Goal: Information Seeking & Learning: Learn about a topic

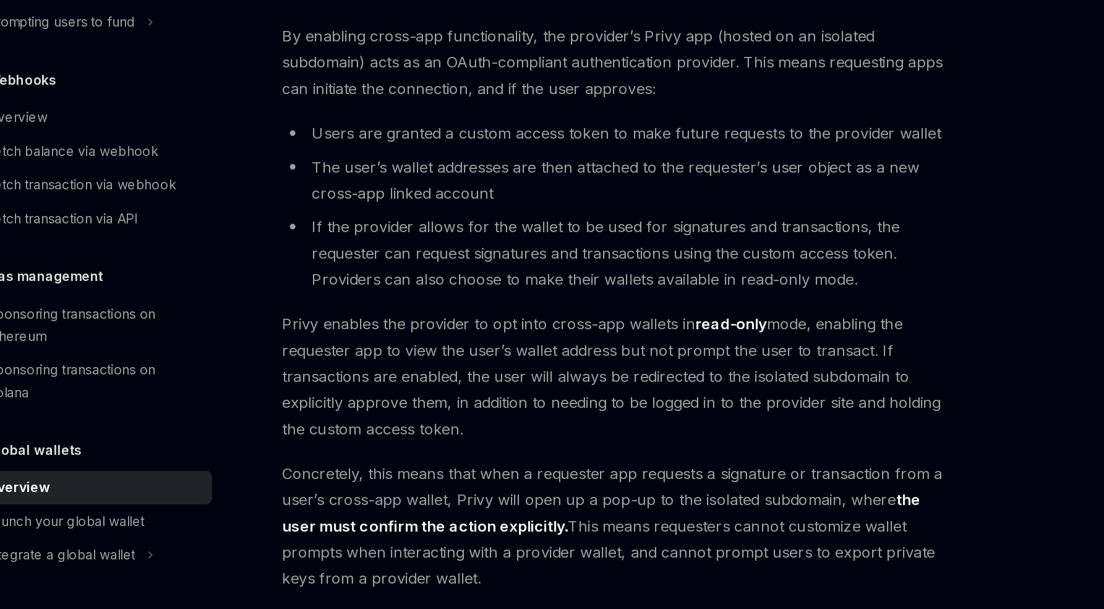
scroll to position [959, 0]
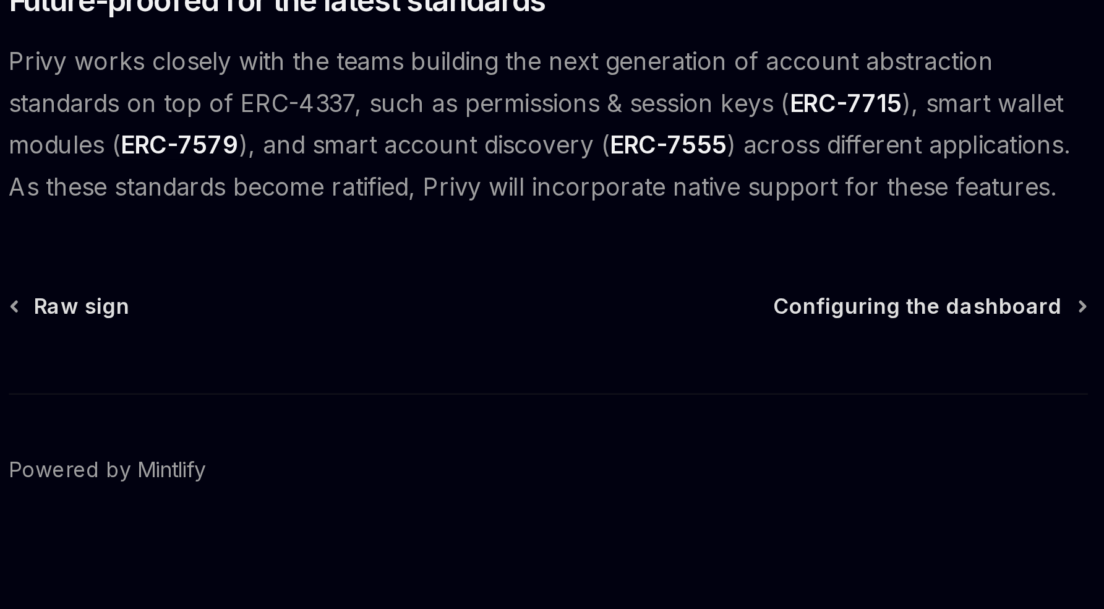
scroll to position [856, 0]
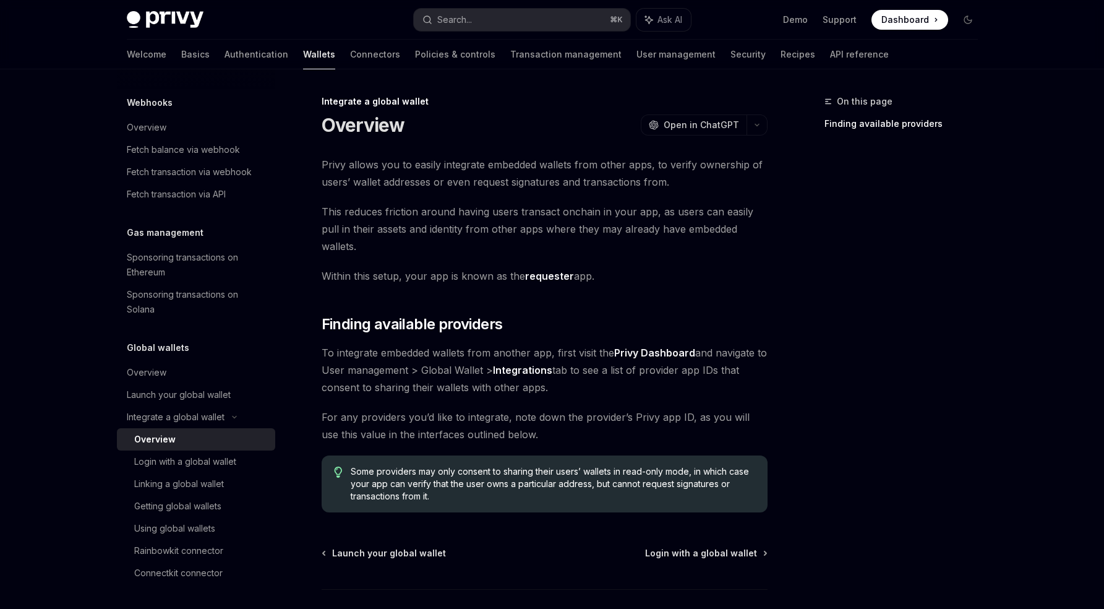
scroll to position [70, 0]
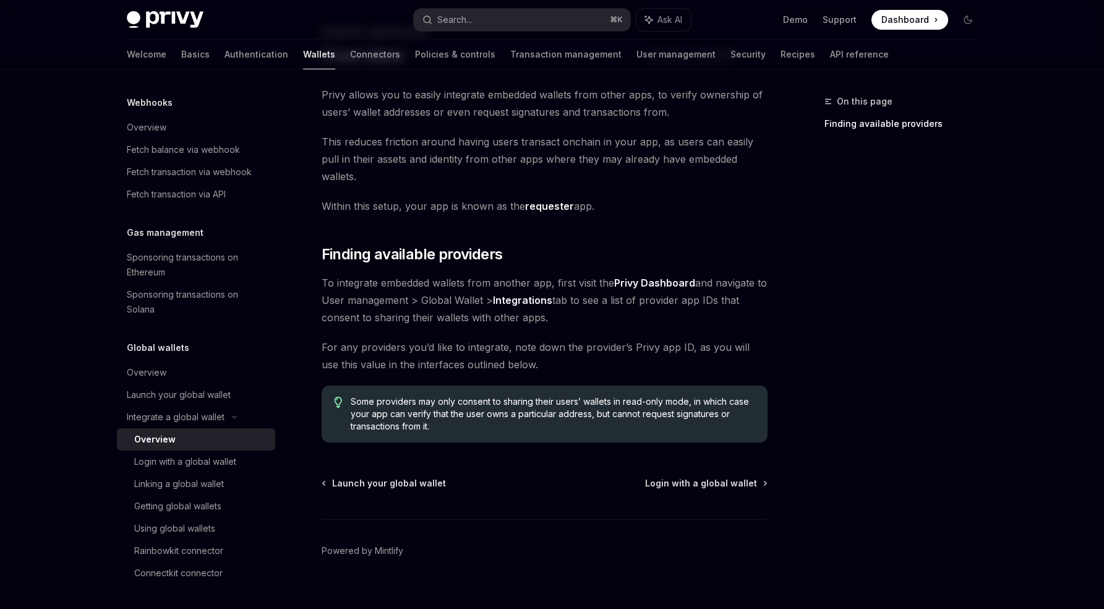
click at [197, 438] on div "Overview" at bounding box center [201, 439] width 134 height 15
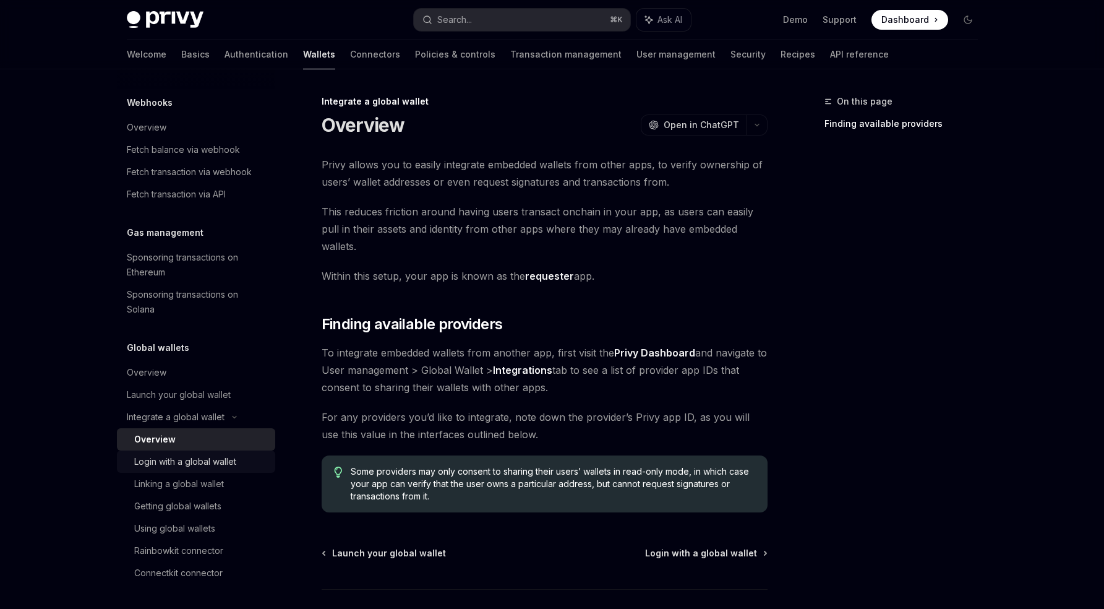
click at [200, 455] on div "Login with a global wallet" at bounding box center [185, 461] width 102 height 15
type textarea "*"
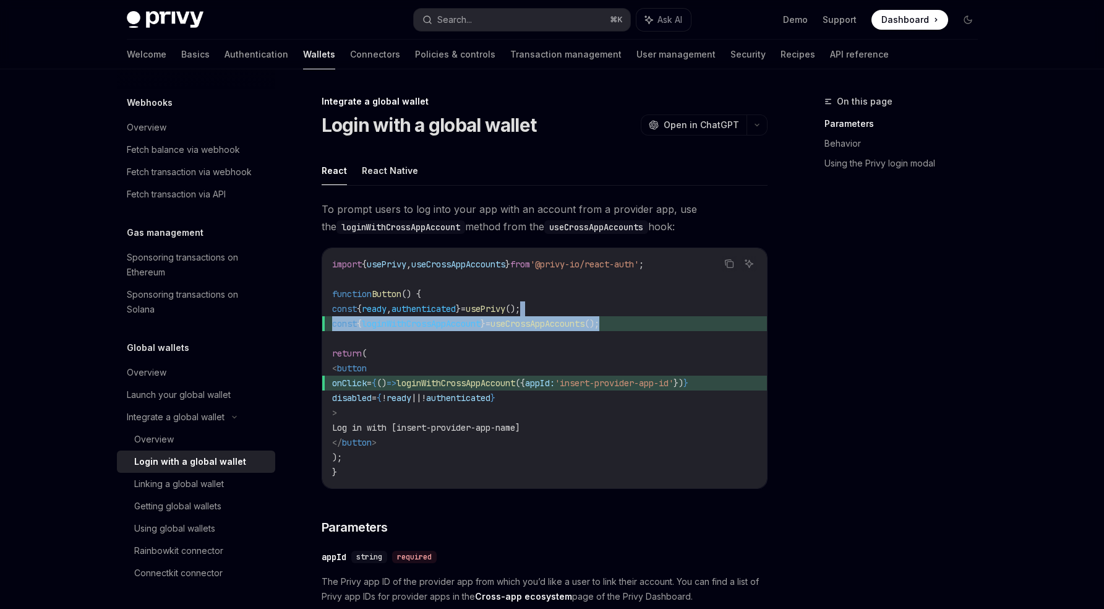
drag, startPoint x: 642, startPoint y: 322, endPoint x: 628, endPoint y: 304, distance: 22.9
click at [628, 304] on code "import { usePrivy , useCrossAppAccounts } from '@privy-io/react-auth' ; functio…" at bounding box center [544, 368] width 425 height 223
copy code "const { loginWithCrossAppAccount } = useCrossAppAccounts ();"
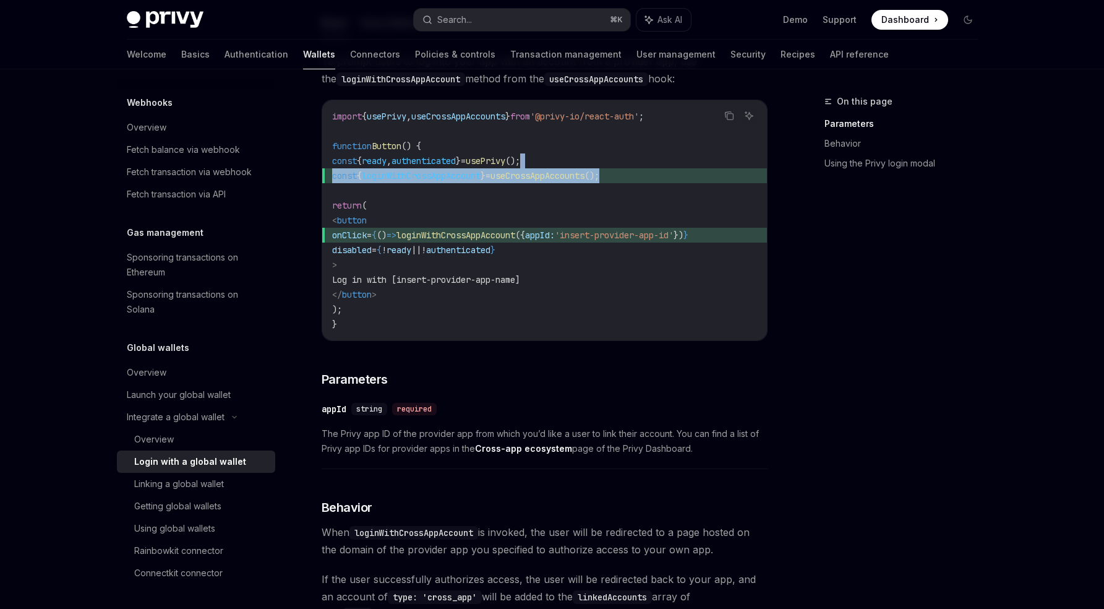
scroll to position [135, 0]
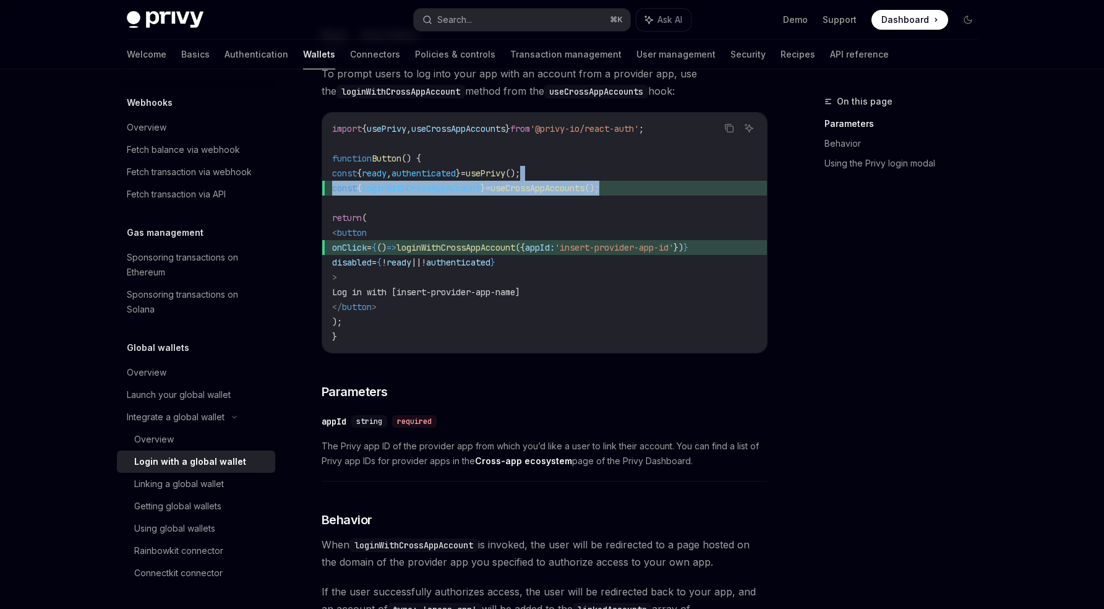
copy code "const { loginWithCrossAppAccount } = useCrossAppAccounts ();"
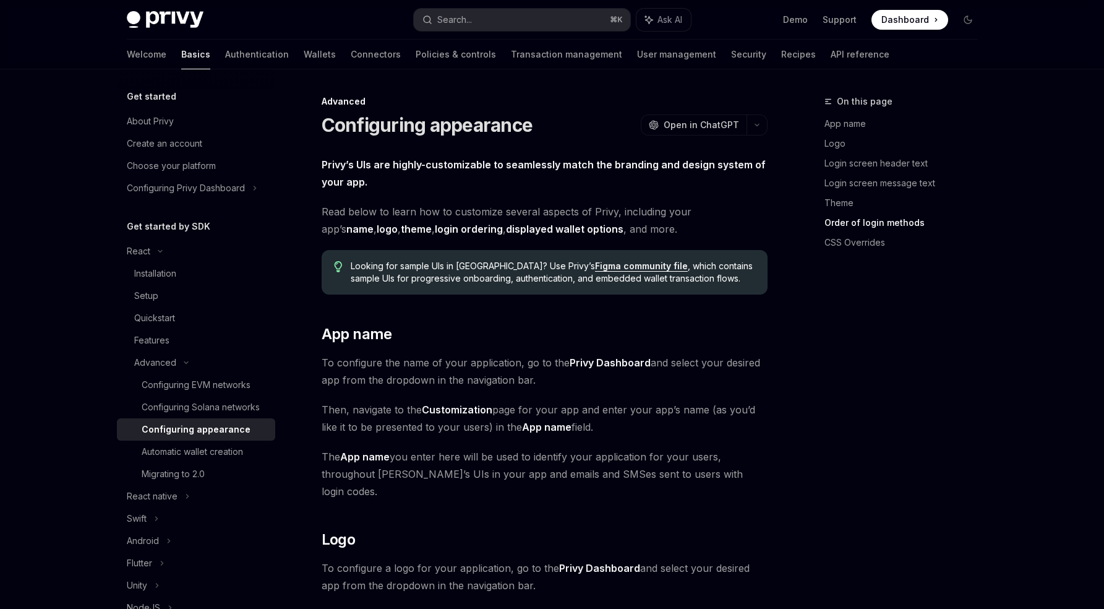
scroll to position [2384, 0]
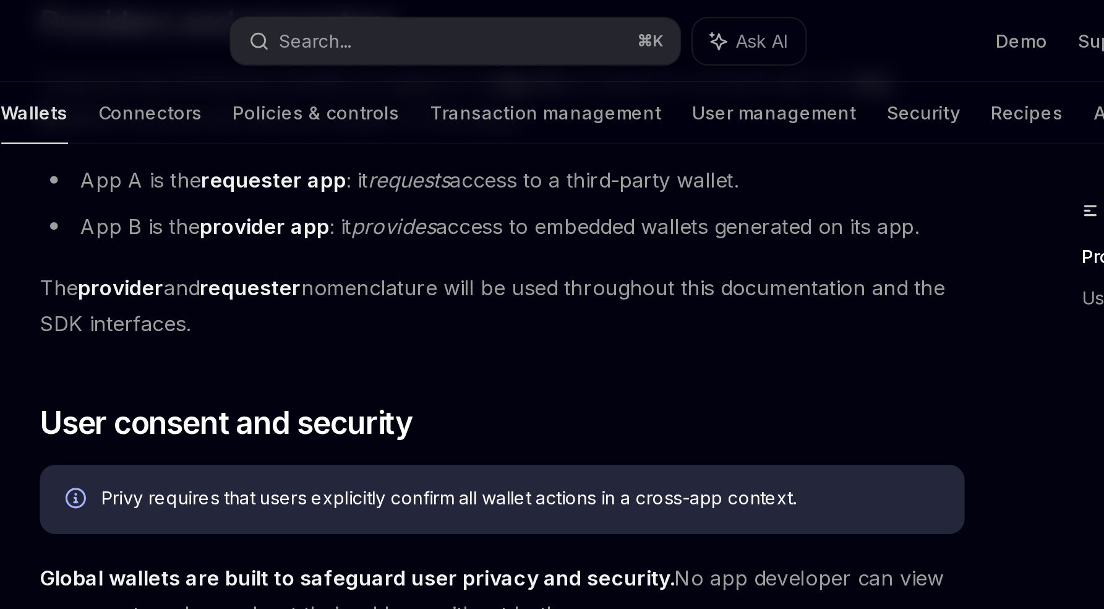
scroll to position [638, 0]
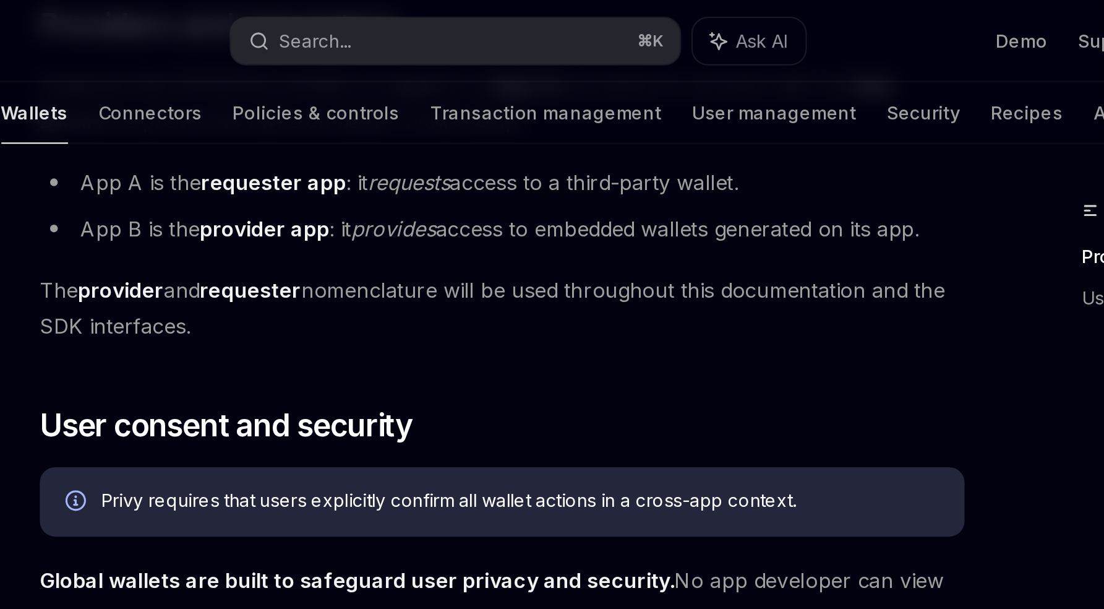
click at [461, 244] on div "Privy requires that users explicitly confirm all wallet actions in a cross-app …" at bounding box center [553, 242] width 404 height 14
click at [634, 242] on div "Privy requires that users explicitly confirm all wallet actions in a cross-app …" at bounding box center [553, 242] width 404 height 14
click at [647, 242] on div "Privy requires that users explicitly confirm all wallet actions in a cross-app …" at bounding box center [553, 242] width 404 height 14
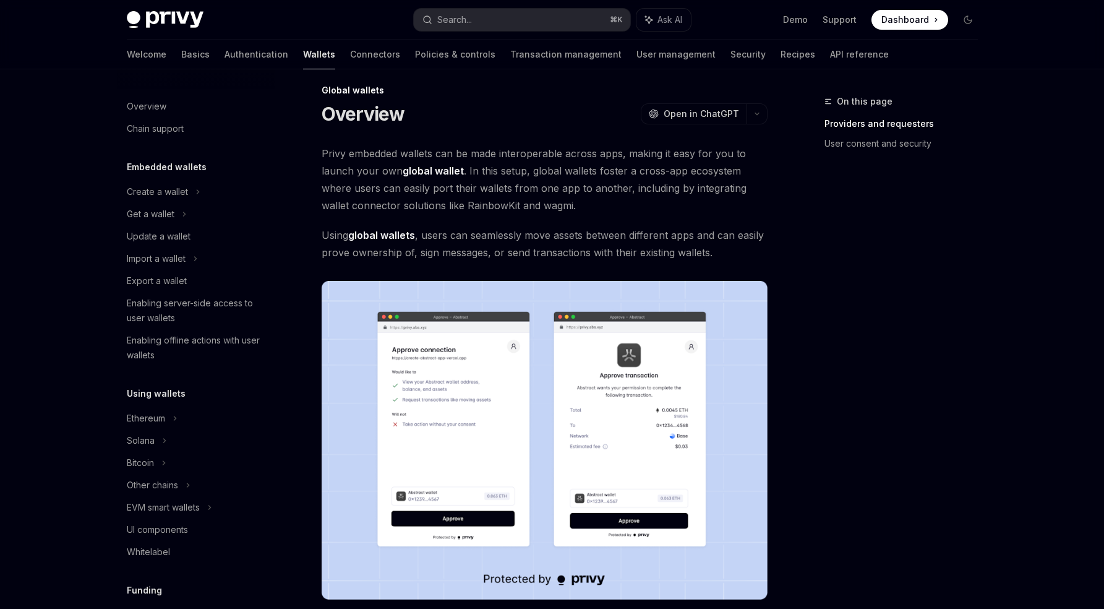
scroll to position [0, 0]
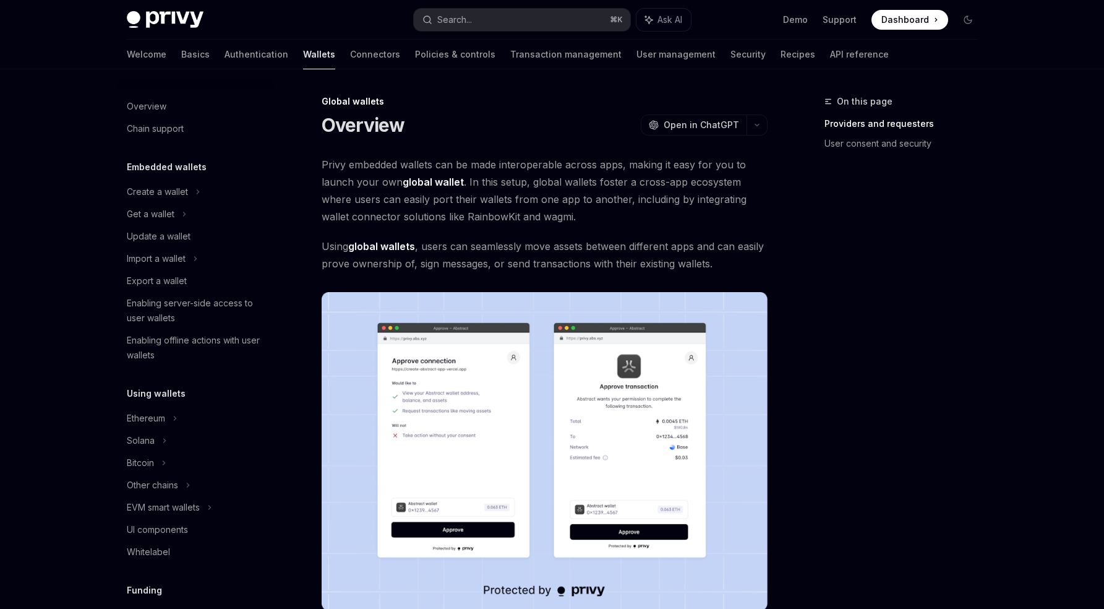
scroll to position [461, 0]
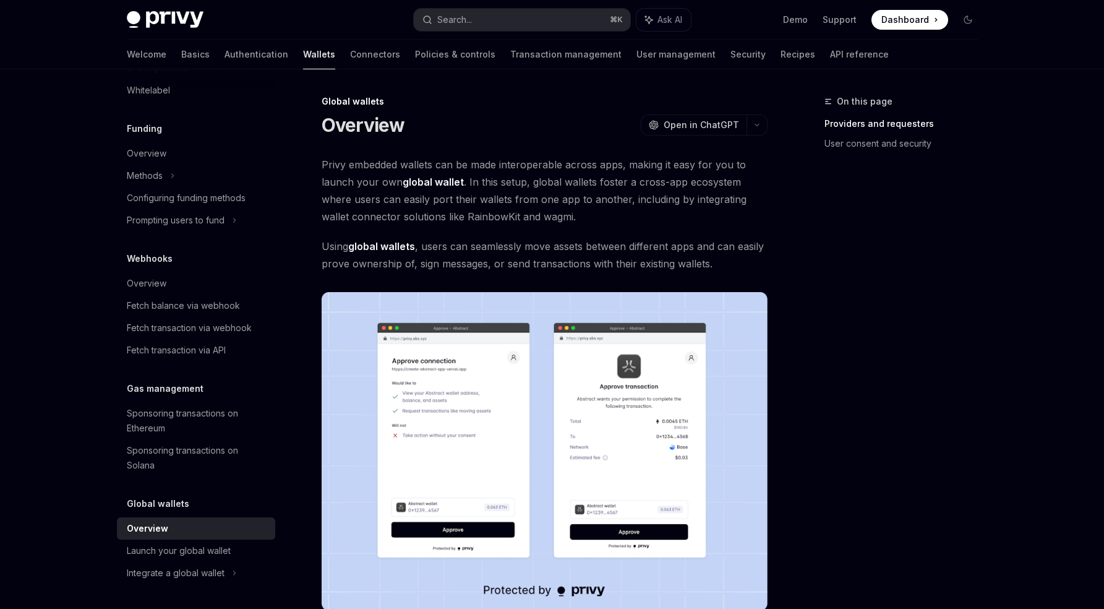
click at [393, 246] on strong "global wallets" at bounding box center [381, 246] width 67 height 12
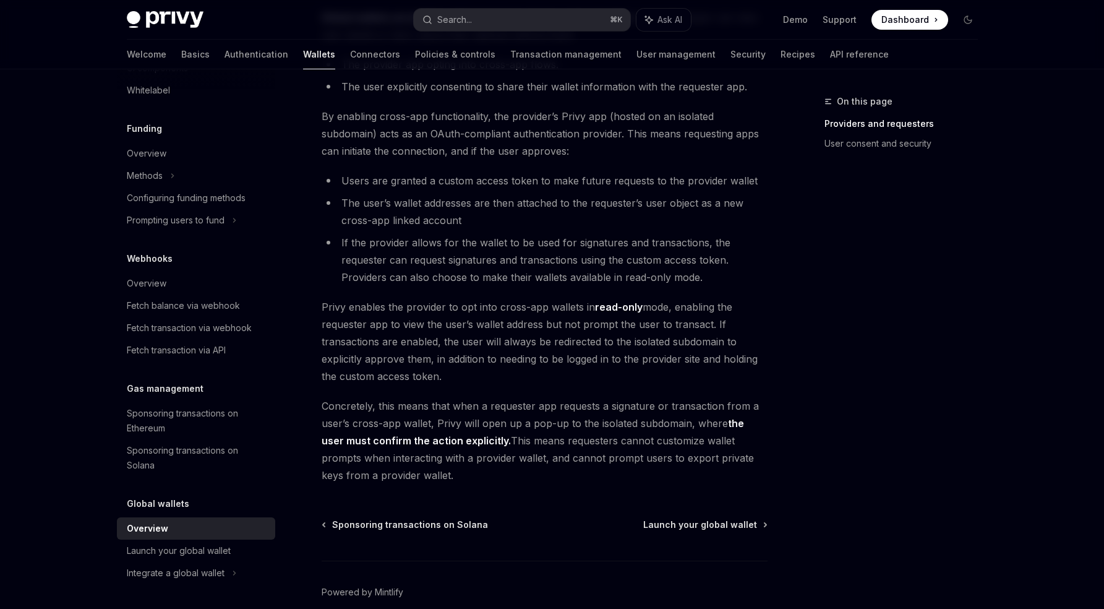
scroll to position [959, 0]
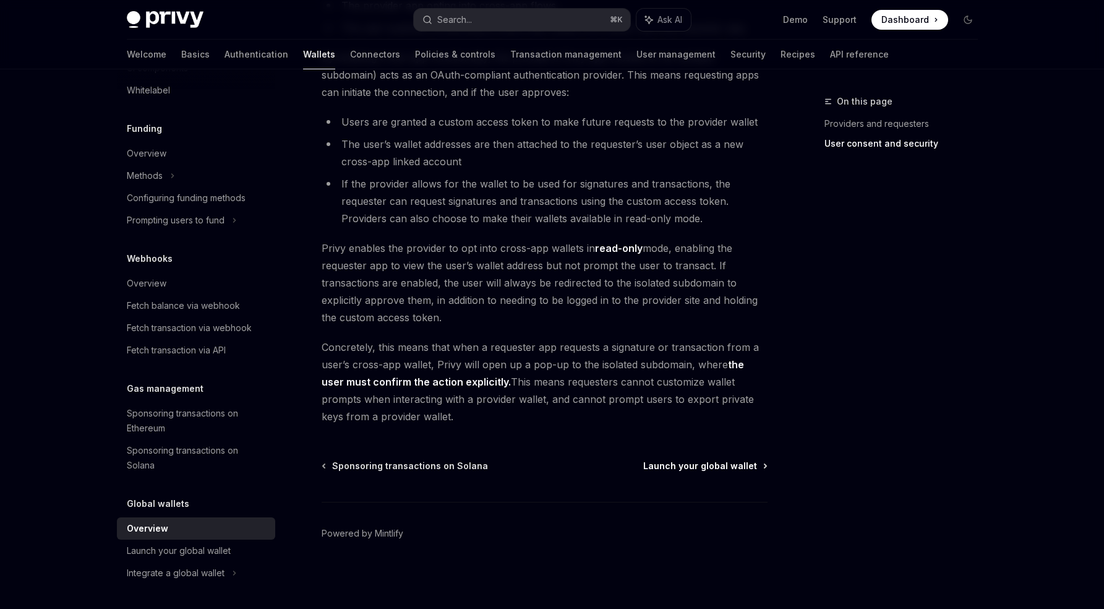
click at [742, 469] on span "Launch your global wallet" at bounding box center [700, 466] width 114 height 12
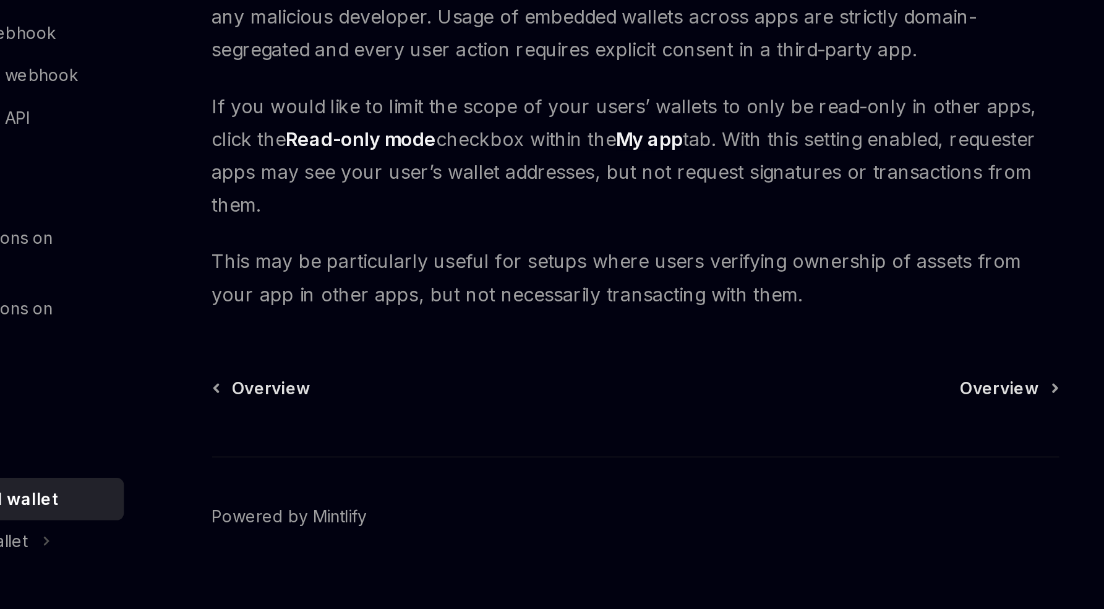
scroll to position [971, 0]
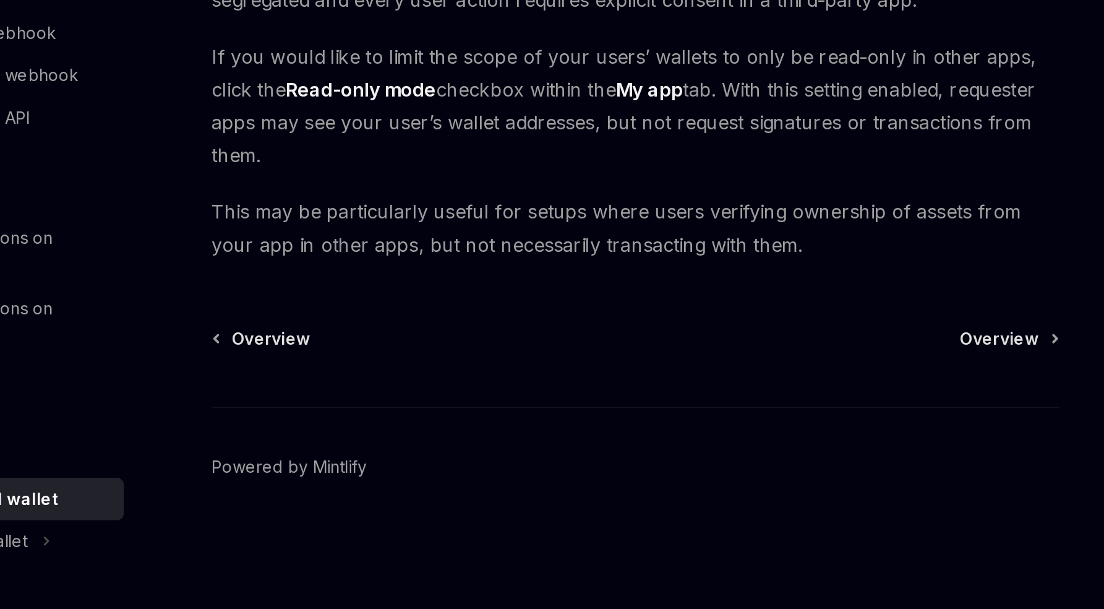
click at [719, 463] on span "Overview" at bounding box center [736, 466] width 41 height 12
type textarea "*"
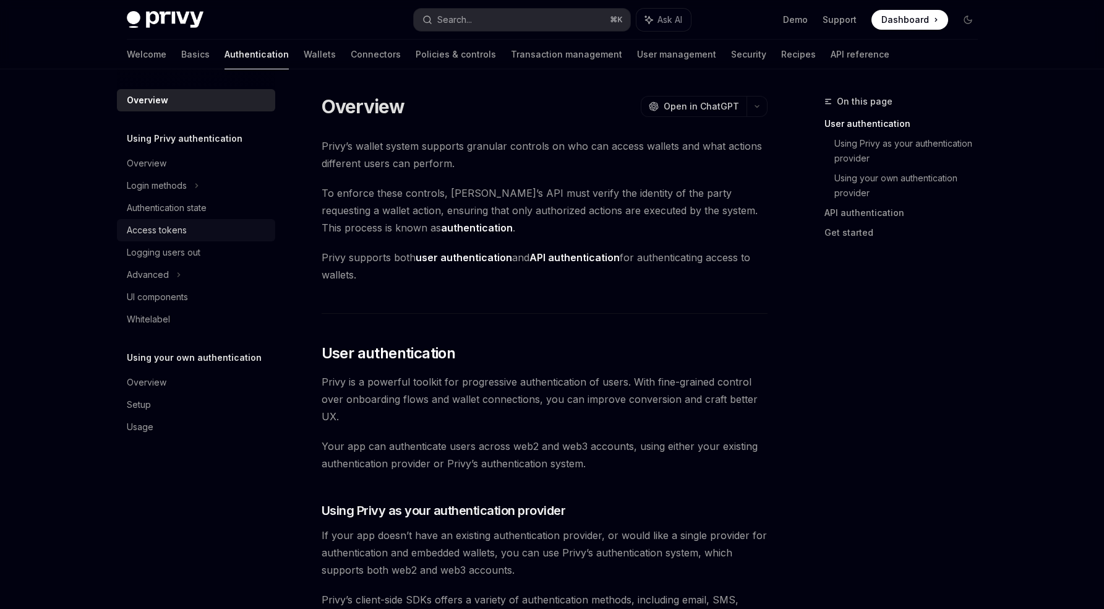
click at [176, 230] on div "Access tokens" at bounding box center [157, 230] width 60 height 15
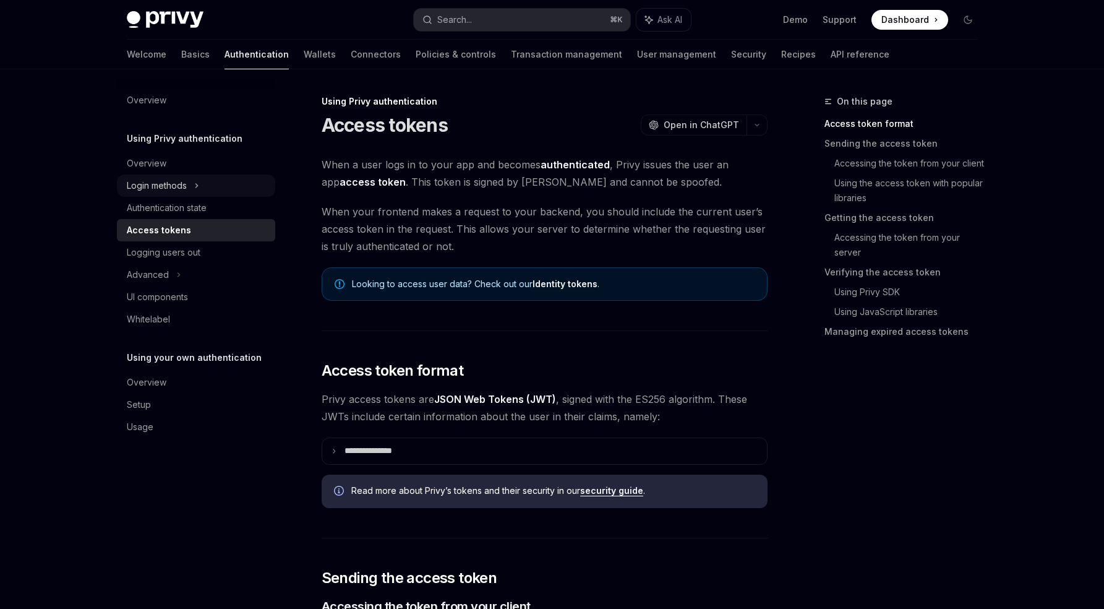
click at [175, 182] on div "Login methods" at bounding box center [157, 185] width 60 height 15
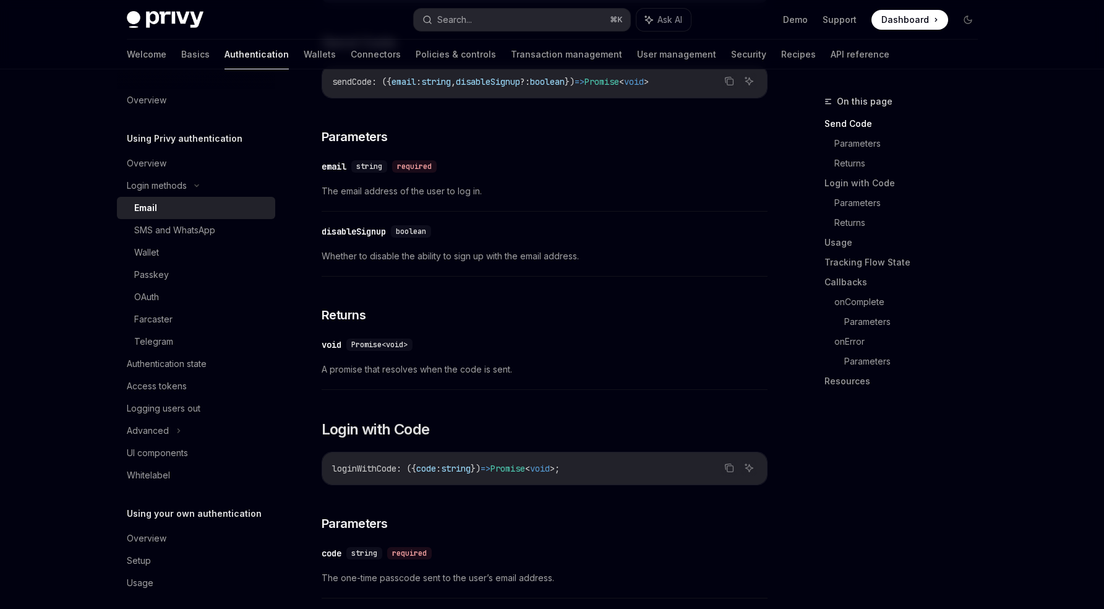
scroll to position [407, 0]
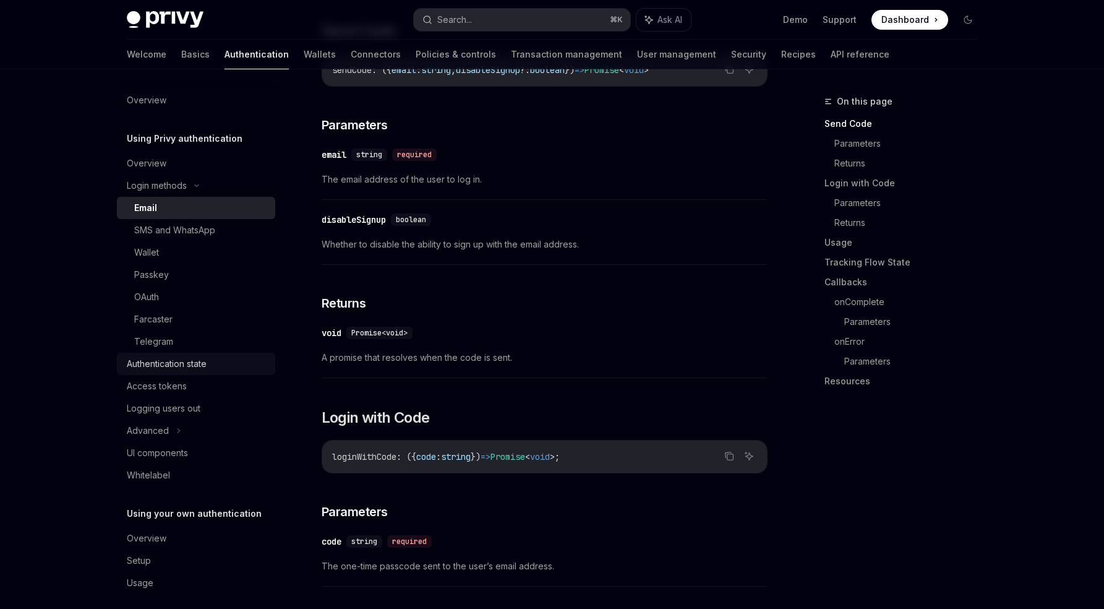
click at [182, 372] on link "Authentication state" at bounding box center [196, 364] width 158 height 22
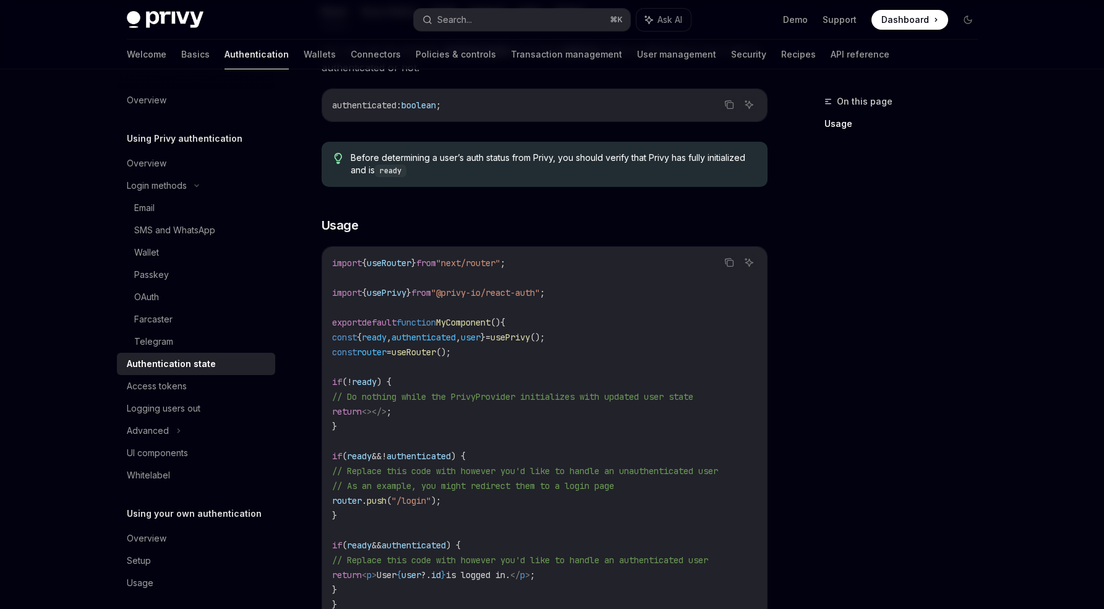
scroll to position [444, 0]
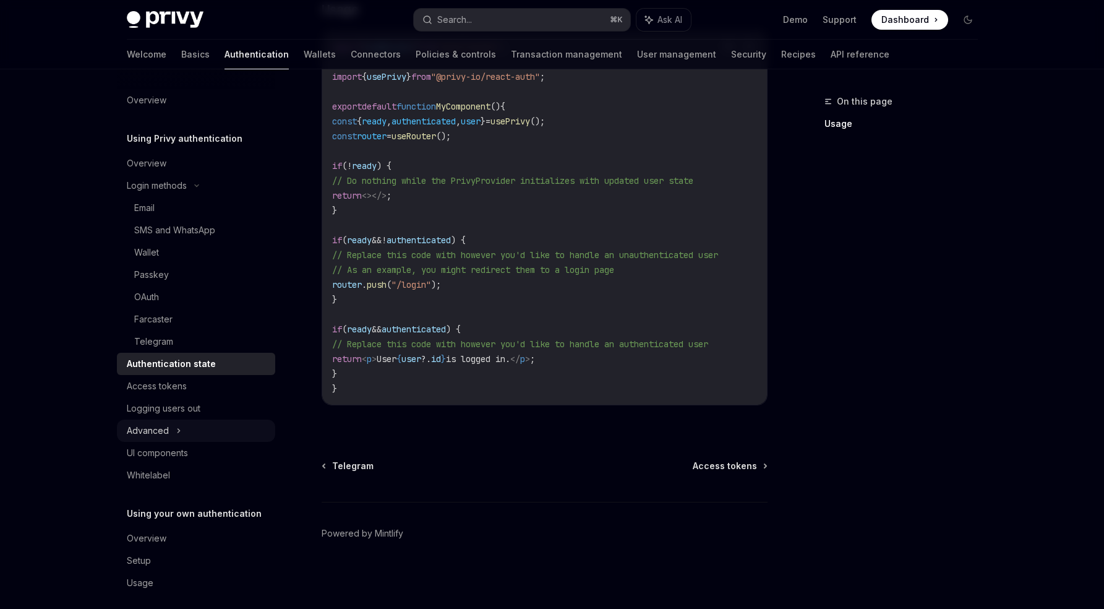
click at [181, 428] on div "Advanced" at bounding box center [196, 430] width 158 height 22
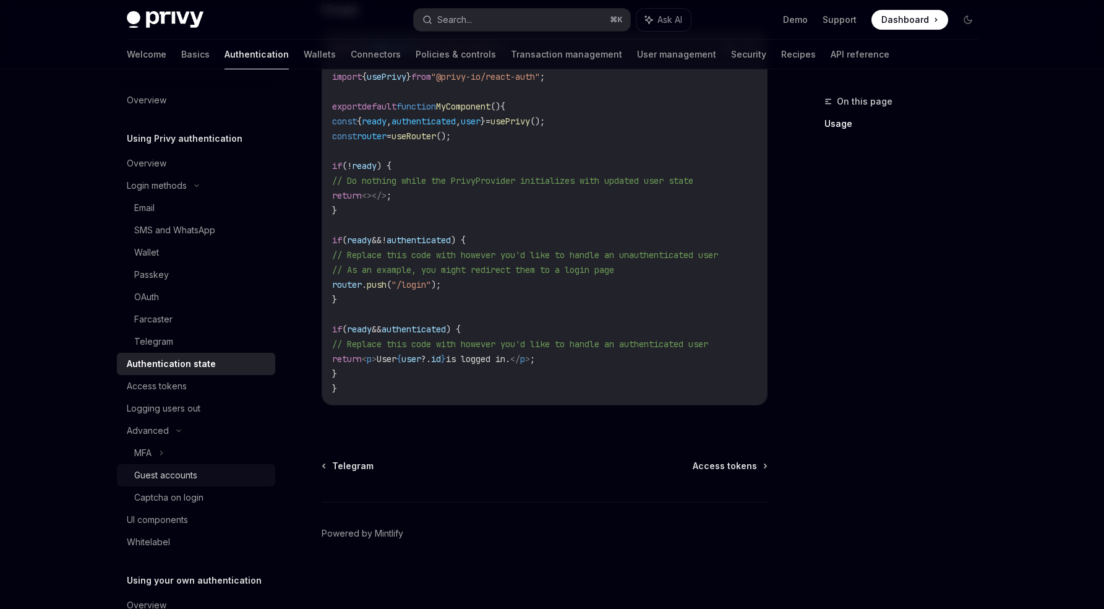
scroll to position [77, 0]
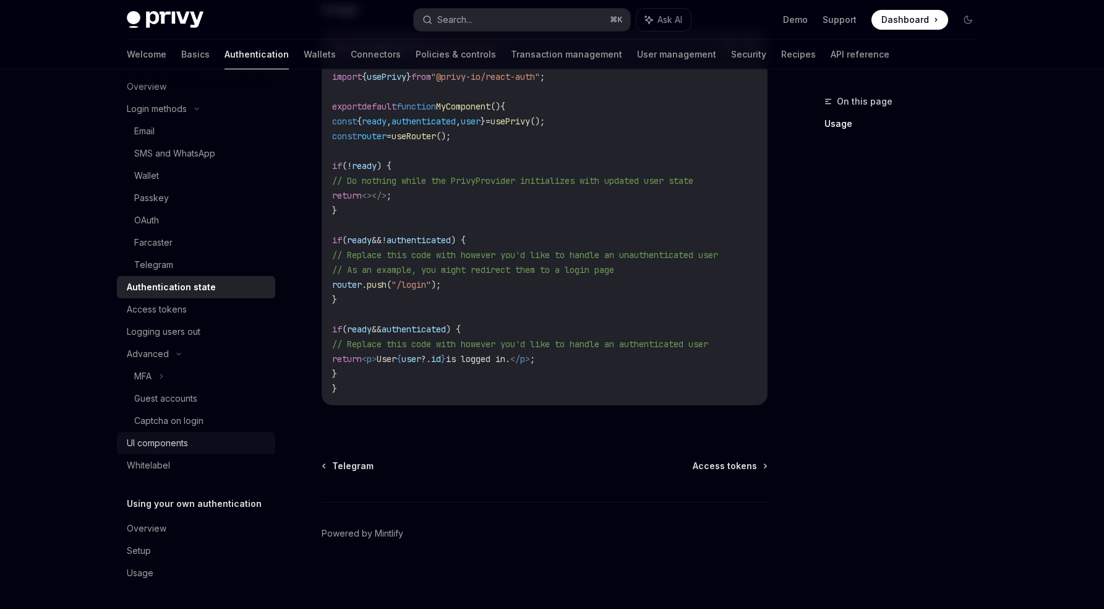
click at [158, 452] on link "UI components" at bounding box center [196, 443] width 158 height 22
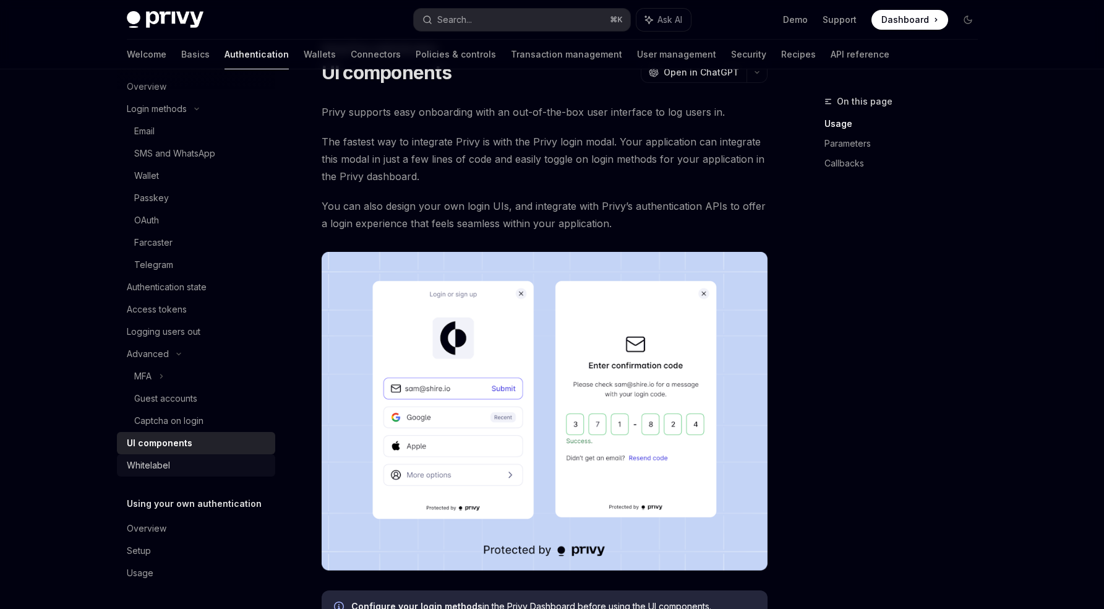
scroll to position [128, 0]
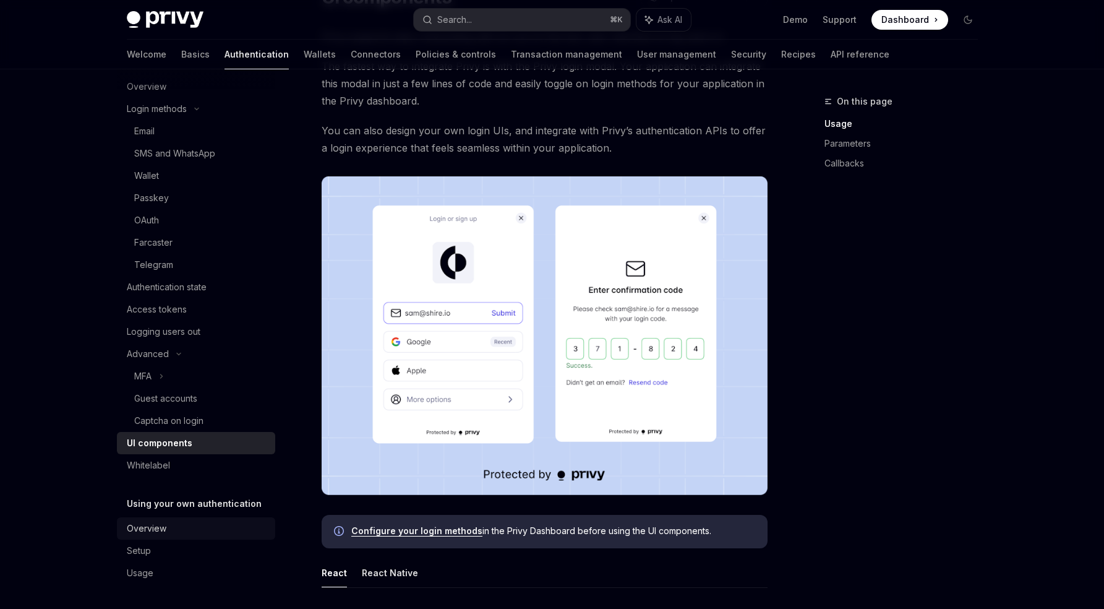
click at [176, 533] on div "Overview" at bounding box center [197, 528] width 141 height 15
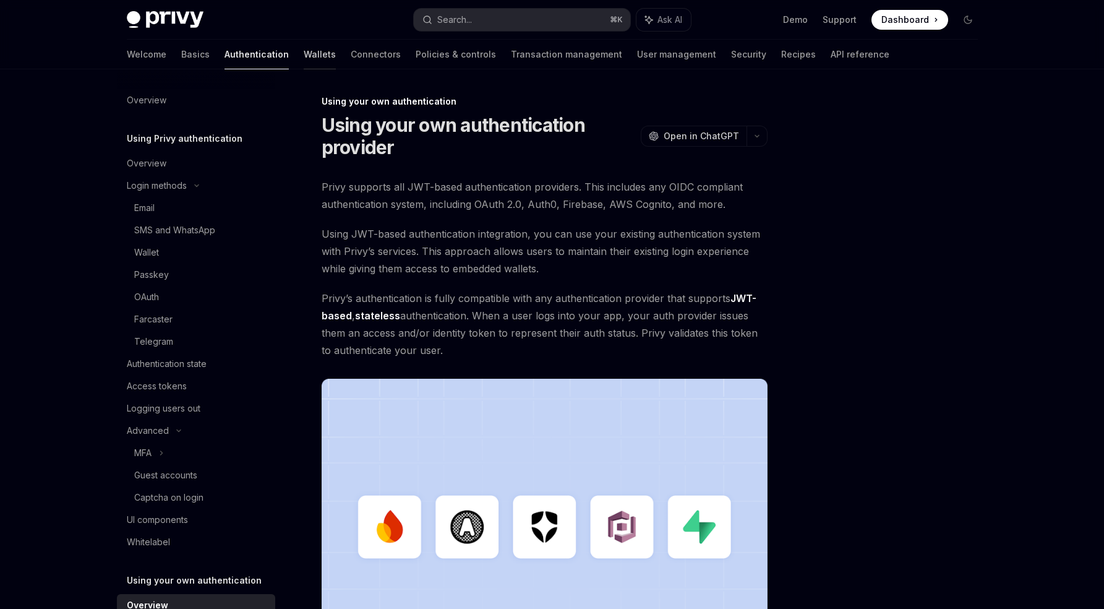
click at [304, 54] on link "Wallets" at bounding box center [320, 55] width 32 height 30
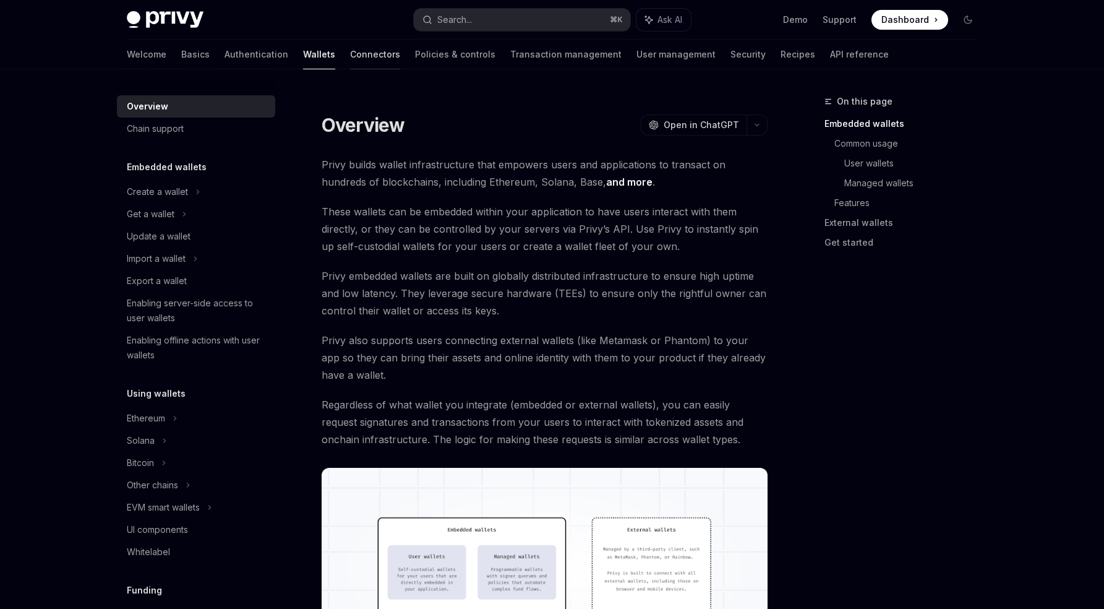
click at [350, 54] on link "Connectors" at bounding box center [375, 55] width 50 height 30
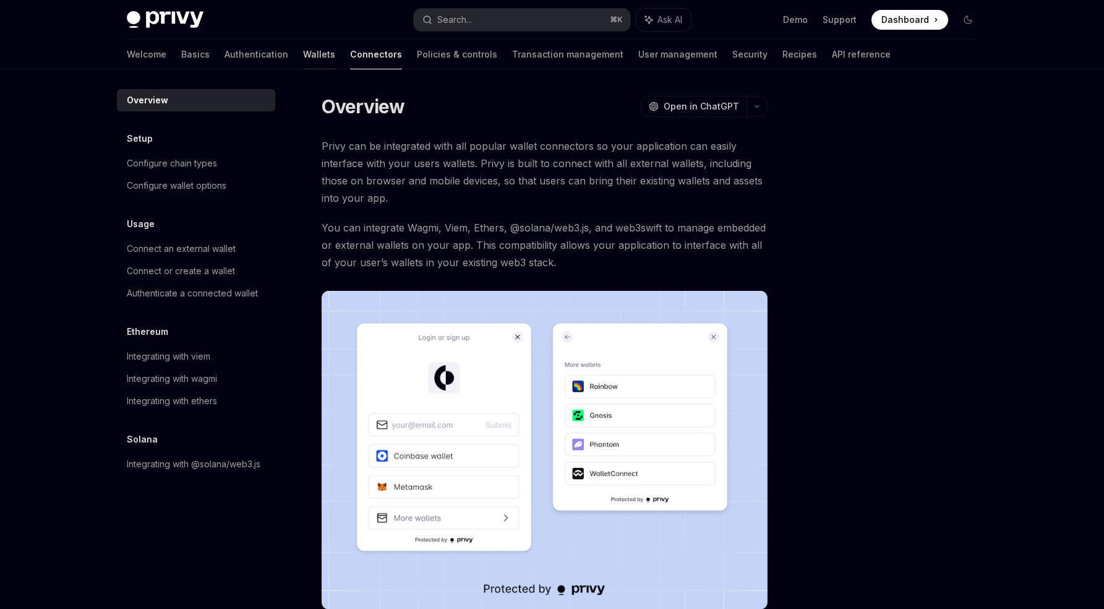
click at [303, 54] on link "Wallets" at bounding box center [319, 55] width 32 height 30
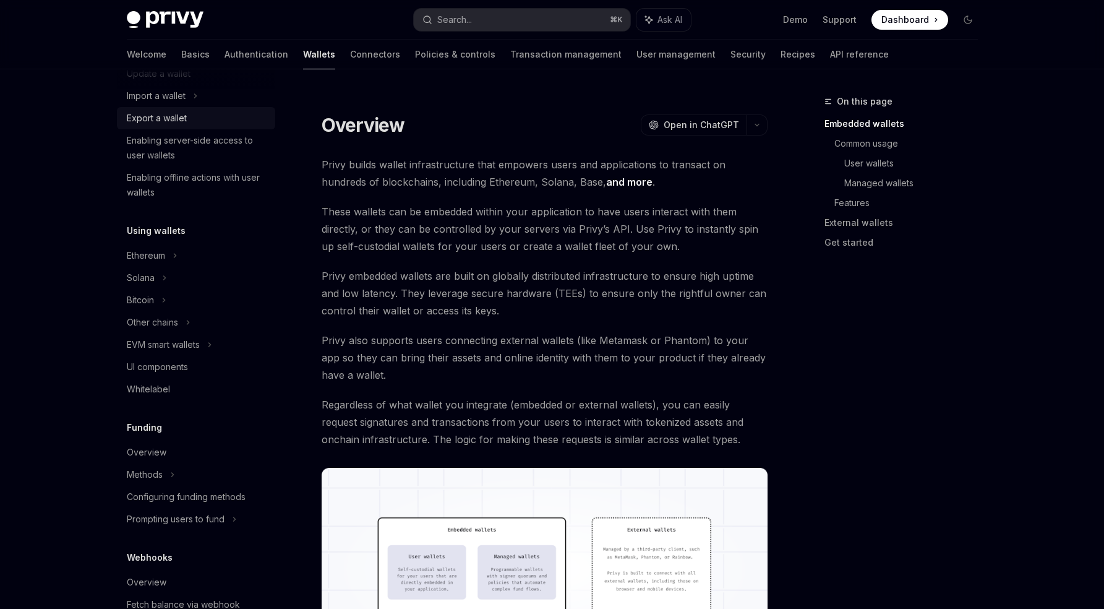
scroll to position [170, 0]
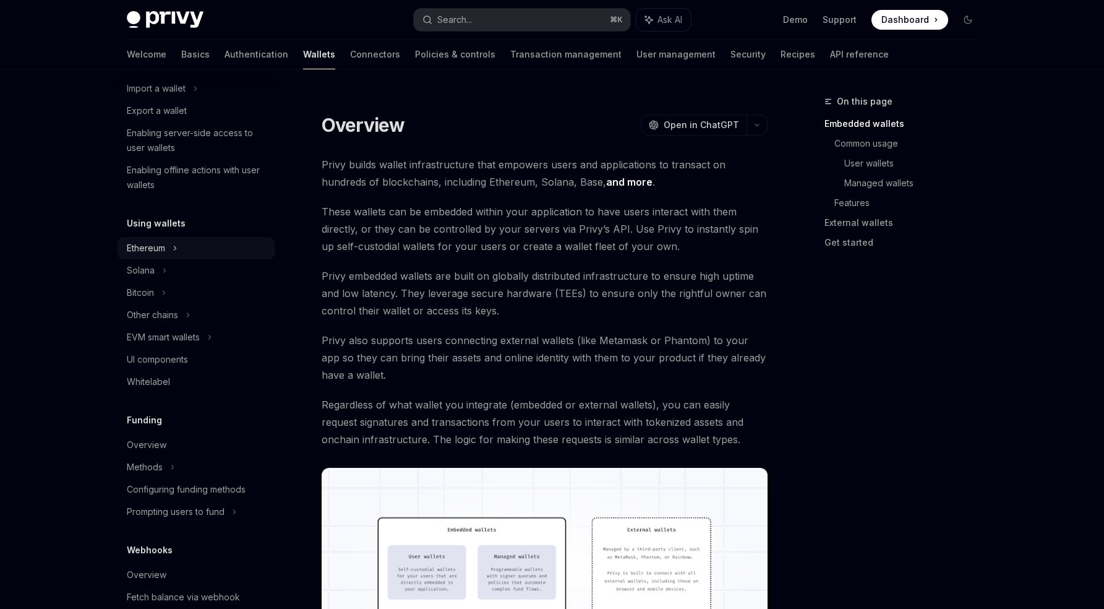
click at [204, 33] on div "Ethereum" at bounding box center [196, 22] width 158 height 22
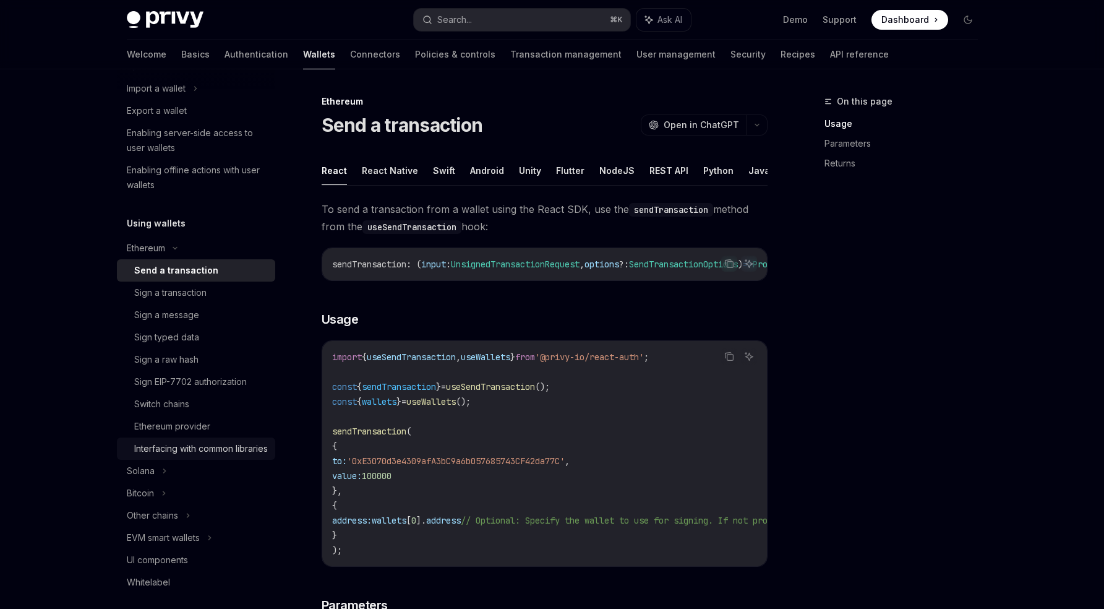
click at [196, 448] on div "Interfacing with common libraries" at bounding box center [201, 448] width 134 height 15
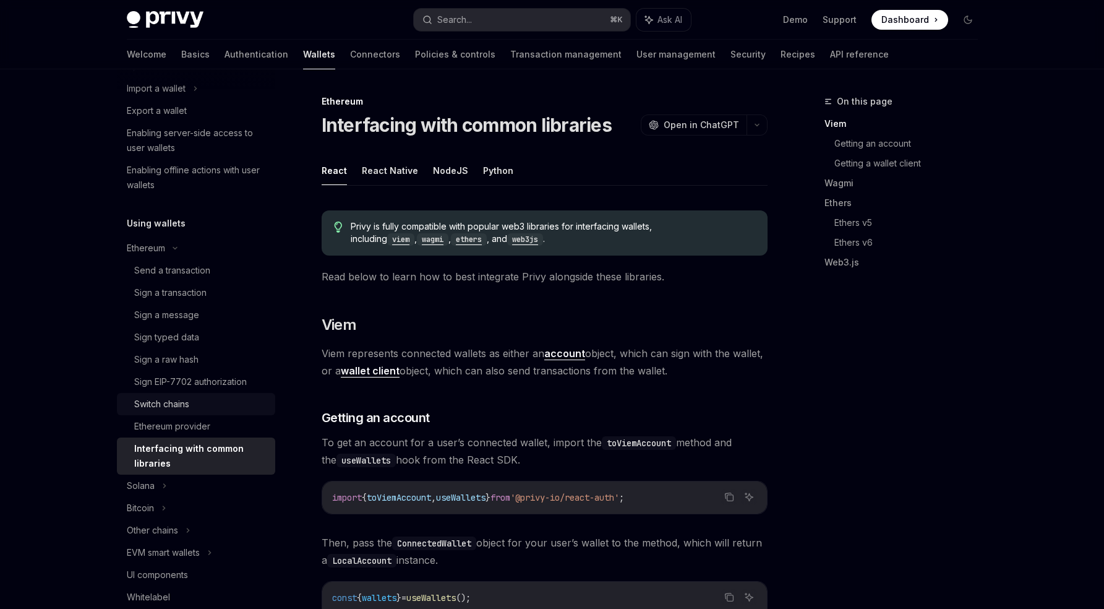
click at [196, 408] on div "Switch chains" at bounding box center [201, 404] width 134 height 15
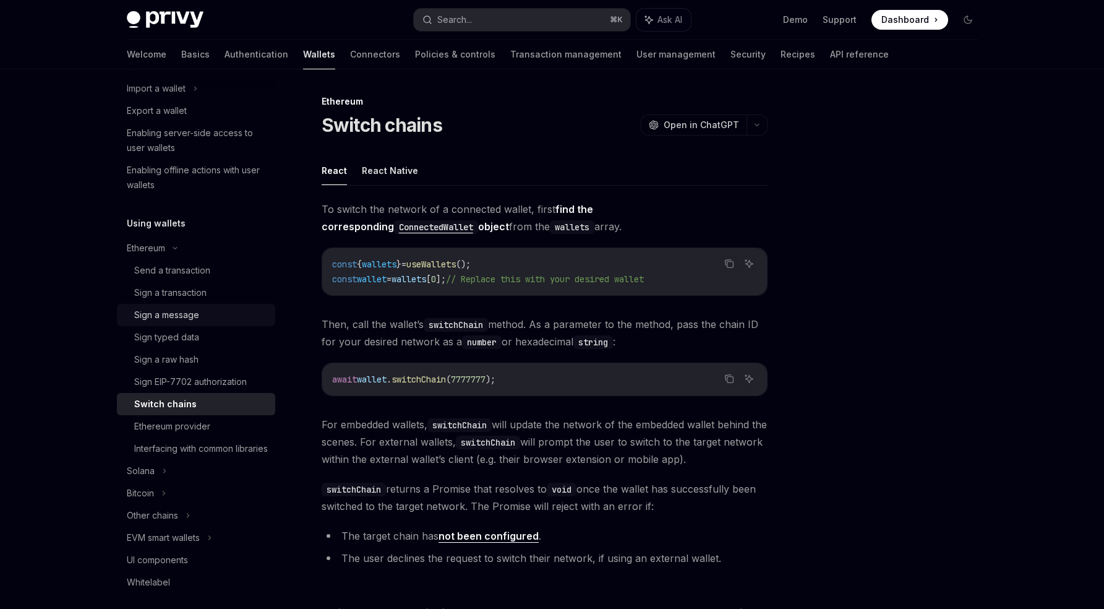
click at [195, 307] on div "Sign a message" at bounding box center [166, 314] width 65 height 15
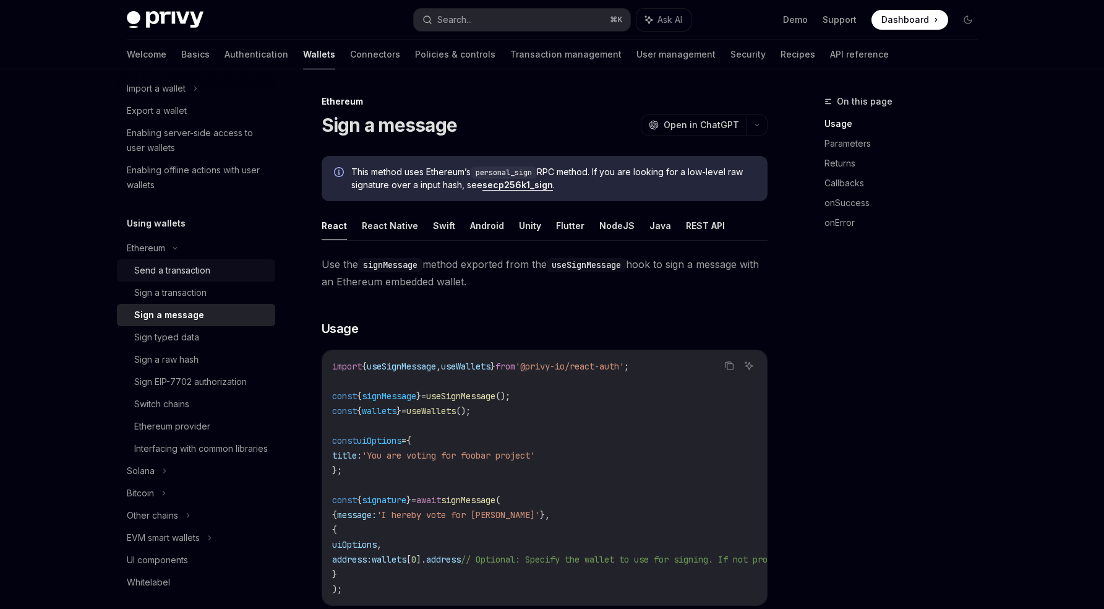
click at [195, 272] on div "Send a transaction" at bounding box center [172, 270] width 76 height 15
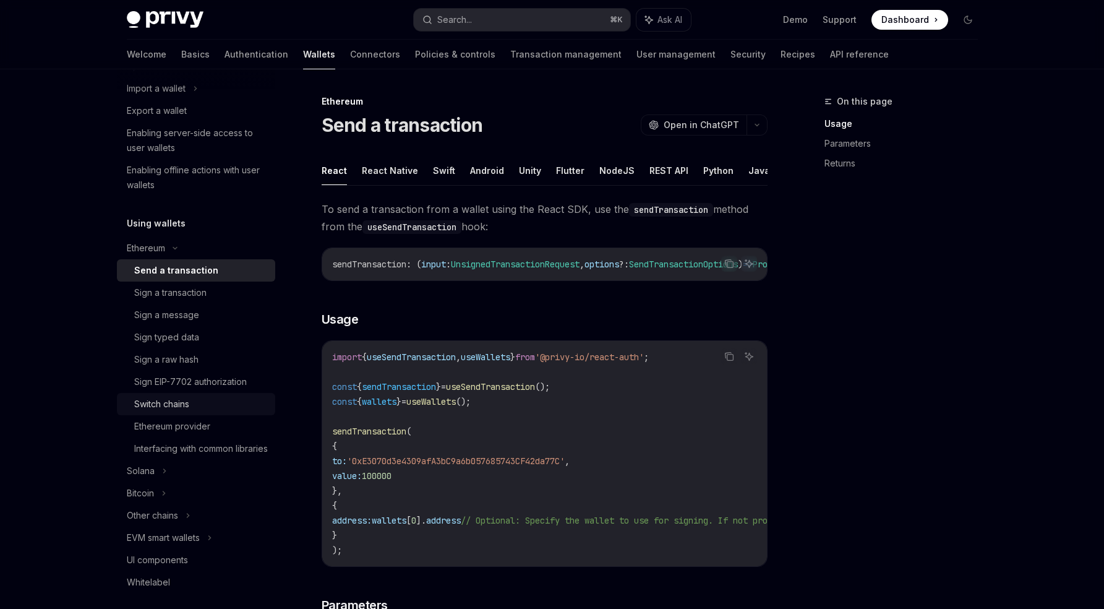
click at [184, 407] on div "Switch chains" at bounding box center [161, 404] width 55 height 15
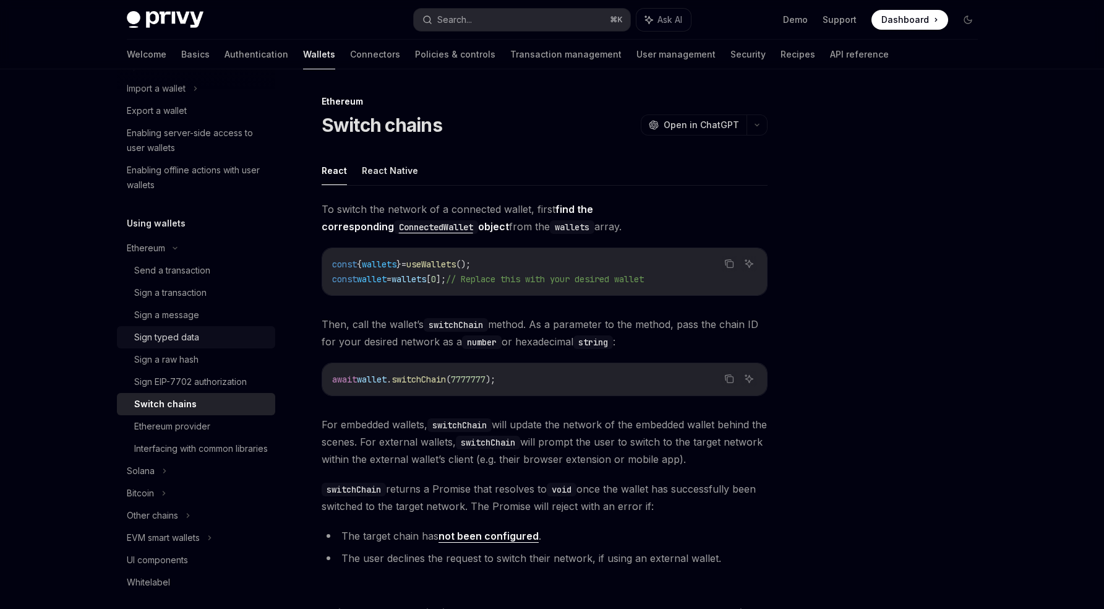
click at [187, 344] on div "Sign typed data" at bounding box center [166, 337] width 65 height 15
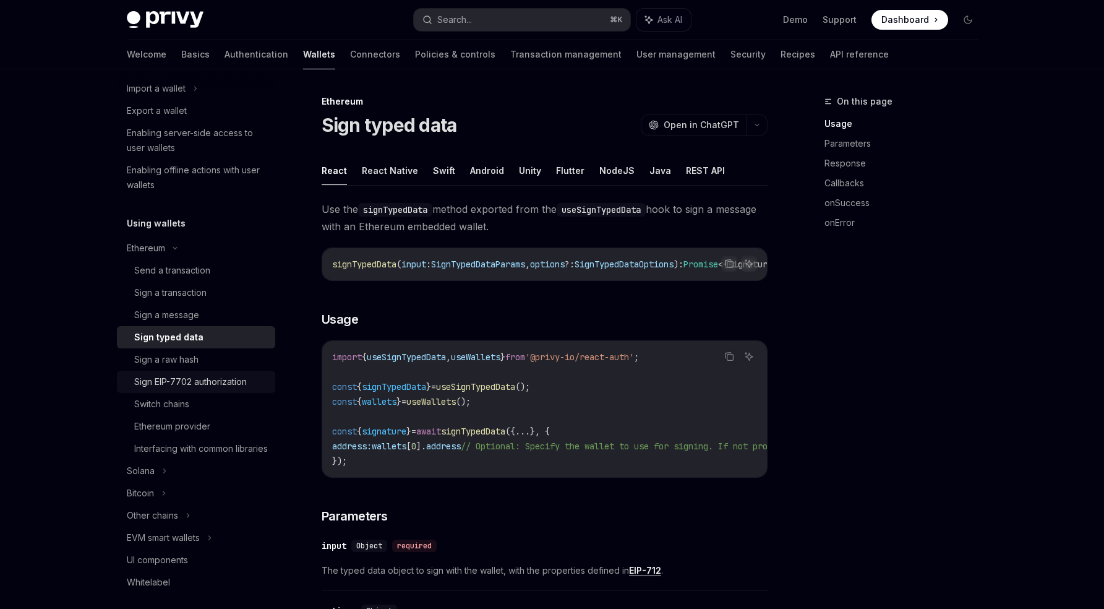
click at [188, 372] on link "Sign EIP-7702 authorization" at bounding box center [196, 382] width 158 height 22
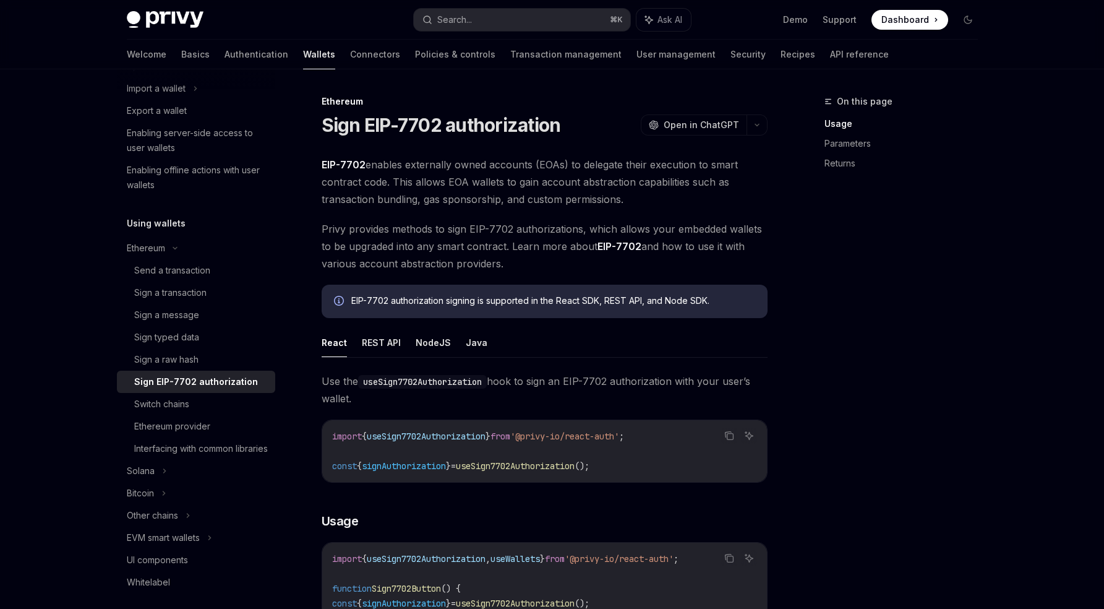
click at [189, 389] on link "Sign EIP-7702 authorization" at bounding box center [196, 382] width 158 height 22
click at [189, 397] on div "Switch chains" at bounding box center [161, 404] width 55 height 15
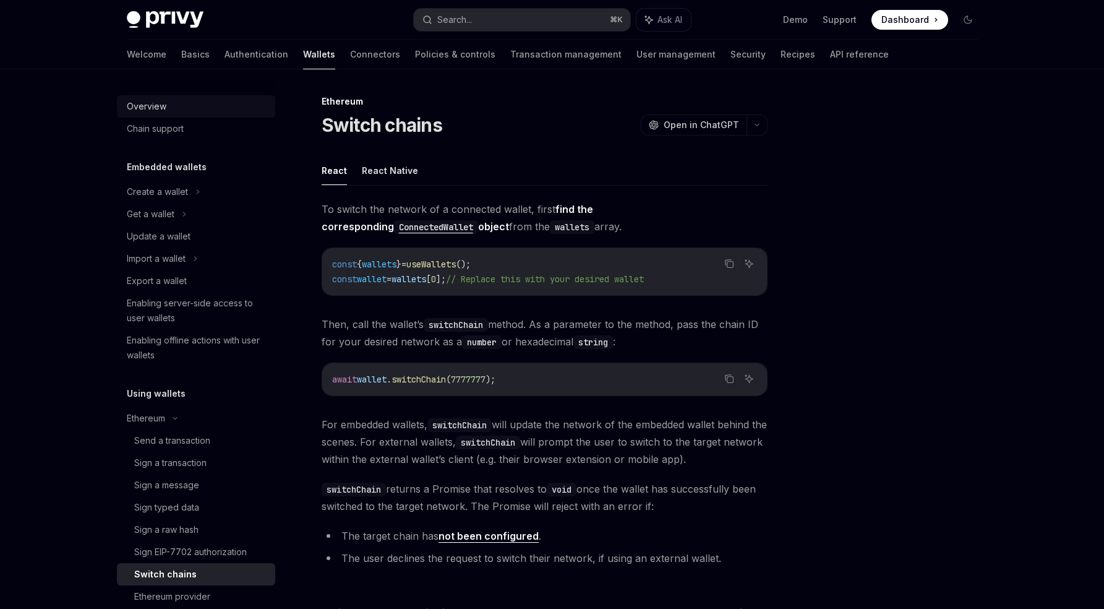
click at [167, 108] on div "Overview" at bounding box center [197, 106] width 141 height 15
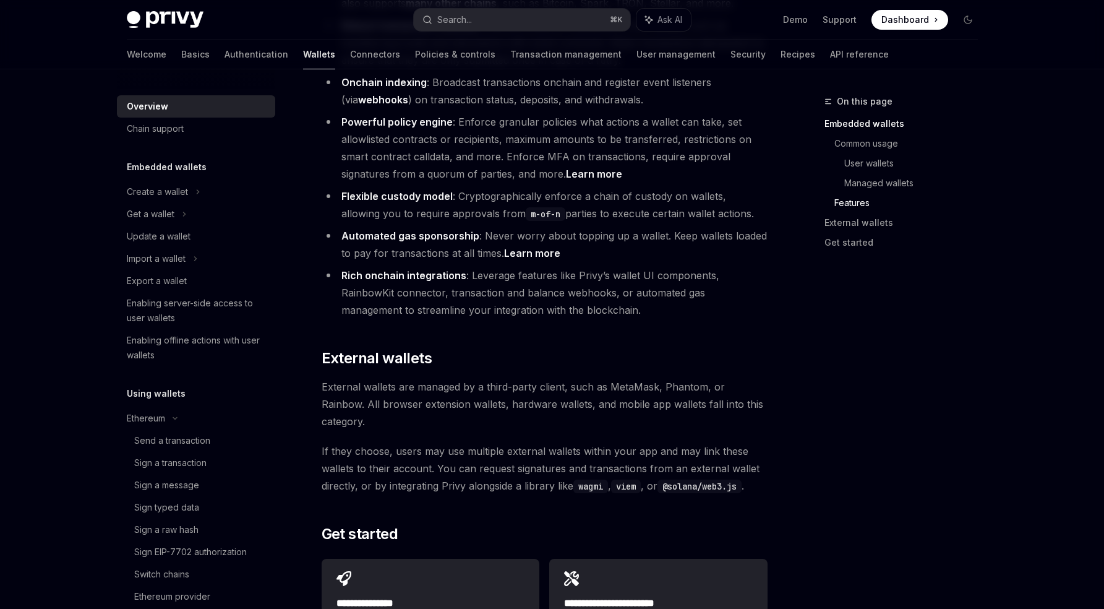
scroll to position [1801, 0]
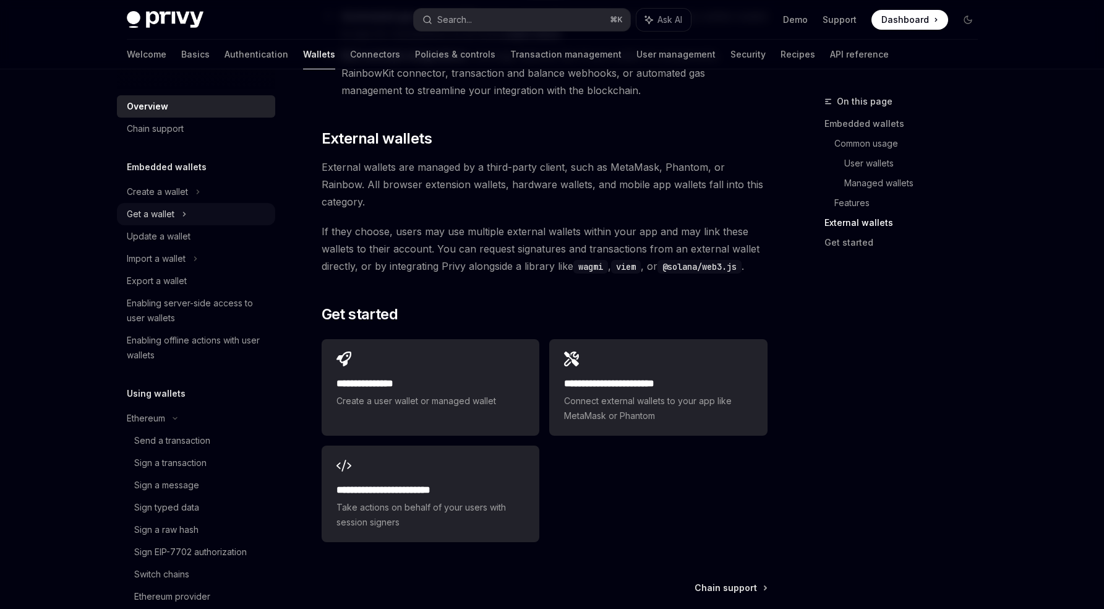
click at [162, 204] on div "Get a wallet" at bounding box center [196, 214] width 158 height 22
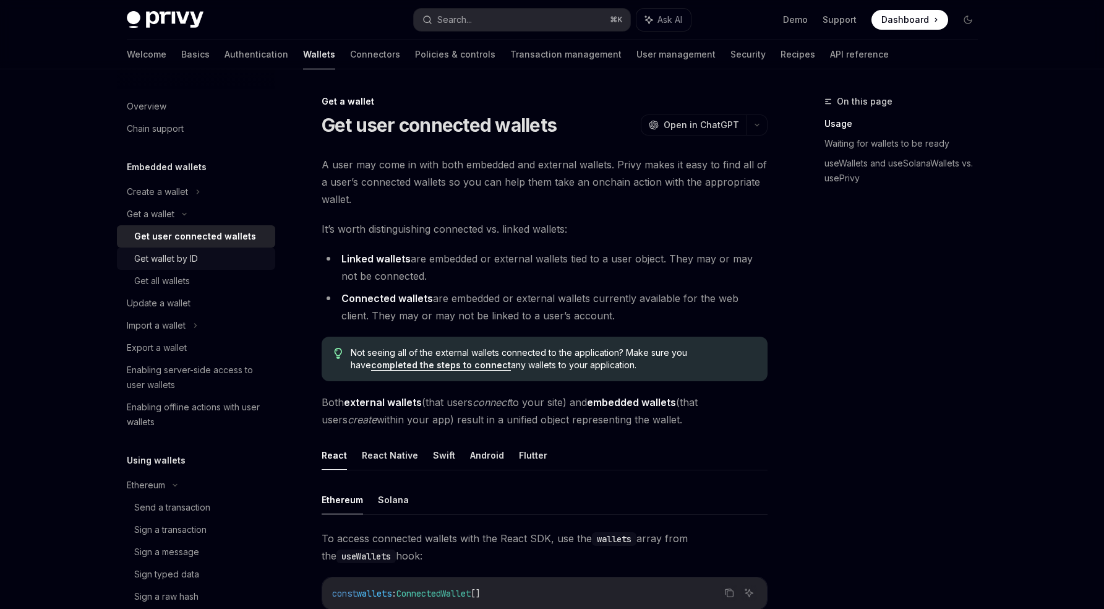
click at [163, 251] on link "Get wallet by ID" at bounding box center [196, 258] width 158 height 22
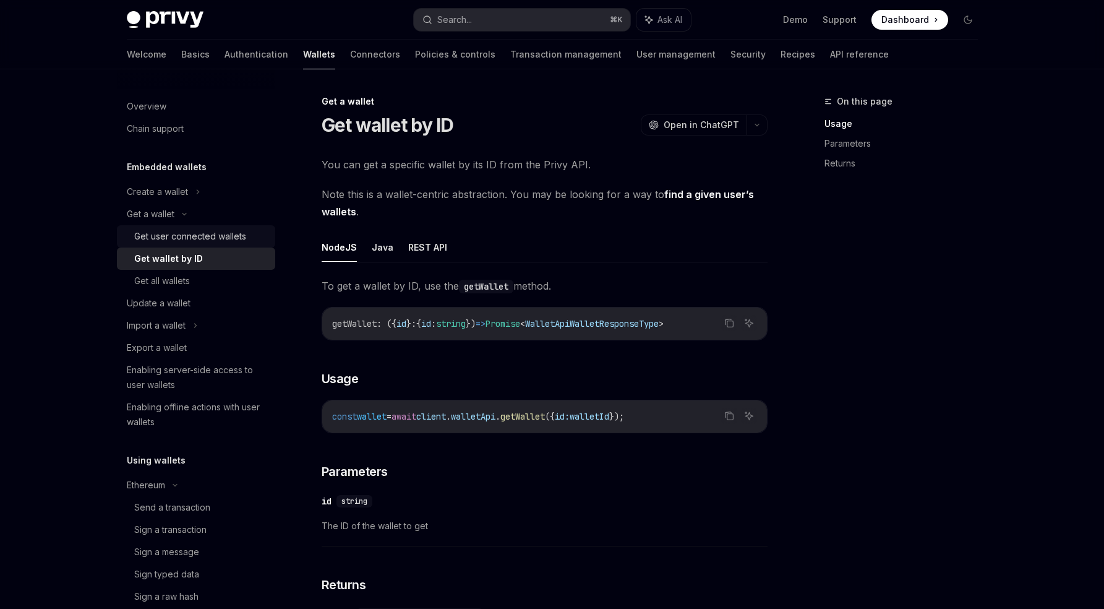
click at [170, 237] on div "Get user connected wallets" at bounding box center [190, 236] width 112 height 15
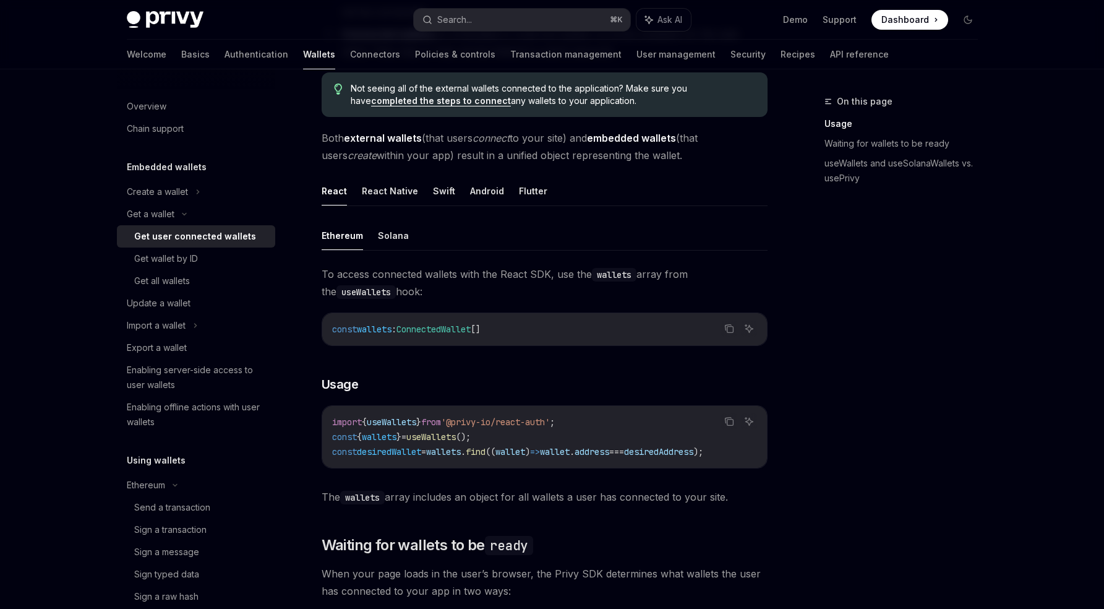
scroll to position [268, 0]
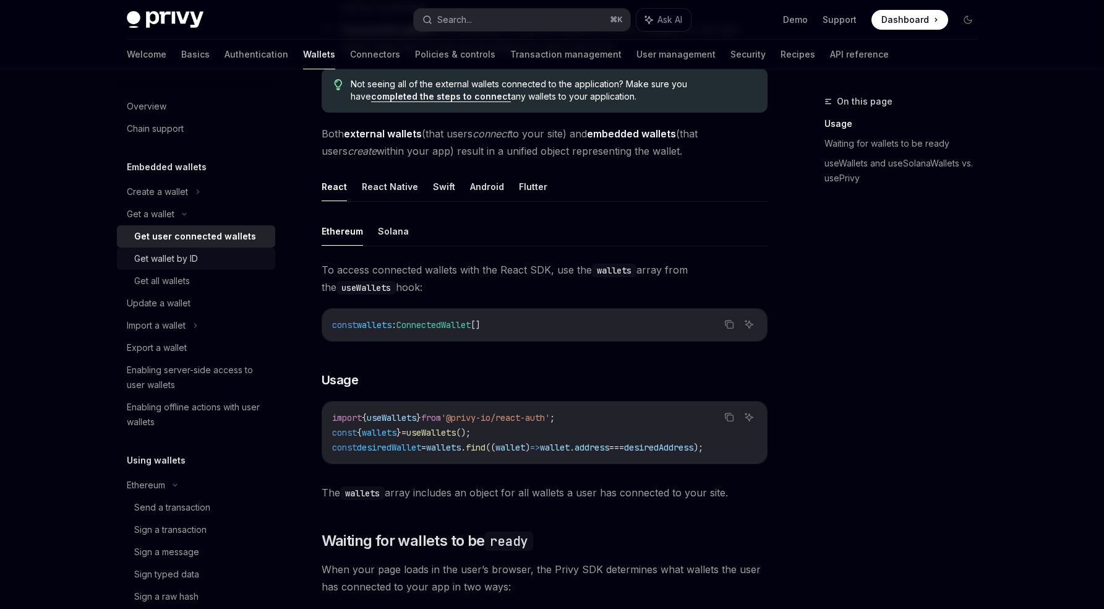
click at [213, 259] on div "Get wallet by ID" at bounding box center [201, 258] width 134 height 15
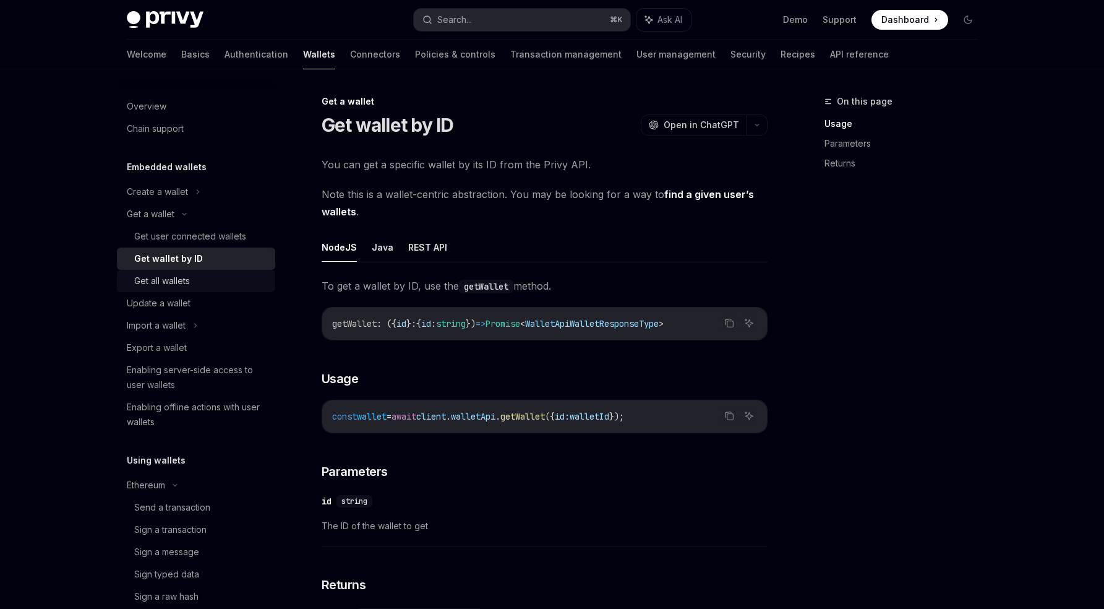
click at [213, 275] on div "Get all wallets" at bounding box center [201, 280] width 134 height 15
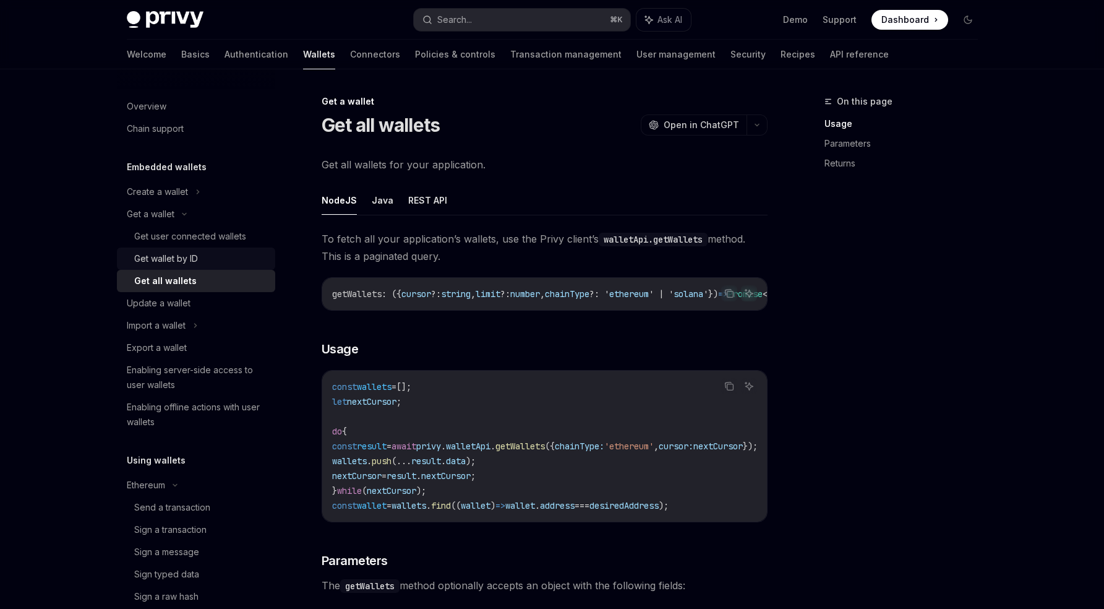
click at [213, 254] on div "Get wallet by ID" at bounding box center [201, 258] width 134 height 15
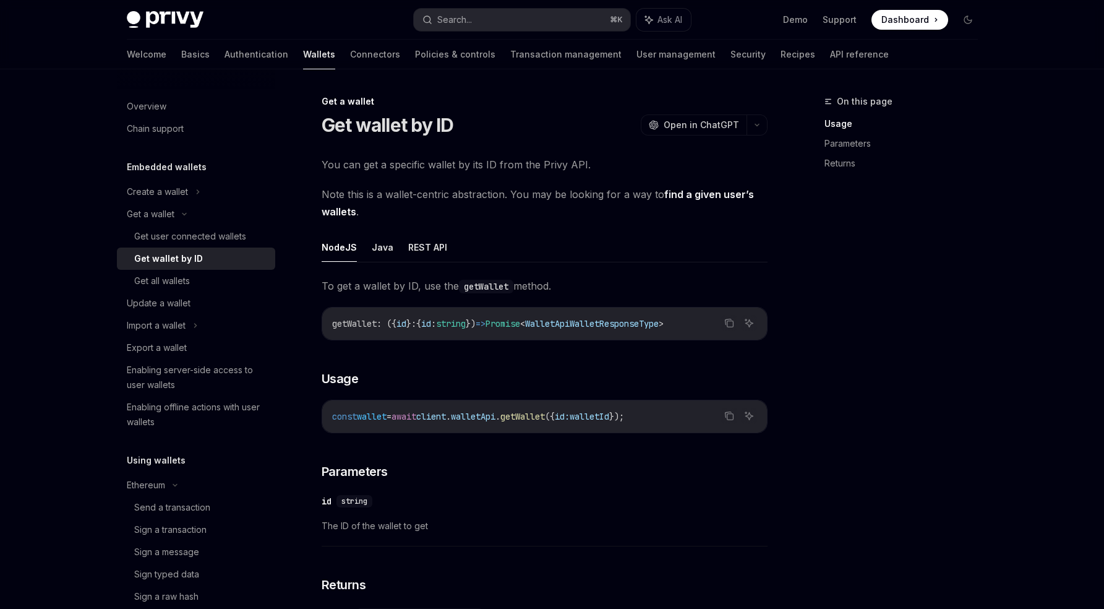
click at [545, 416] on span "getWallet" at bounding box center [522, 416] width 45 height 11
click at [451, 416] on span "." at bounding box center [448, 416] width 5 height 11
click at [446, 416] on span "client" at bounding box center [431, 416] width 30 height 11
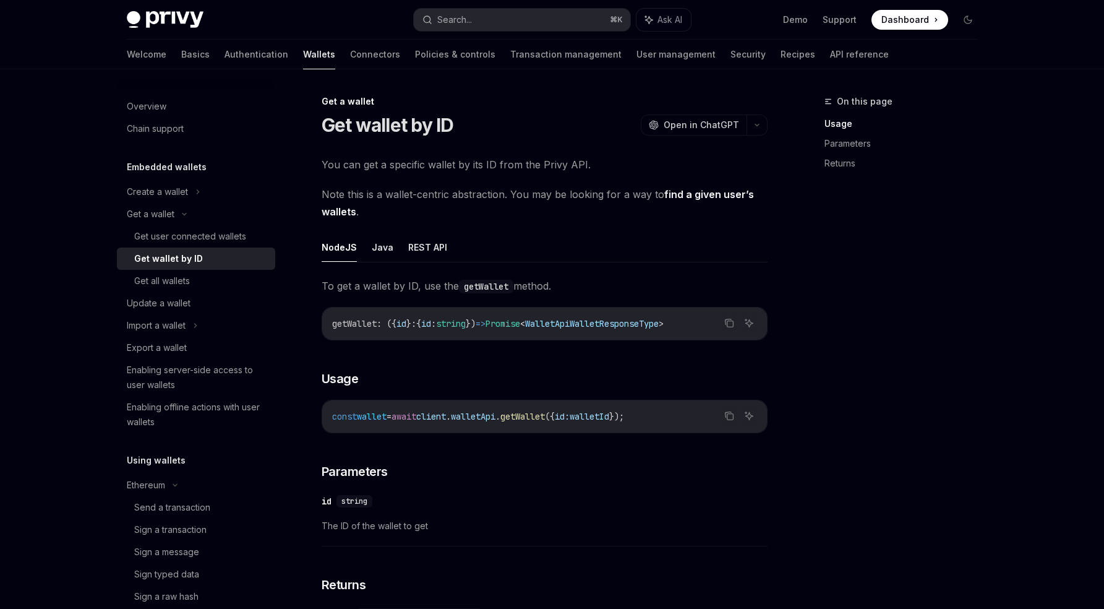
click at [446, 416] on span "client" at bounding box center [431, 416] width 30 height 11
click at [379, 249] on button "Java" at bounding box center [383, 247] width 22 height 29
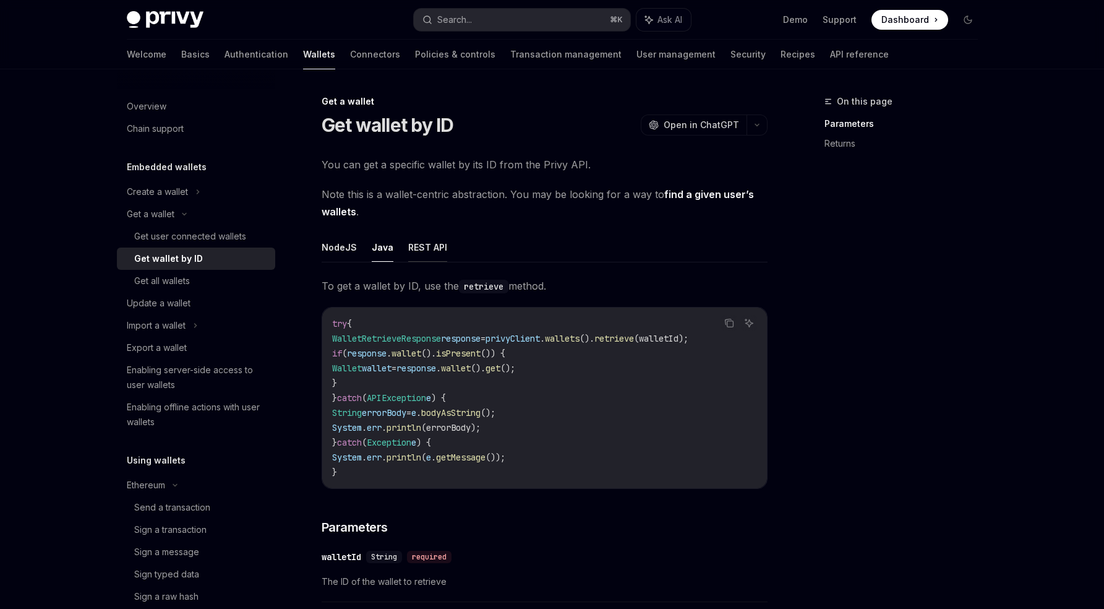
click at [408, 249] on button "REST API" at bounding box center [427, 247] width 39 height 29
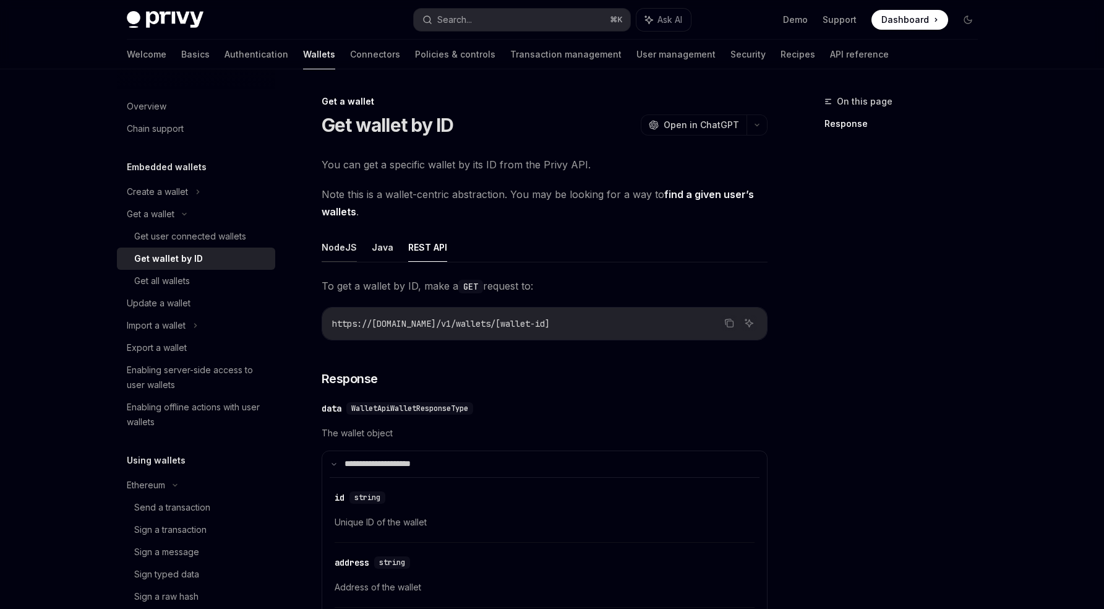
click at [335, 252] on button "NodeJS" at bounding box center [339, 247] width 35 height 29
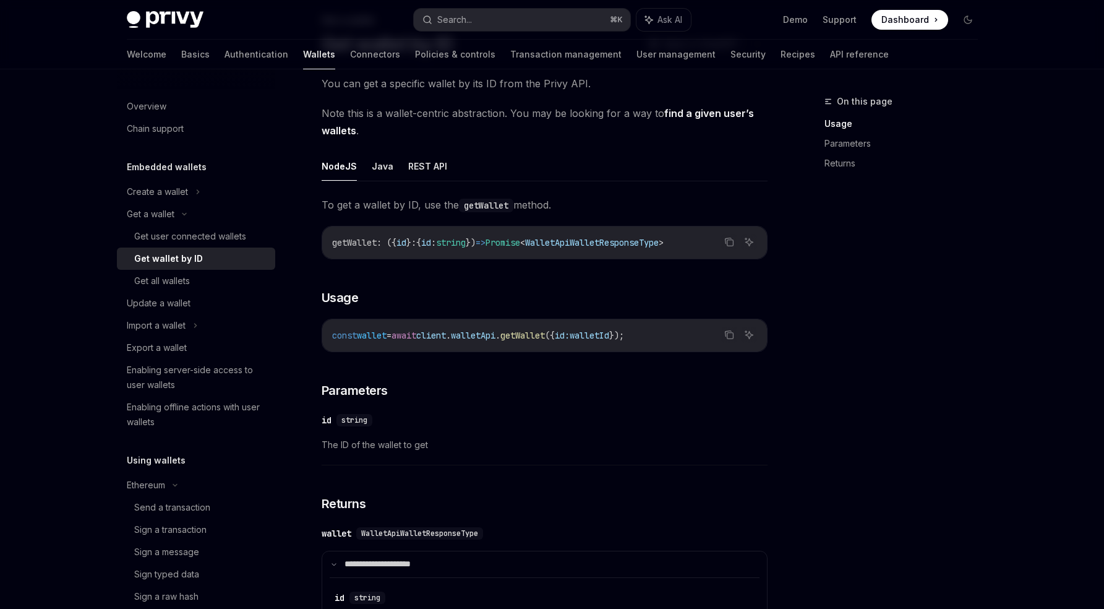
scroll to position [93, 0]
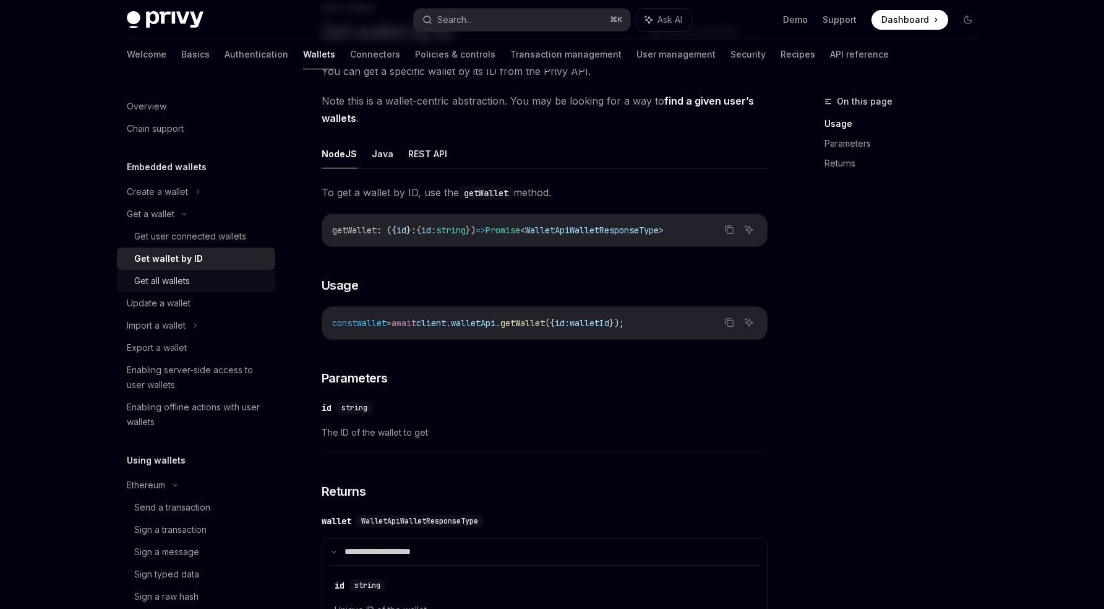
click at [210, 275] on div "Get all wallets" at bounding box center [201, 280] width 134 height 15
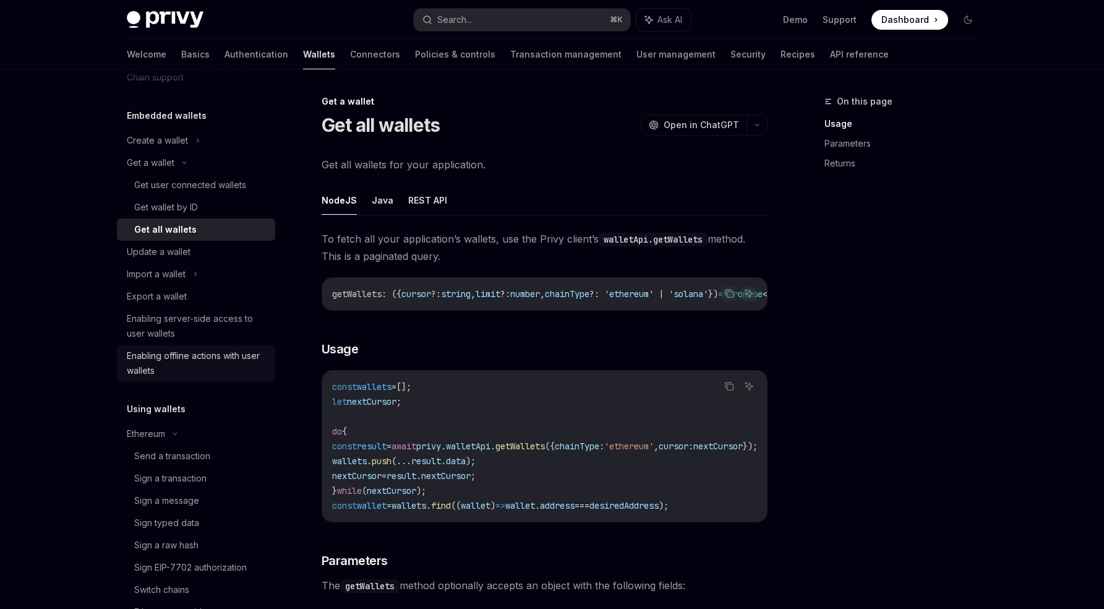
scroll to position [95, 0]
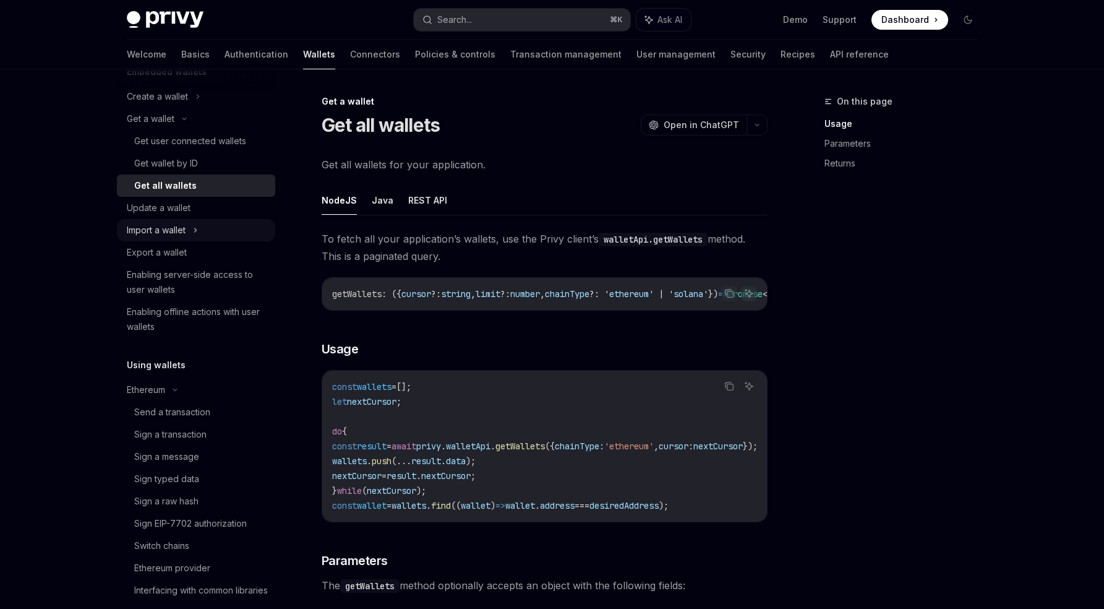
click at [187, 230] on div "Import a wallet" at bounding box center [196, 230] width 158 height 22
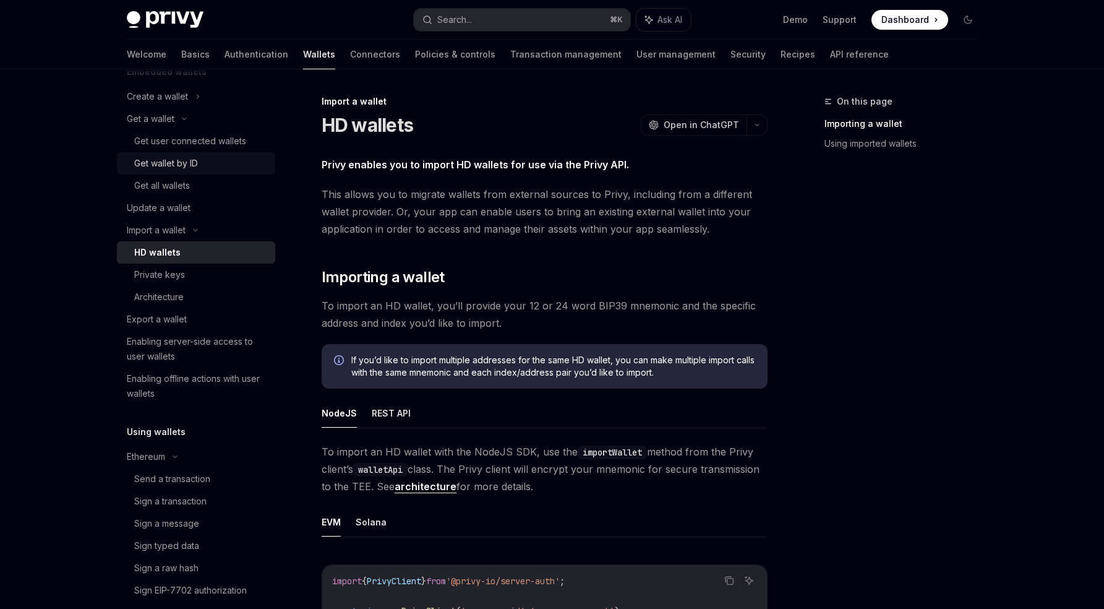
click at [172, 170] on div "Get wallet by ID" at bounding box center [166, 163] width 64 height 15
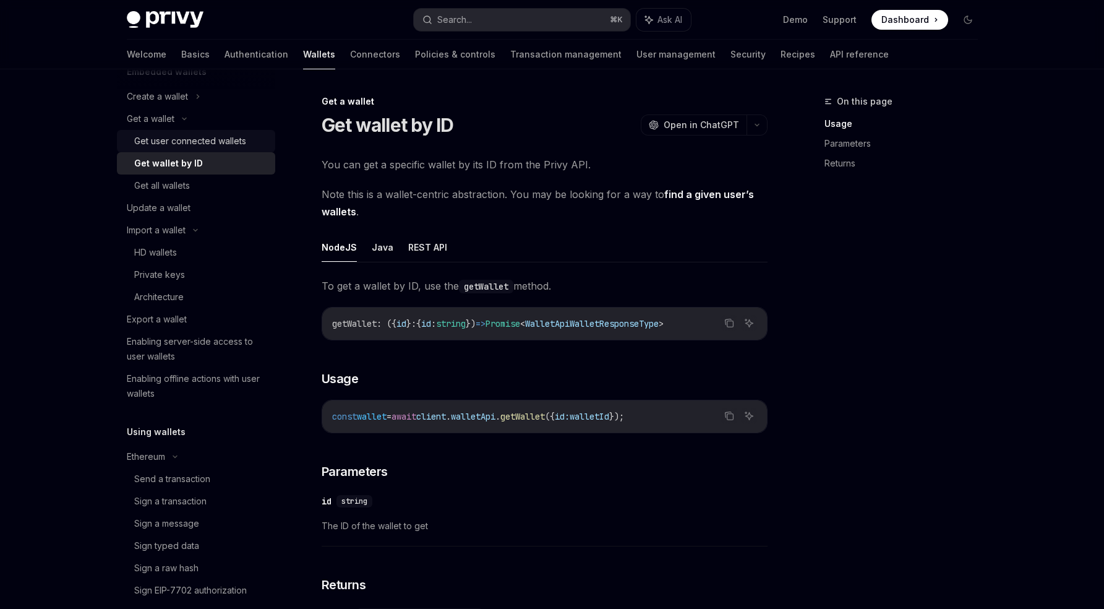
click at [165, 140] on div "Get user connected wallets" at bounding box center [190, 141] width 112 height 15
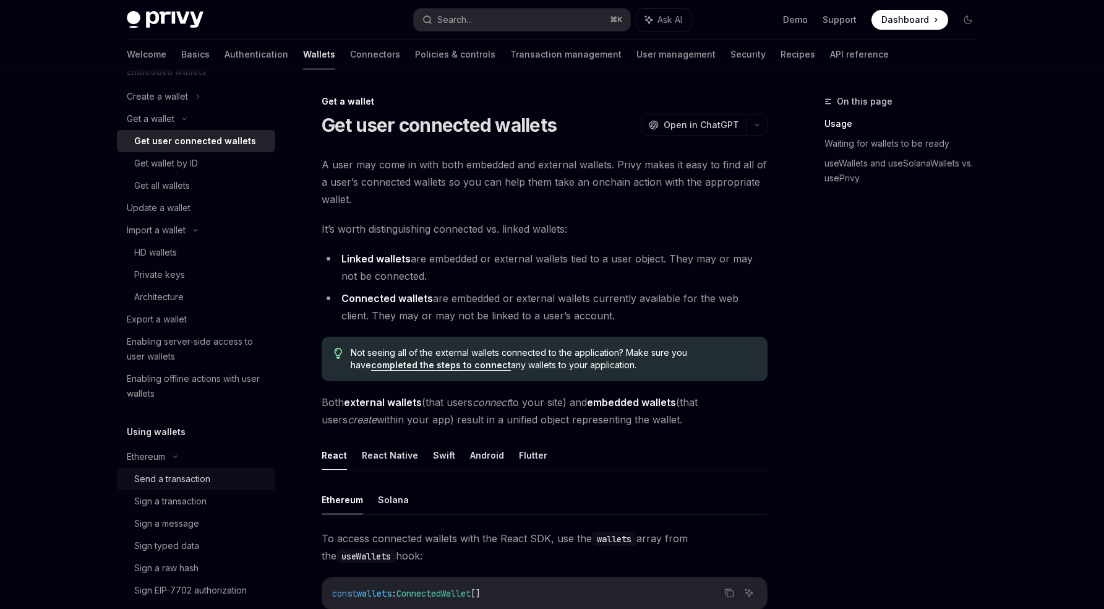
click at [192, 470] on link "Send a transaction" at bounding box center [196, 479] width 158 height 22
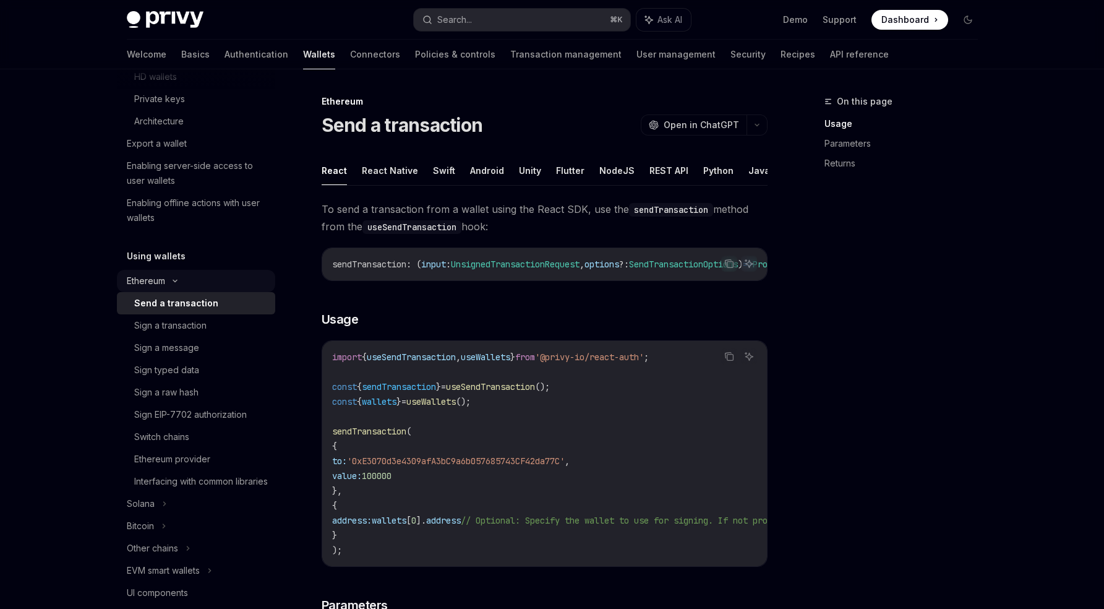
scroll to position [293, 0]
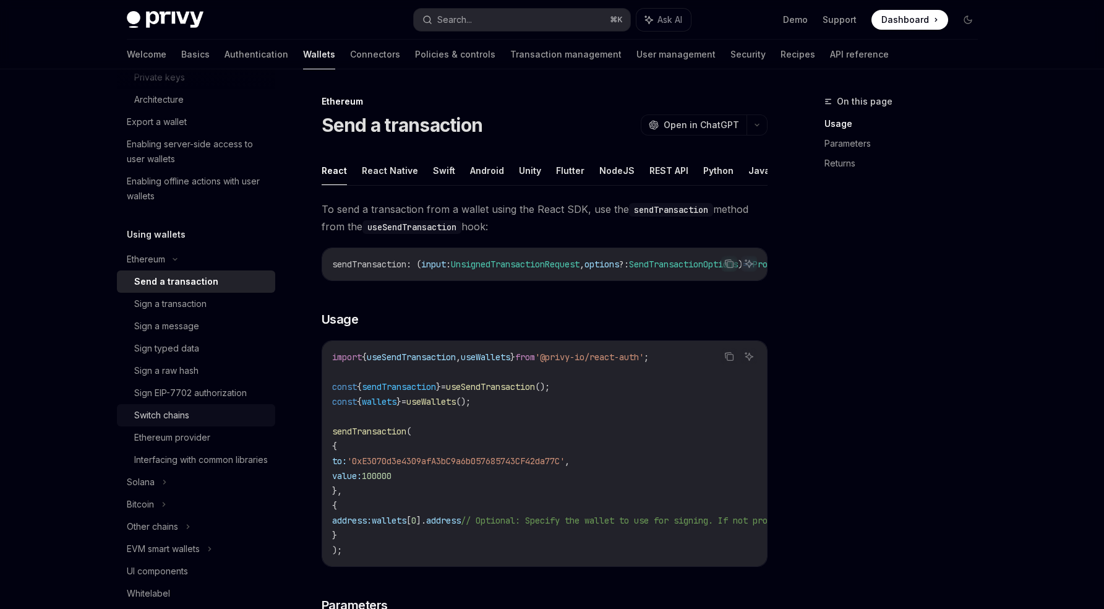
click at [189, 408] on div "Switch chains" at bounding box center [161, 415] width 55 height 15
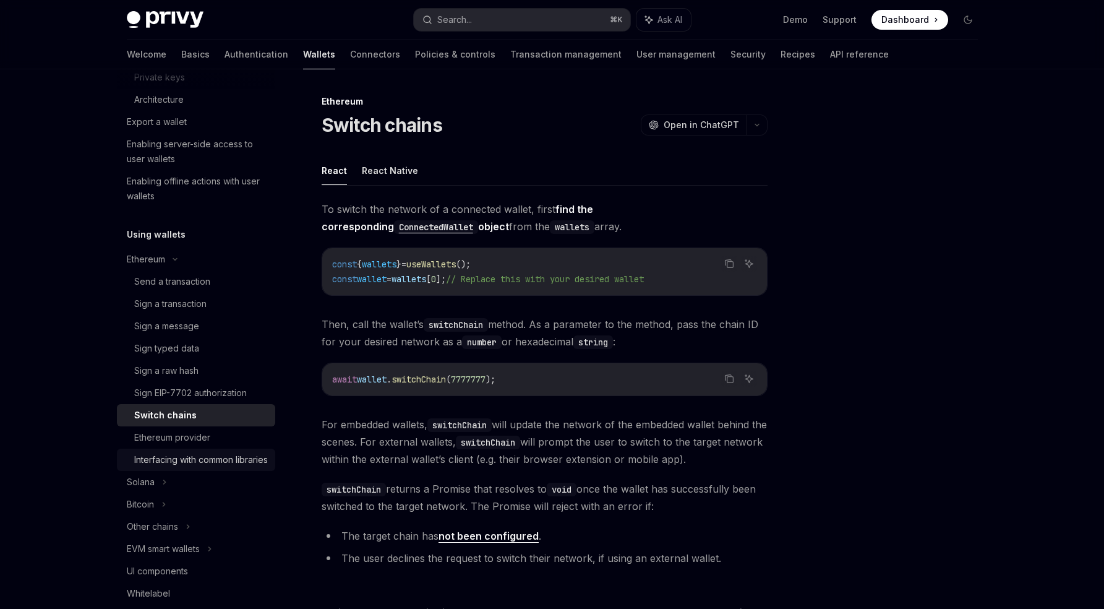
click at [189, 467] on div "Interfacing with common libraries" at bounding box center [201, 459] width 134 height 15
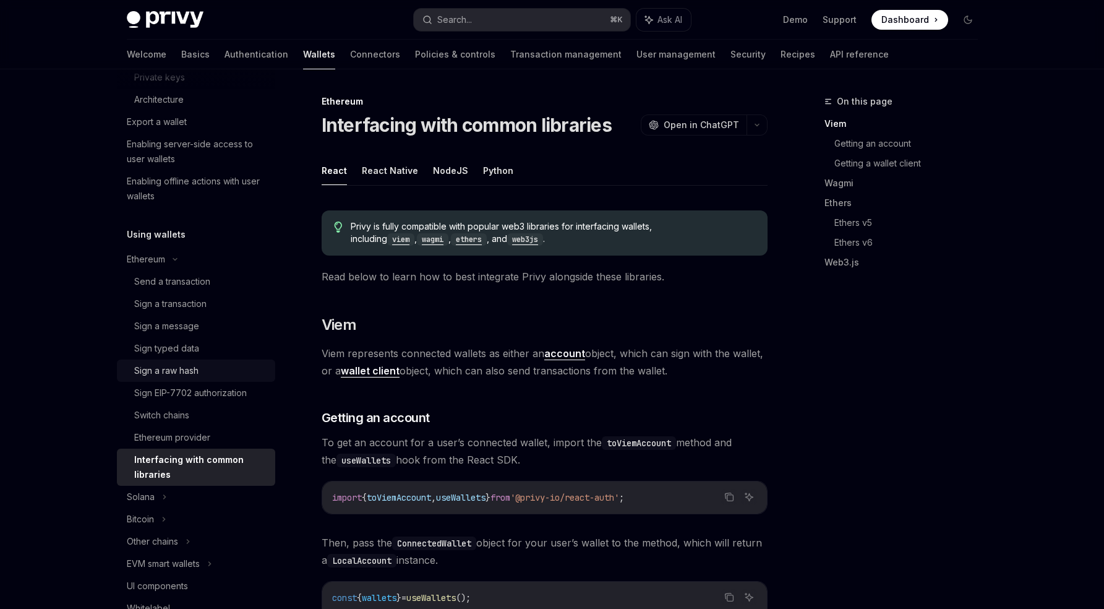
click at [195, 375] on div "Sign a raw hash" at bounding box center [166, 370] width 64 height 15
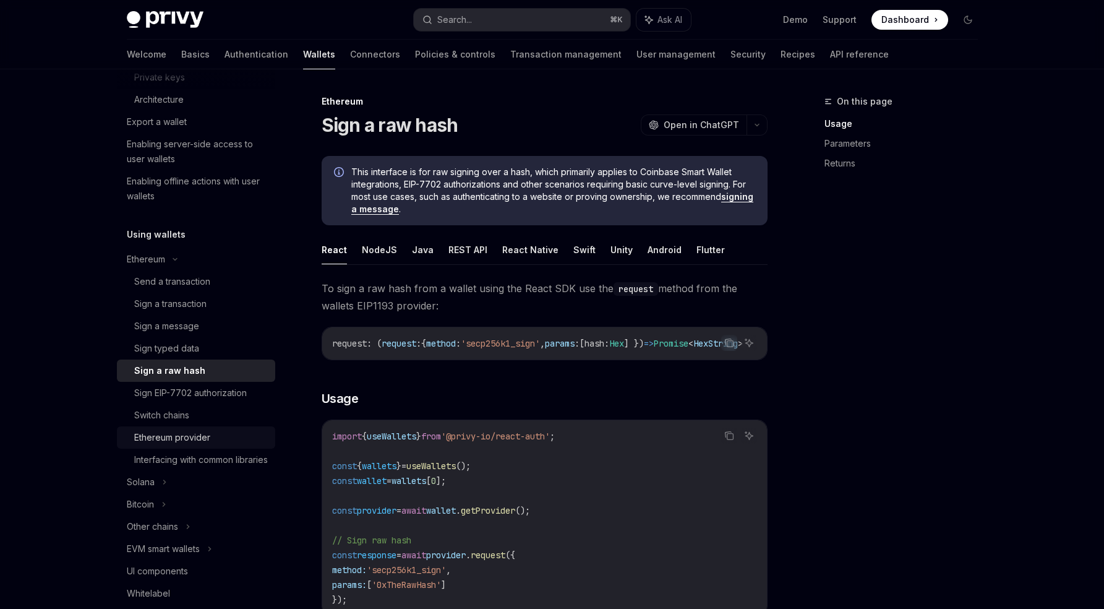
click at [192, 439] on div "Ethereum provider" at bounding box center [172, 437] width 76 height 15
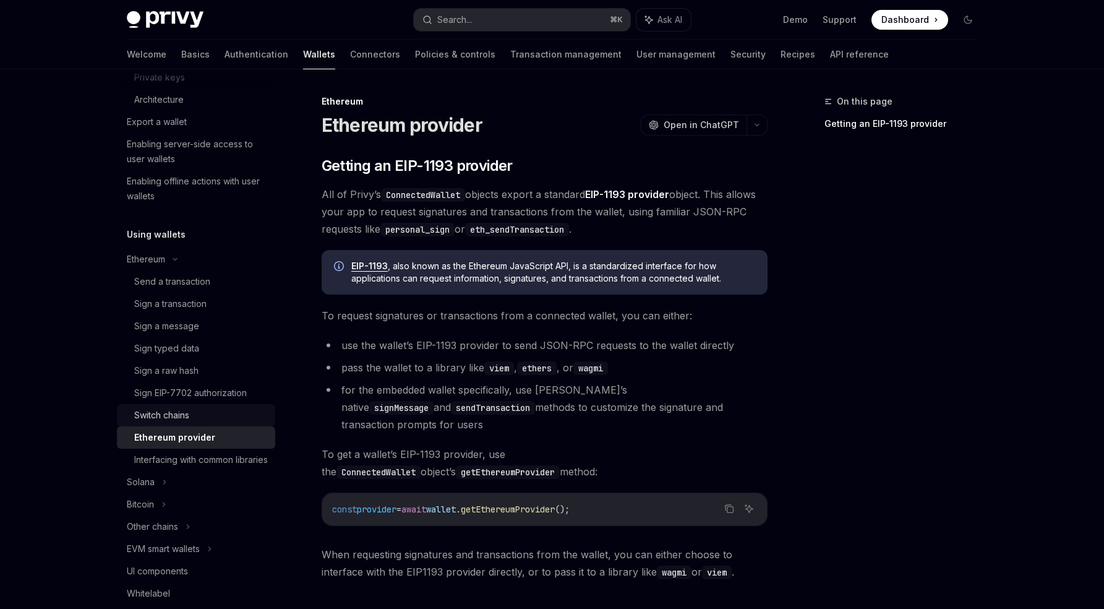
click at [192, 418] on div "Switch chains" at bounding box center [201, 415] width 134 height 15
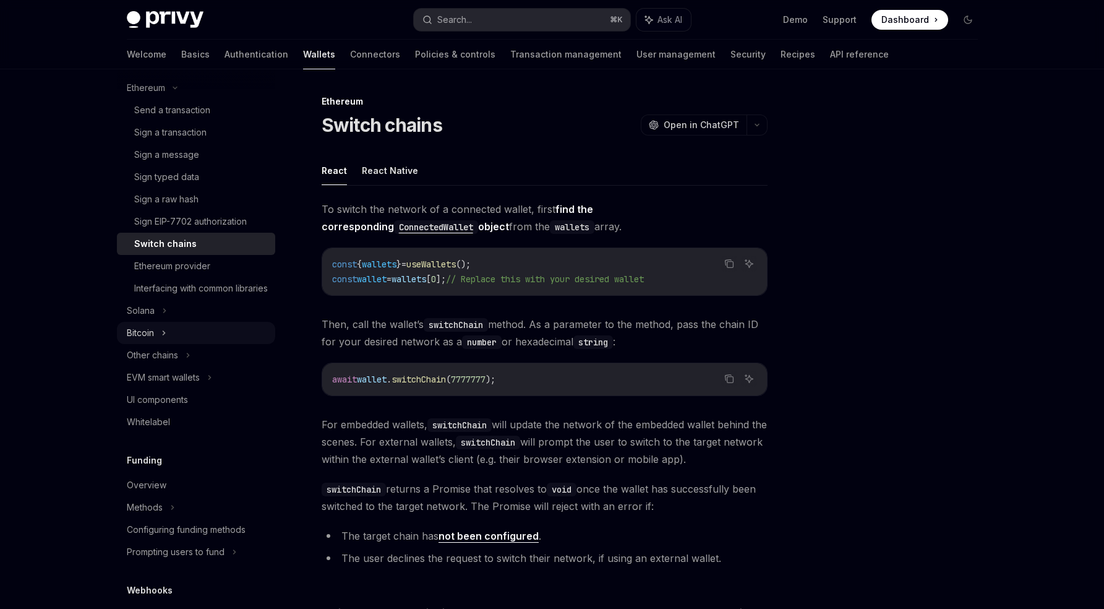
scroll to position [523, 0]
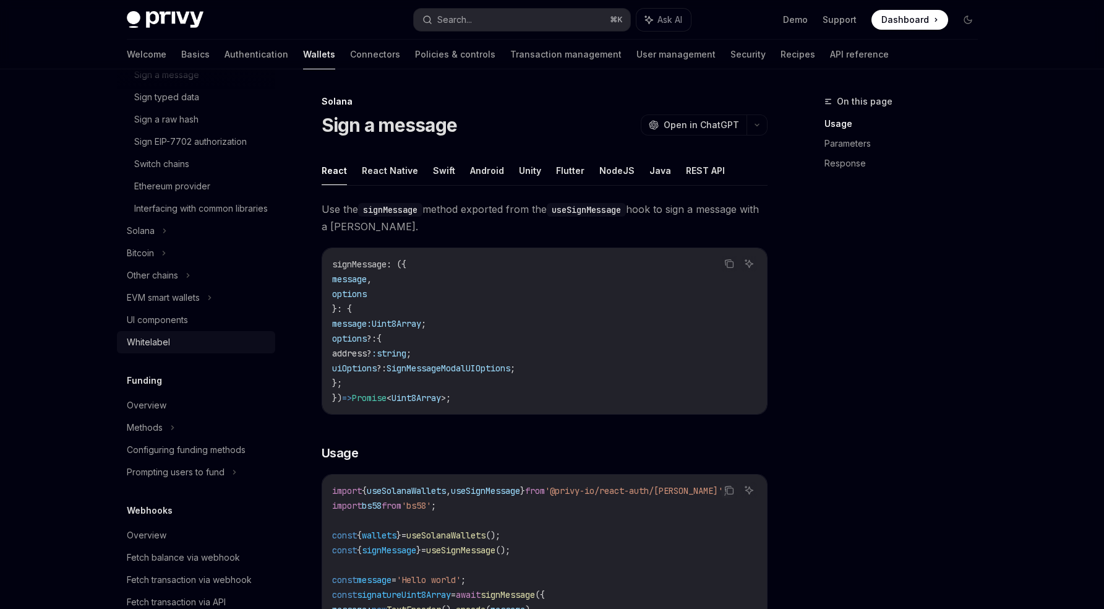
scroll to position [600, 0]
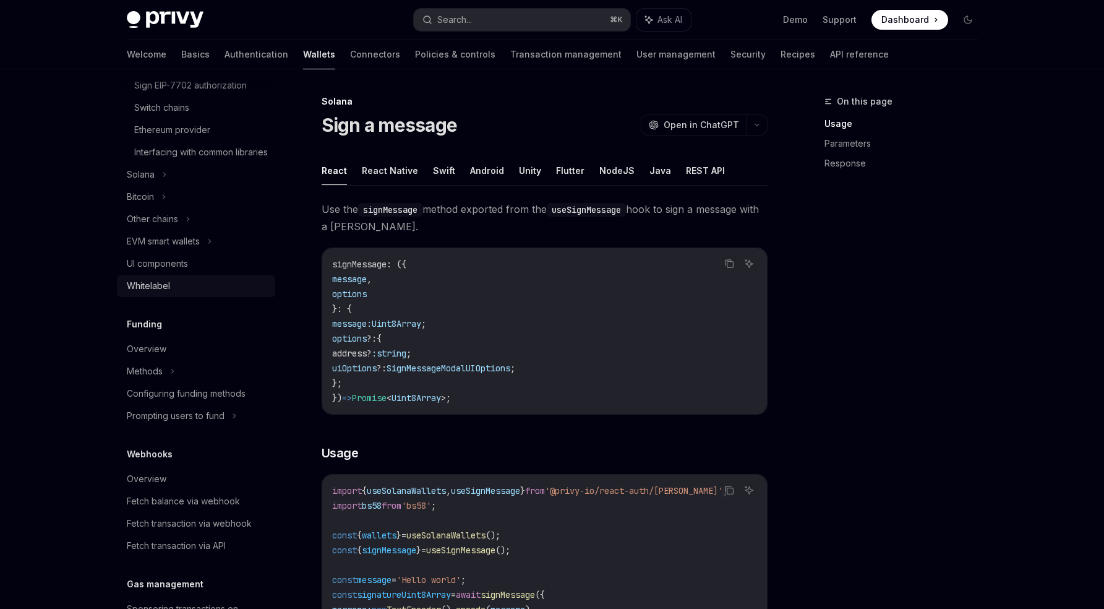
click at [175, 293] on div "Whitelabel" at bounding box center [197, 285] width 141 height 15
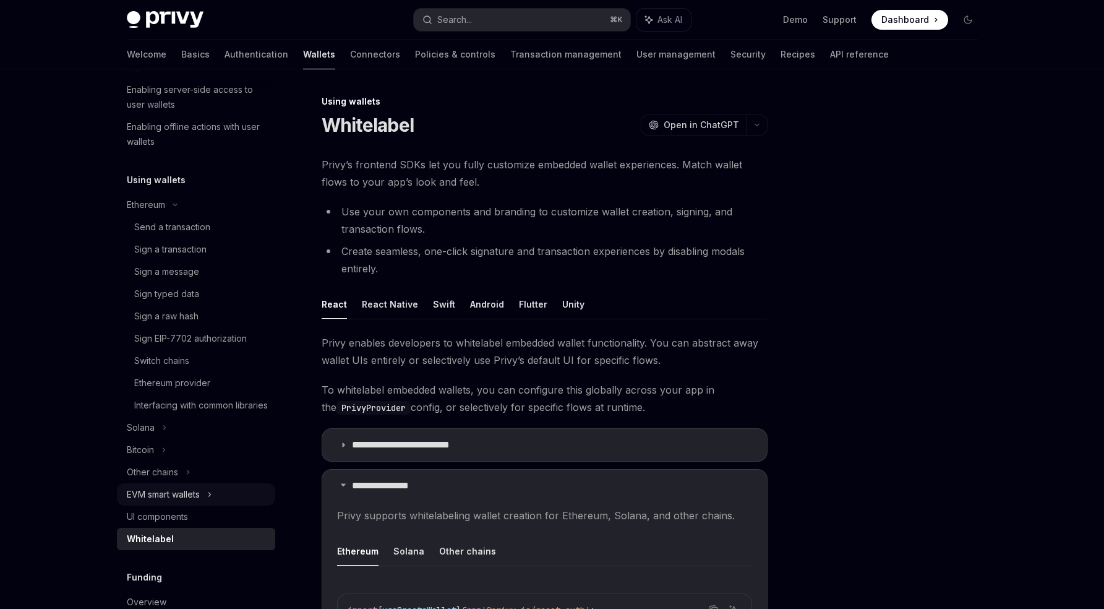
scroll to position [239, 0]
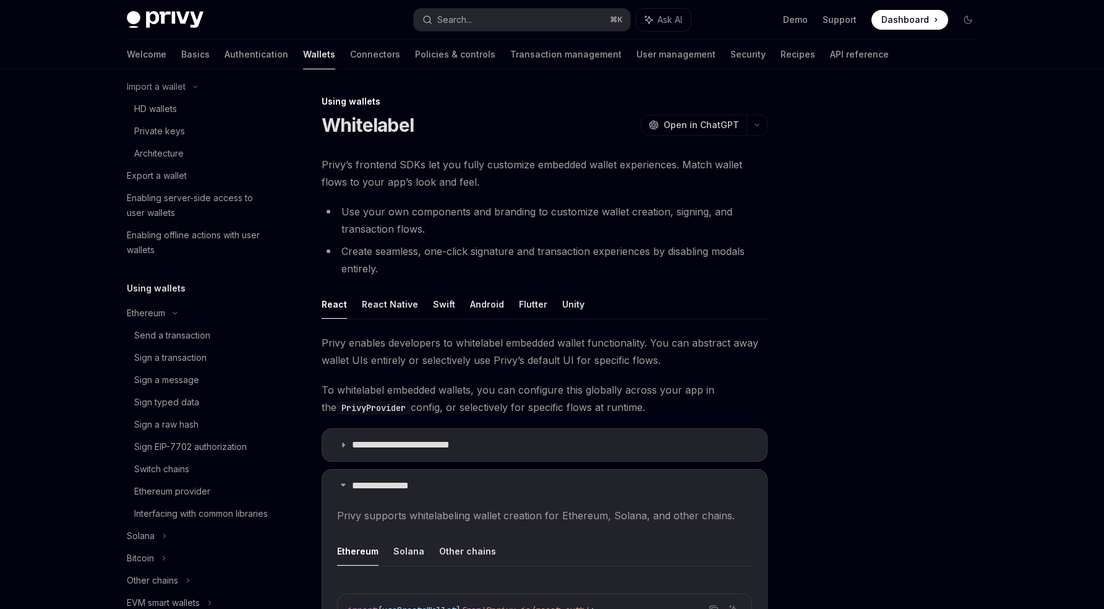
click at [344, 53] on div "Welcome Basics Authentication Wallets Connectors Policies & controls Transactio…" at bounding box center [508, 55] width 762 height 30
click at [637, 55] on link "User management" at bounding box center [676, 55] width 79 height 30
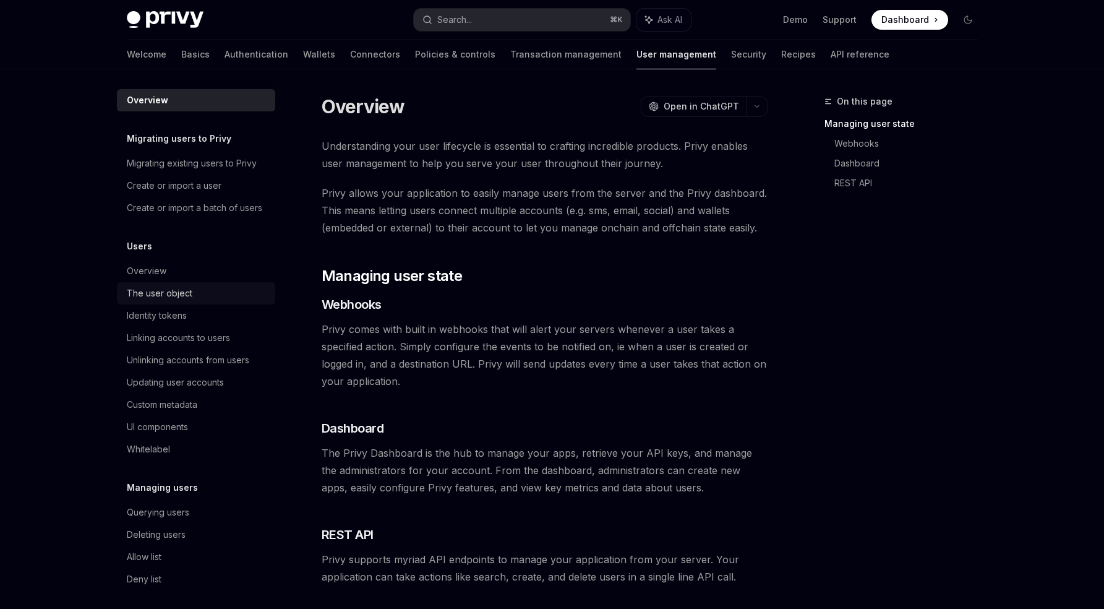
click at [178, 301] on div "The user object" at bounding box center [160, 293] width 66 height 15
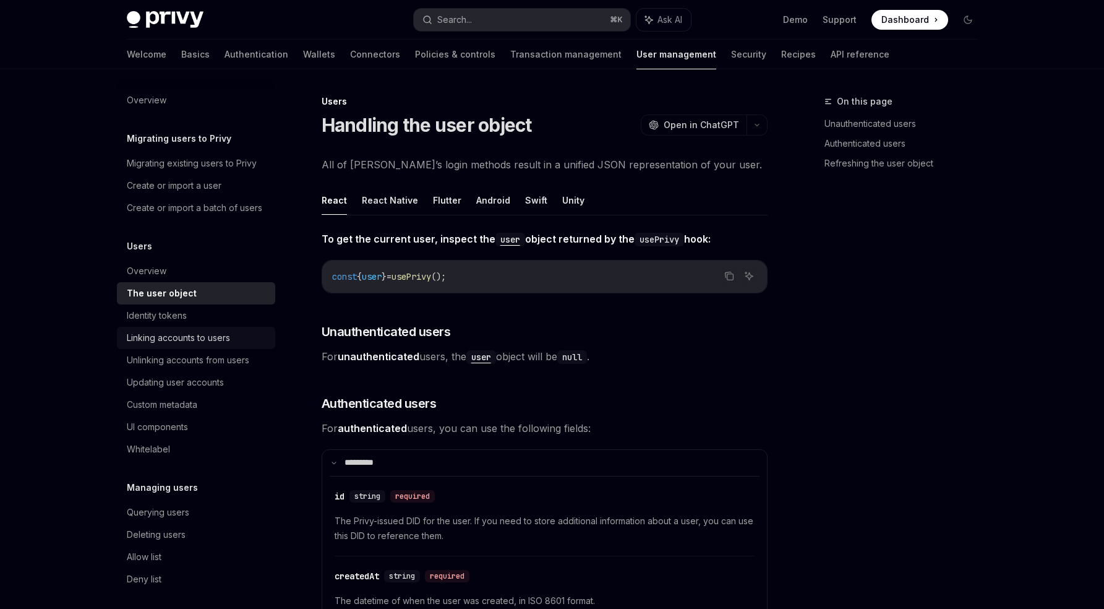
click at [178, 323] on div "Identity tokens" at bounding box center [157, 315] width 60 height 15
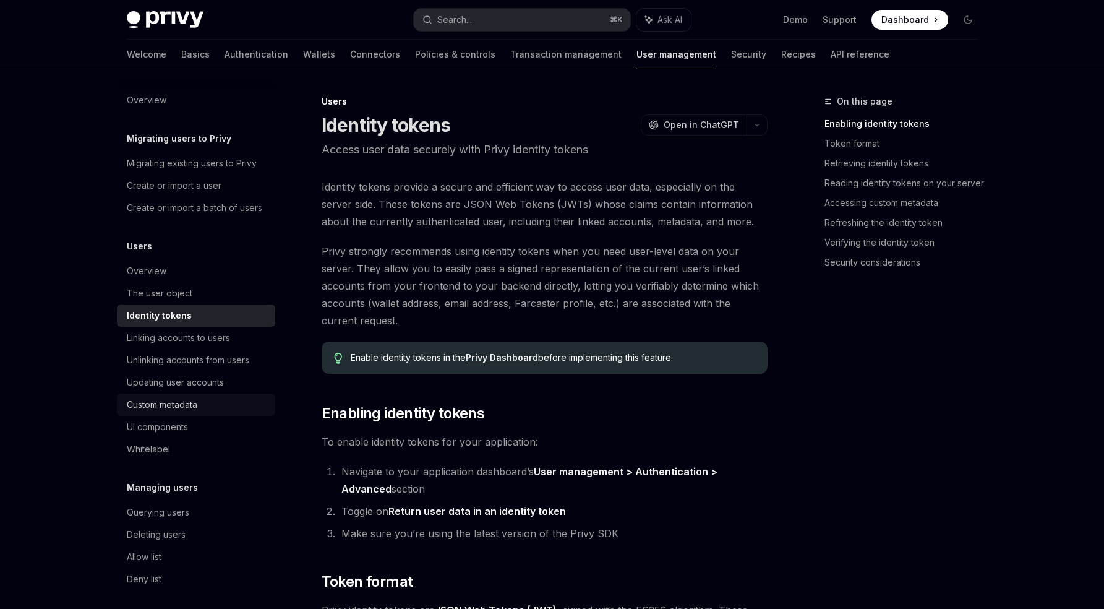
click at [182, 408] on link "Custom metadata" at bounding box center [196, 404] width 158 height 22
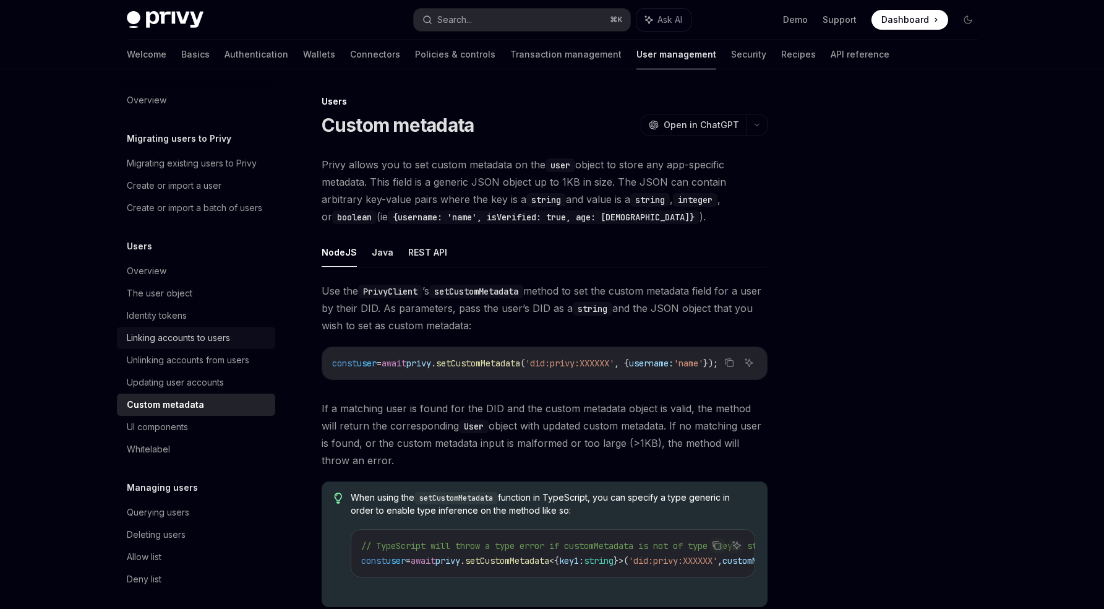
click at [181, 345] on div "Linking accounts to users" at bounding box center [178, 337] width 103 height 15
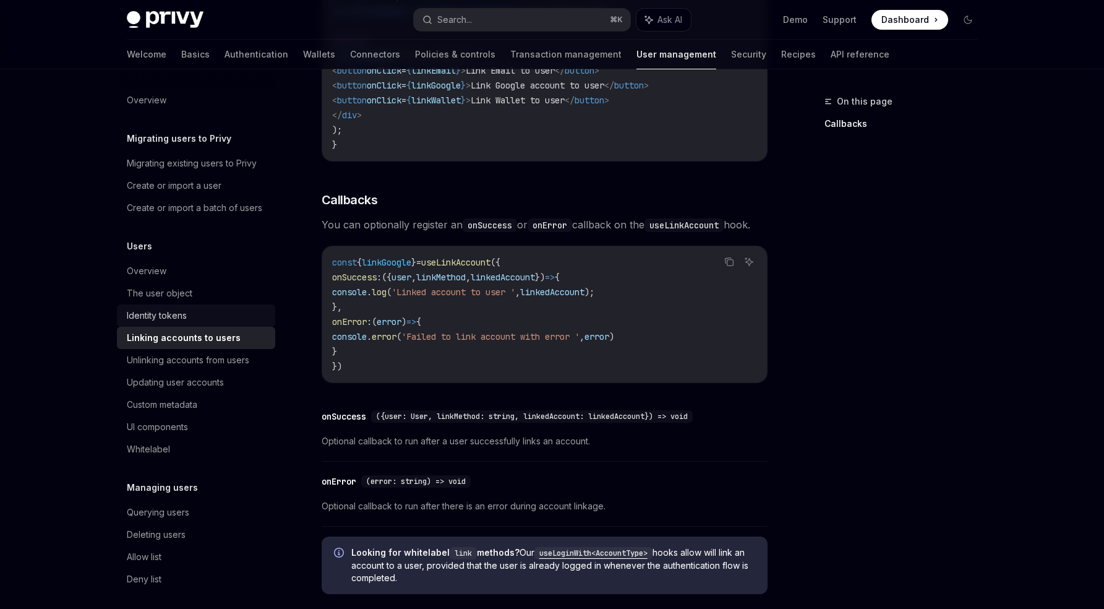
scroll to position [1216, 0]
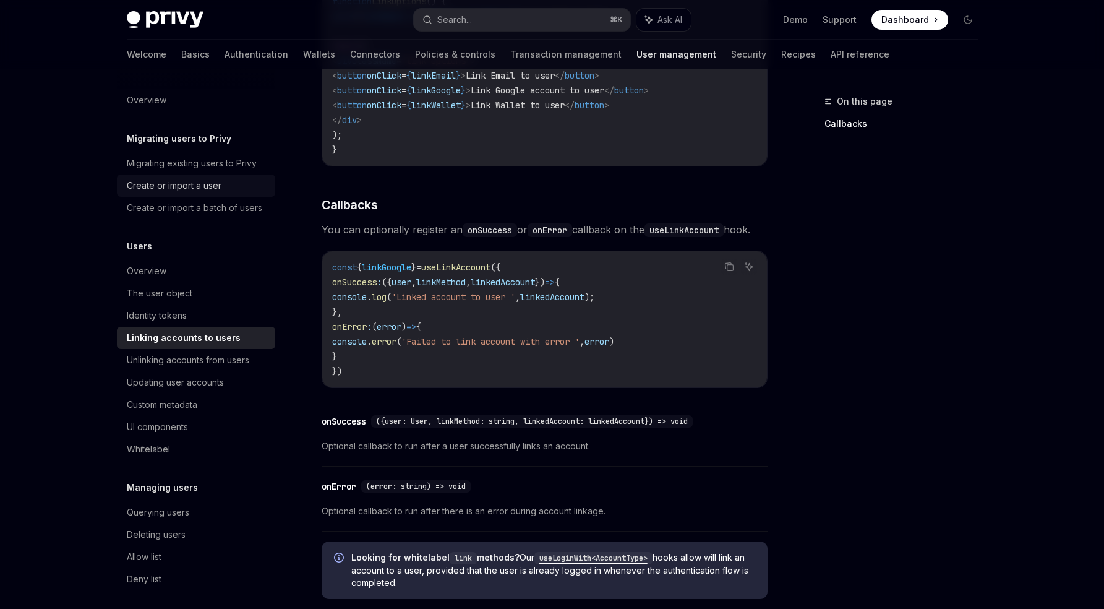
click at [183, 189] on div "Create or import a user" at bounding box center [174, 185] width 95 height 15
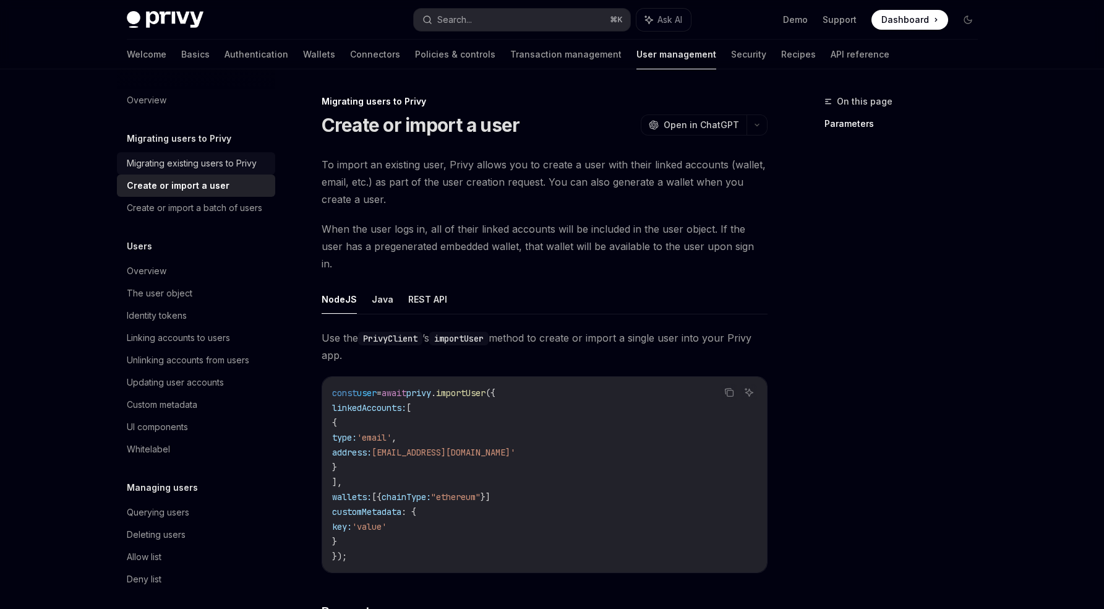
click at [213, 163] on div "Migrating existing users to Privy" at bounding box center [192, 163] width 130 height 15
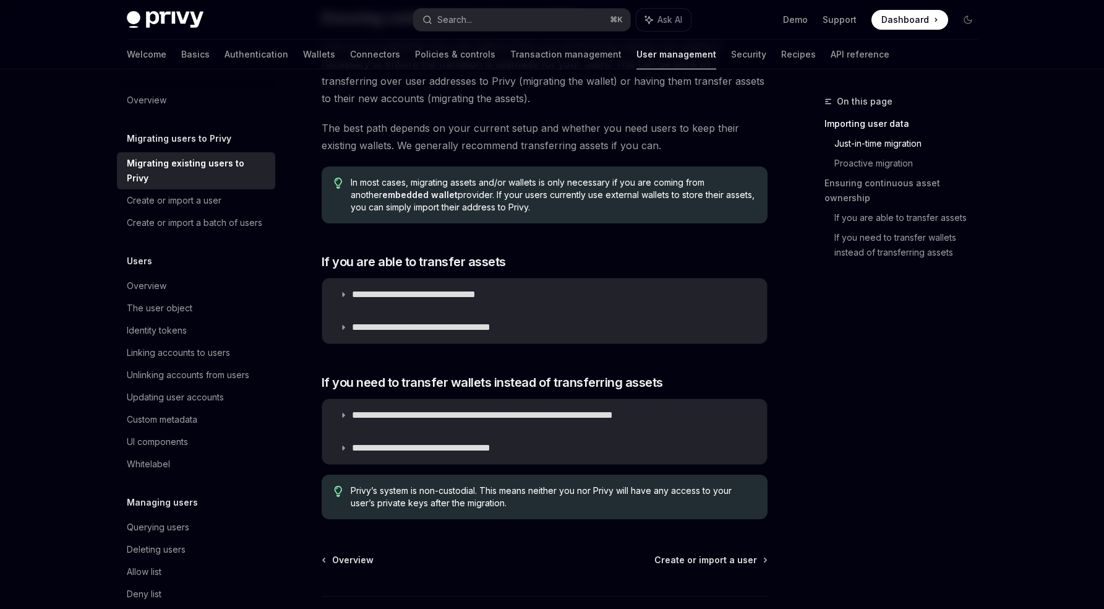
scroll to position [1428, 0]
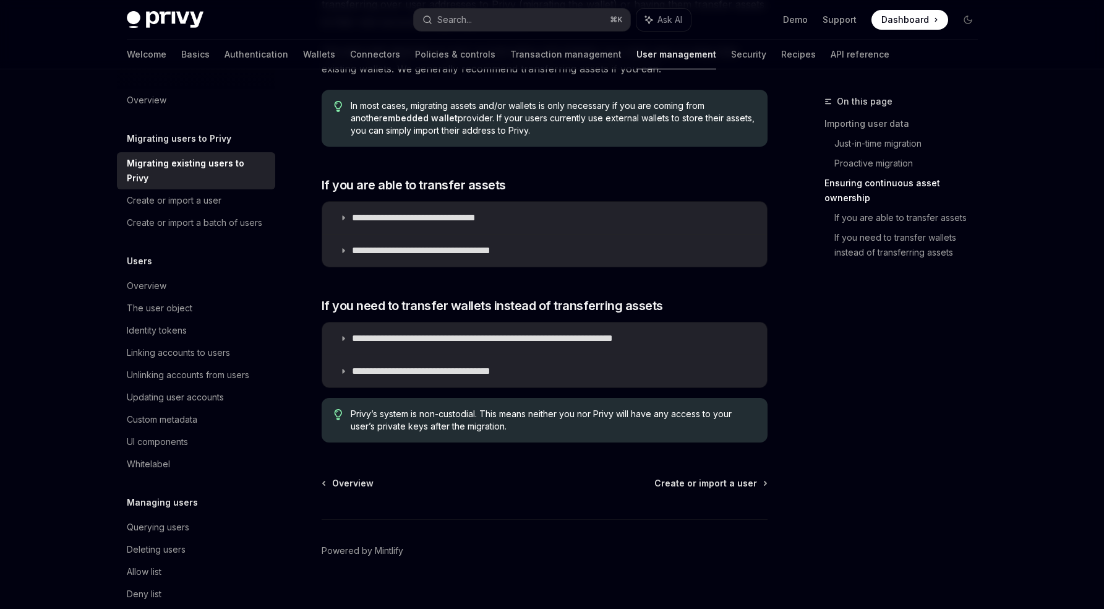
click at [238, 188] on link "Migrating existing users to Privy" at bounding box center [196, 170] width 158 height 37
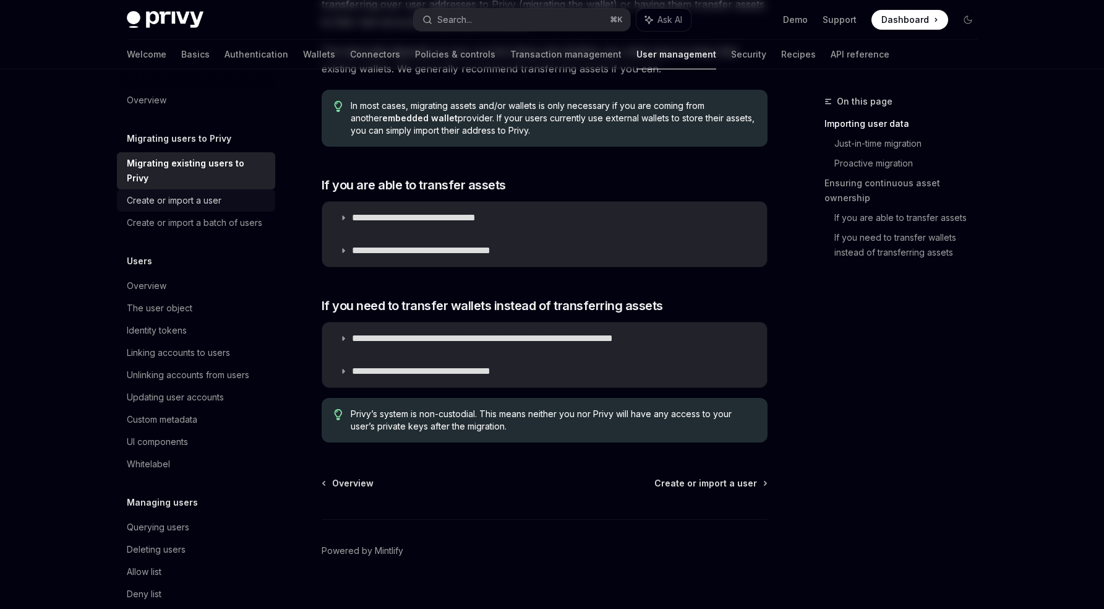
scroll to position [0, 0]
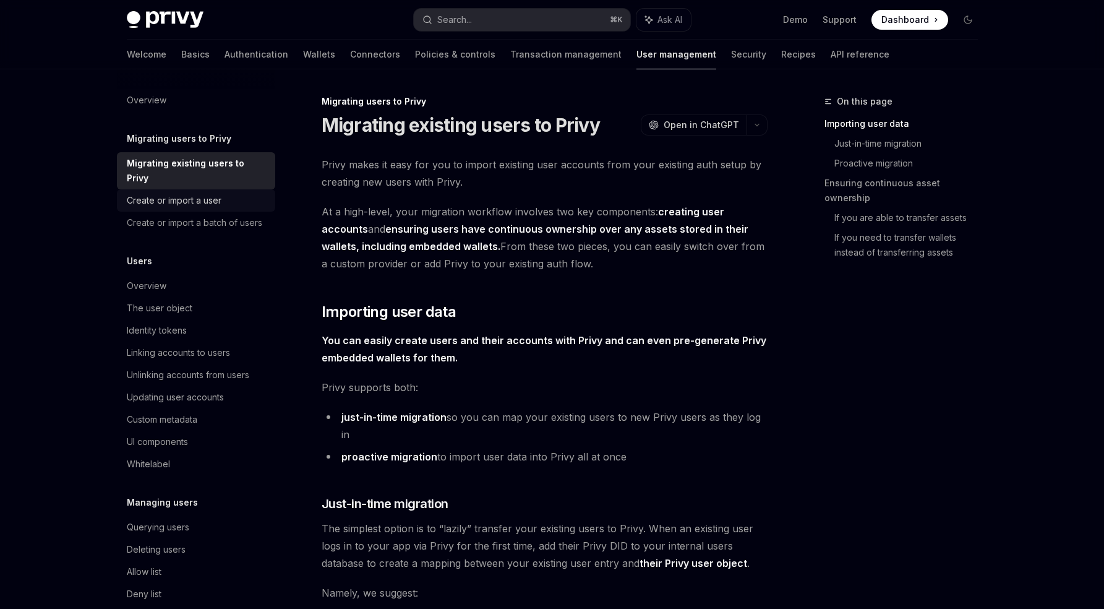
click at [238, 200] on div "Create or import a user" at bounding box center [197, 200] width 141 height 15
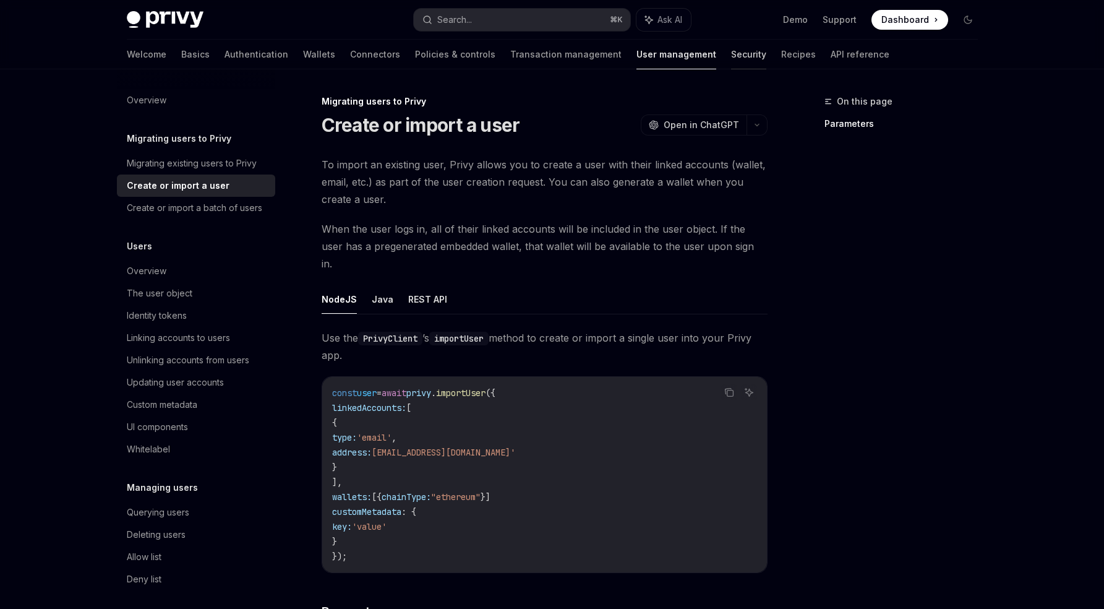
click at [731, 58] on link "Security" at bounding box center [748, 55] width 35 height 30
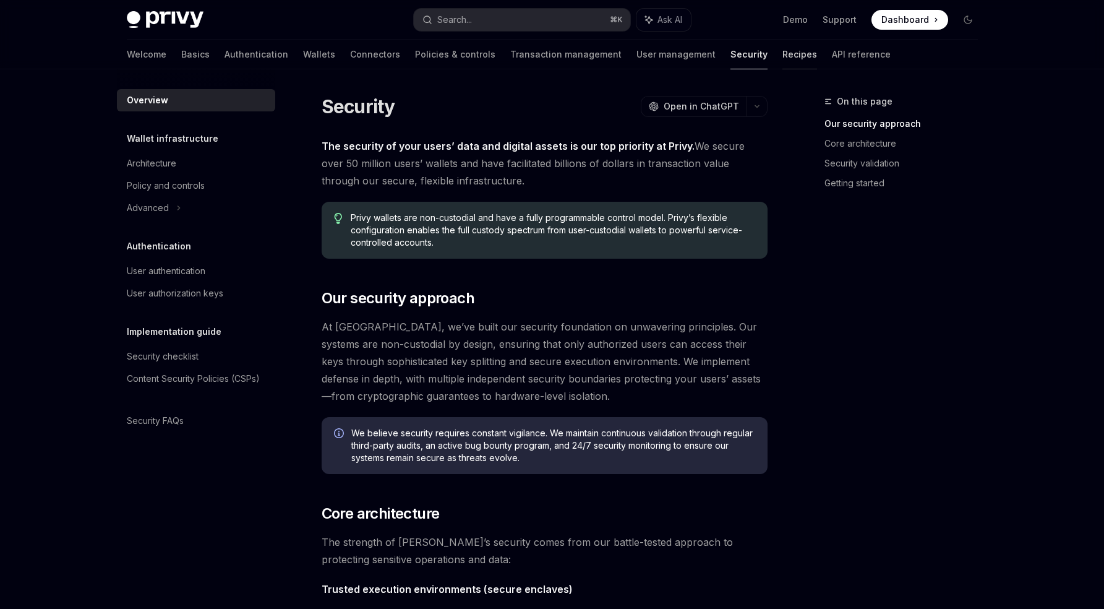
click at [783, 60] on link "Recipes" at bounding box center [800, 55] width 35 height 30
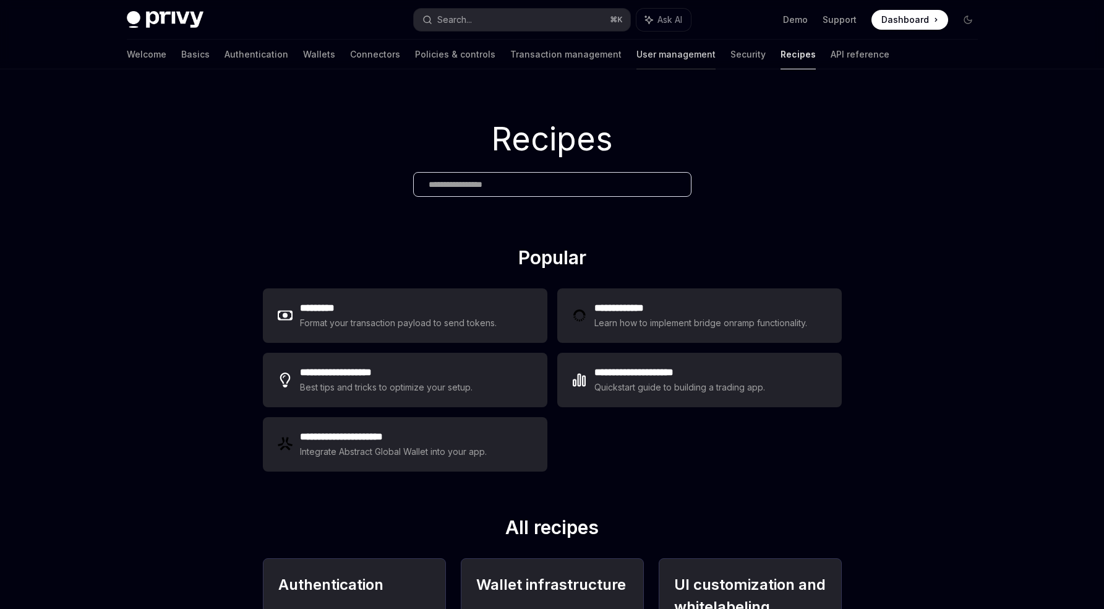
click at [637, 62] on link "User management" at bounding box center [676, 55] width 79 height 30
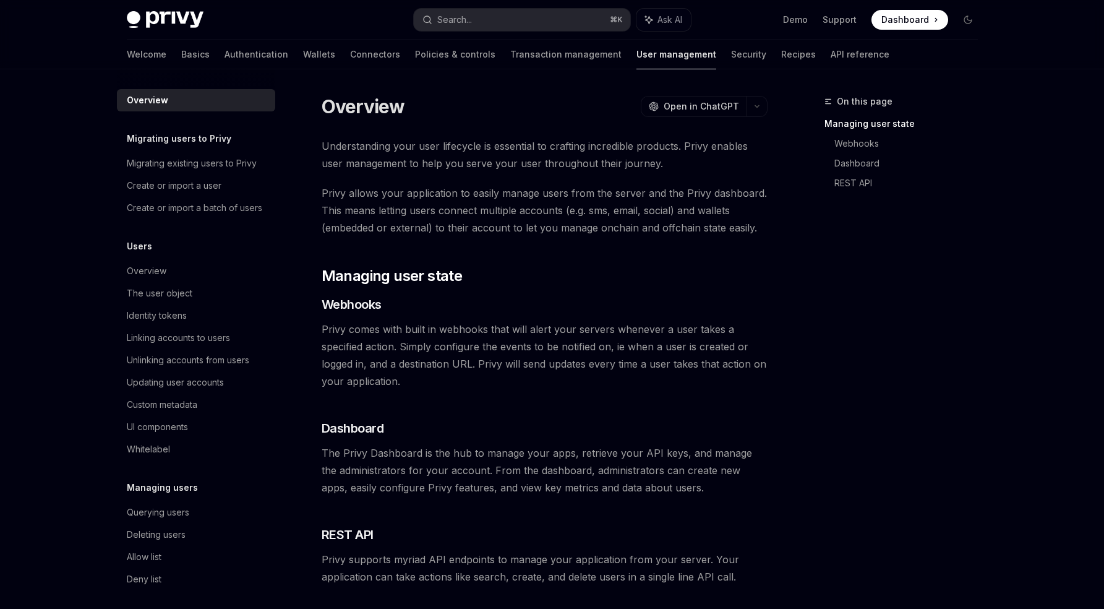
click at [415, 62] on link "Policies & controls" at bounding box center [455, 55] width 80 height 30
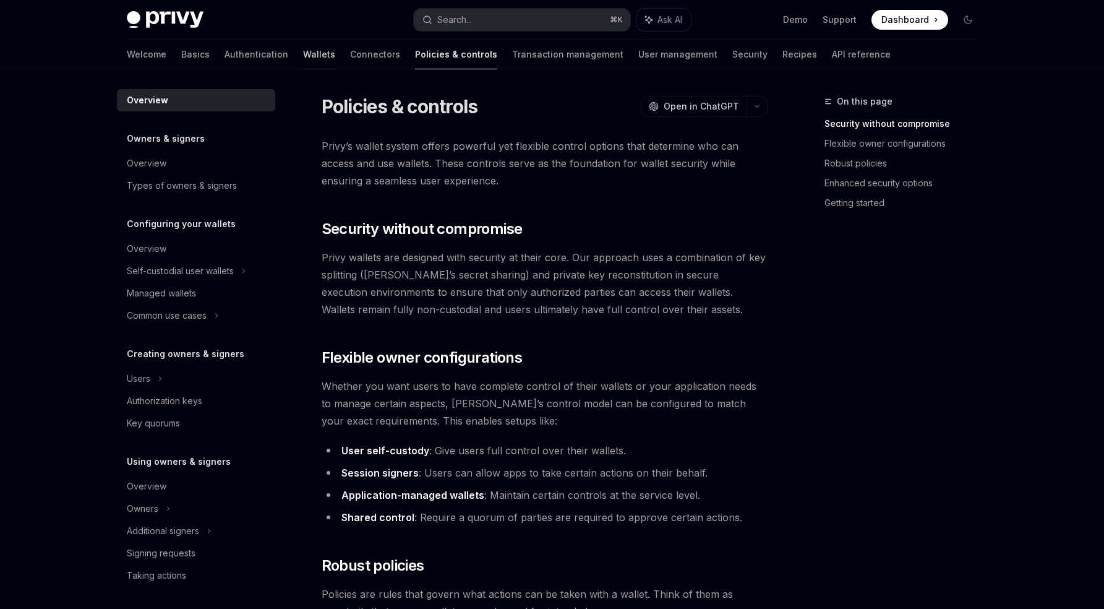
click at [303, 58] on link "Wallets" at bounding box center [319, 55] width 32 height 30
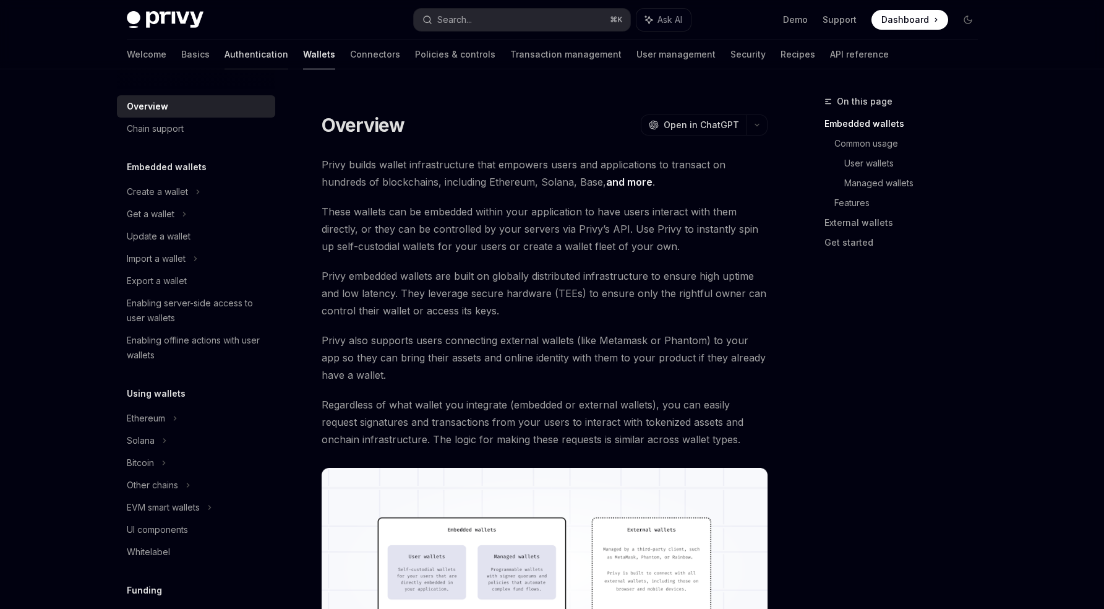
click at [225, 58] on link "Authentication" at bounding box center [257, 55] width 64 height 30
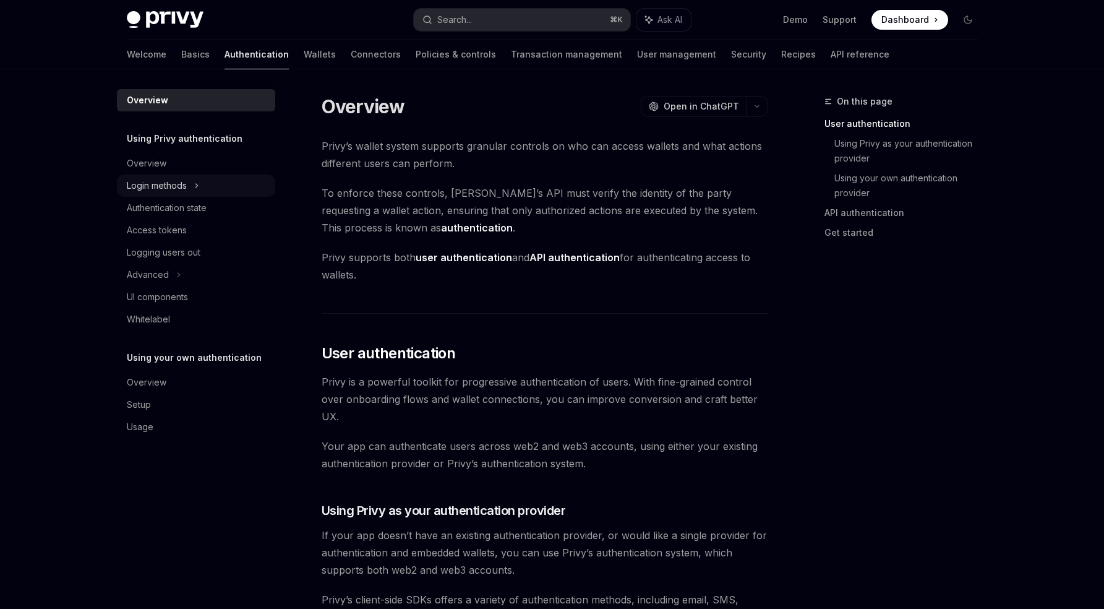
click at [164, 195] on div "Login methods" at bounding box center [196, 185] width 158 height 22
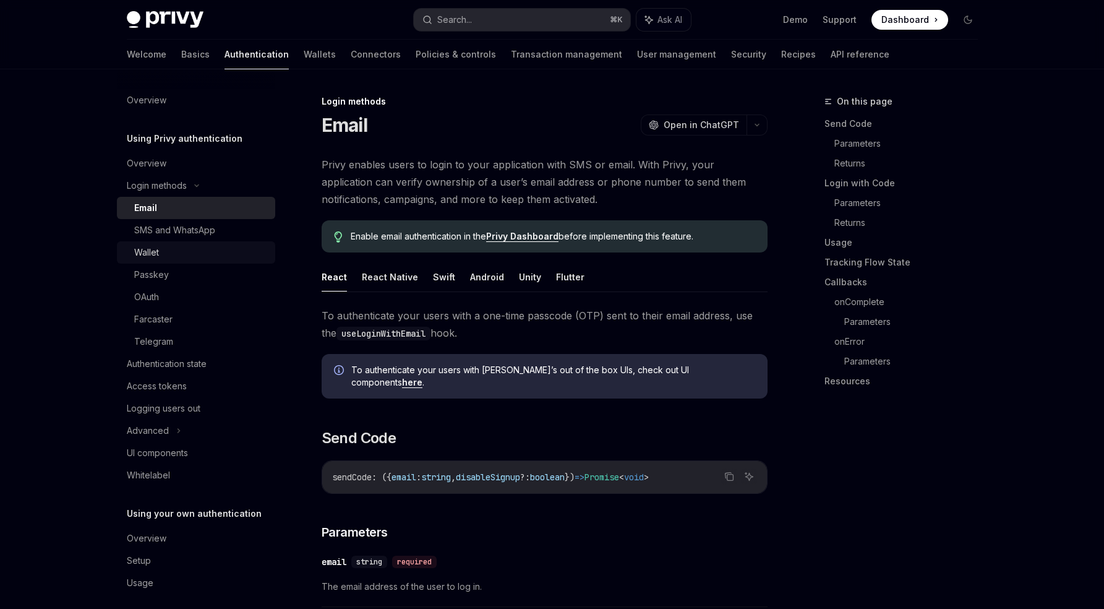
click at [181, 247] on div "Wallet" at bounding box center [201, 252] width 134 height 15
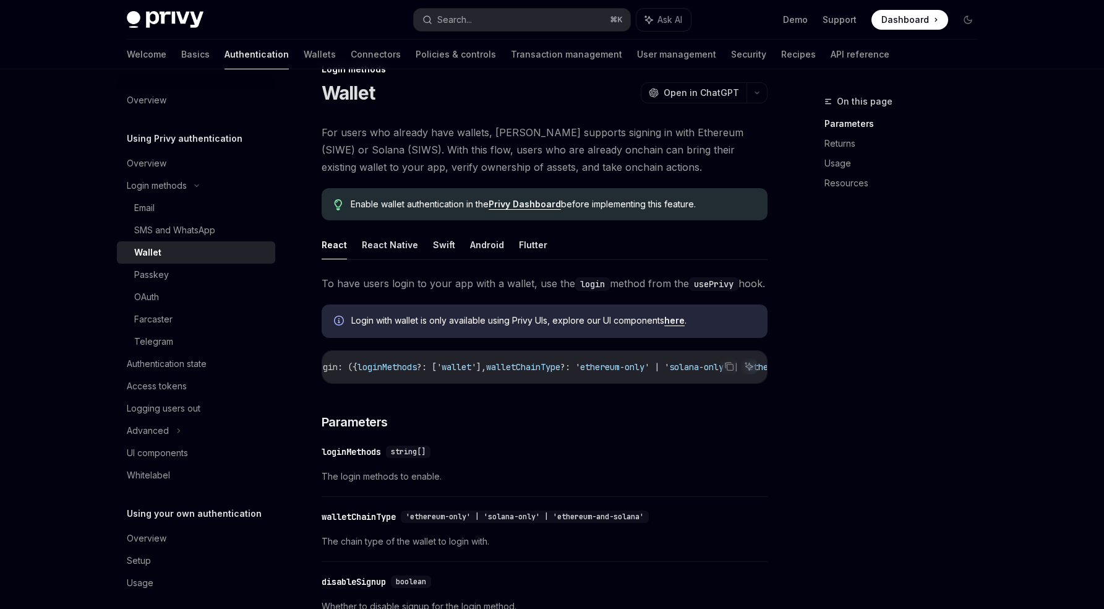
scroll to position [0, 15]
click at [596, 292] on span "To have users login to your app with a wallet, use the login method from the us…" at bounding box center [545, 283] width 446 height 17
click at [179, 356] on link "Authentication state" at bounding box center [196, 364] width 158 height 22
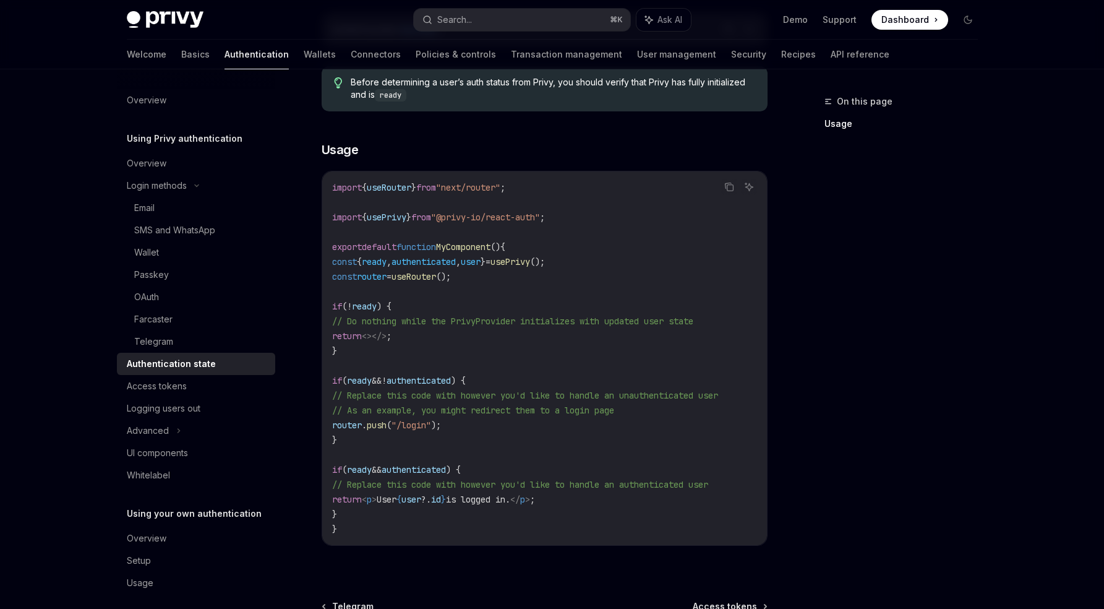
scroll to position [444, 0]
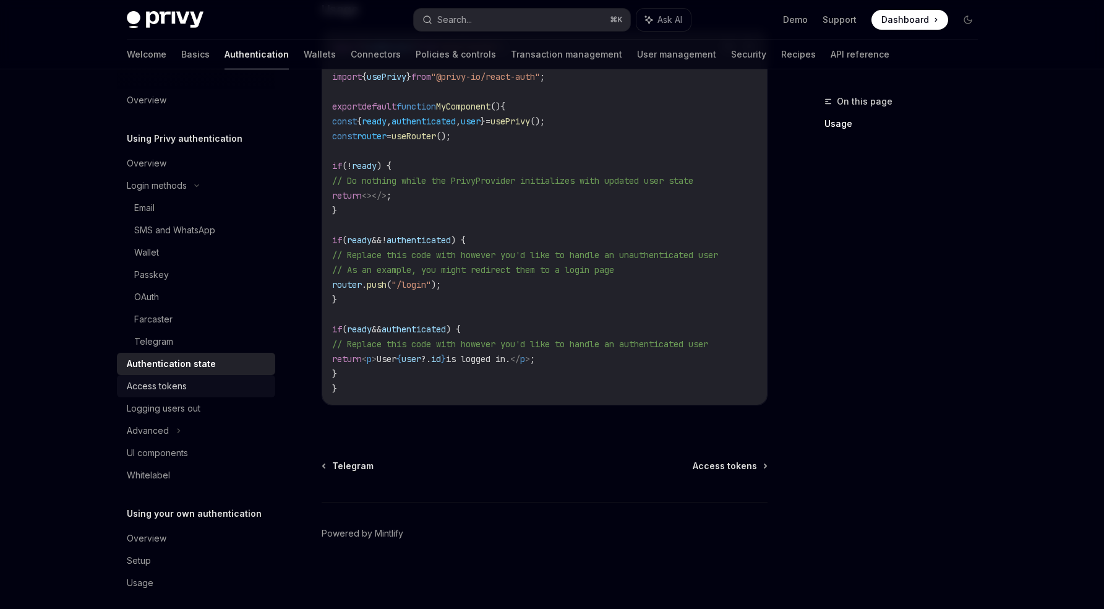
click at [194, 389] on div "Access tokens" at bounding box center [197, 386] width 141 height 15
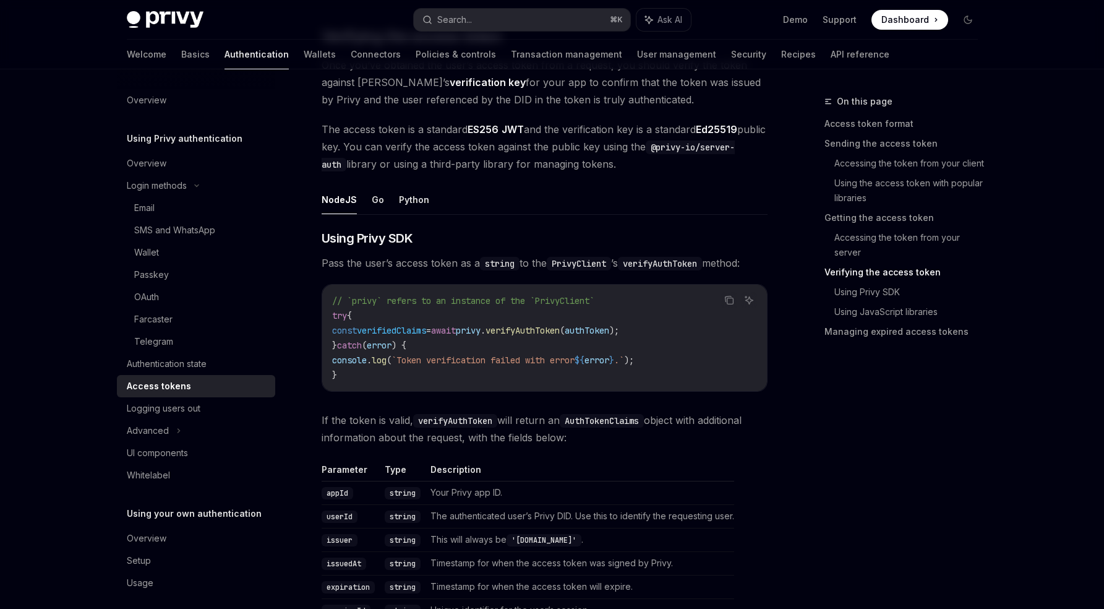
scroll to position [1822, 0]
click at [481, 327] on span "privy" at bounding box center [468, 328] width 25 height 11
click at [387, 234] on span "Using Privy SDK" at bounding box center [368, 236] width 92 height 17
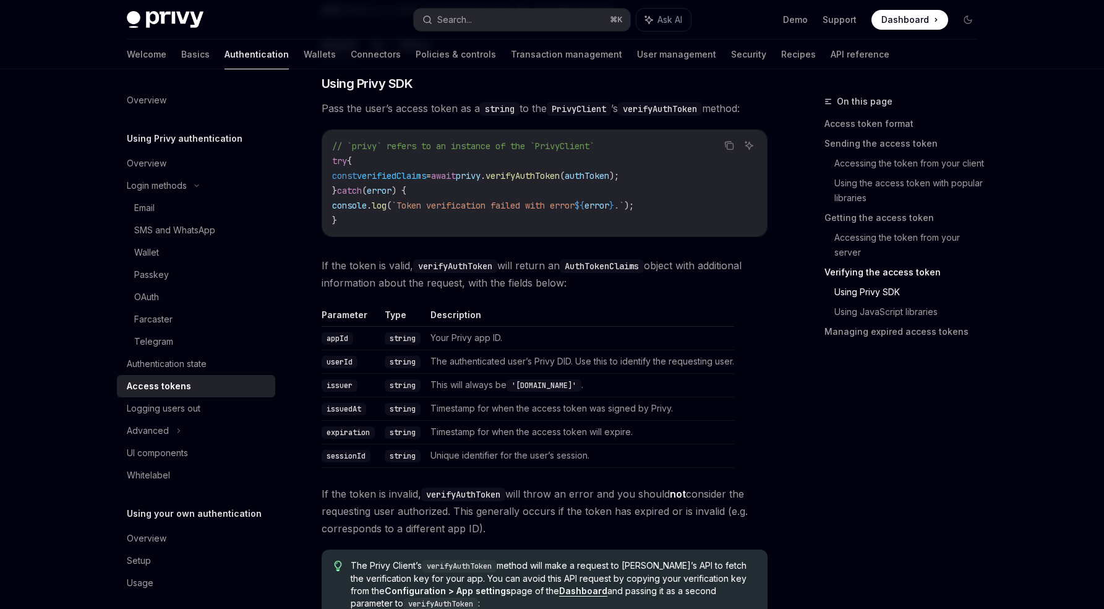
scroll to position [1969, 0]
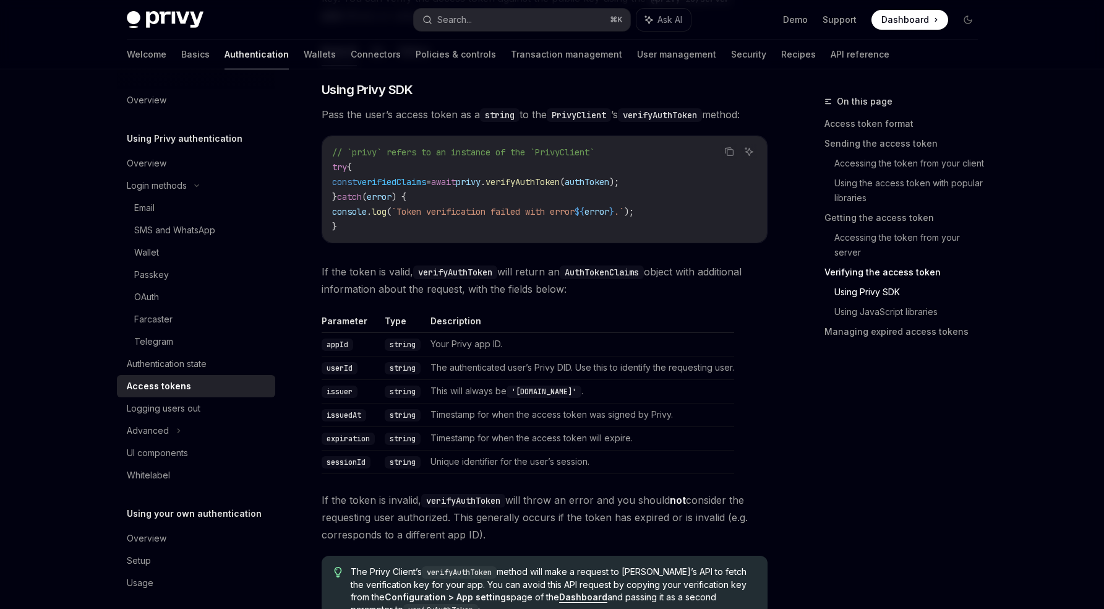
click at [481, 178] on span "privy" at bounding box center [468, 181] width 25 height 11
drag, startPoint x: 516, startPoint y: 178, endPoint x: 534, endPoint y: 178, distance: 17.9
click at [534, 178] on span "const verifiedClaims = await privy . verifyAuthToken ( authToken );" at bounding box center [475, 181] width 287 height 11
click at [554, 181] on span "verifyAuthToken" at bounding box center [523, 181] width 74 height 11
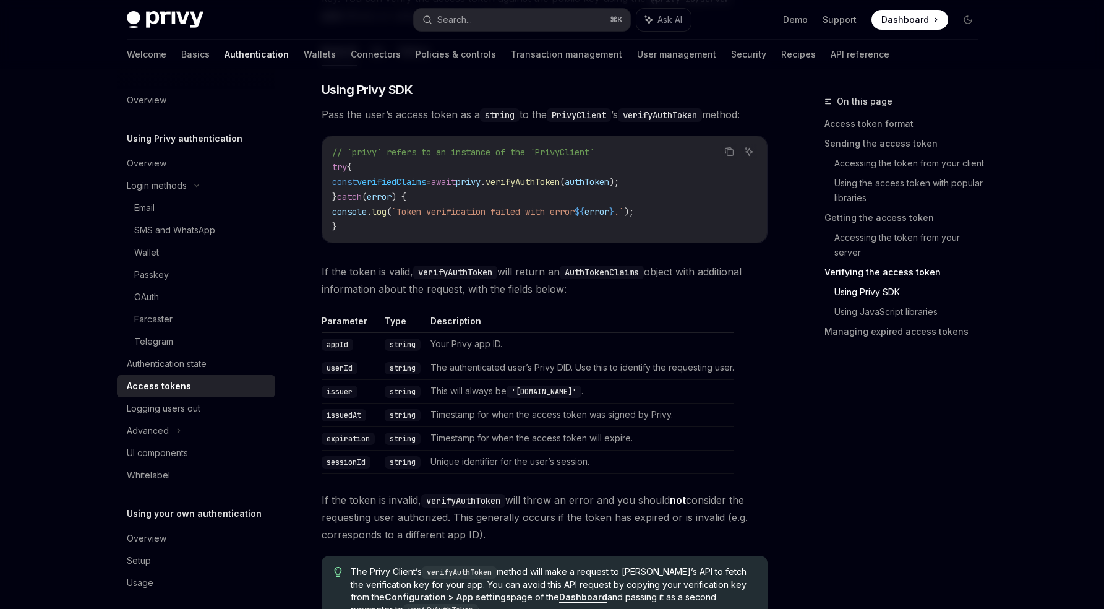
click at [481, 178] on span "privy" at bounding box center [468, 181] width 25 height 11
click at [197, 386] on div "Access tokens" at bounding box center [197, 386] width 141 height 15
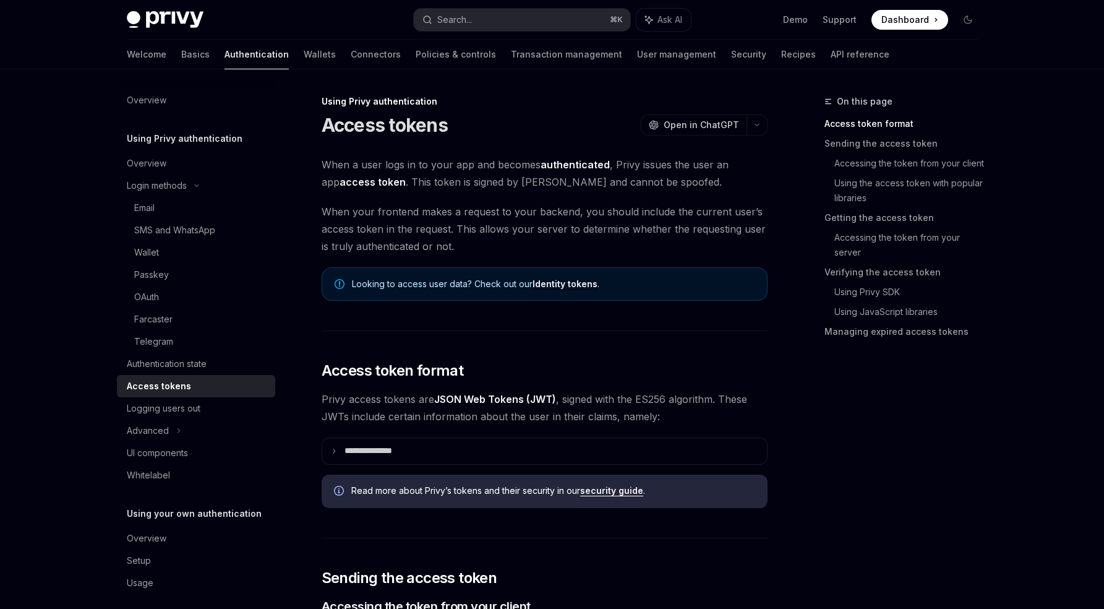
click at [578, 286] on link "Identity tokens" at bounding box center [565, 283] width 65 height 11
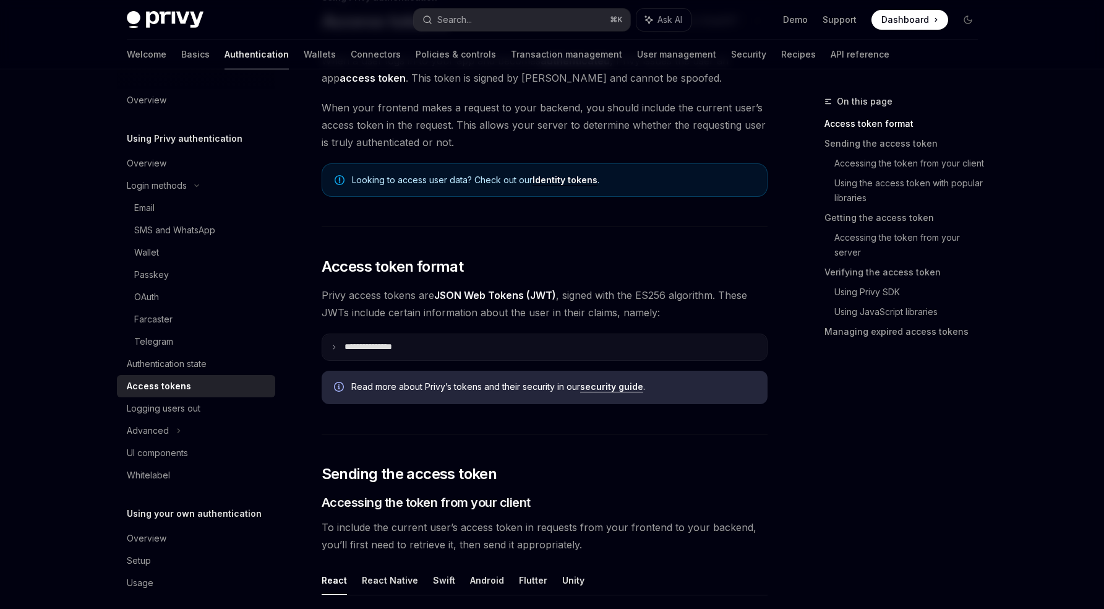
click at [361, 337] on summary "**********" at bounding box center [544, 347] width 445 height 26
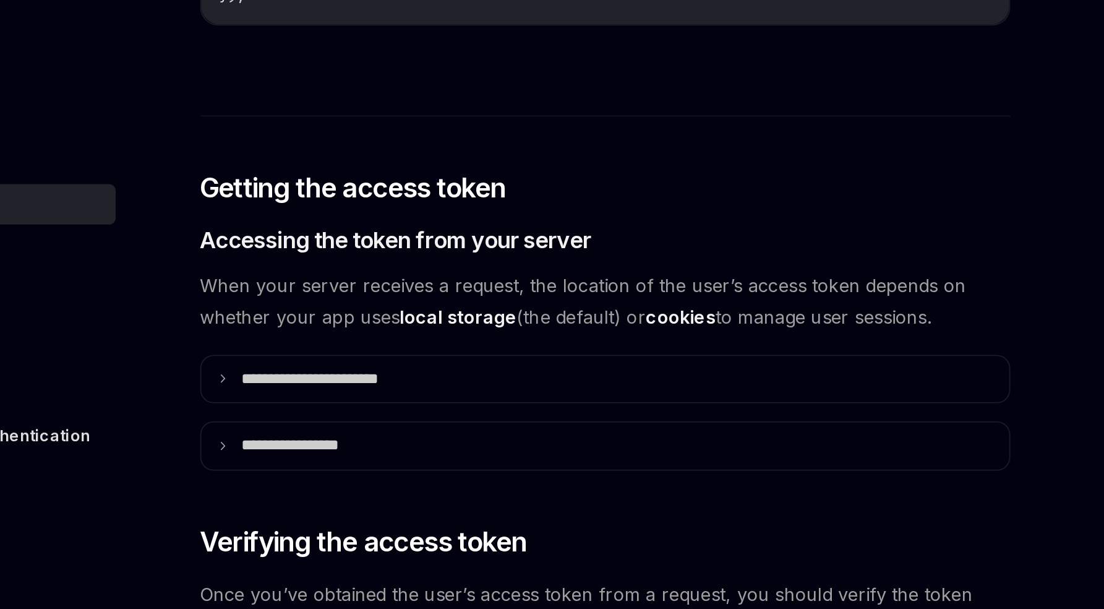
scroll to position [1697, 0]
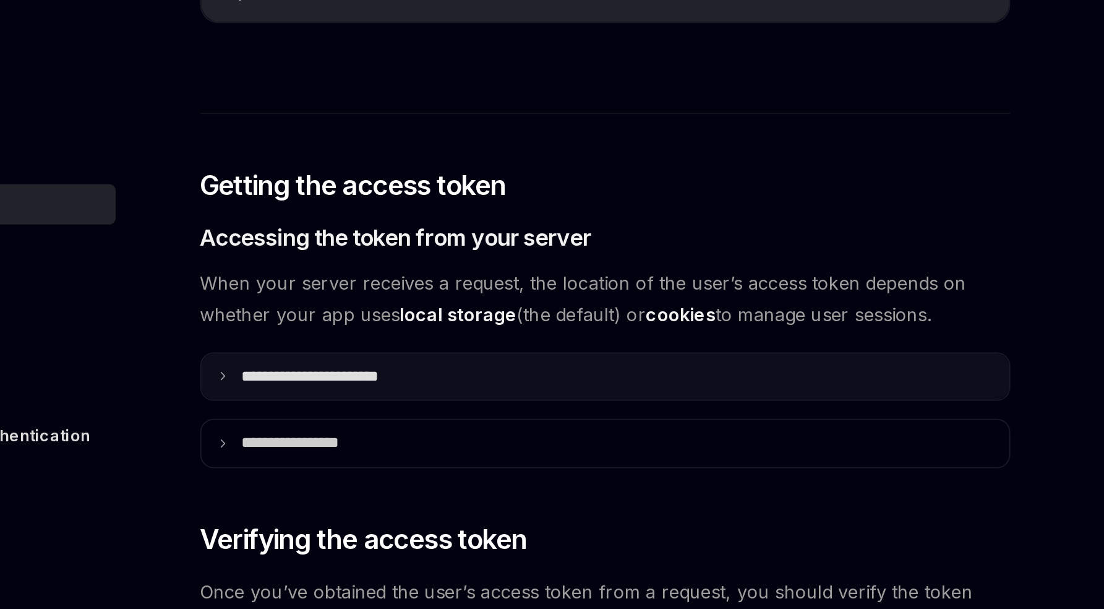
click at [409, 489] on summary "**********" at bounding box center [544, 481] width 445 height 26
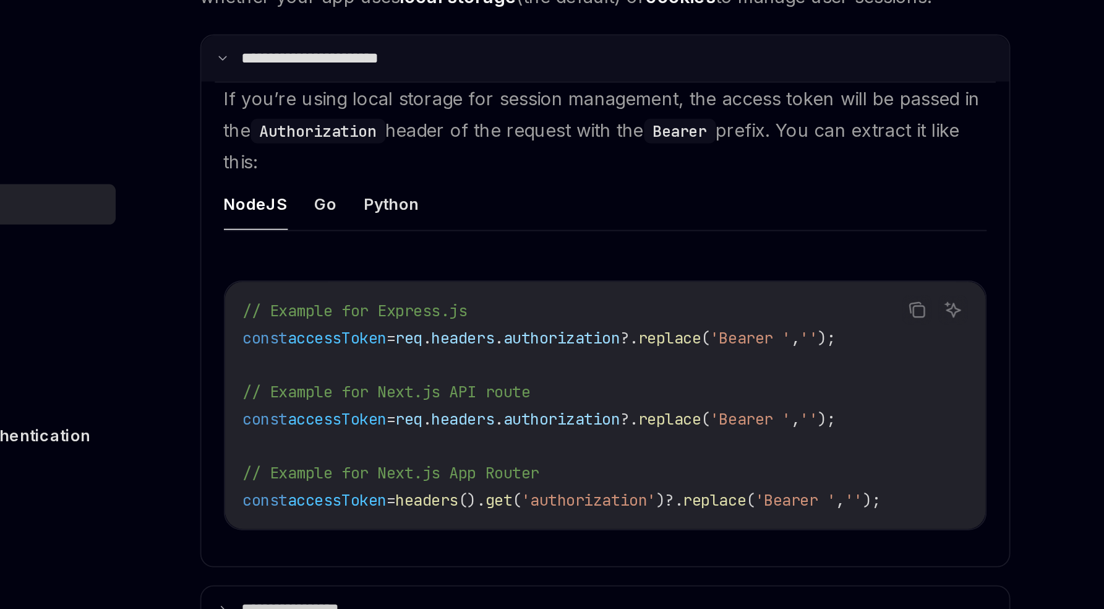
scroll to position [1873, 0]
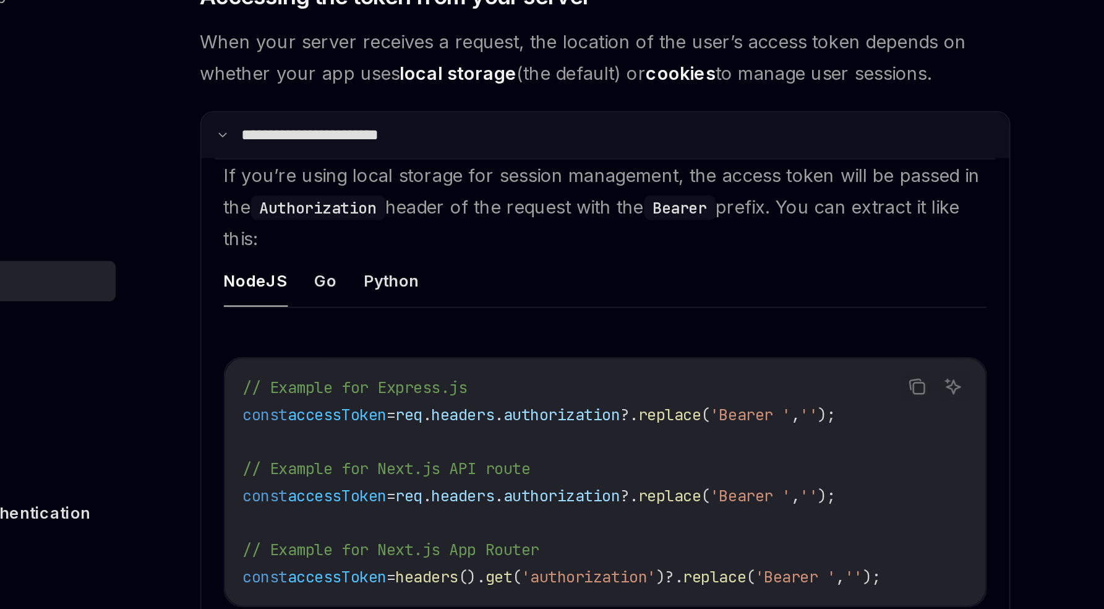
click at [432, 301] on p "**********" at bounding box center [395, 306] width 100 height 11
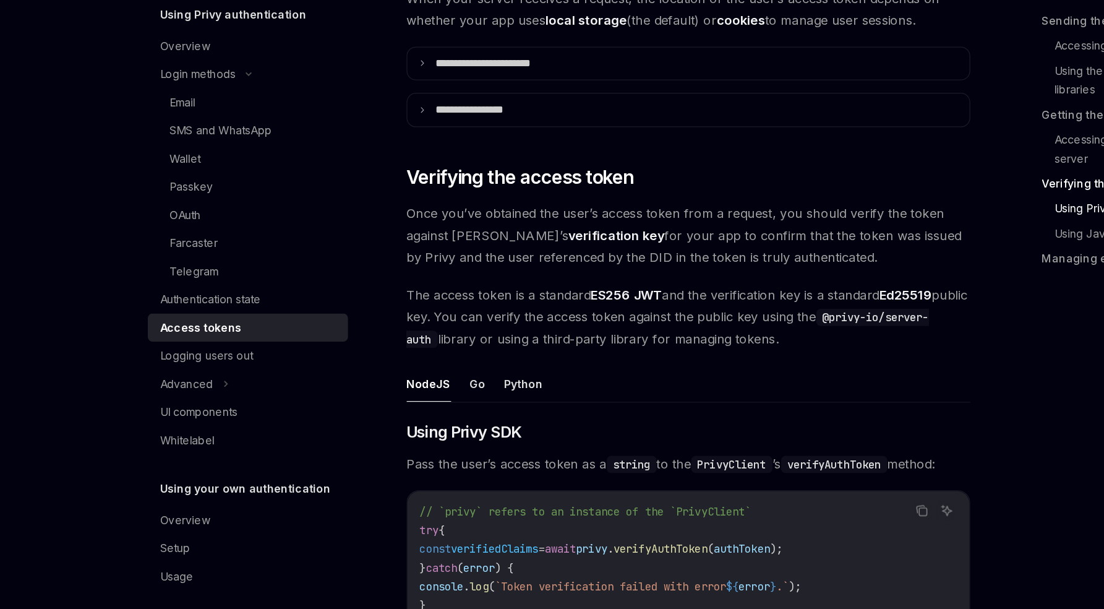
scroll to position [2110, 0]
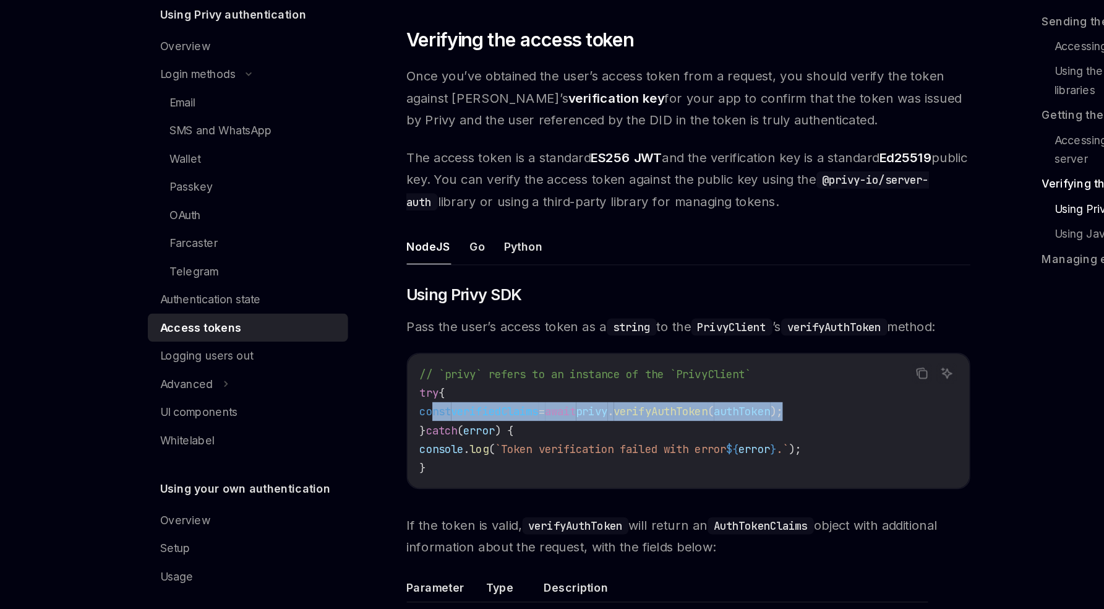
drag, startPoint x: 677, startPoint y: 449, endPoint x: 344, endPoint y: 448, distance: 332.8
click at [344, 448] on code "// `privy` refers to an instance of the `PrivyClient` try { const verifiedClaim…" at bounding box center [544, 459] width 425 height 89
copy span "const verifiedClaims = await privy . verifyAuthToken ( authToken );"
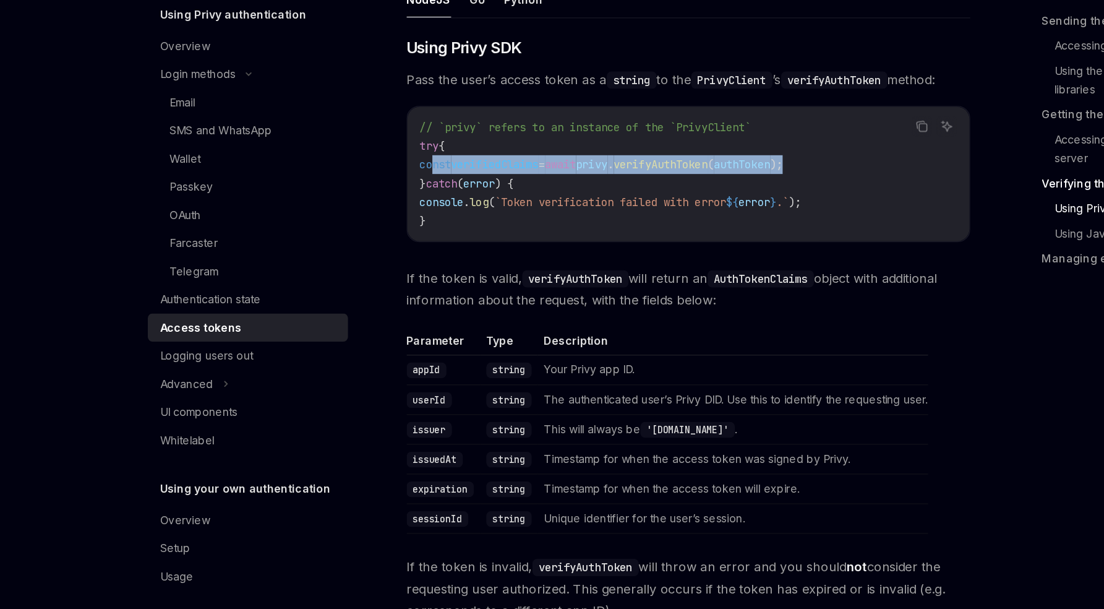
scroll to position [2332, 0]
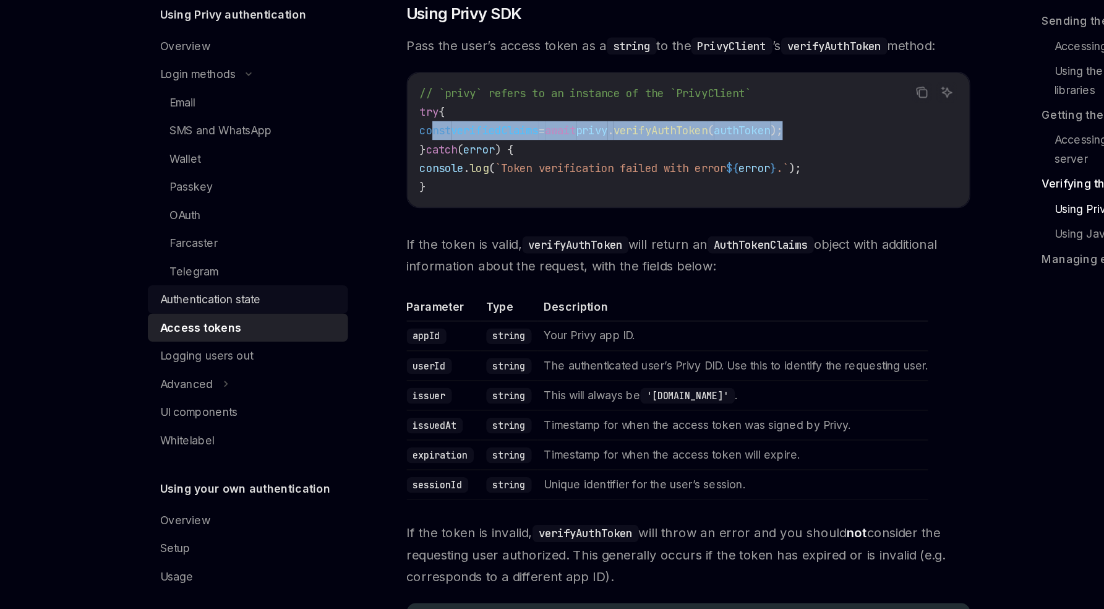
click at [196, 361] on div "Authentication state" at bounding box center [167, 363] width 80 height 15
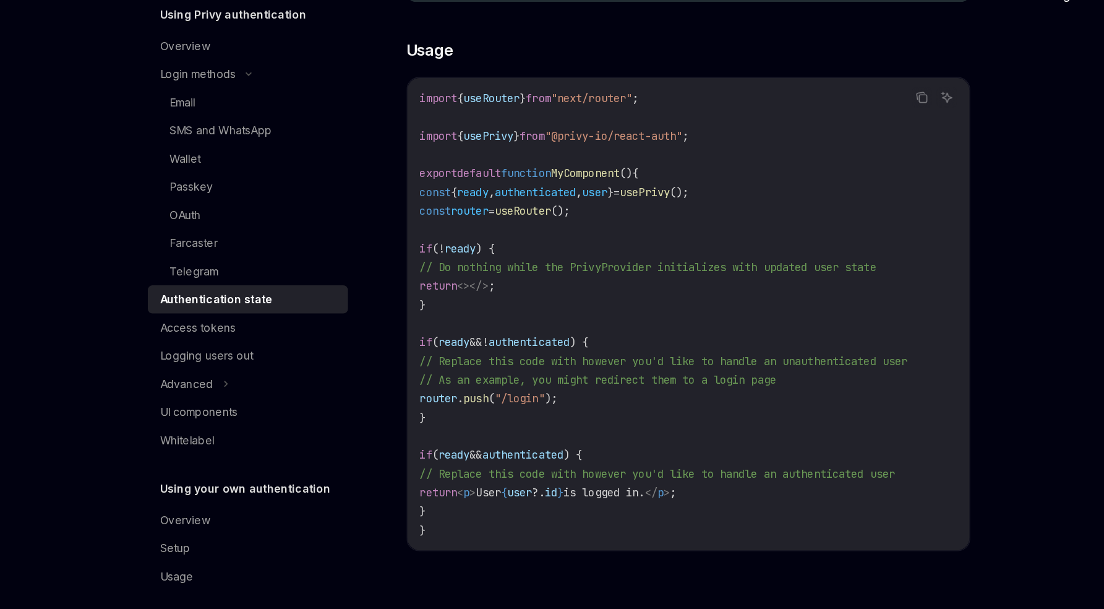
scroll to position [284, 0]
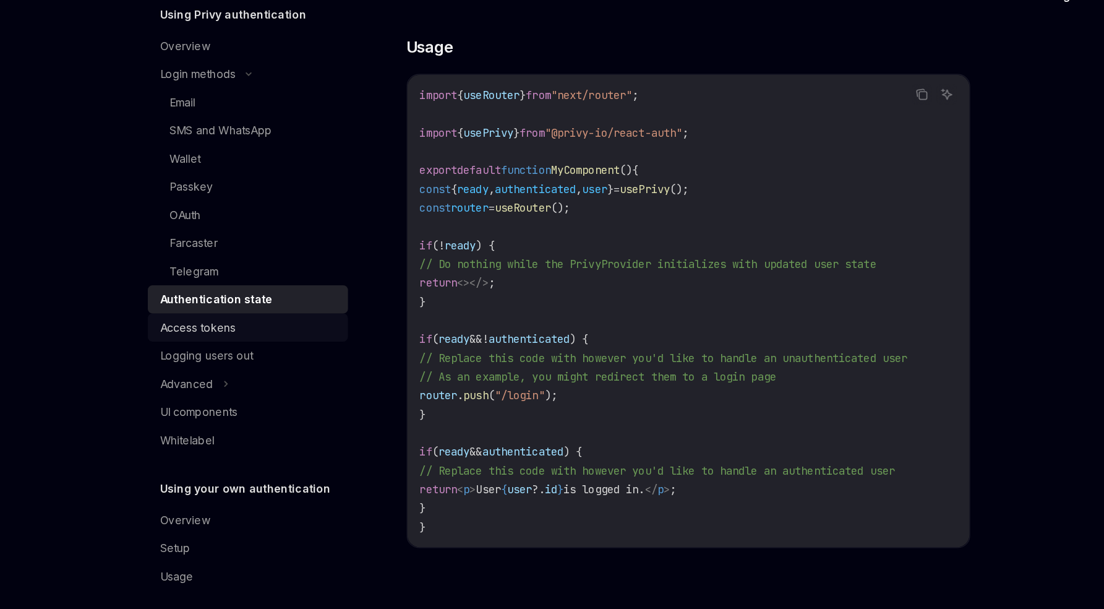
click at [187, 384] on div "Access tokens" at bounding box center [197, 386] width 141 height 15
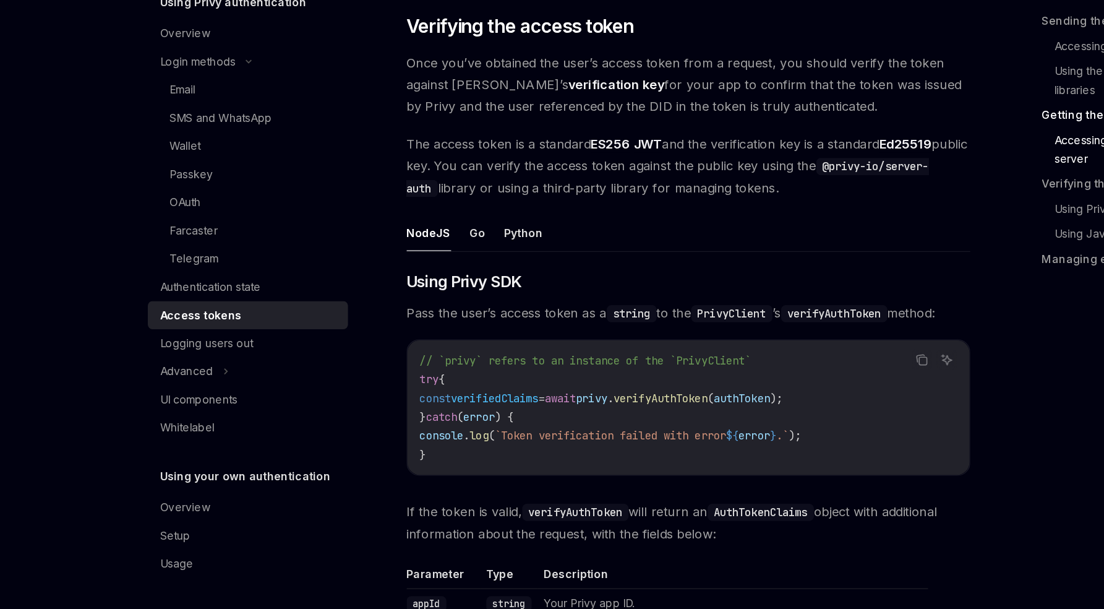
scroll to position [1713, 0]
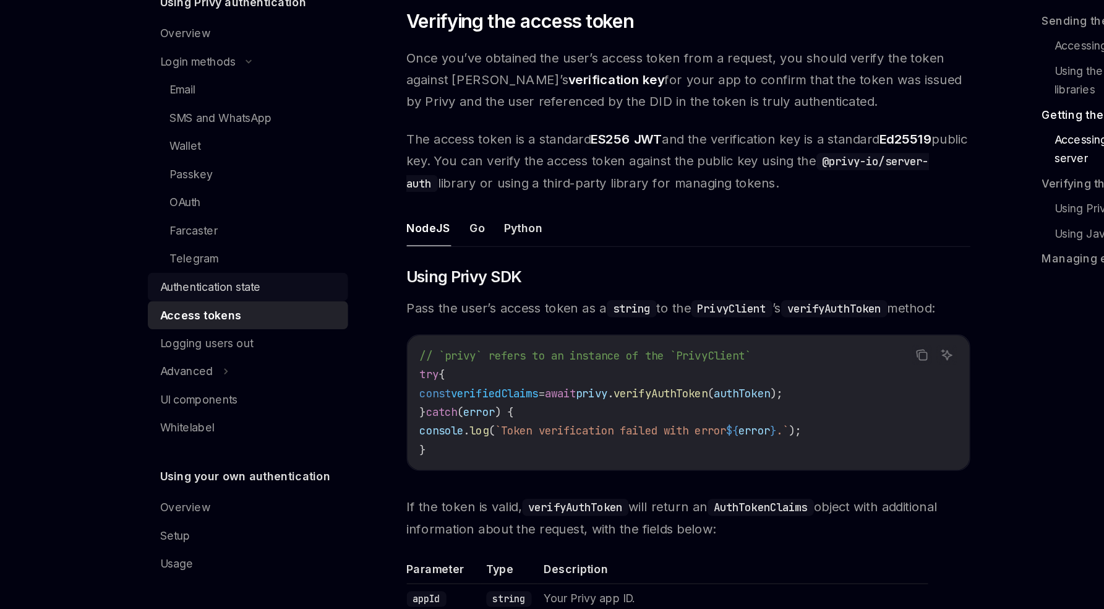
click at [195, 343] on link "Authentication state" at bounding box center [196, 354] width 158 height 22
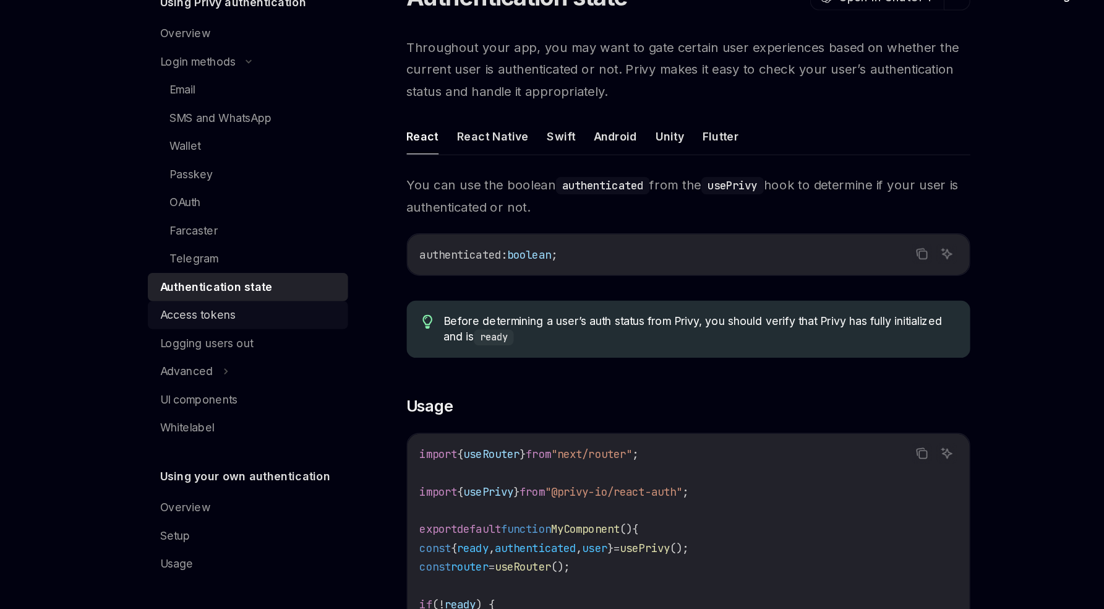
click at [194, 375] on div "Access tokens" at bounding box center [197, 376] width 141 height 15
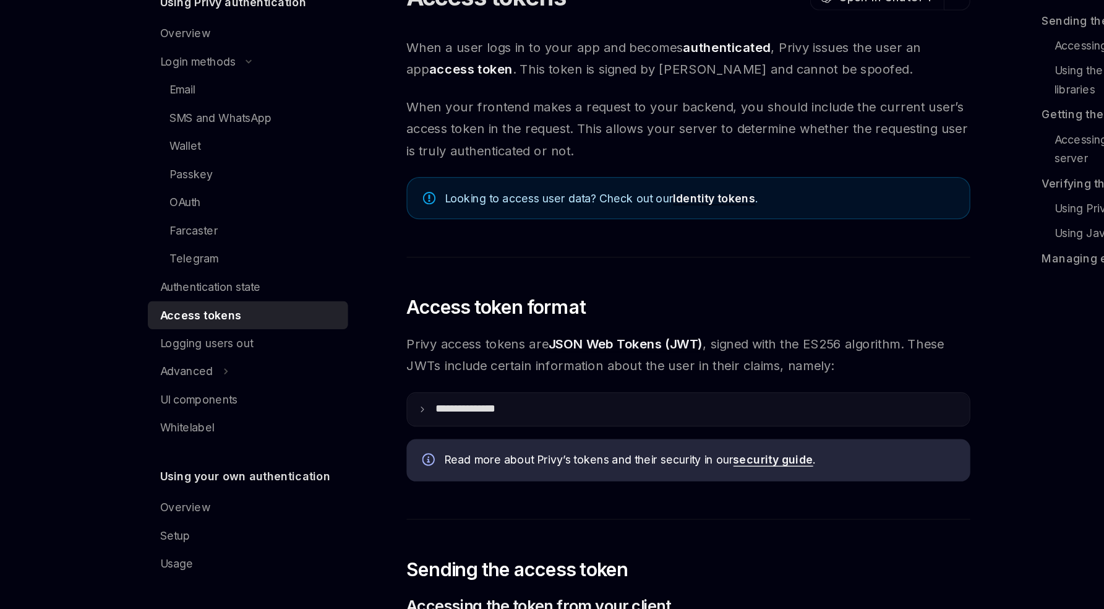
click at [369, 442] on summary "**********" at bounding box center [544, 451] width 445 height 26
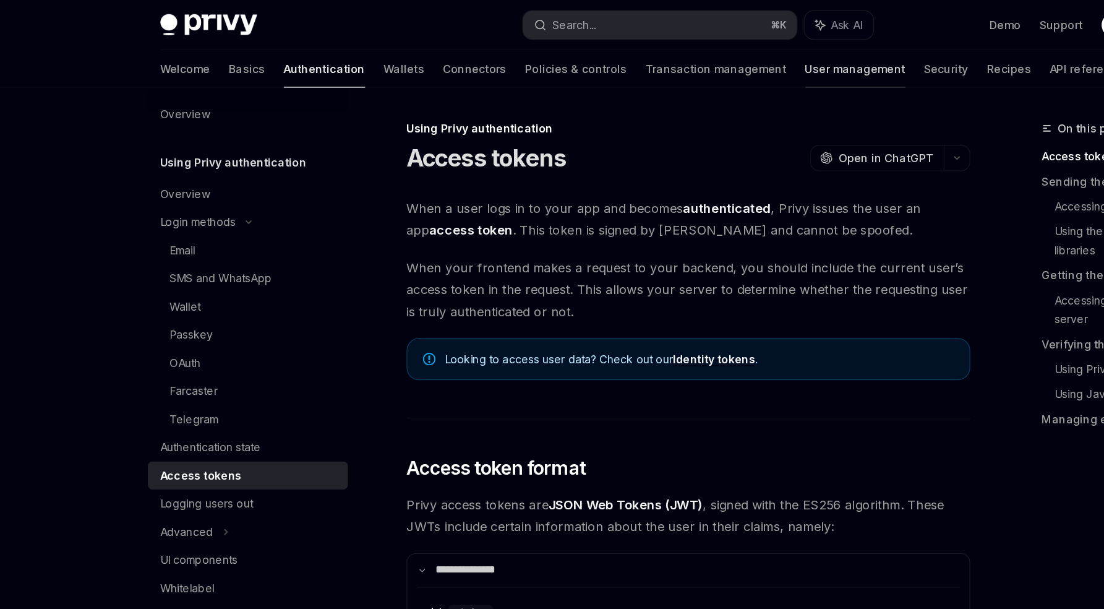
click at [637, 56] on link "User management" at bounding box center [676, 55] width 79 height 30
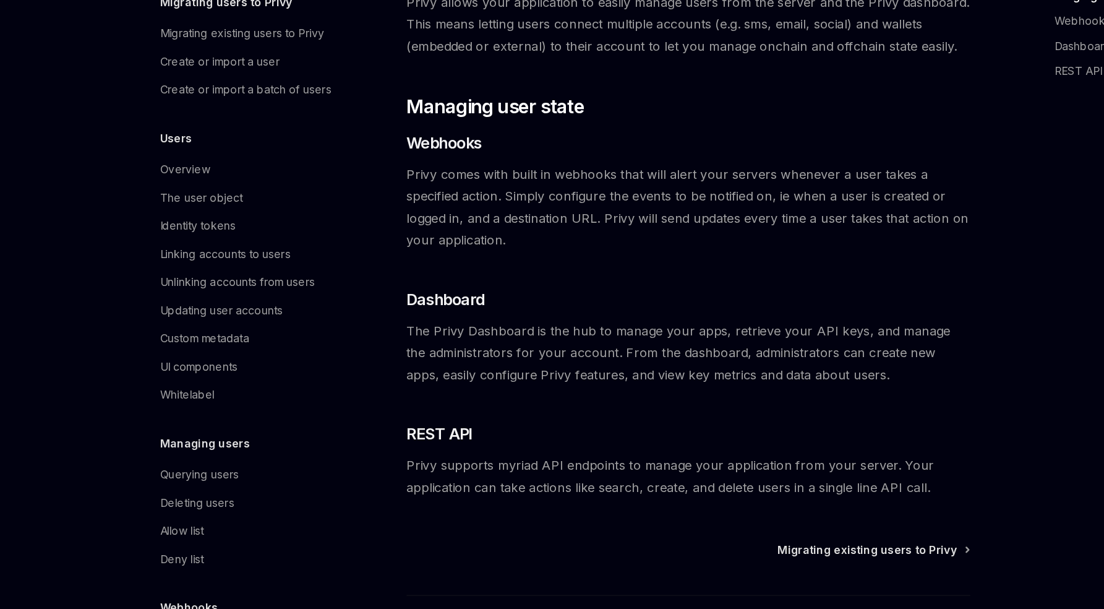
scroll to position [105, 0]
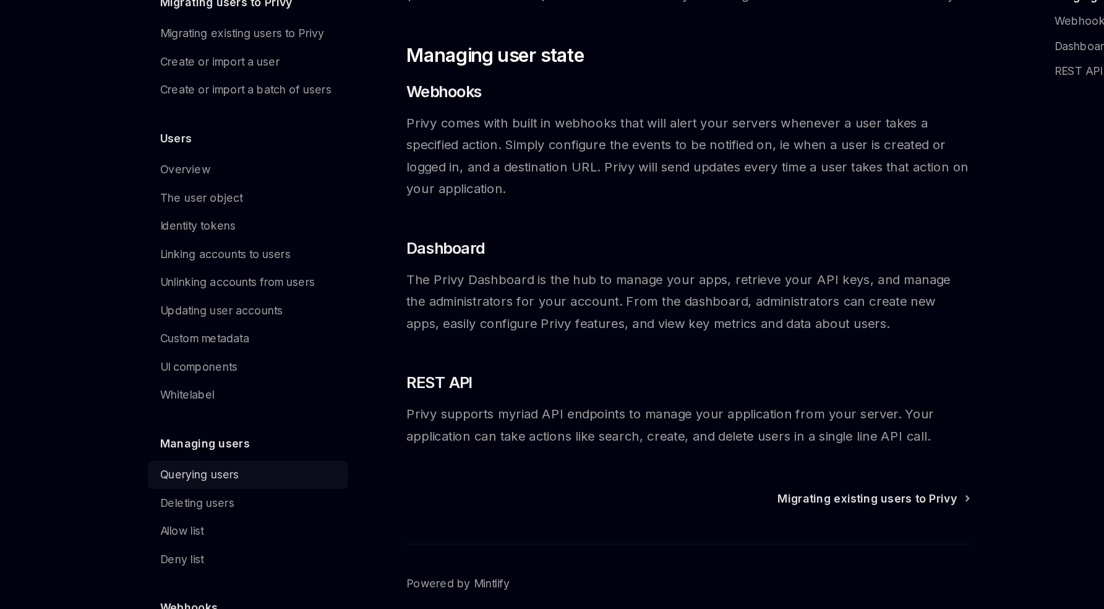
click at [153, 513] on link "Querying users" at bounding box center [196, 502] width 158 height 22
type textarea "*"
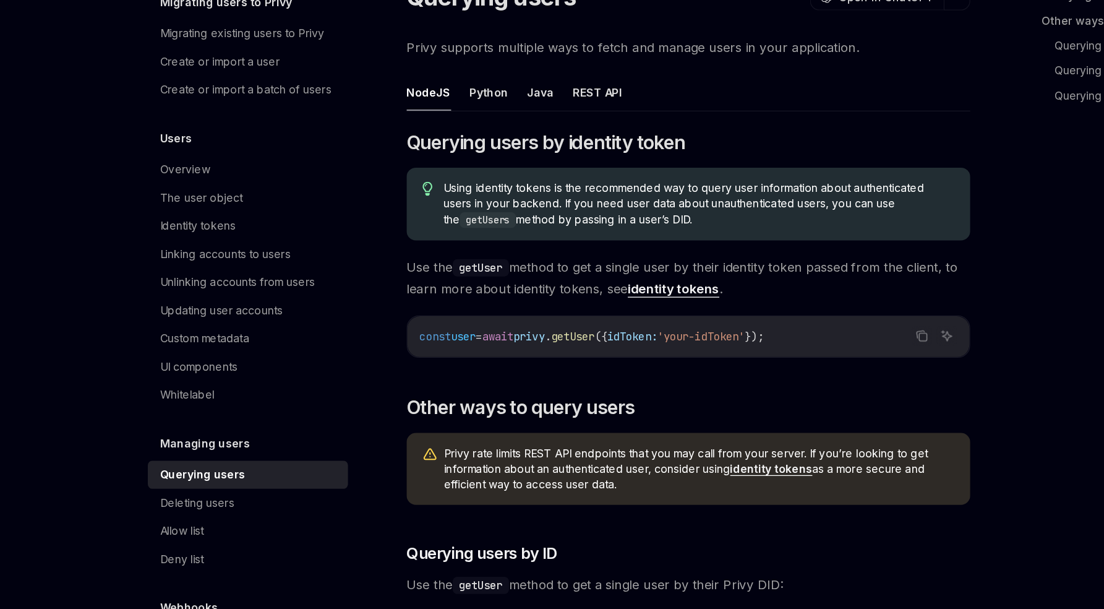
scroll to position [106, 0]
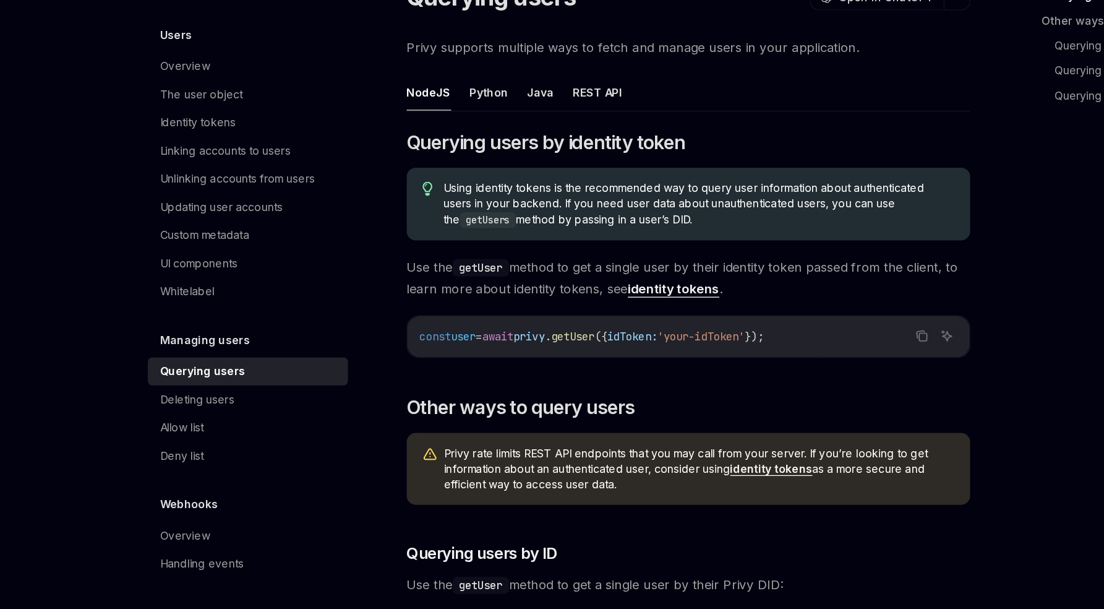
click at [517, 384] on div "const user = await privy . getUser ({ idToken: 'your-idToken' });" at bounding box center [544, 393] width 445 height 32
click at [520, 392] on span "idToken:" at bounding box center [501, 393] width 40 height 11
click at [590, 392] on span "'your-idToken'" at bounding box center [554, 393] width 69 height 11
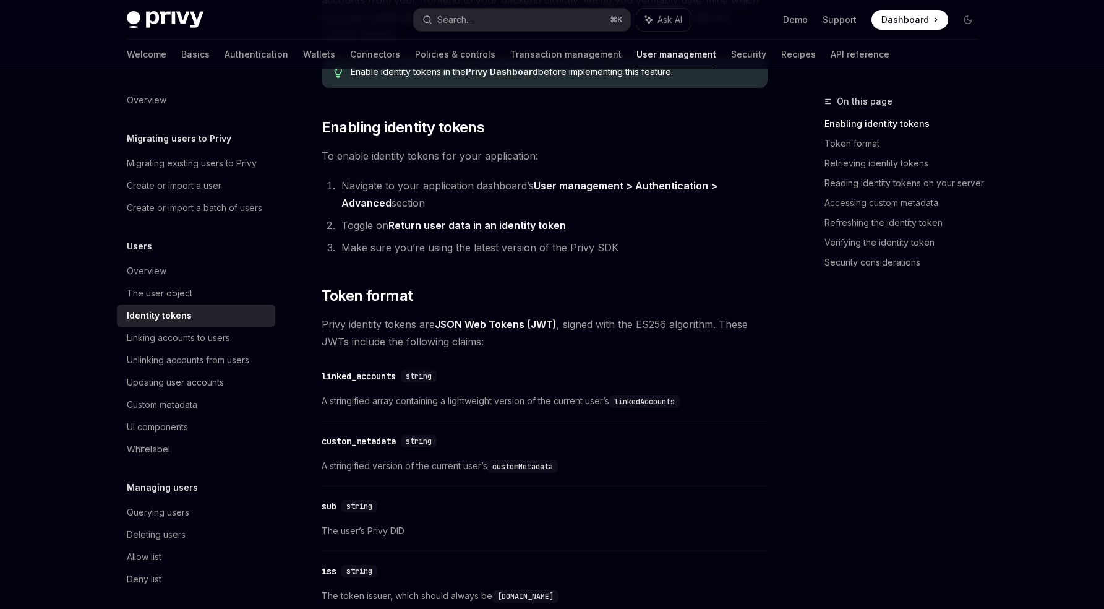
scroll to position [288, 0]
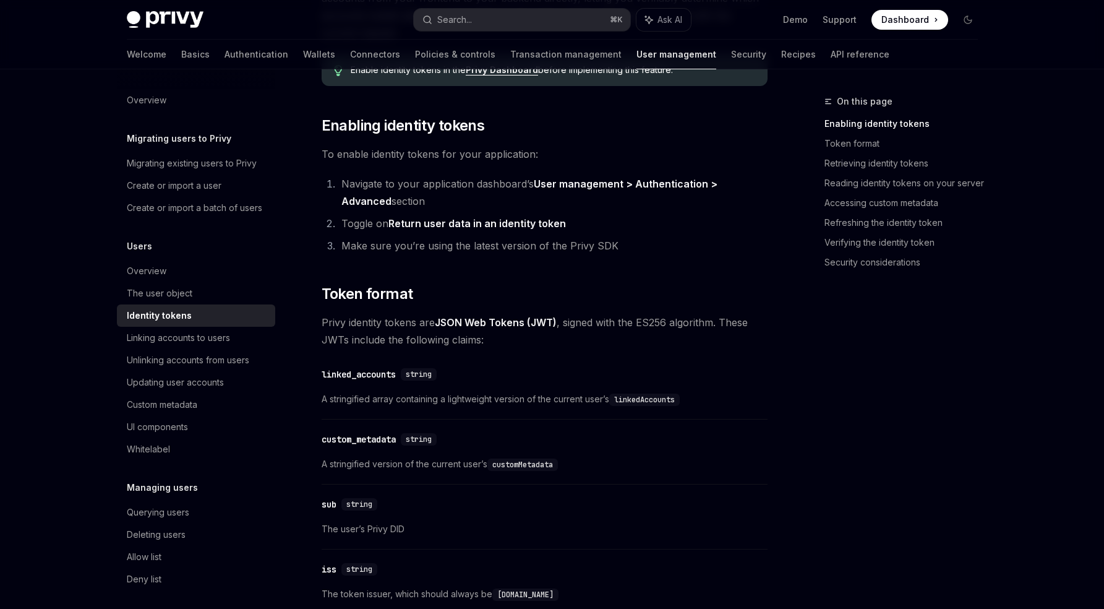
click at [405, 221] on strong "Return user data in an identity token" at bounding box center [477, 223] width 178 height 12
drag, startPoint x: 405, startPoint y: 221, endPoint x: 594, endPoint y: 223, distance: 189.3
click at [594, 223] on li "Toggle on Return user data in an identity token" at bounding box center [553, 223] width 430 height 17
click at [711, 180] on link "User management > Authentication > Advanced" at bounding box center [529, 193] width 376 height 30
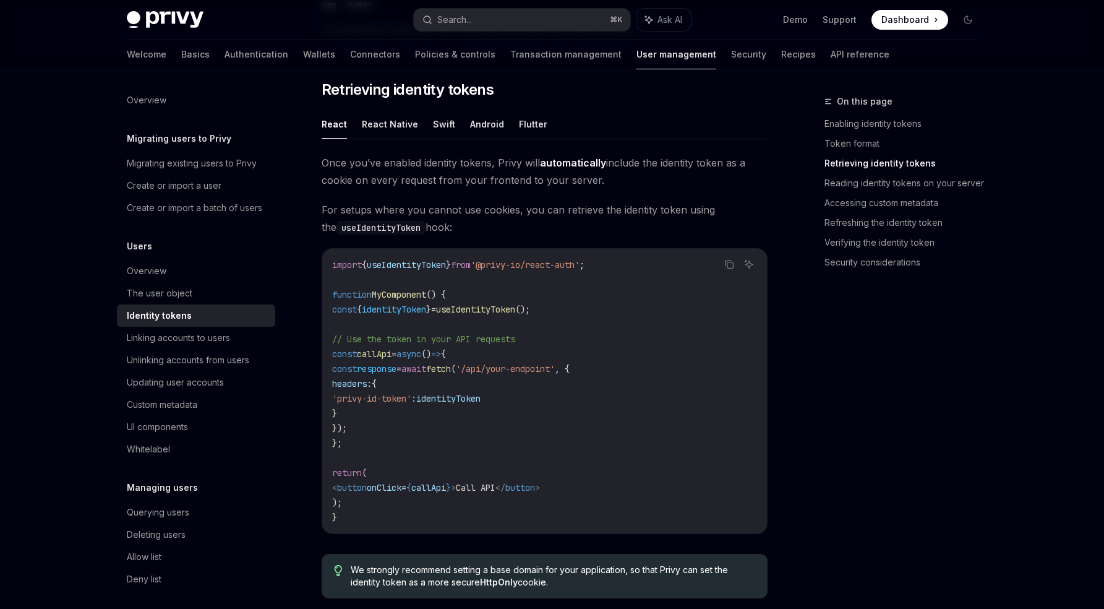
scroll to position [1049, 0]
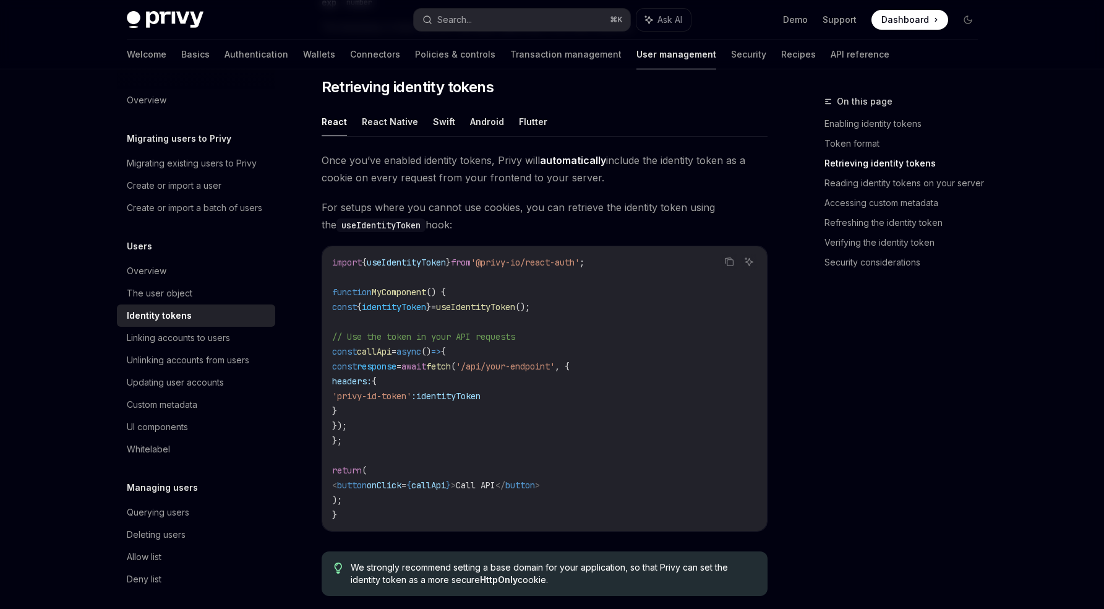
click at [406, 306] on span "identityToken" at bounding box center [394, 306] width 64 height 11
click at [406, 307] on span "identityToken" at bounding box center [394, 306] width 64 height 11
click at [555, 368] on span "'/api/your-endpoint'" at bounding box center [505, 366] width 99 height 11
drag, startPoint x: 578, startPoint y: 368, endPoint x: 526, endPoint y: 368, distance: 52.0
click at [526, 368] on span "'/api/your-endpoint'" at bounding box center [505, 366] width 99 height 11
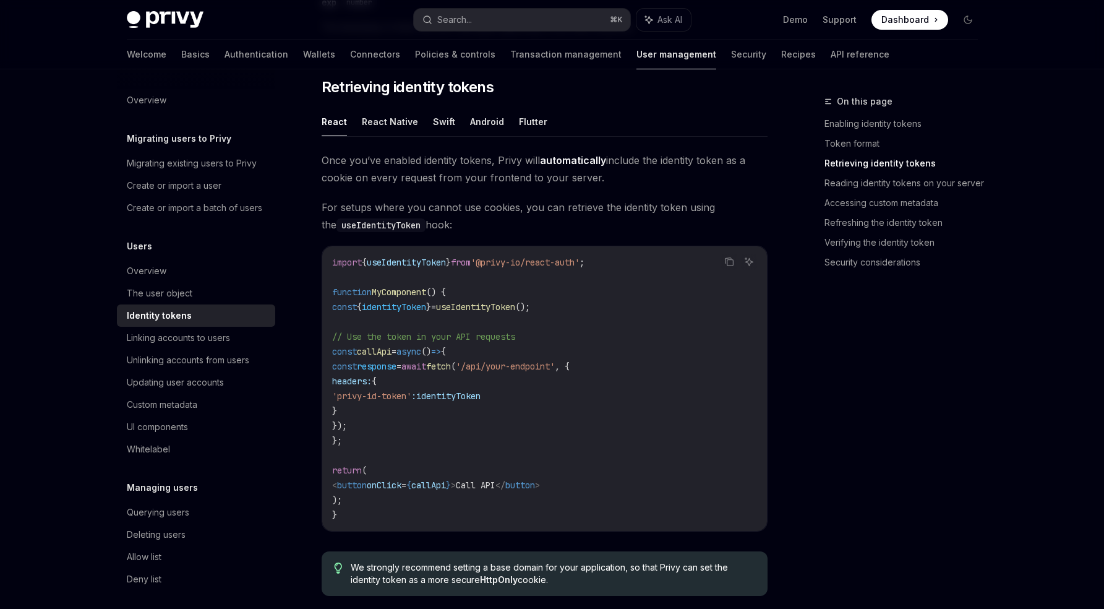
click at [481, 398] on span "identityToken" at bounding box center [448, 395] width 64 height 11
click at [584, 416] on code "import { useIdentityToken } from '@privy-io/react-auth' ; function MyComponent …" at bounding box center [544, 388] width 425 height 267
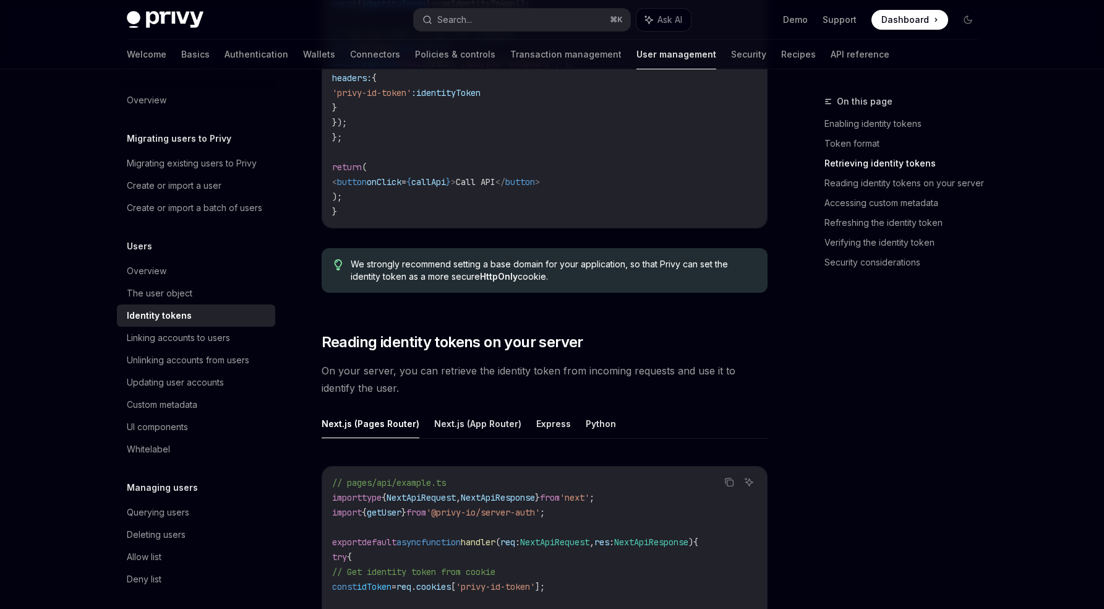
scroll to position [1166, 0]
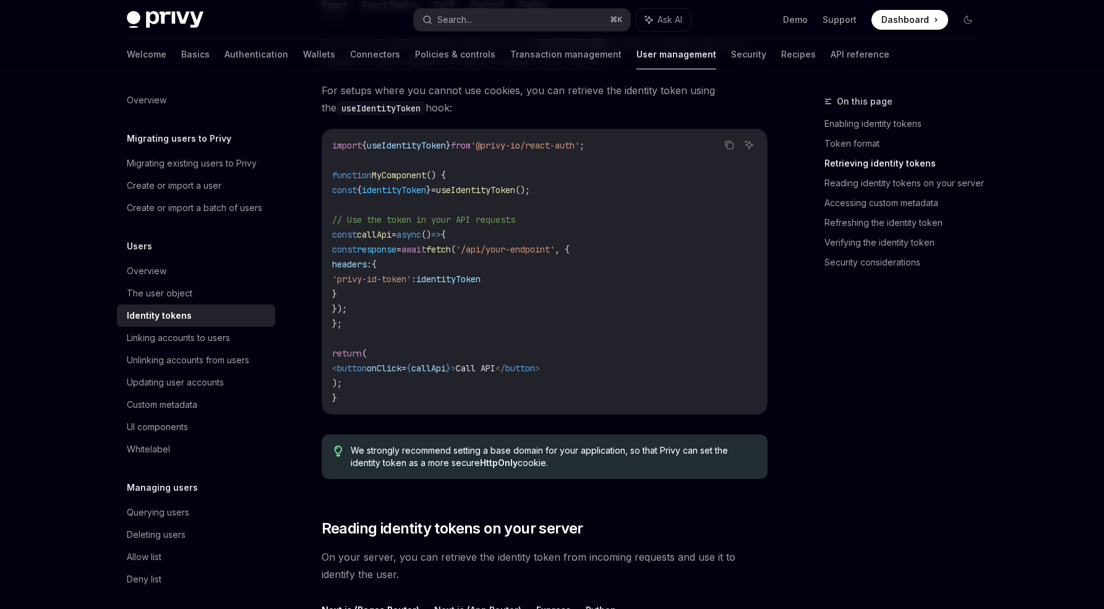
click at [411, 278] on span "'privy-id-token'" at bounding box center [371, 278] width 79 height 11
drag, startPoint x: 437, startPoint y: 278, endPoint x: 393, endPoint y: 277, distance: 44.6
click at [393, 277] on span "'privy-id-token'" at bounding box center [371, 278] width 79 height 11
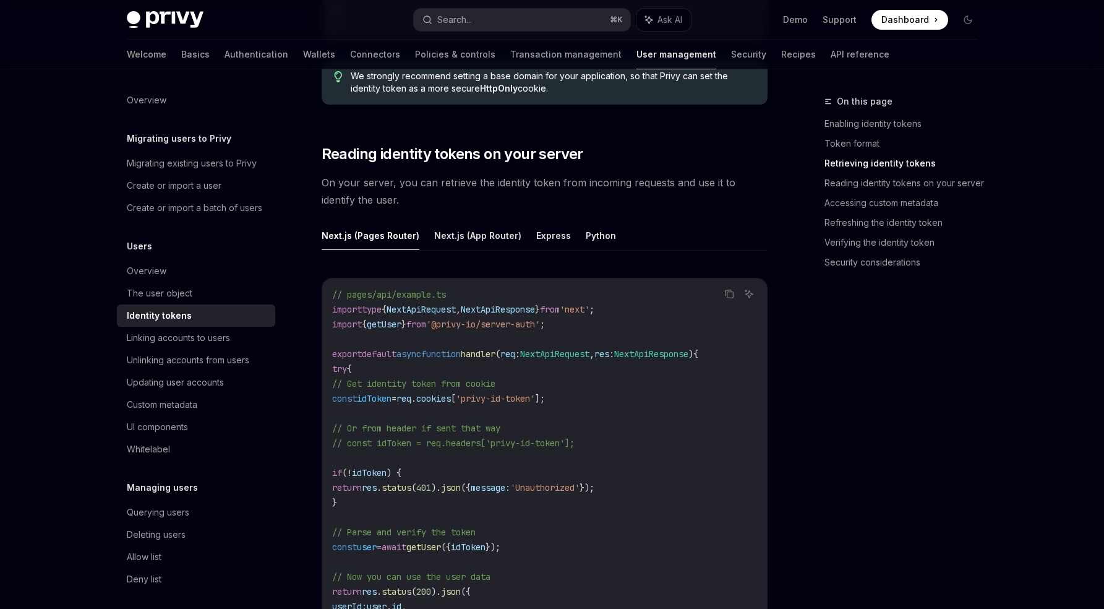
scroll to position [1550, 0]
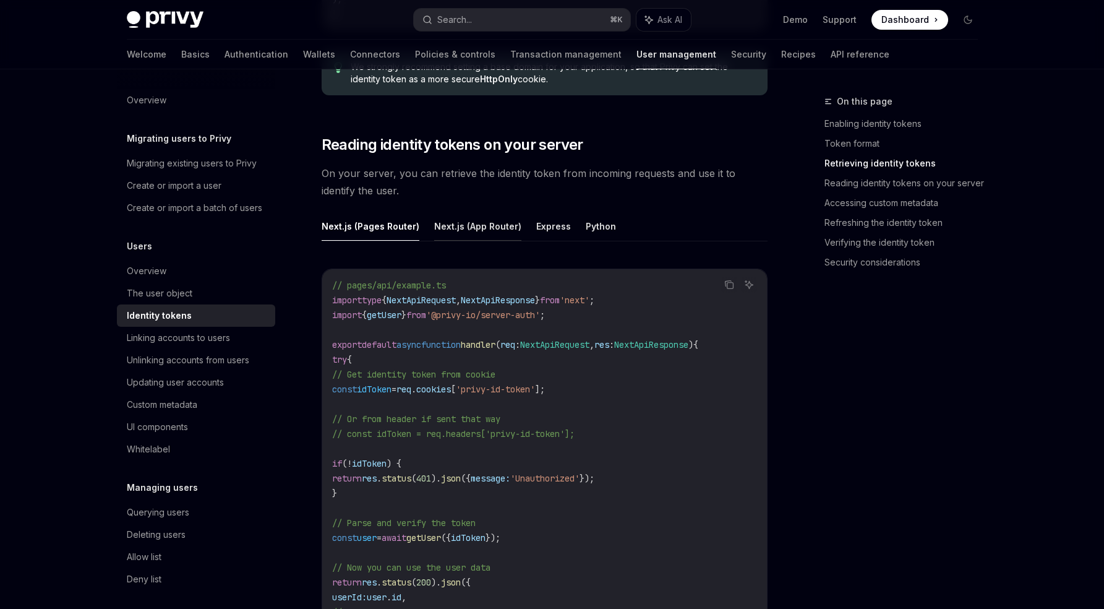
click at [471, 223] on button "Next.js (App Router)" at bounding box center [477, 226] width 87 height 29
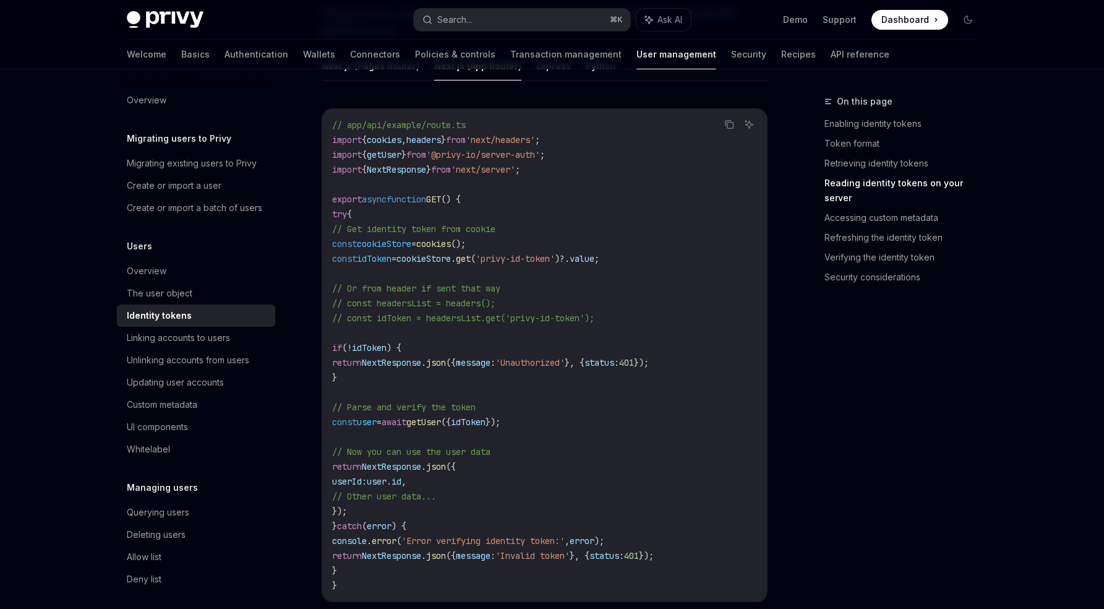
scroll to position [1713, 0]
click at [392, 258] on span "idToken" at bounding box center [374, 255] width 35 height 11
click at [451, 258] on span "cookieStore" at bounding box center [424, 255] width 54 height 11
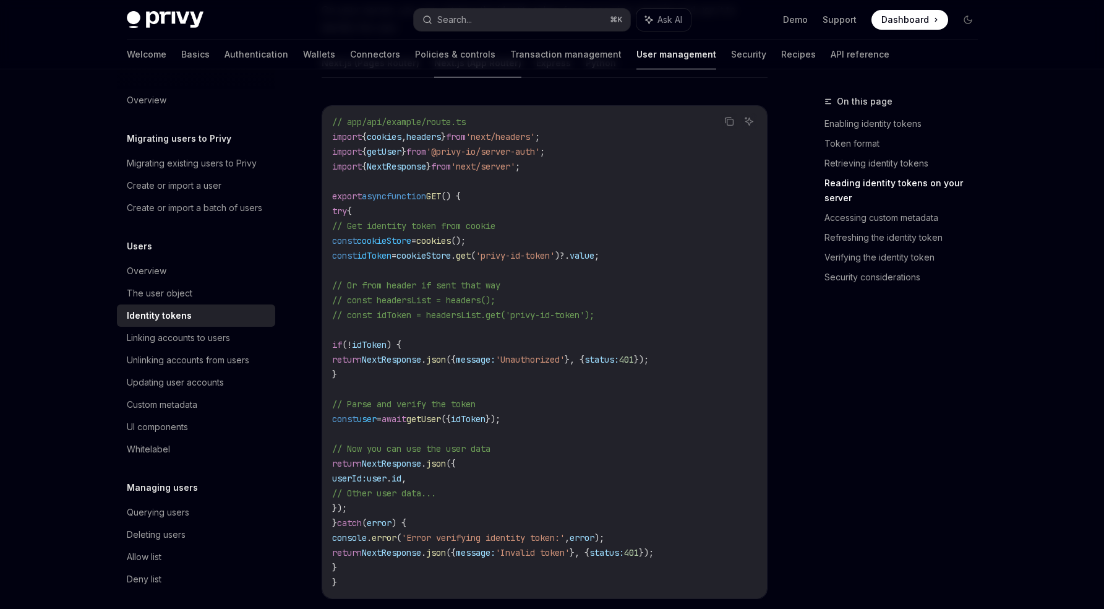
click at [411, 244] on span "cookieStore" at bounding box center [384, 240] width 54 height 11
copy span "cookieStore"
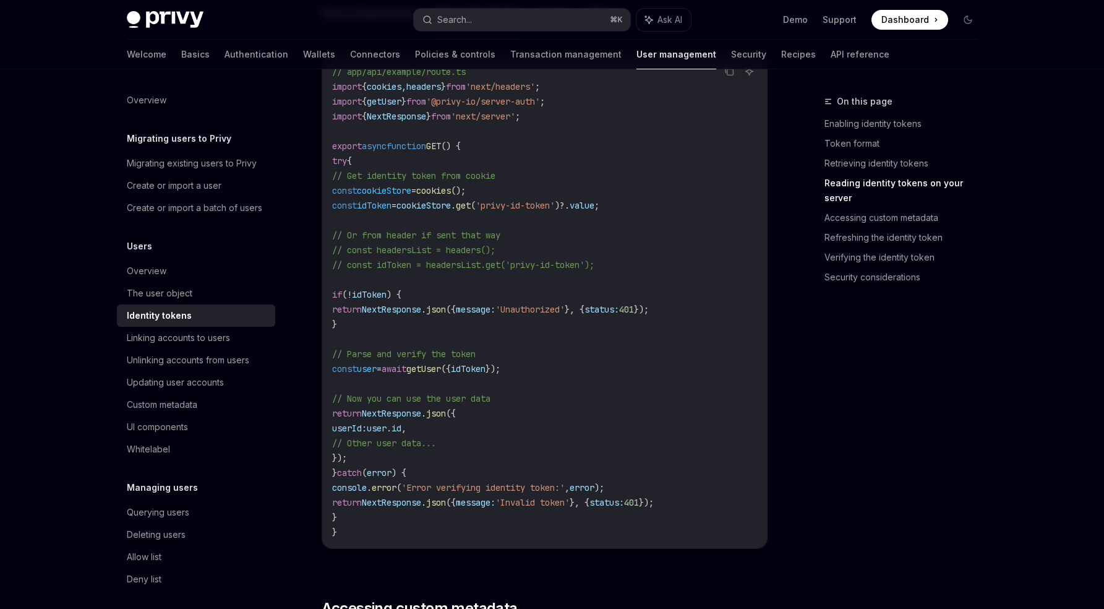
scroll to position [1773, 0]
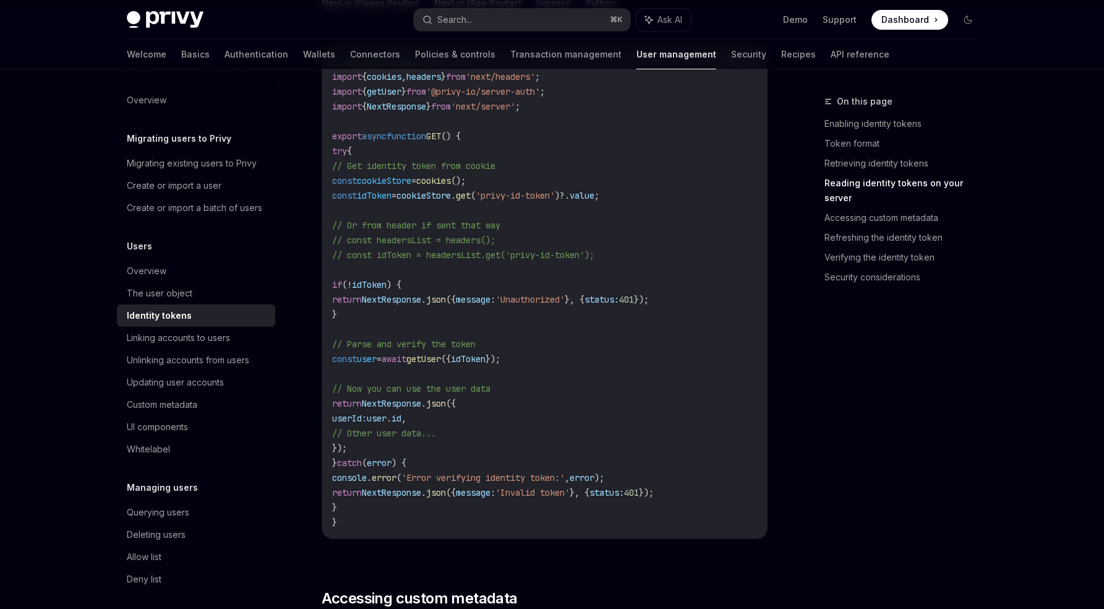
drag, startPoint x: 351, startPoint y: 283, endPoint x: 372, endPoint y: 311, distance: 34.5
click at [372, 311] on code "// app/api/example/route.ts import { cookies , headers } from 'next/headers' ; …" at bounding box center [544, 291] width 425 height 475
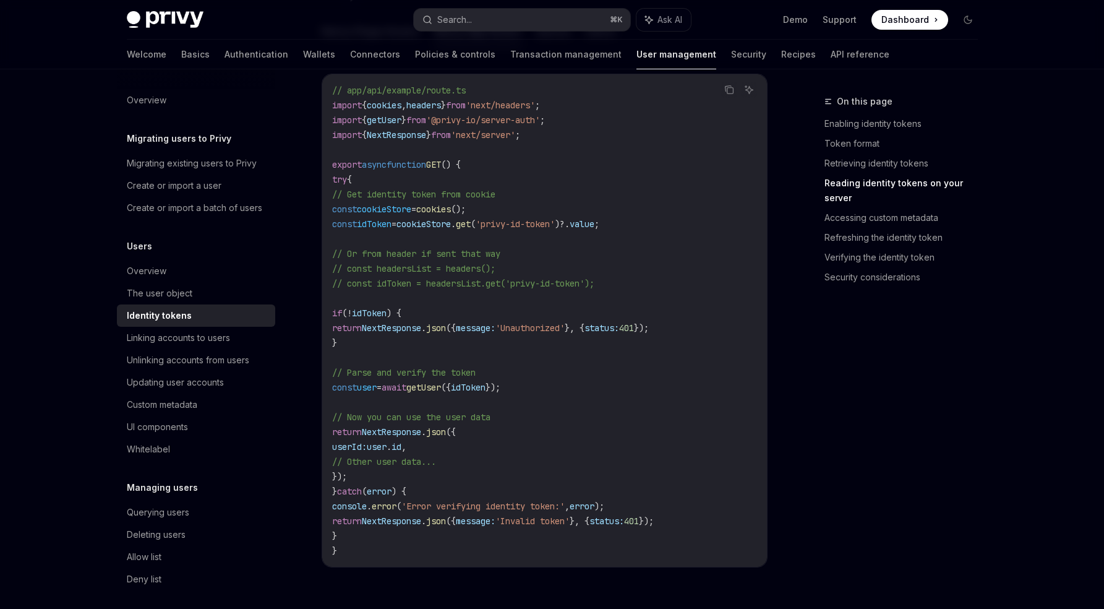
scroll to position [1748, 0]
click at [421, 322] on span "NextResponse" at bounding box center [391, 324] width 59 height 11
click at [583, 335] on code "// app/api/example/route.ts import { cookies , headers } from 'next/headers' ; …" at bounding box center [544, 317] width 425 height 475
click at [488, 331] on code "// app/api/example/route.ts import { cookies , headers } from 'next/headers' ; …" at bounding box center [544, 317] width 425 height 475
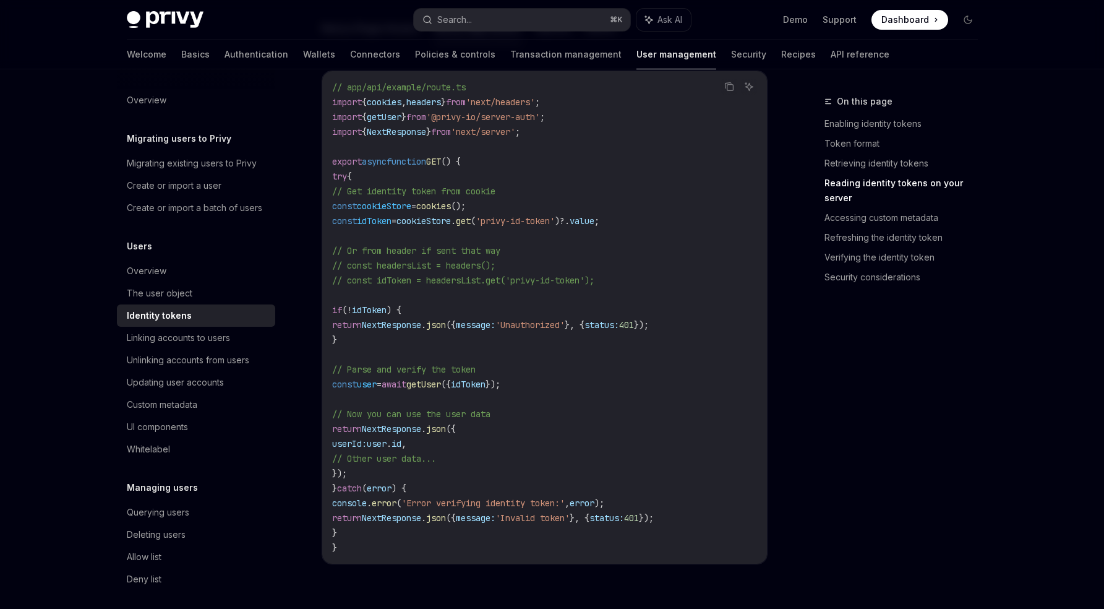
click at [446, 325] on span "json" at bounding box center [436, 324] width 20 height 11
click at [397, 315] on code "// app/api/example/route.ts import { cookies , headers } from 'next/headers' ; …" at bounding box center [544, 317] width 425 height 475
click at [387, 313] on span "idToken" at bounding box center [369, 309] width 35 height 11
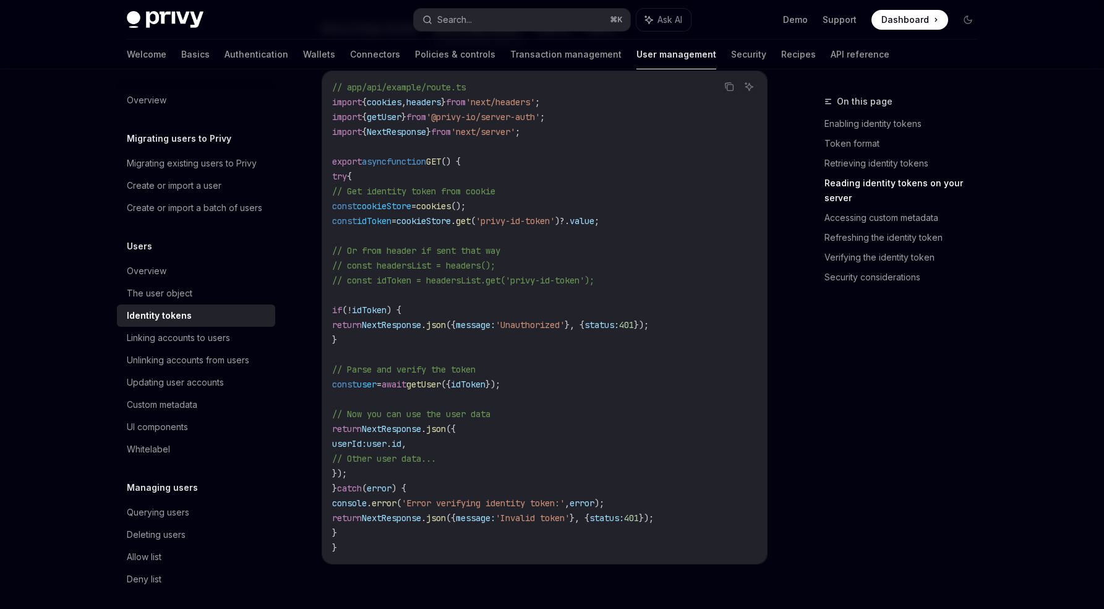
click at [438, 408] on span "// Now you can use the user data" at bounding box center [411, 413] width 158 height 11
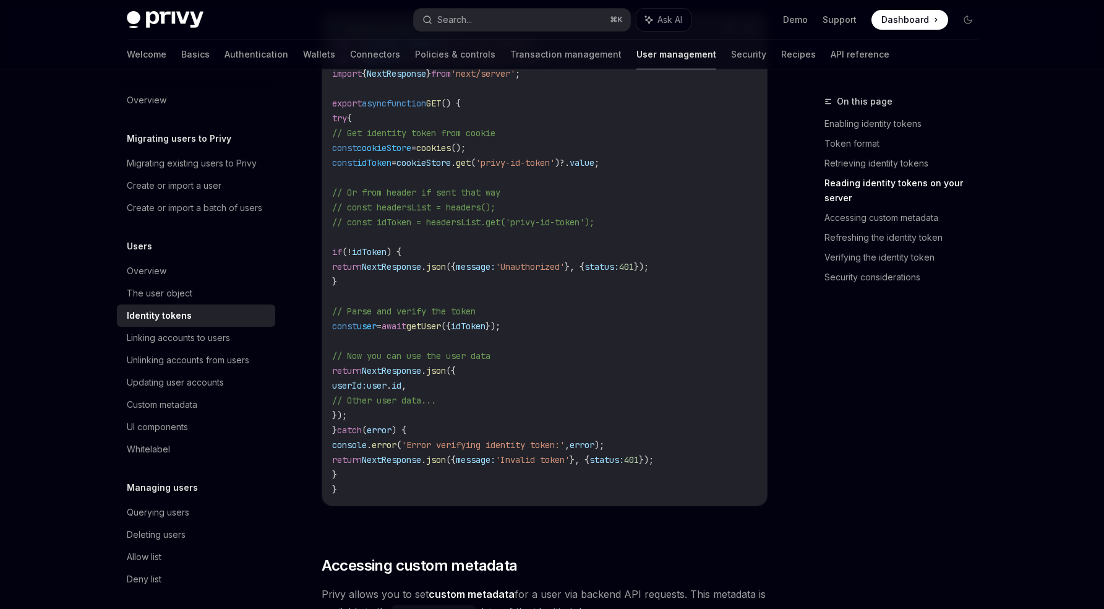
scroll to position [1800, 0]
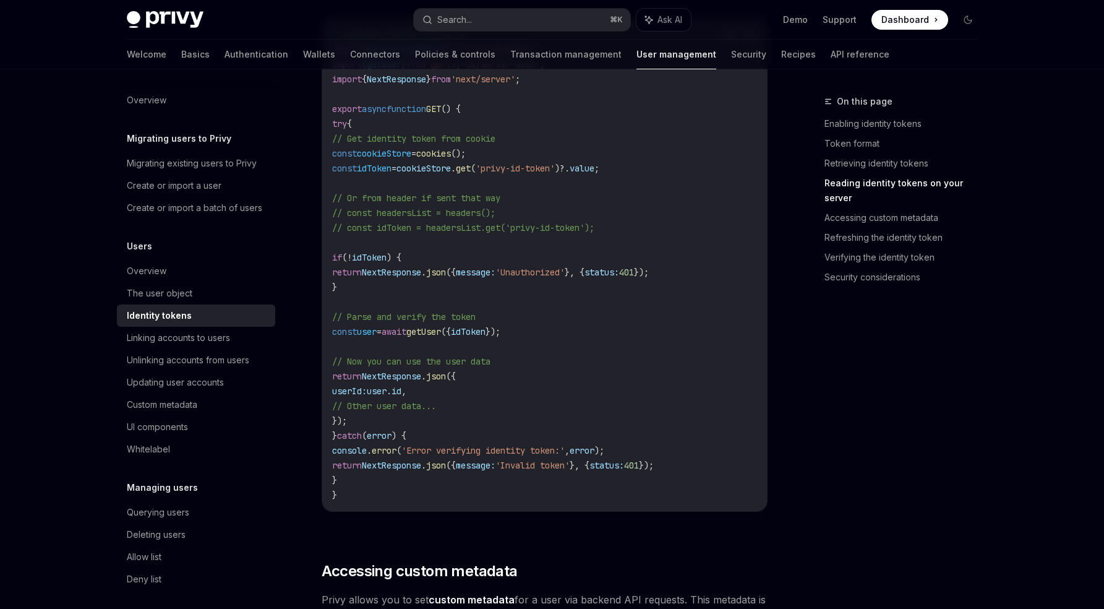
click at [441, 333] on span "getUser" at bounding box center [423, 331] width 35 height 11
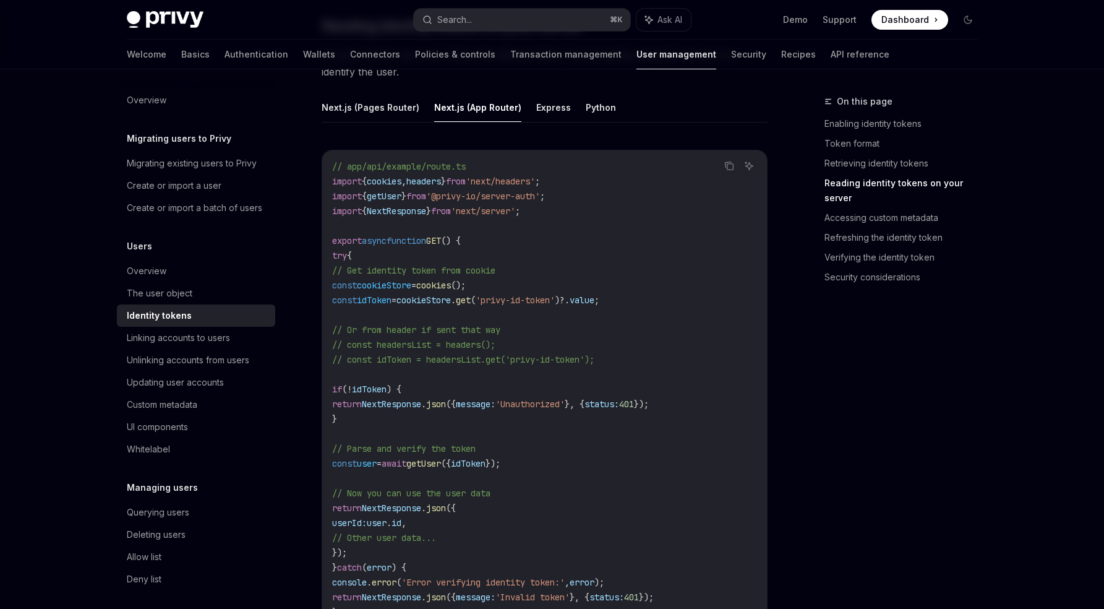
scroll to position [1660, 0]
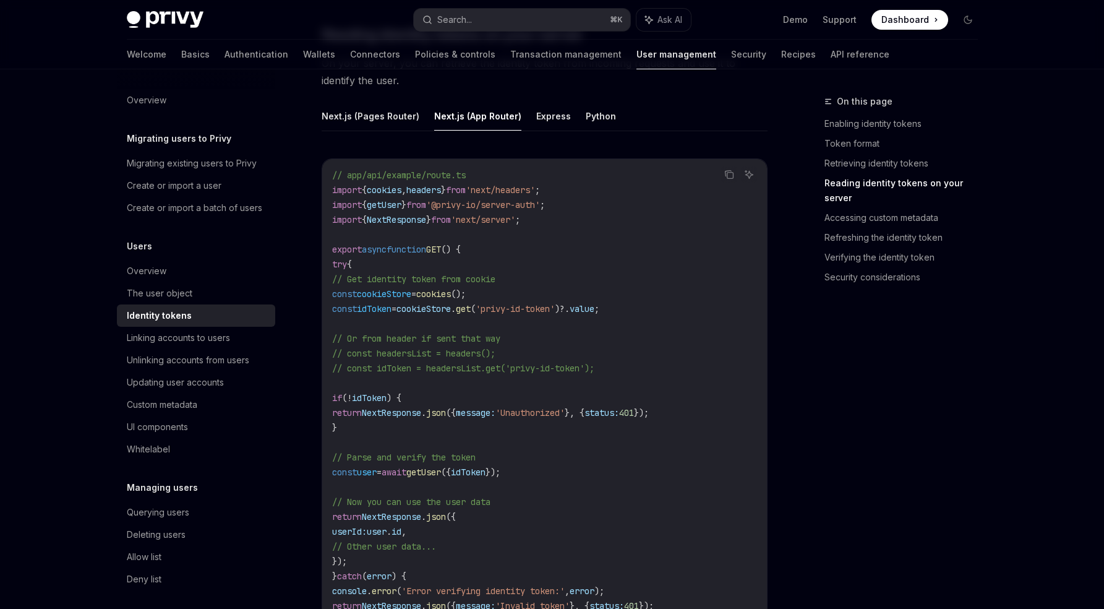
click at [540, 209] on span "'@privy-io/server-auth'" at bounding box center [483, 204] width 114 height 11
drag, startPoint x: 554, startPoint y: 209, endPoint x: 463, endPoint y: 199, distance: 91.5
click at [463, 199] on span "'@privy-io/server-auth'" at bounding box center [483, 204] width 114 height 11
copy span "@privy-io/server-auth"
click at [386, 208] on span "getUser" at bounding box center [384, 204] width 35 height 11
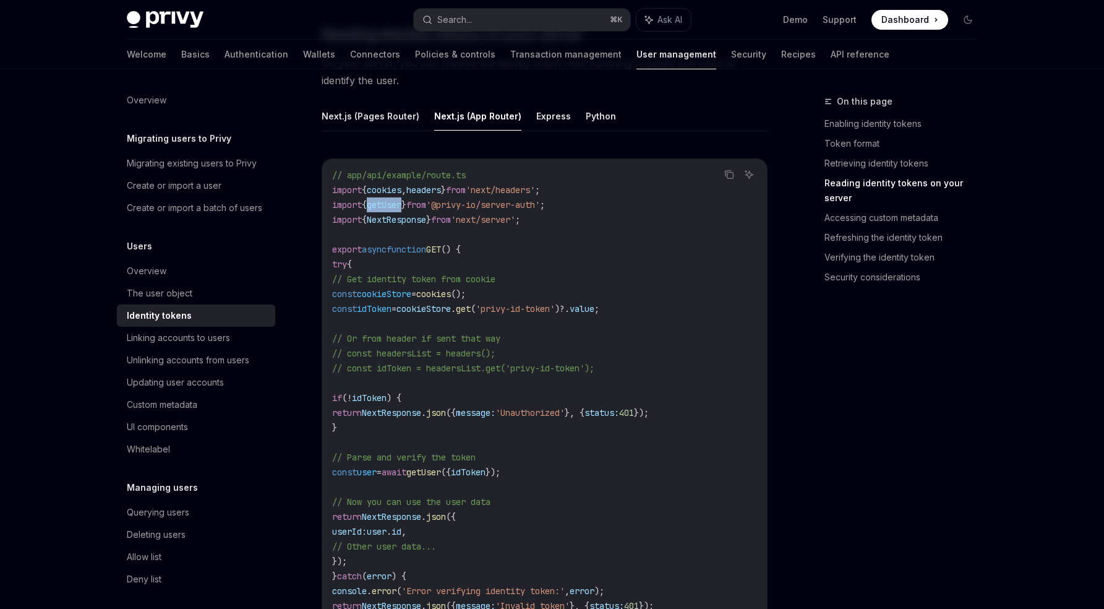
click at [386, 208] on span "getUser" at bounding box center [384, 204] width 35 height 11
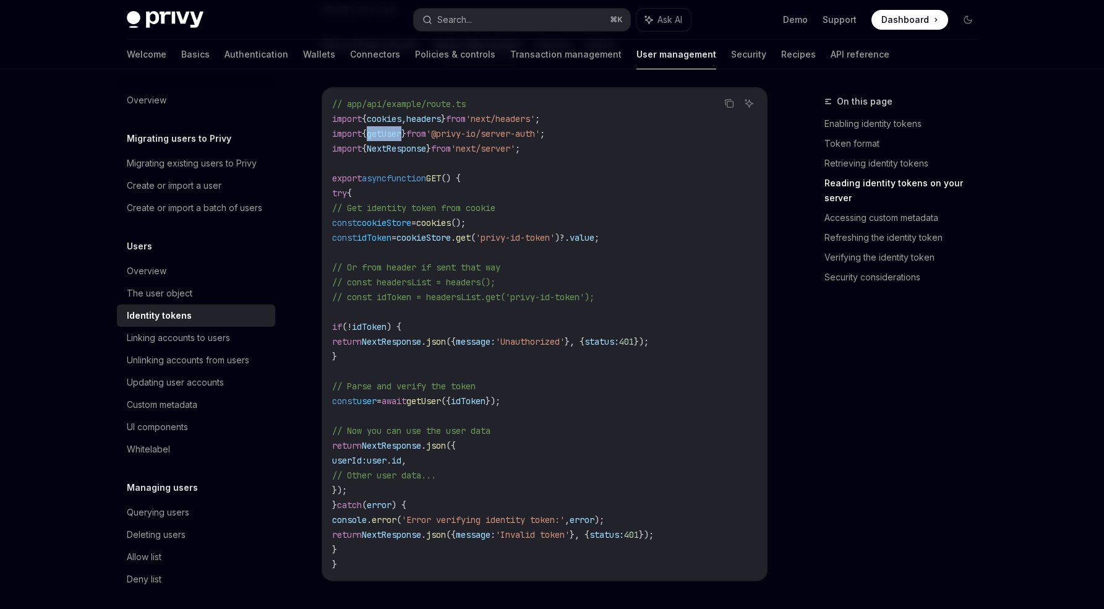
scroll to position [1743, 0]
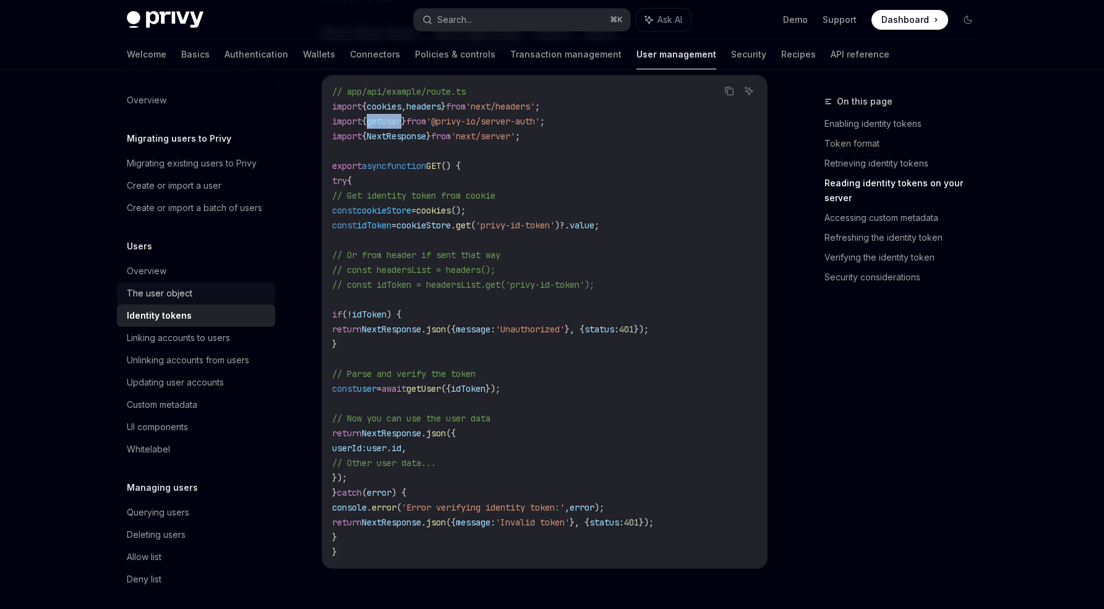
click at [198, 301] on div "The user object" at bounding box center [197, 293] width 141 height 15
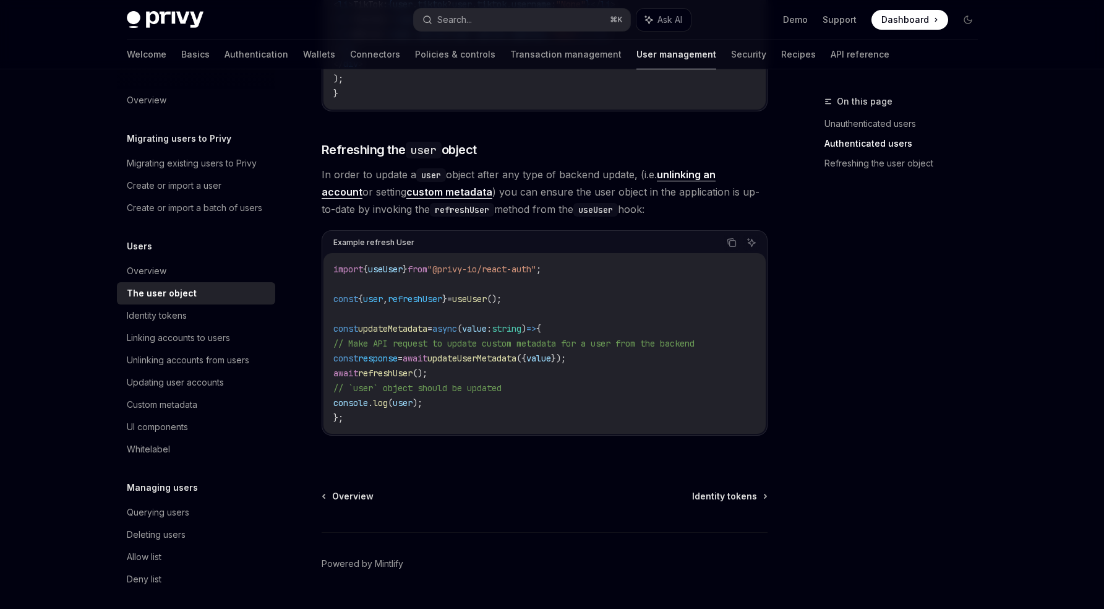
scroll to position [1616, 0]
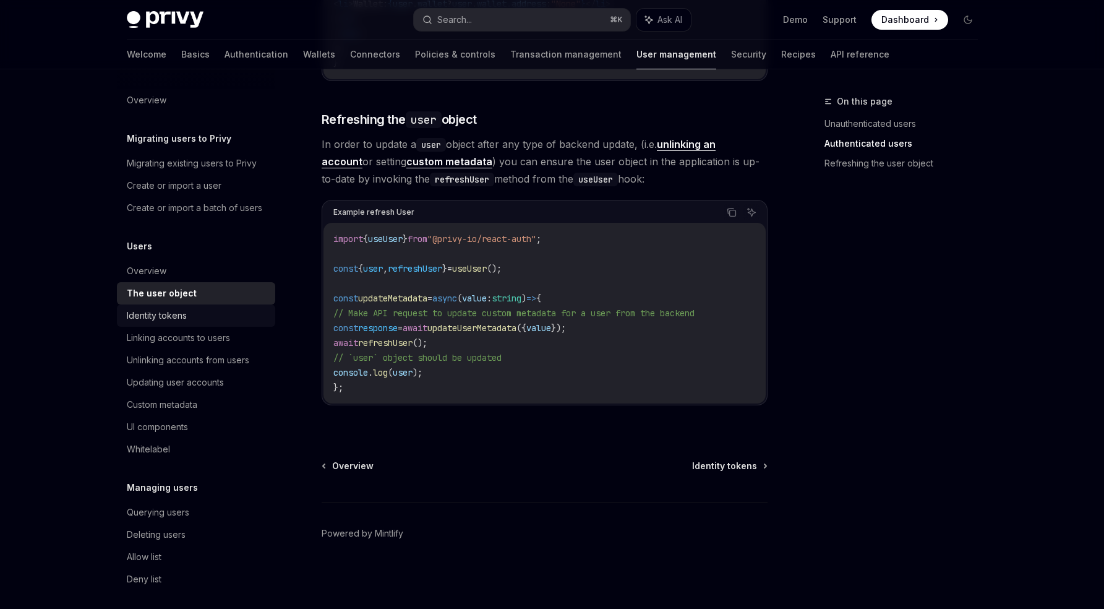
click at [187, 323] on div "Identity tokens" at bounding box center [197, 315] width 141 height 15
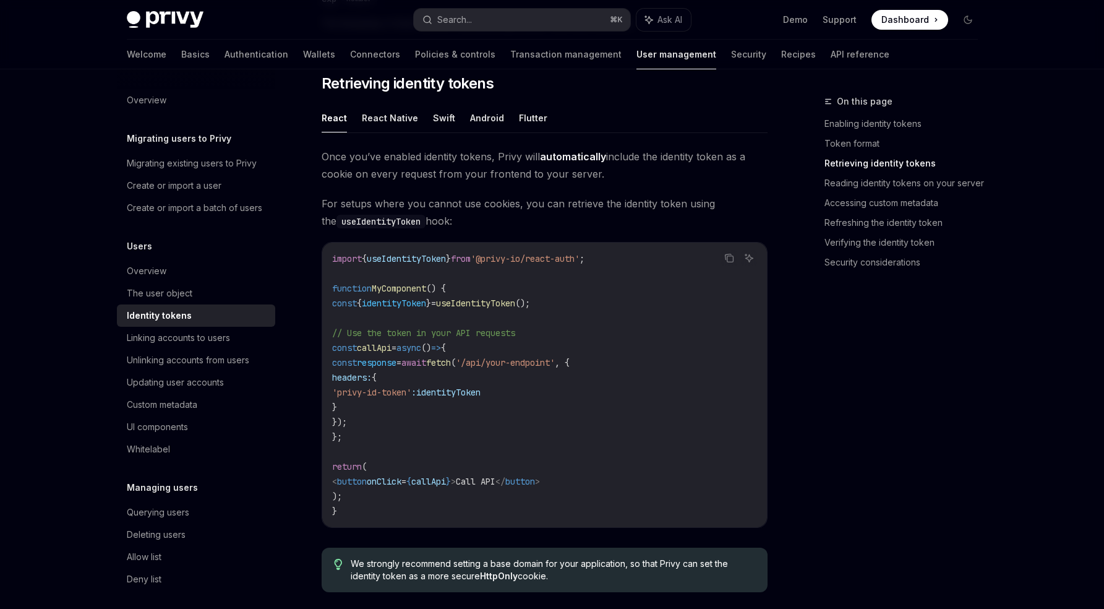
scroll to position [1054, 0]
click at [515, 299] on span "useIdentityToken" at bounding box center [475, 302] width 79 height 11
click at [746, 323] on code "import { useIdentityToken } from '@privy-io/react-auth' ; function MyComponent …" at bounding box center [544, 384] width 425 height 267
click at [644, 392] on code "import { useIdentityToken } from '@privy-io/react-auth' ; function MyComponent …" at bounding box center [544, 384] width 425 height 267
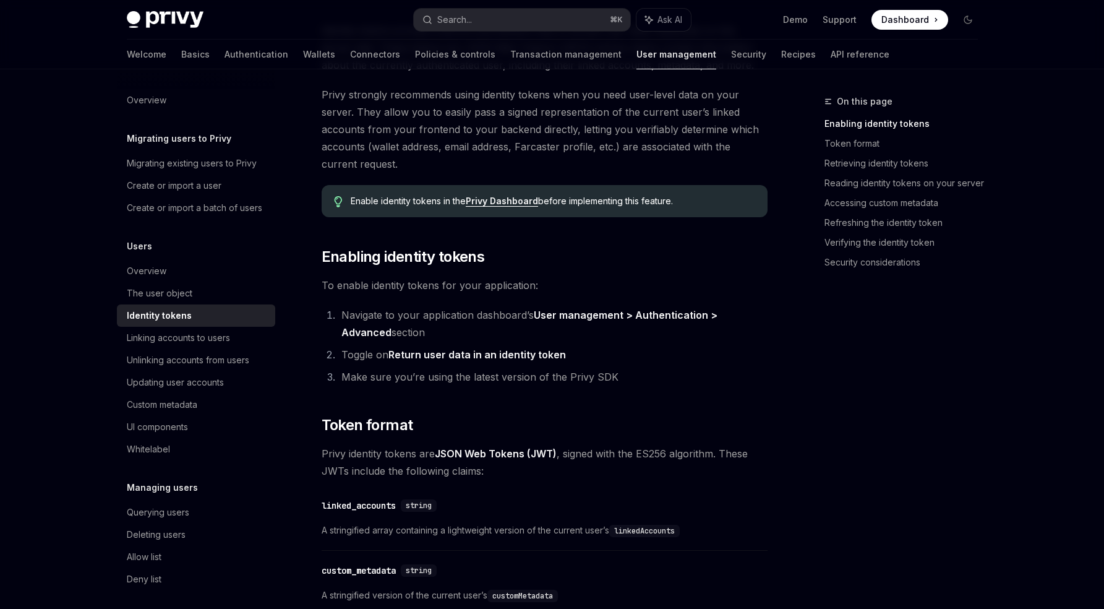
scroll to position [0, 0]
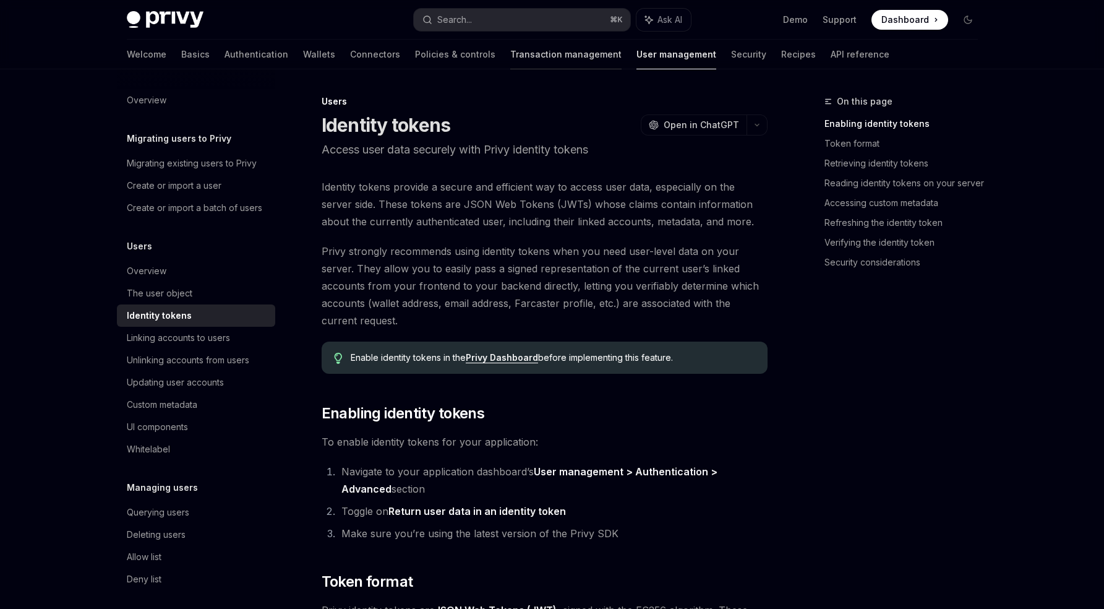
click at [510, 49] on link "Transaction management" at bounding box center [565, 55] width 111 height 30
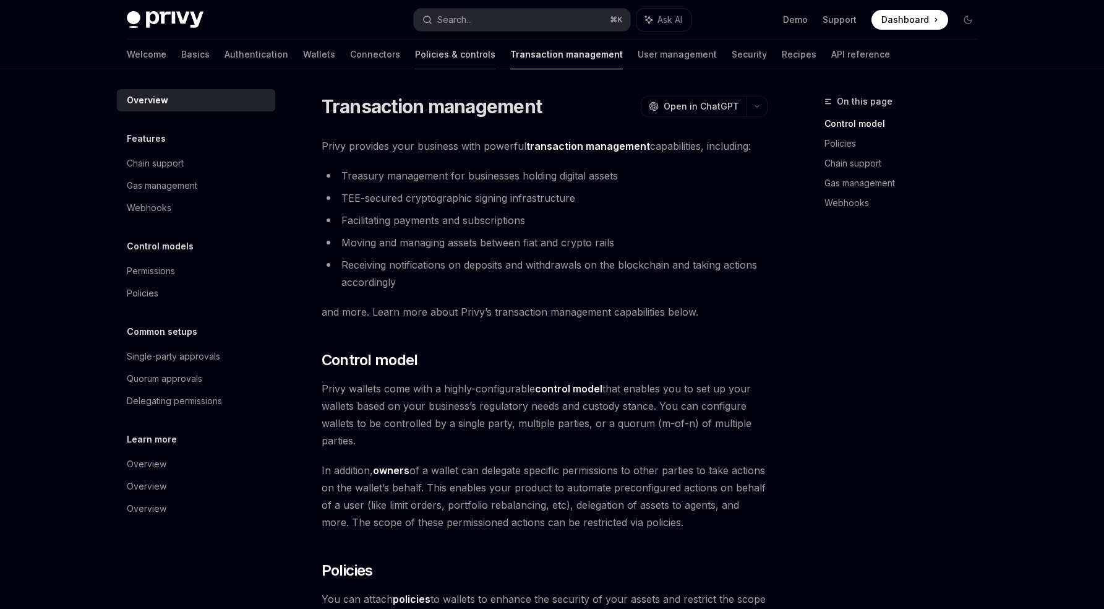
click at [415, 64] on link "Policies & controls" at bounding box center [455, 55] width 80 height 30
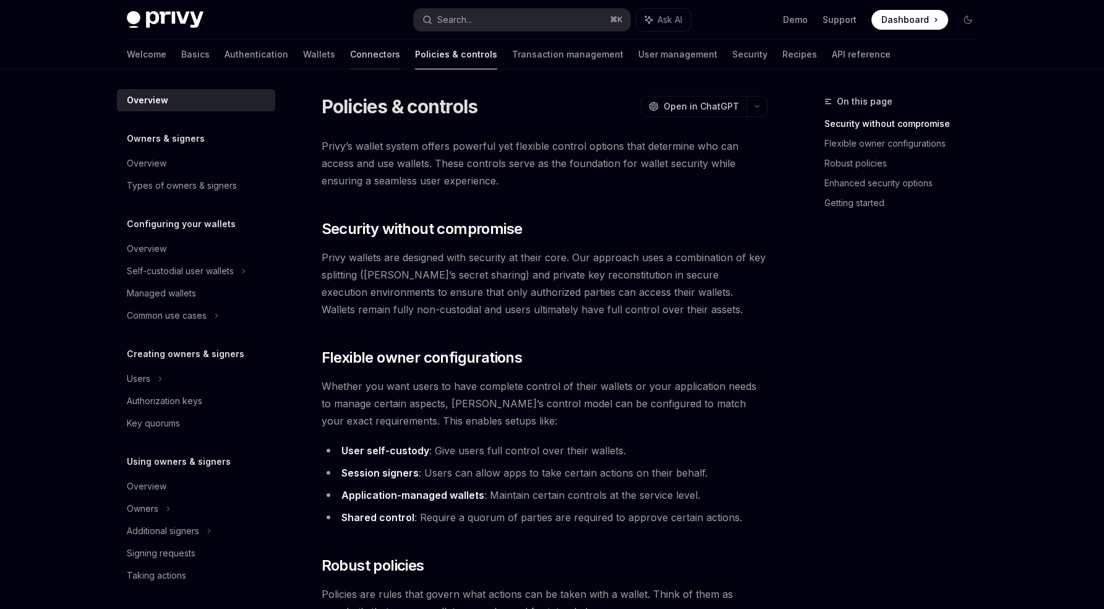
click at [350, 61] on link "Connectors" at bounding box center [375, 55] width 50 height 30
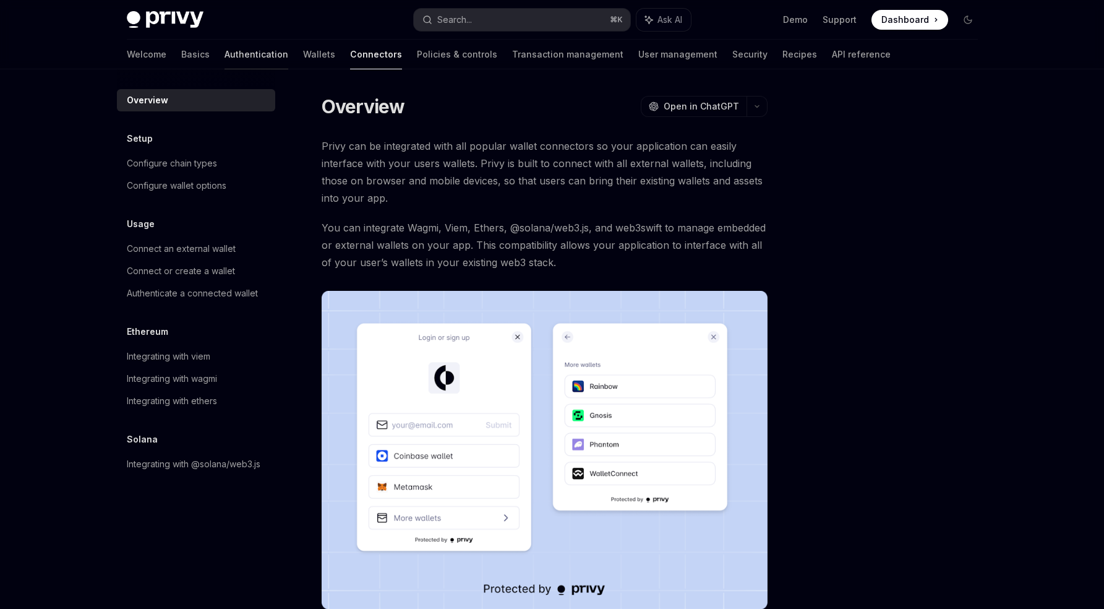
click at [225, 64] on link "Authentication" at bounding box center [257, 55] width 64 height 30
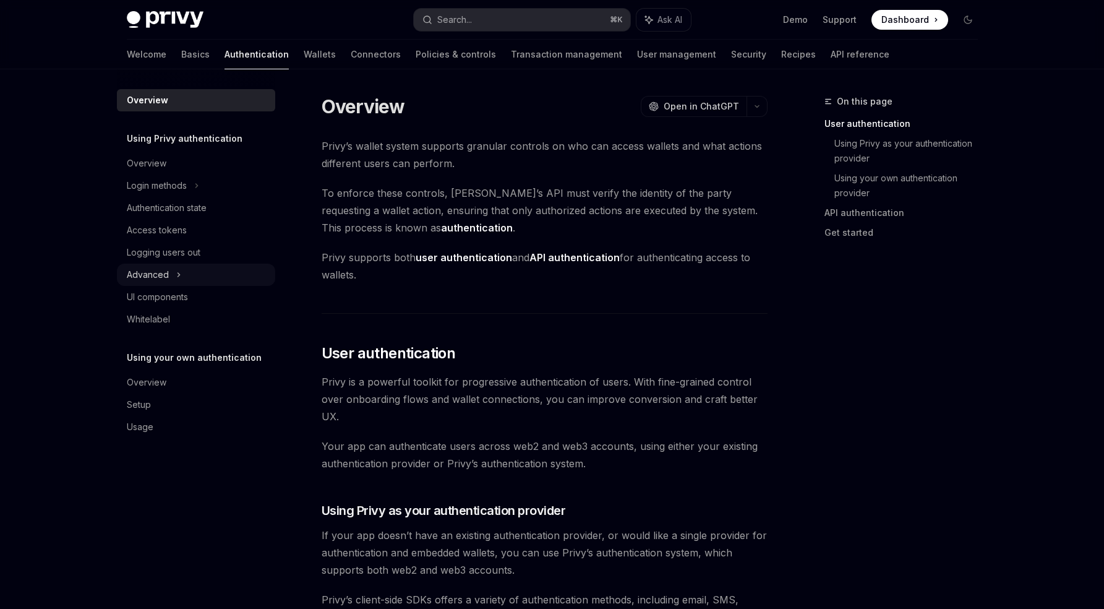
click at [186, 266] on div "Advanced" at bounding box center [196, 275] width 158 height 22
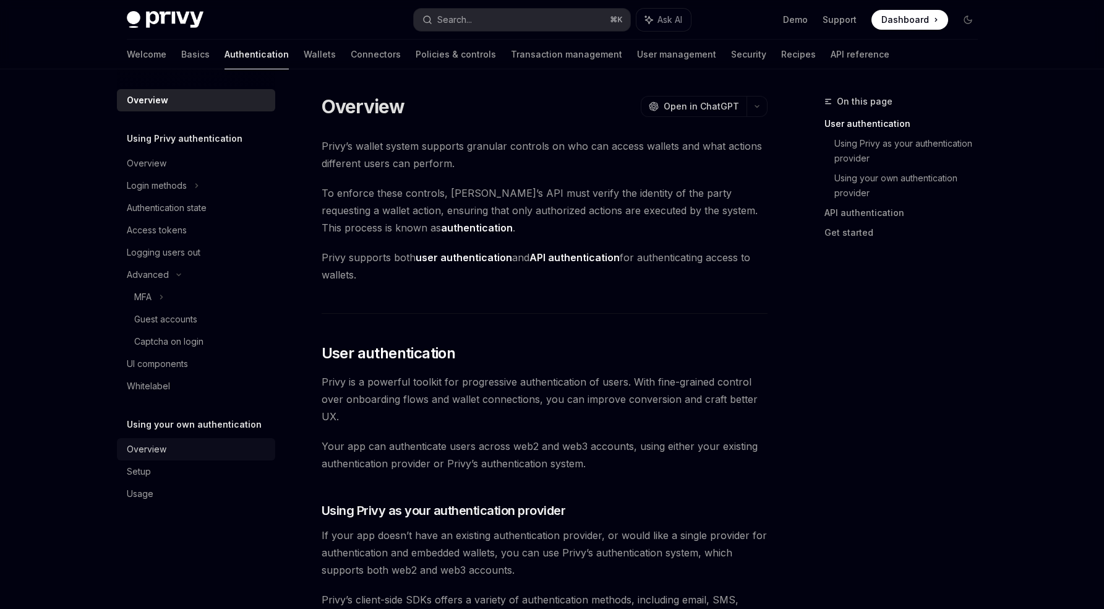
click at [178, 459] on link "Overview" at bounding box center [196, 449] width 158 height 22
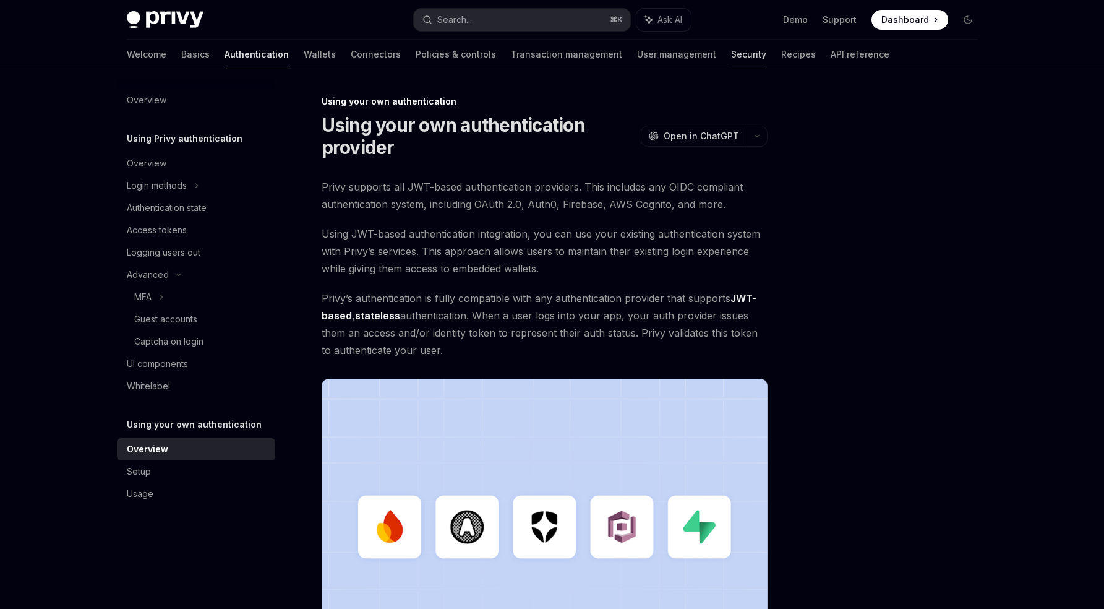
click at [731, 58] on link "Security" at bounding box center [748, 55] width 35 height 30
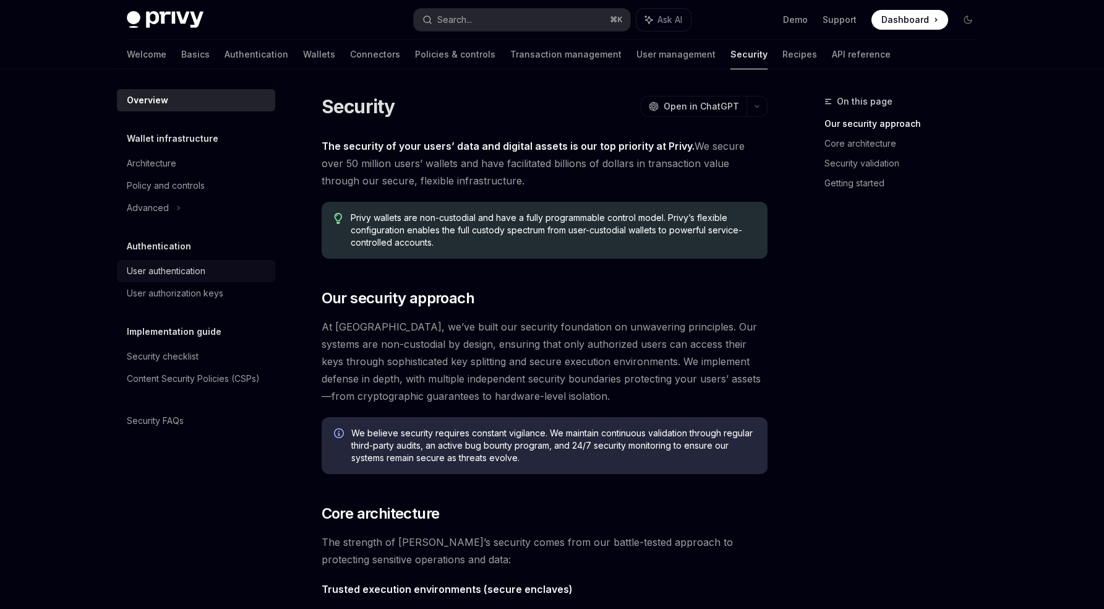
click at [197, 278] on div "User authentication" at bounding box center [166, 271] width 79 height 15
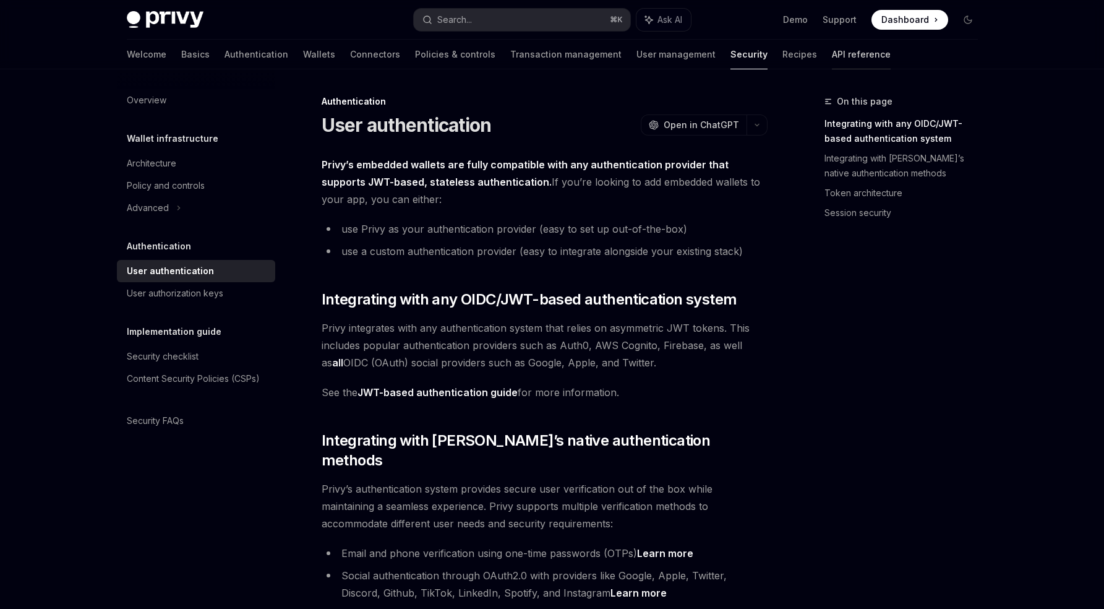
click at [832, 49] on link "API reference" at bounding box center [861, 55] width 59 height 30
type textarea "*"
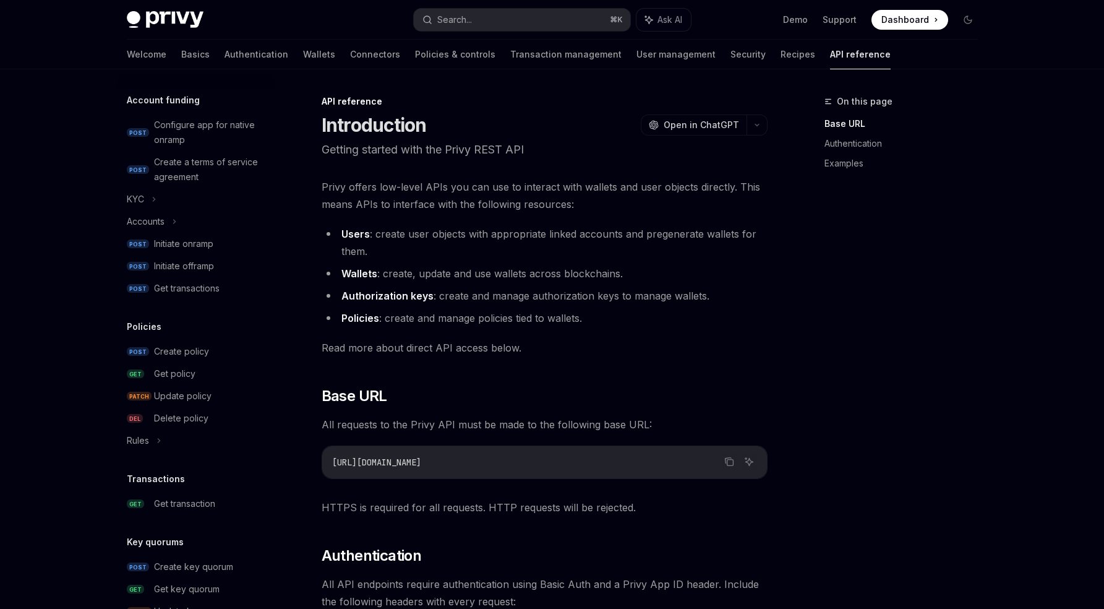
scroll to position [437, 0]
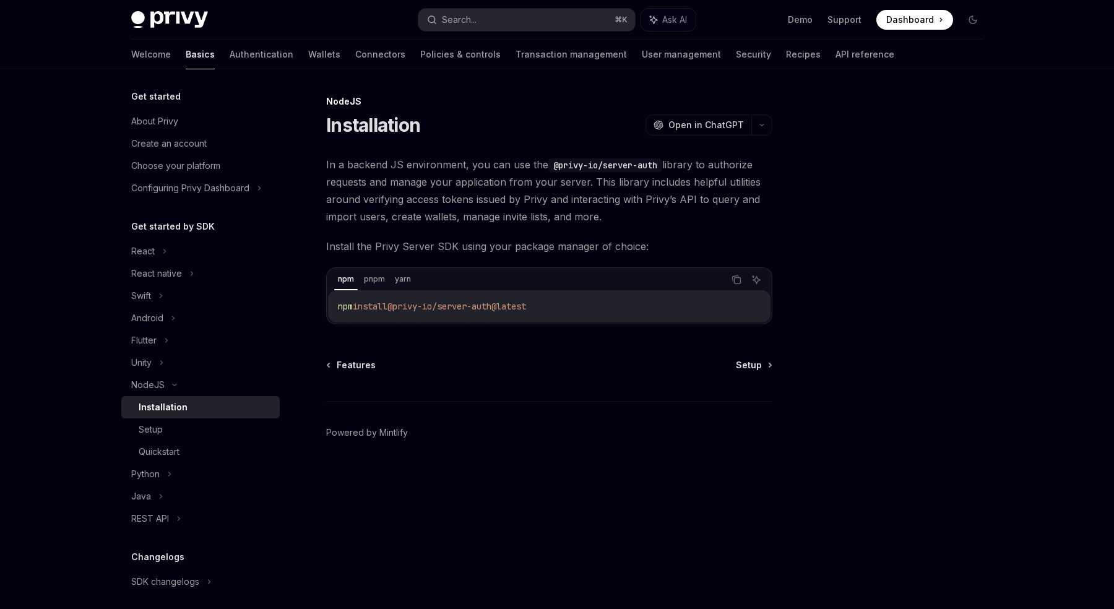
click at [494, 305] on span "@privy-io/server-auth@latest" at bounding box center [456, 306] width 139 height 11
drag, startPoint x: 494, startPoint y: 305, endPoint x: 401, endPoint y: 299, distance: 93.6
click at [401, 299] on code "npm install @privy-io/server-auth@latest" at bounding box center [549, 306] width 423 height 15
copy span "@privy-io/server-auth"
click at [176, 224] on h5 "Get started by SDK" at bounding box center [173, 226] width 84 height 15
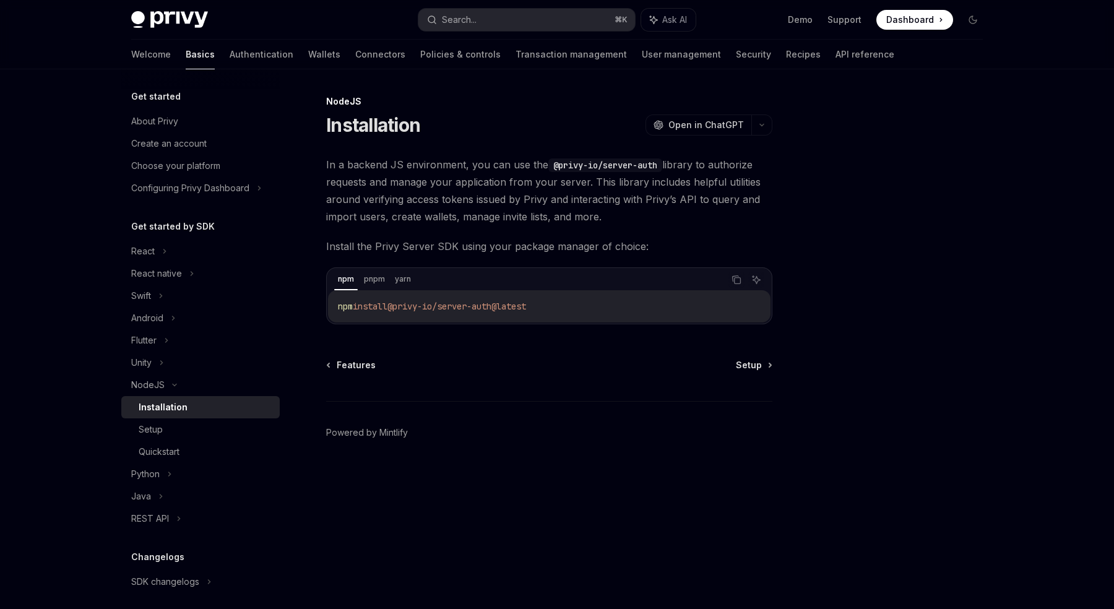
click at [198, 414] on div "Installation" at bounding box center [206, 407] width 134 height 15
click at [630, 455] on footer "Powered by Mintlify" at bounding box center [549, 454] width 446 height 107
click at [163, 440] on link "Quickstart" at bounding box center [200, 451] width 158 height 22
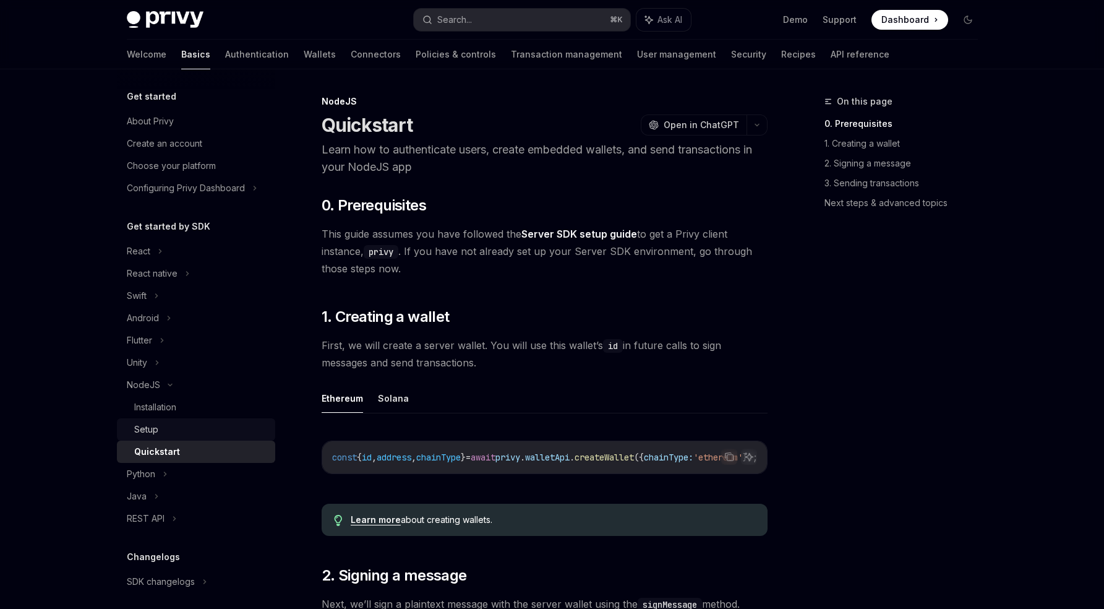
click at [160, 428] on div "Setup" at bounding box center [201, 429] width 134 height 15
type textarea "*"
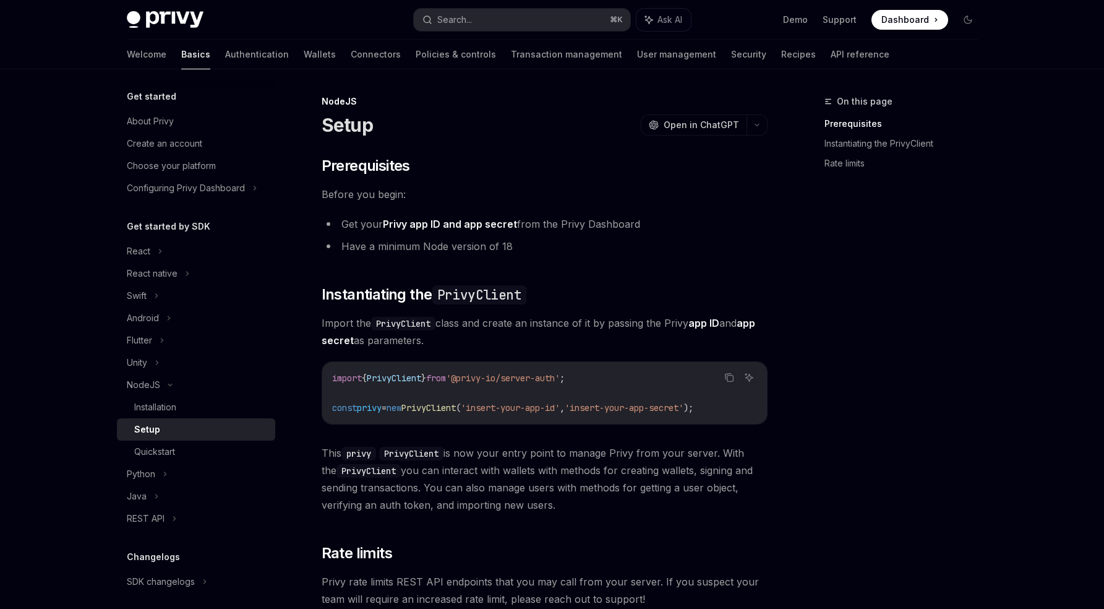
click at [456, 408] on span "PrivyClient" at bounding box center [428, 407] width 54 height 11
click at [666, 411] on span "'insert-your-app-secret'" at bounding box center [624, 407] width 119 height 11
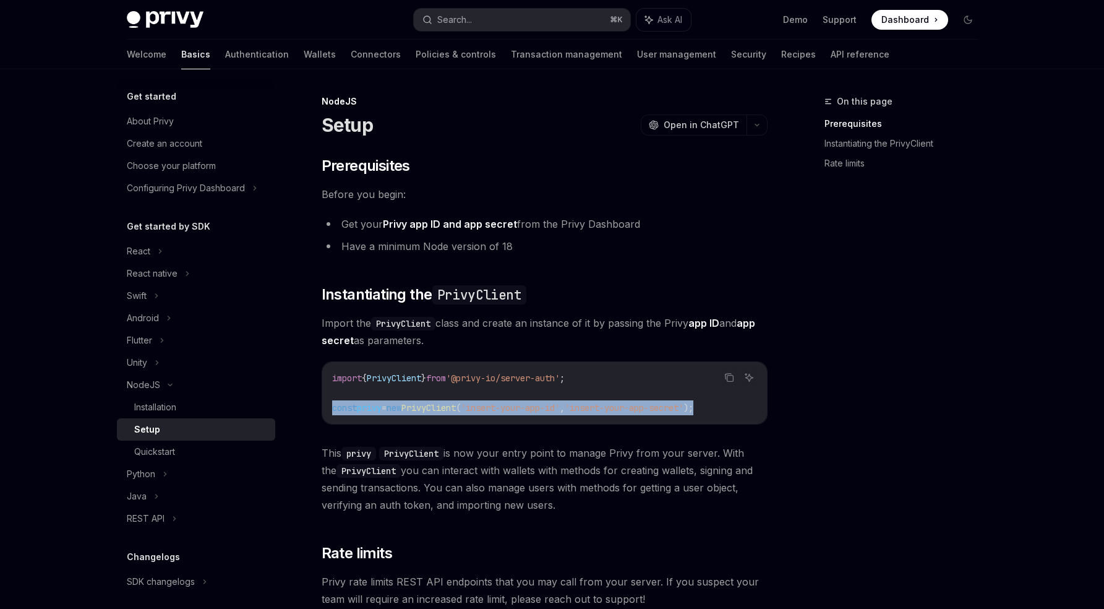
drag, startPoint x: 332, startPoint y: 408, endPoint x: 745, endPoint y: 410, distance: 413.2
click at [745, 410] on code "import { PrivyClient } from '@privy-io/server-auth' ; const privy = new PrivyCl…" at bounding box center [544, 393] width 425 height 45
click at [725, 378] on icon "Copy the contents from the code block" at bounding box center [728, 377] width 6 height 6
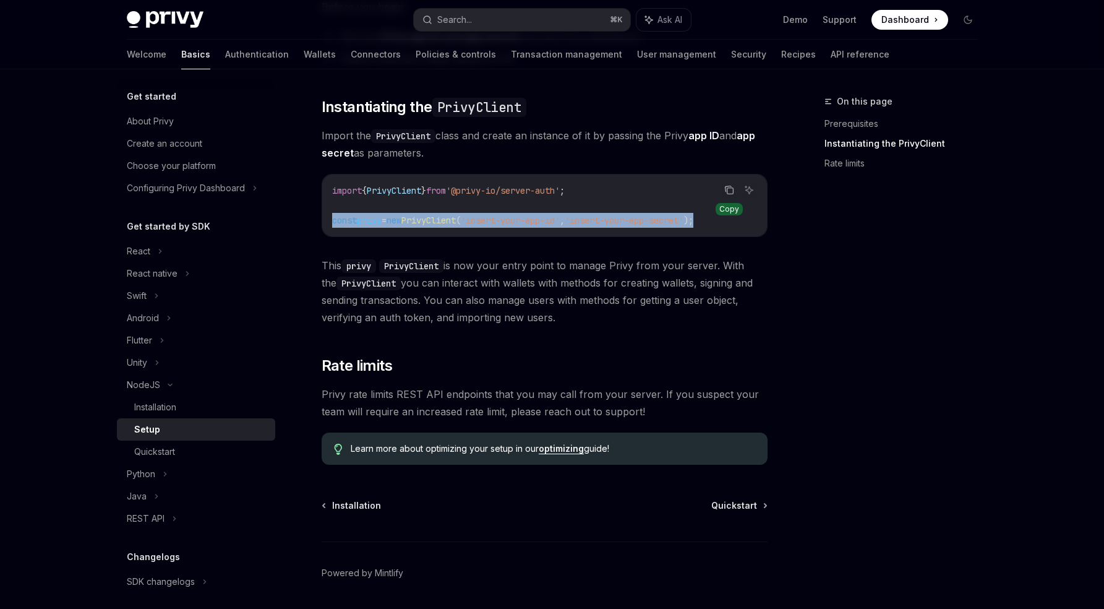
scroll to position [227, 0]
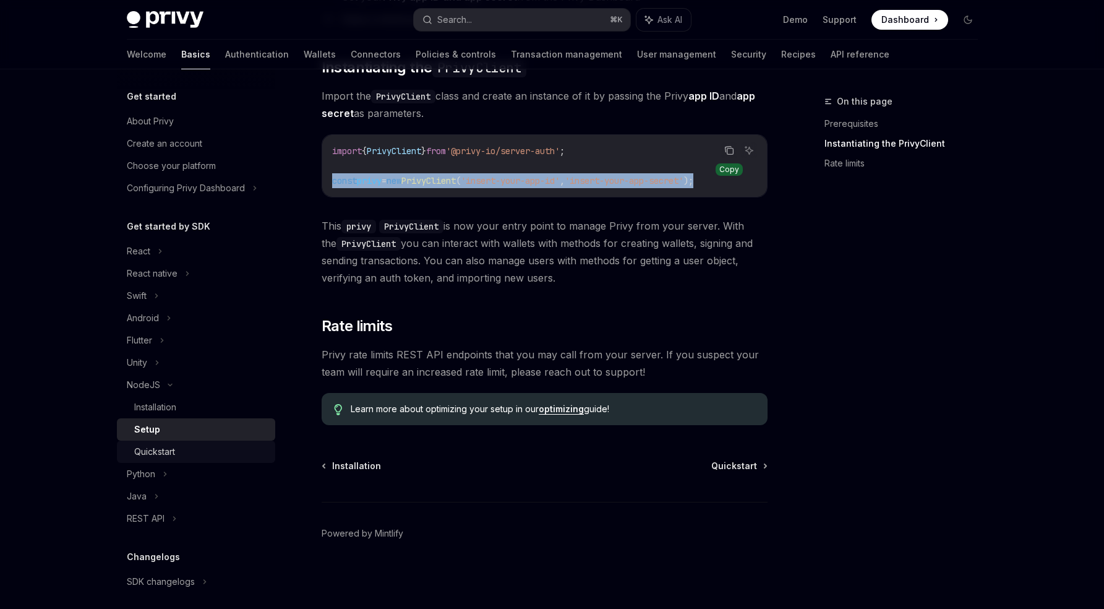
click at [178, 443] on link "Quickstart" at bounding box center [196, 451] width 158 height 22
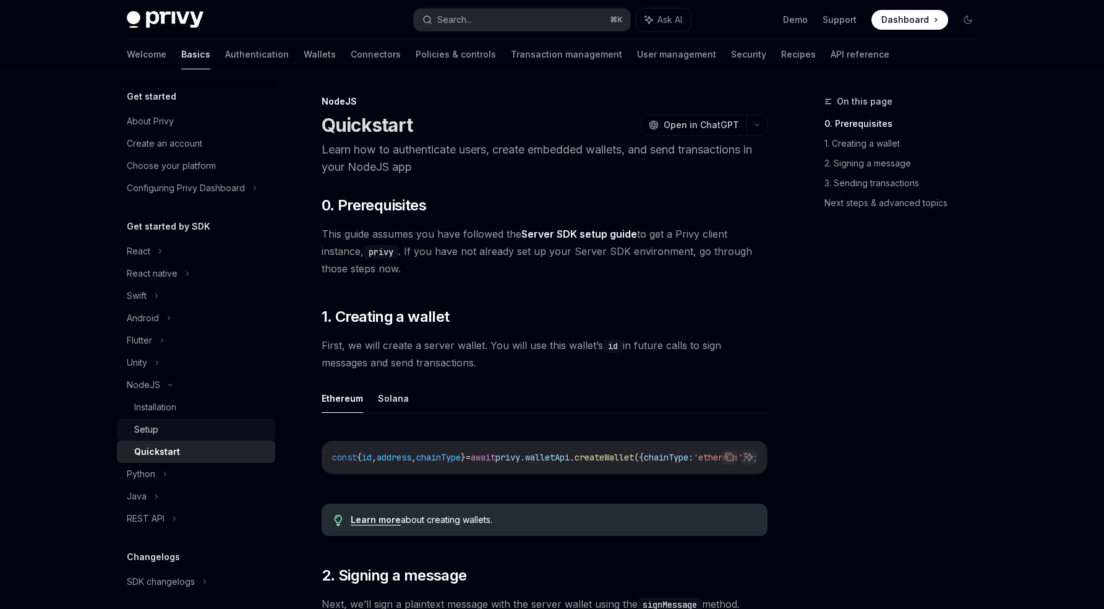
click at [192, 432] on div "Setup" at bounding box center [201, 429] width 134 height 15
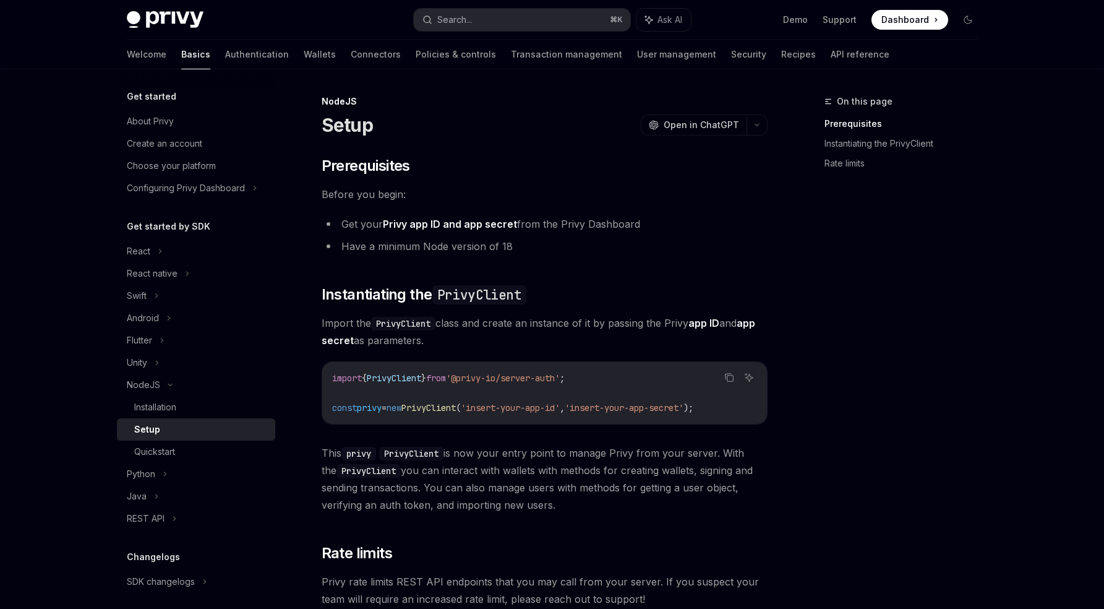
scroll to position [227, 0]
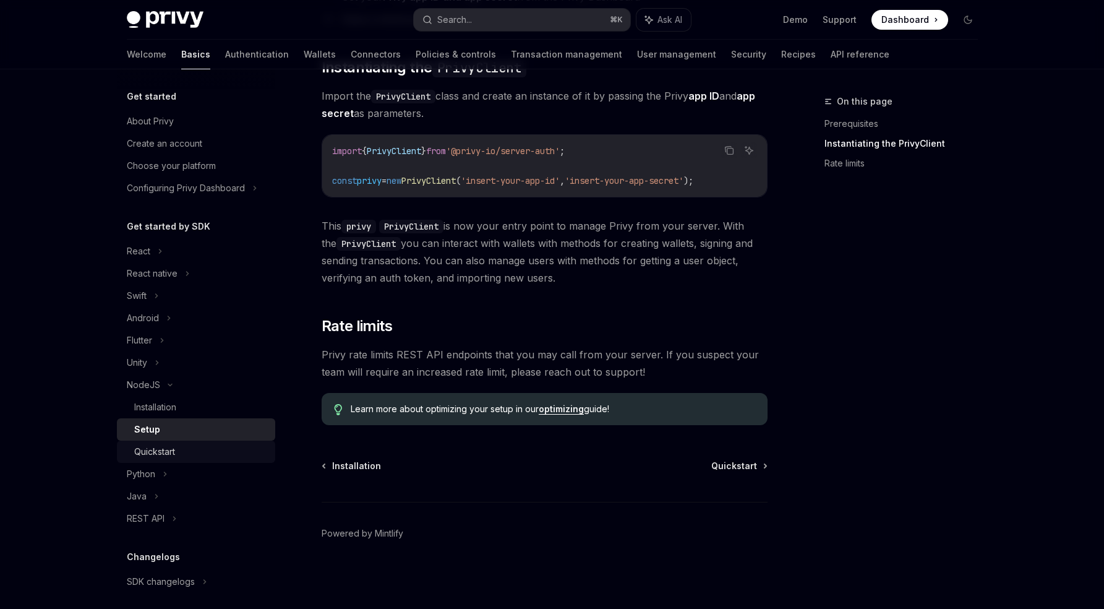
click at [175, 447] on div "Quickstart" at bounding box center [154, 451] width 41 height 15
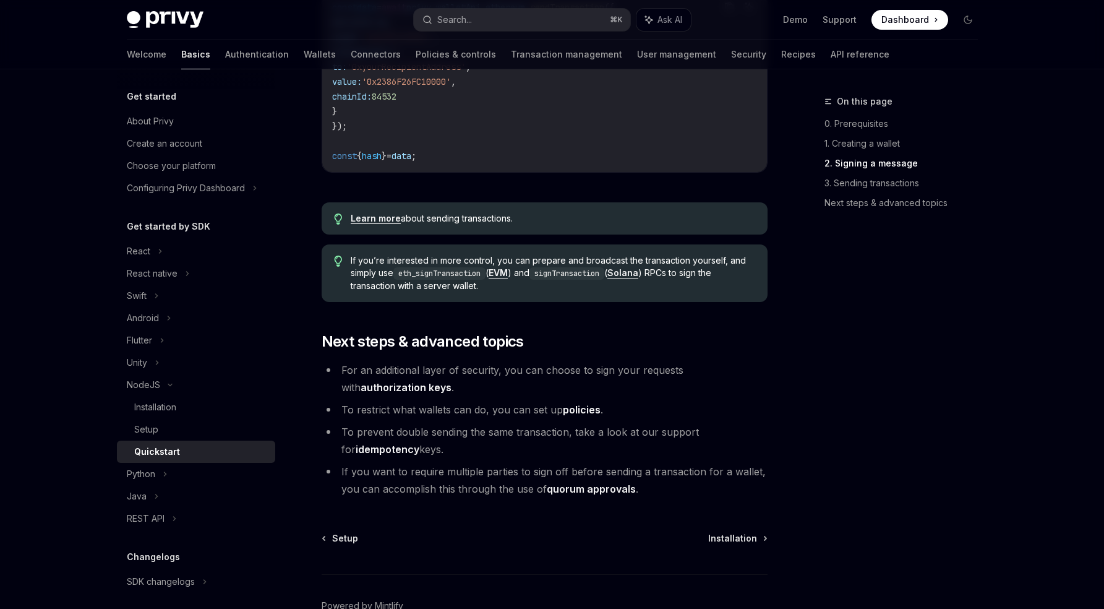
scroll to position [1239, 0]
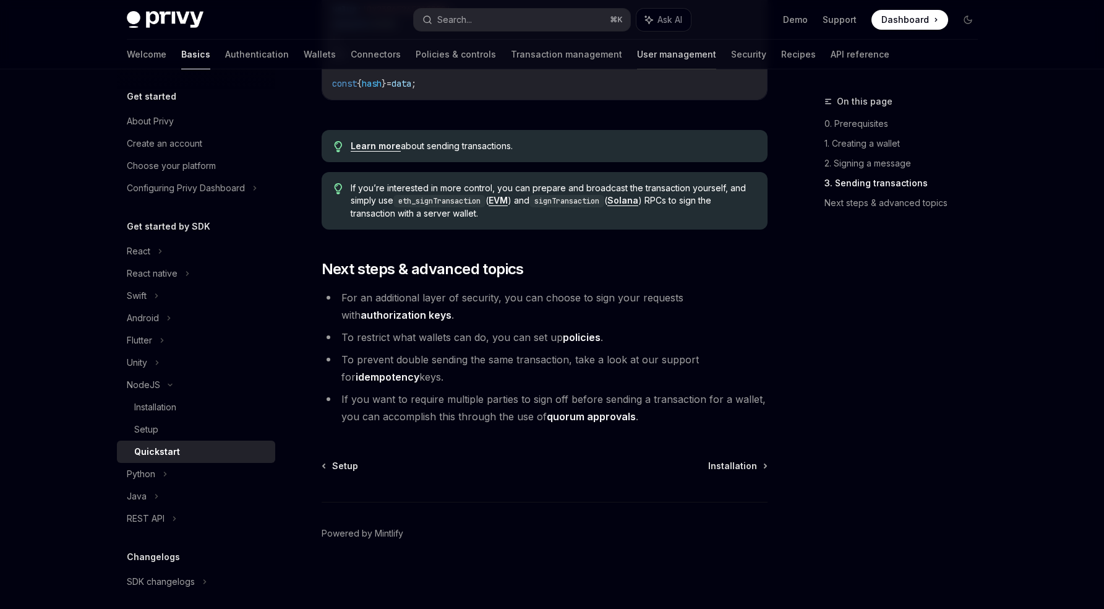
click at [637, 49] on link "User management" at bounding box center [676, 55] width 79 height 30
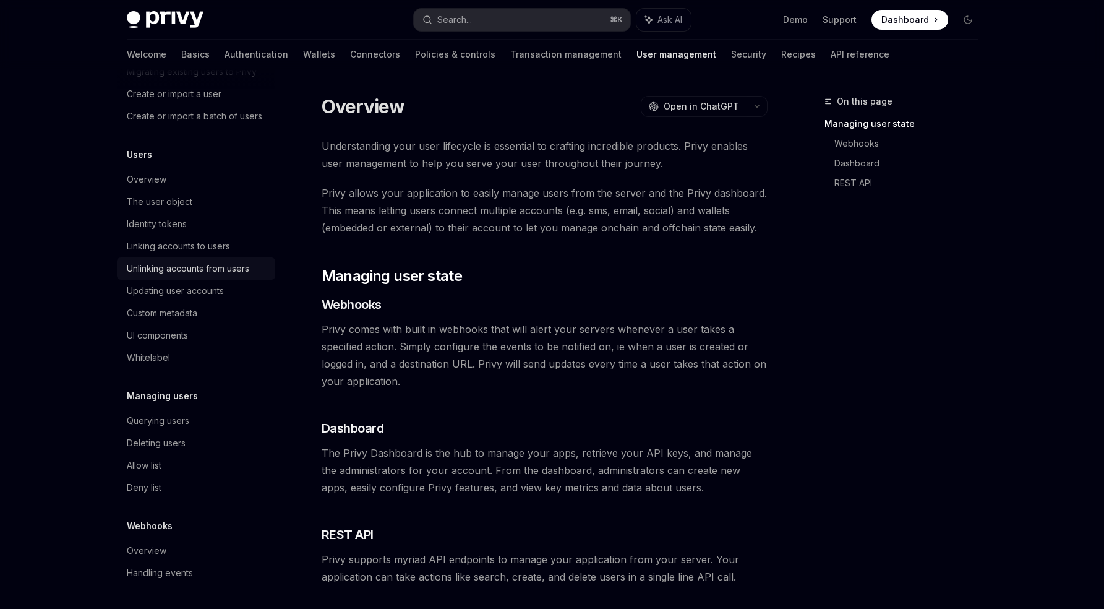
scroll to position [106, 0]
click at [162, 427] on div "Querying users" at bounding box center [158, 420] width 62 height 15
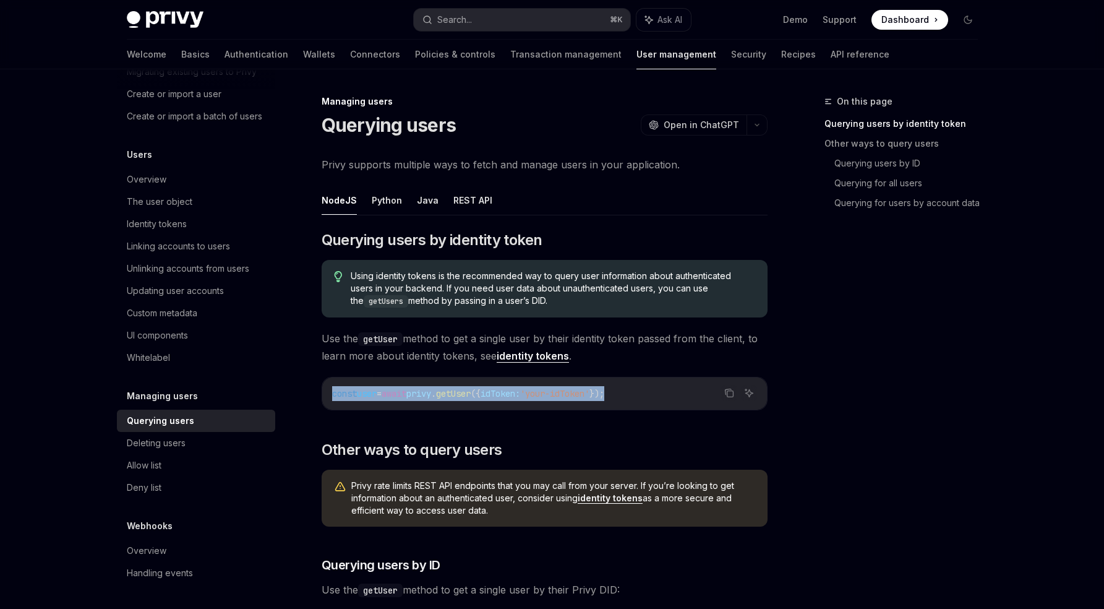
drag, startPoint x: 327, startPoint y: 390, endPoint x: 718, endPoint y: 393, distance: 390.4
click at [718, 393] on div "const user = await privy . getUser ({ idToken: 'your-idToken' });" at bounding box center [544, 393] width 445 height 32
copy span "const user = await privy . getUser ({ idToken: 'your-idToken' });"
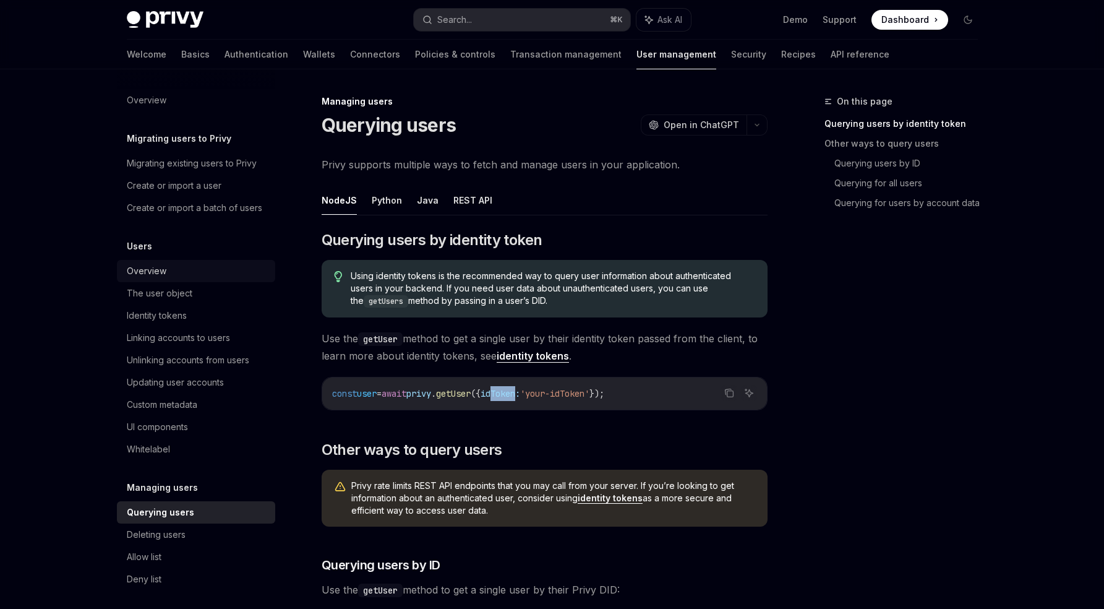
click at [182, 278] on div "Overview" at bounding box center [197, 271] width 141 height 15
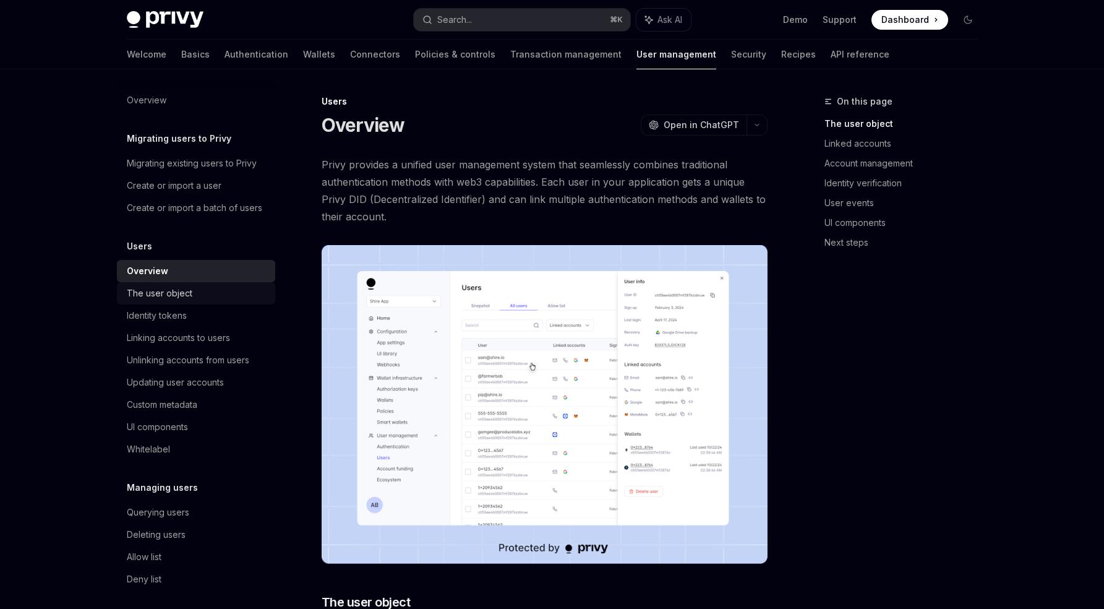
click at [231, 301] on div "The user object" at bounding box center [197, 293] width 141 height 15
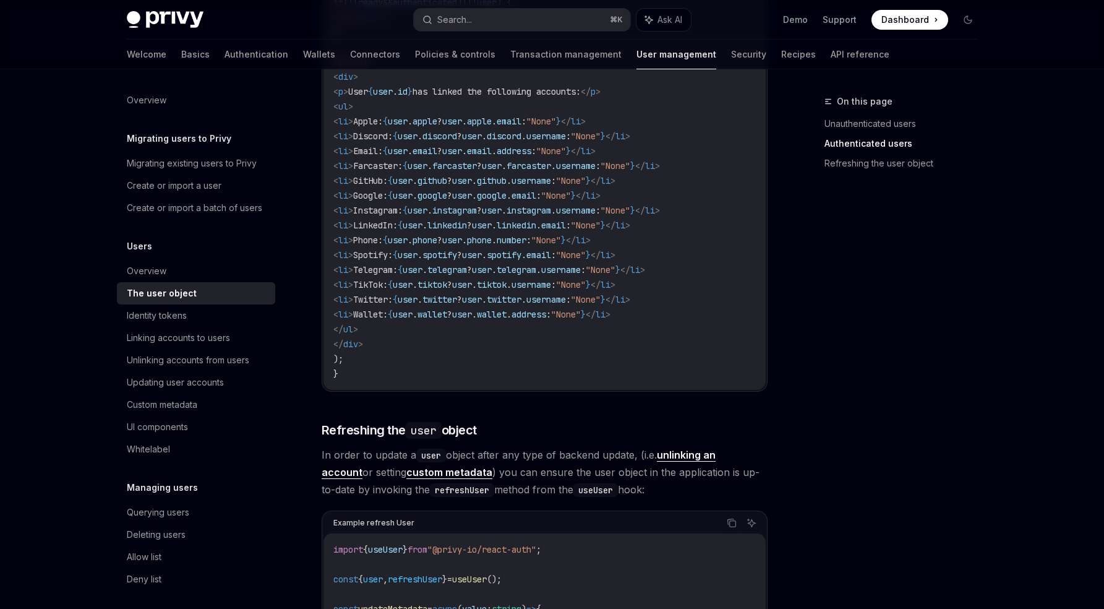
scroll to position [1616, 0]
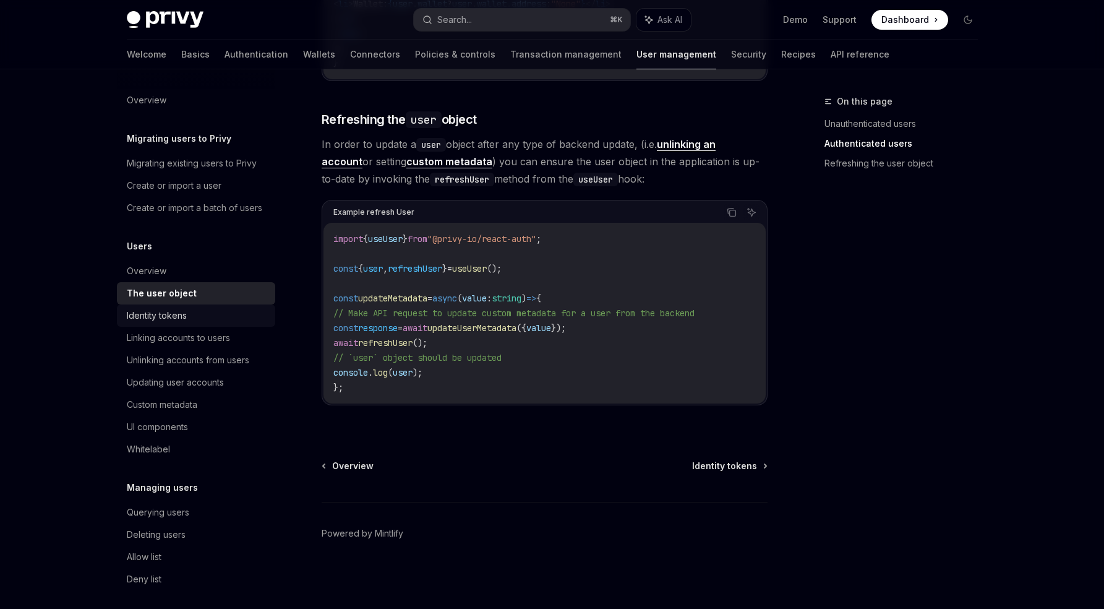
click at [186, 323] on div "Identity tokens" at bounding box center [157, 315] width 60 height 15
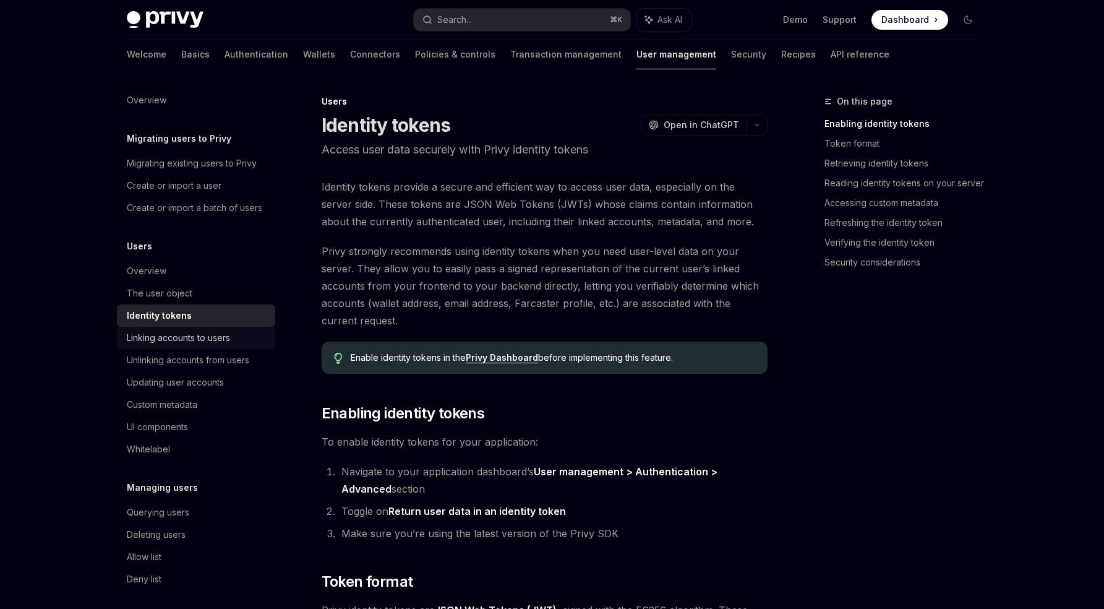
click at [198, 345] on div "Linking accounts to users" at bounding box center [178, 337] width 103 height 15
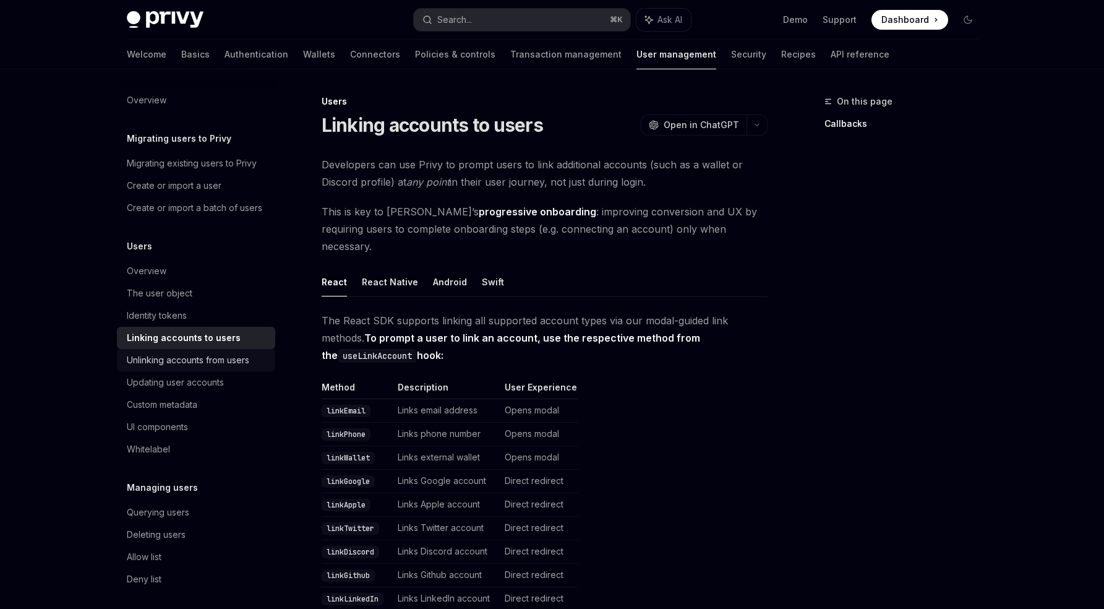
click at [212, 367] on div "Unlinking accounts from users" at bounding box center [188, 360] width 122 height 15
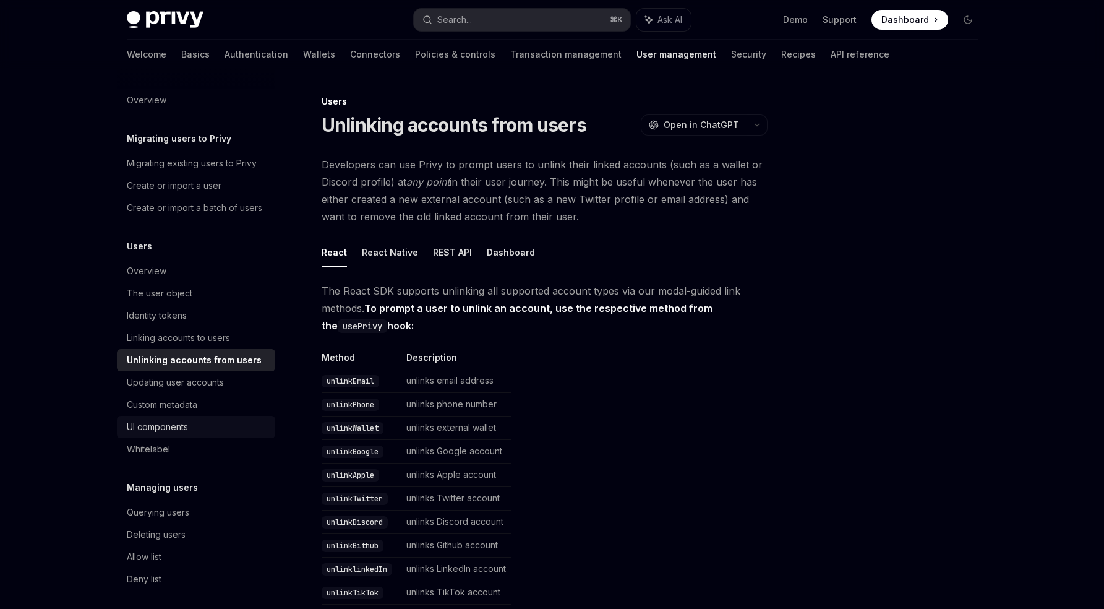
click at [207, 434] on div "UI components" at bounding box center [197, 426] width 141 height 15
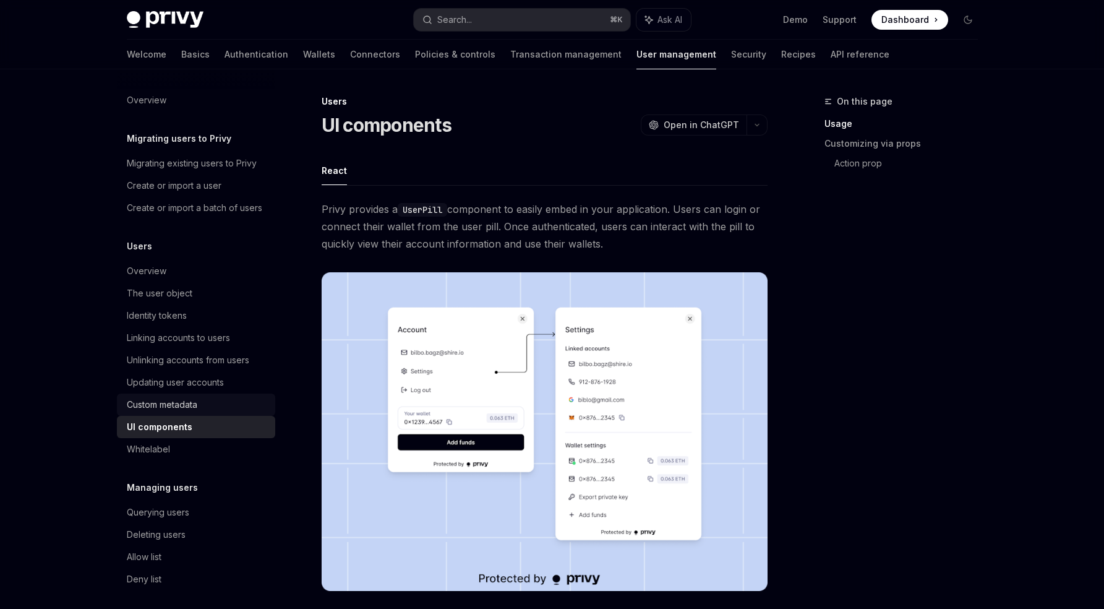
click at [186, 412] on div "Custom metadata" at bounding box center [162, 404] width 71 height 15
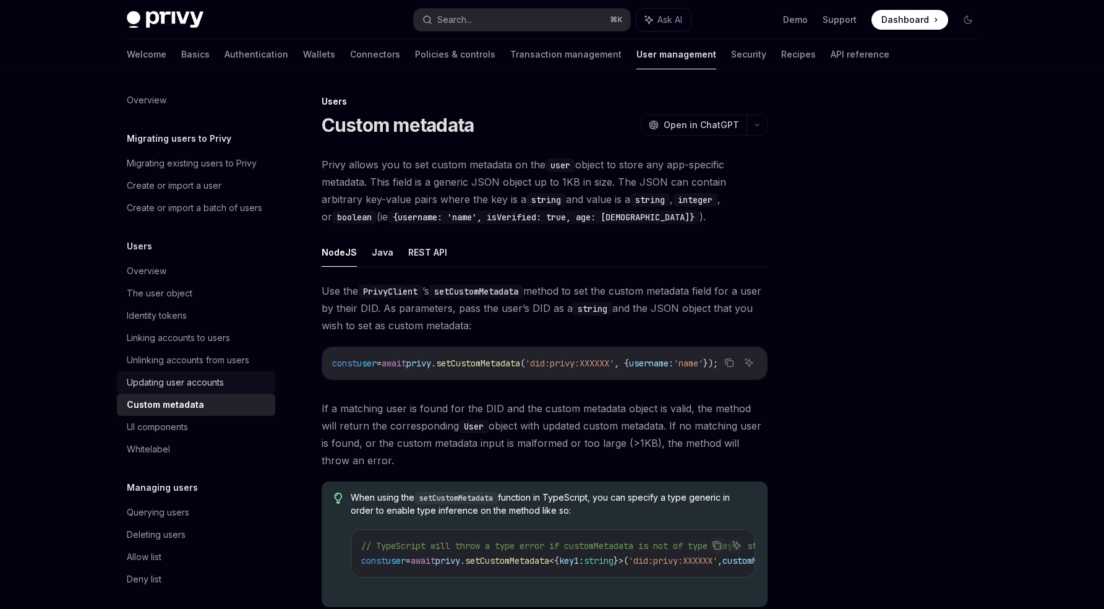
click at [186, 390] on div "Updating user accounts" at bounding box center [175, 382] width 97 height 15
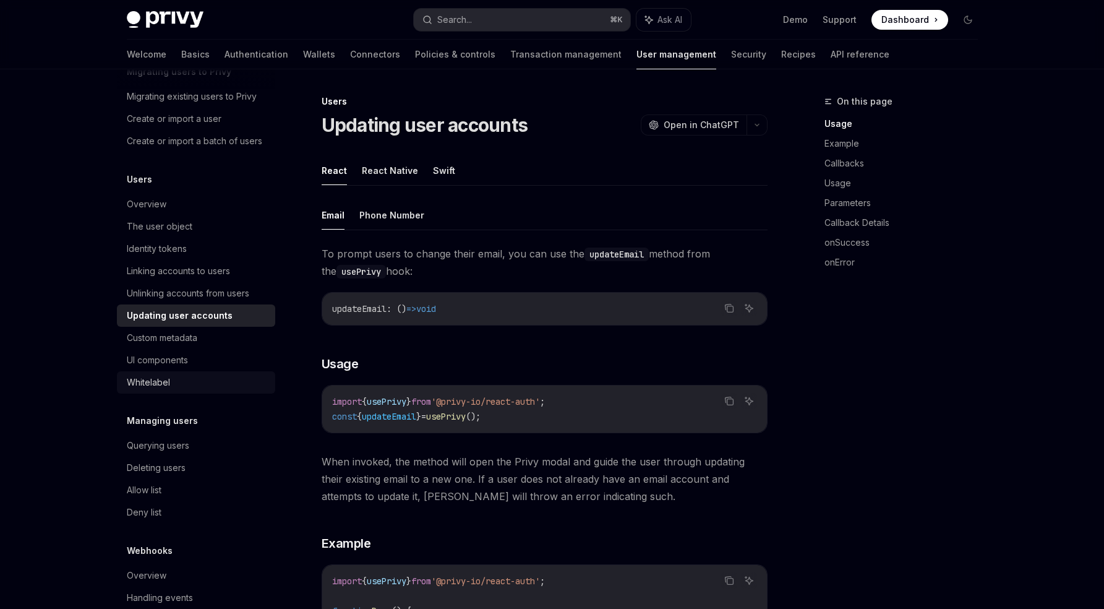
scroll to position [106, 0]
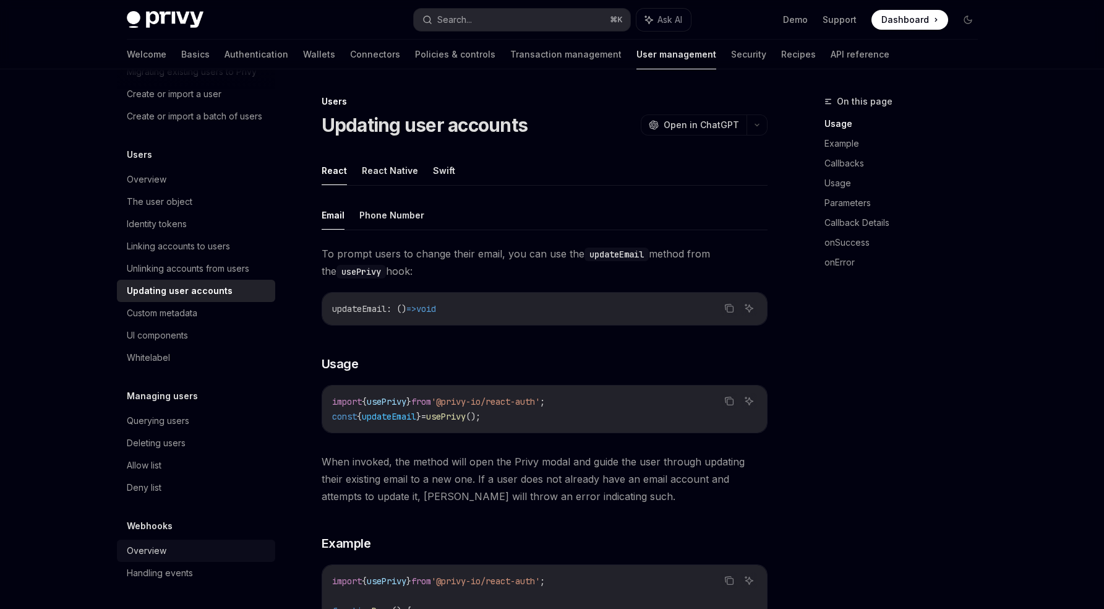
click at [163, 547] on div "Overview" at bounding box center [147, 550] width 40 height 15
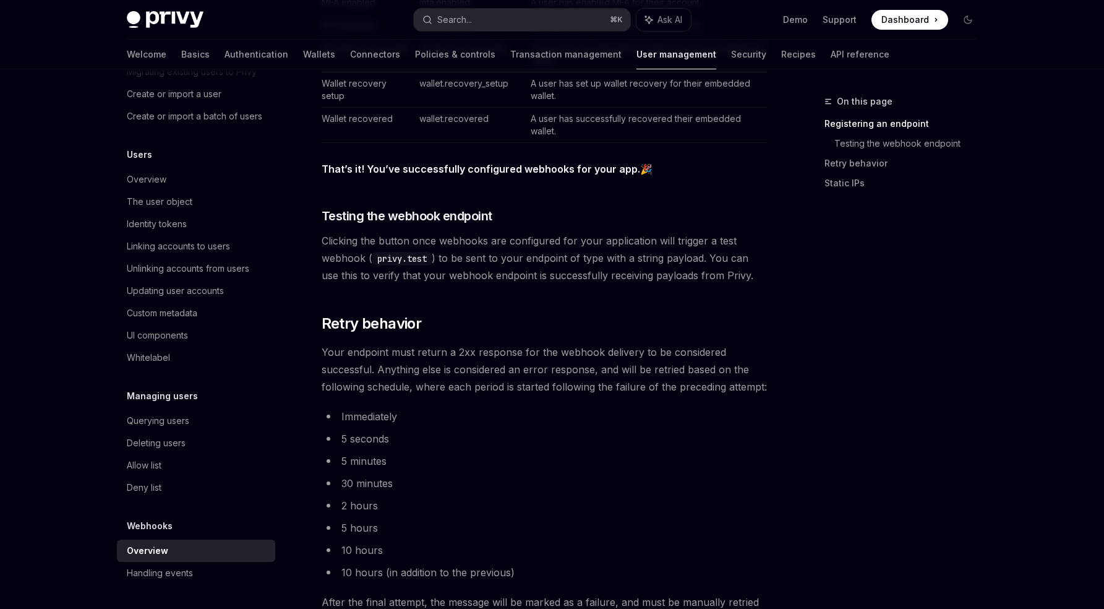
scroll to position [1133, 0]
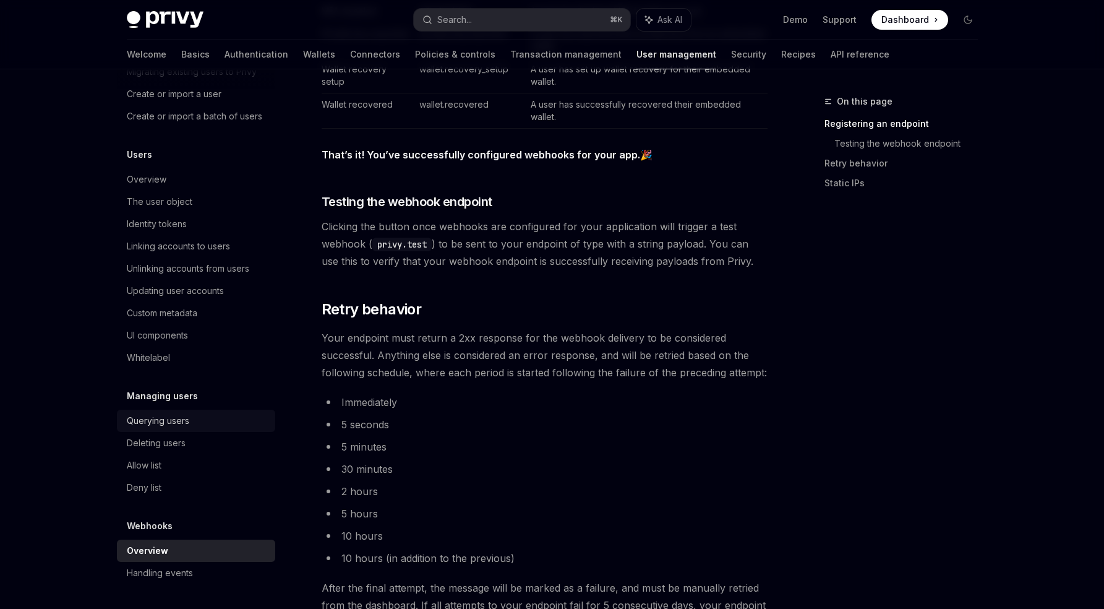
click at [155, 421] on div "Querying users" at bounding box center [158, 420] width 62 height 15
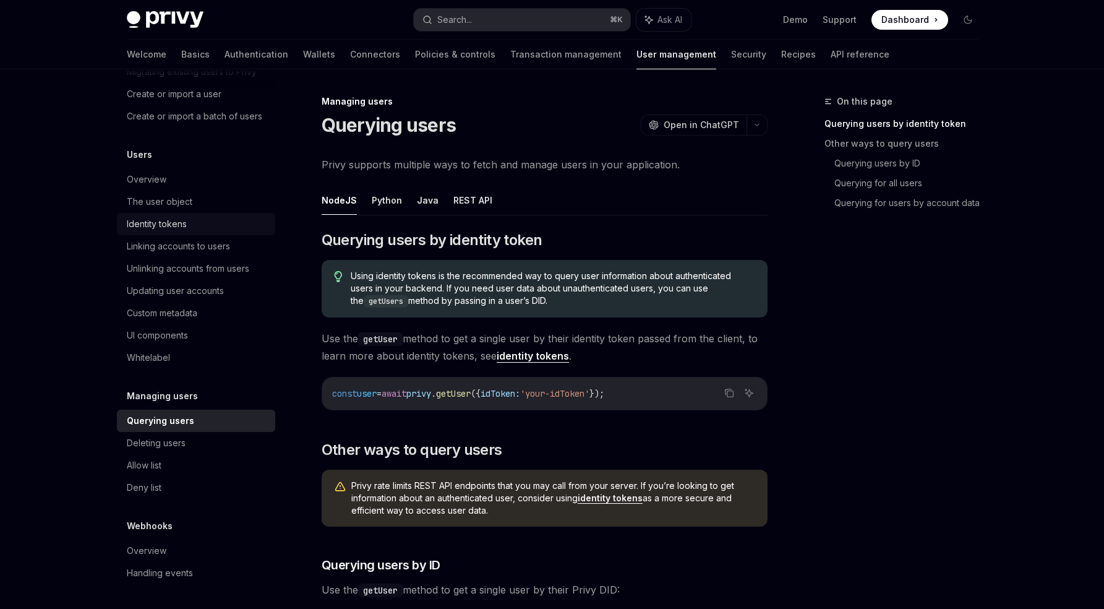
click at [210, 223] on div "Identity tokens" at bounding box center [197, 224] width 141 height 15
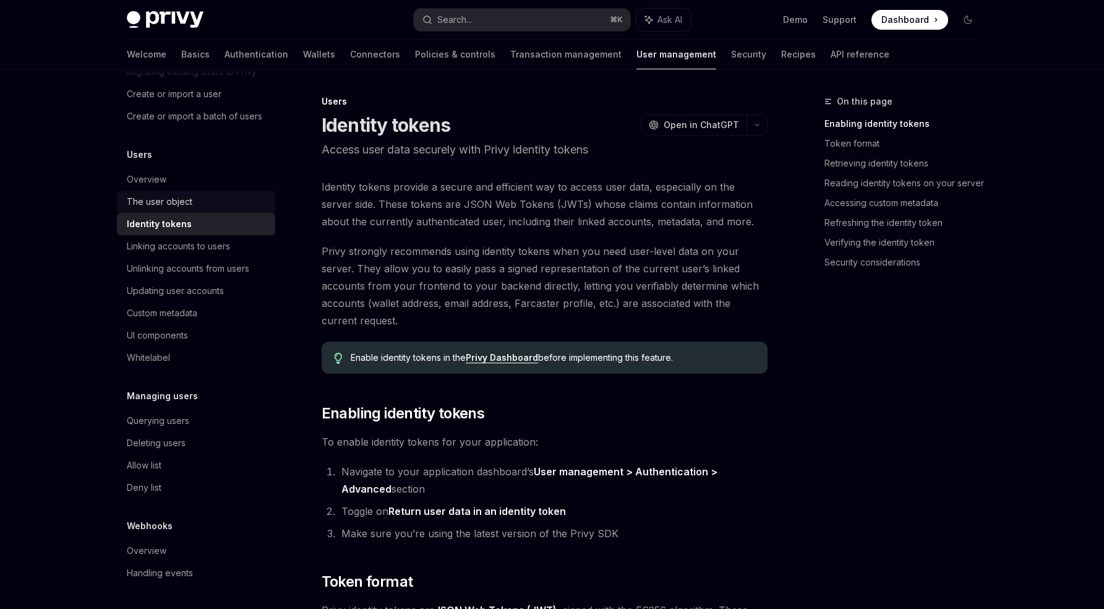
click at [204, 207] on div "The user object" at bounding box center [197, 201] width 141 height 15
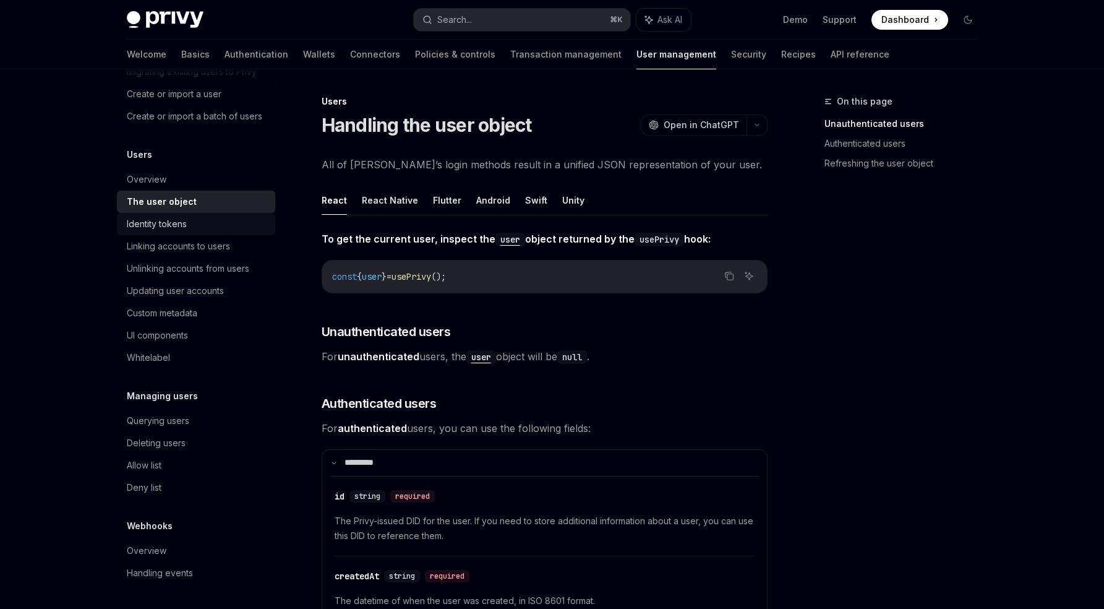
click at [204, 219] on div "Identity tokens" at bounding box center [197, 224] width 141 height 15
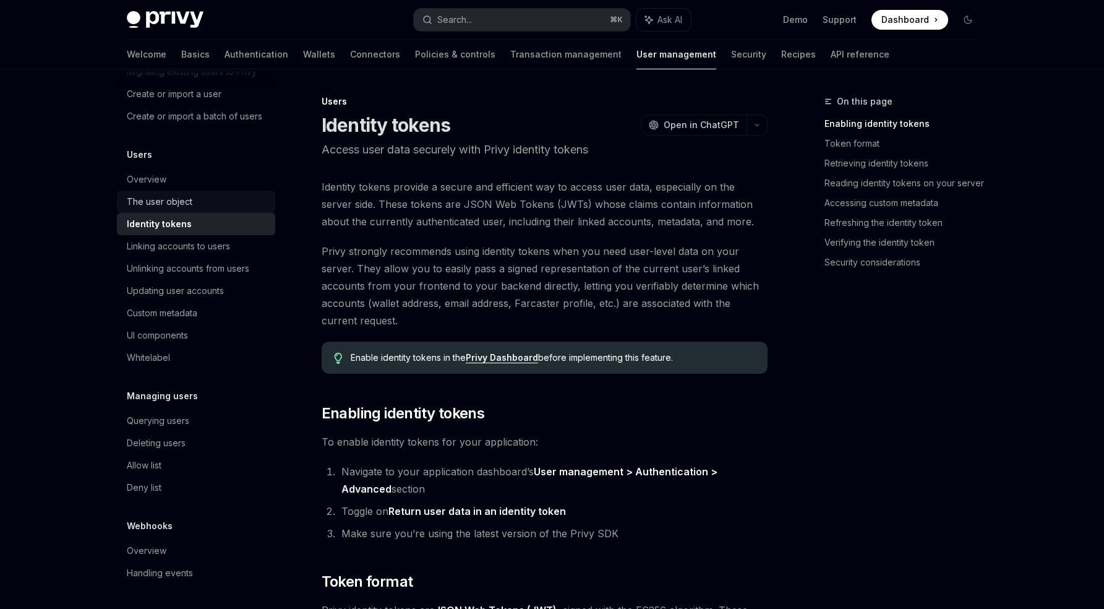
click at [208, 191] on link "The user object" at bounding box center [196, 202] width 158 height 22
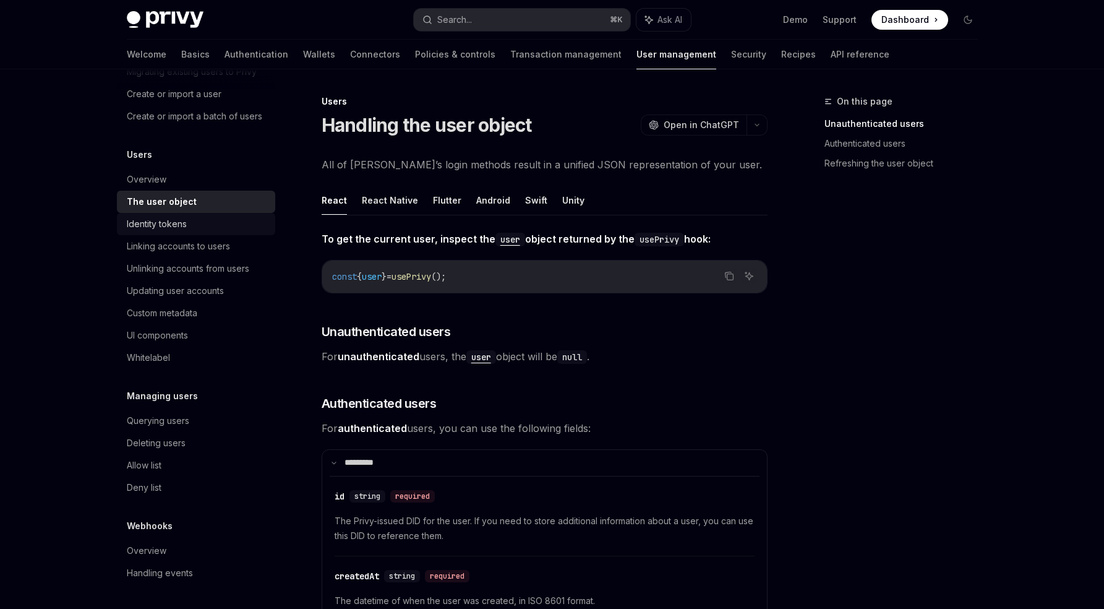
click at [194, 228] on div "Identity tokens" at bounding box center [197, 224] width 141 height 15
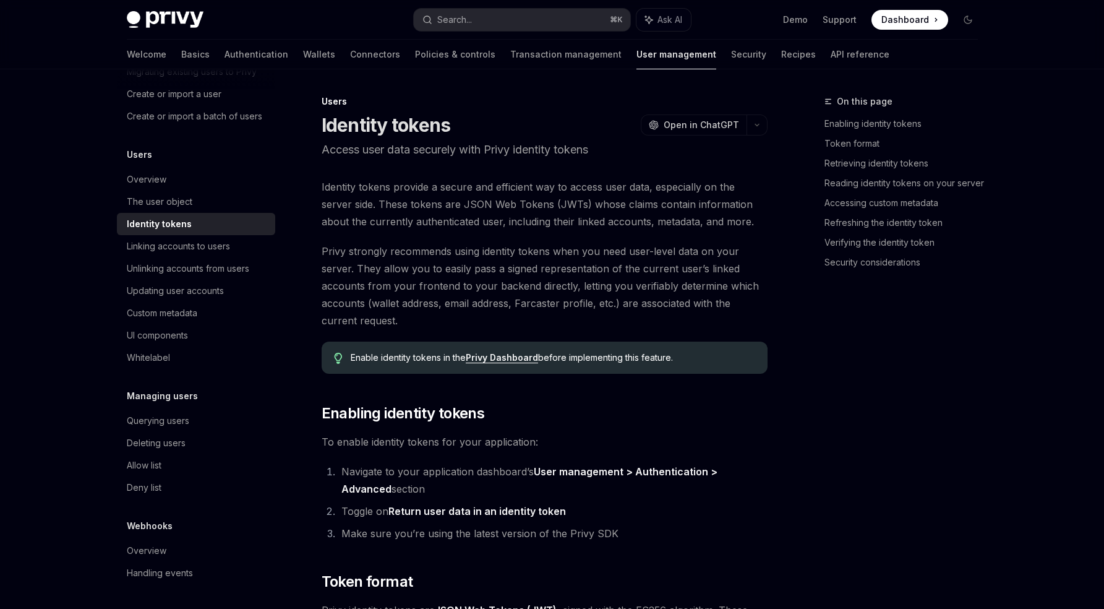
type textarea "*"
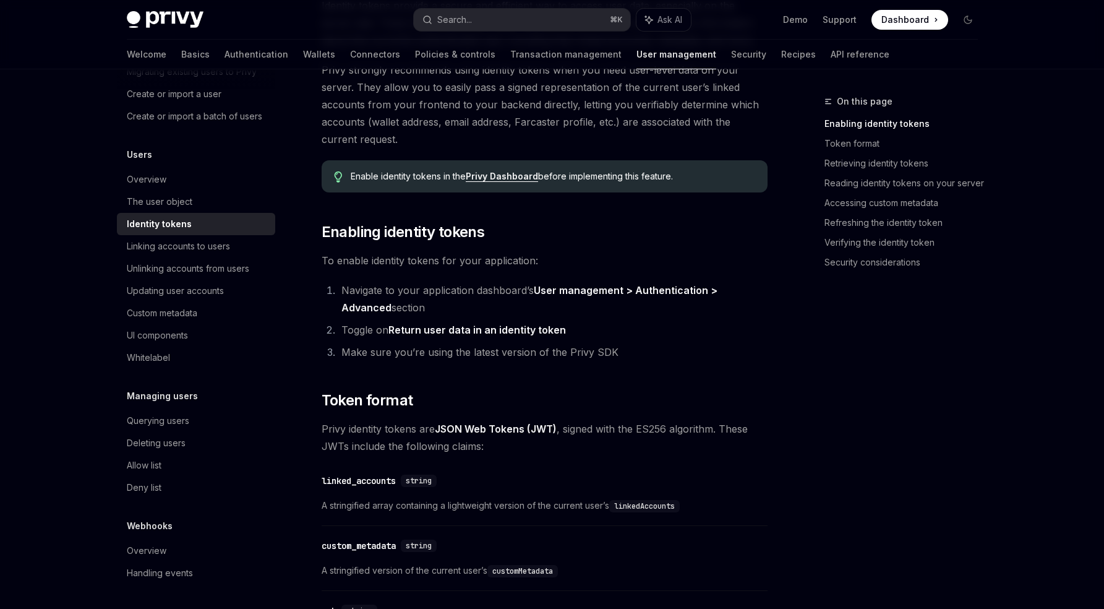
scroll to position [190, 0]
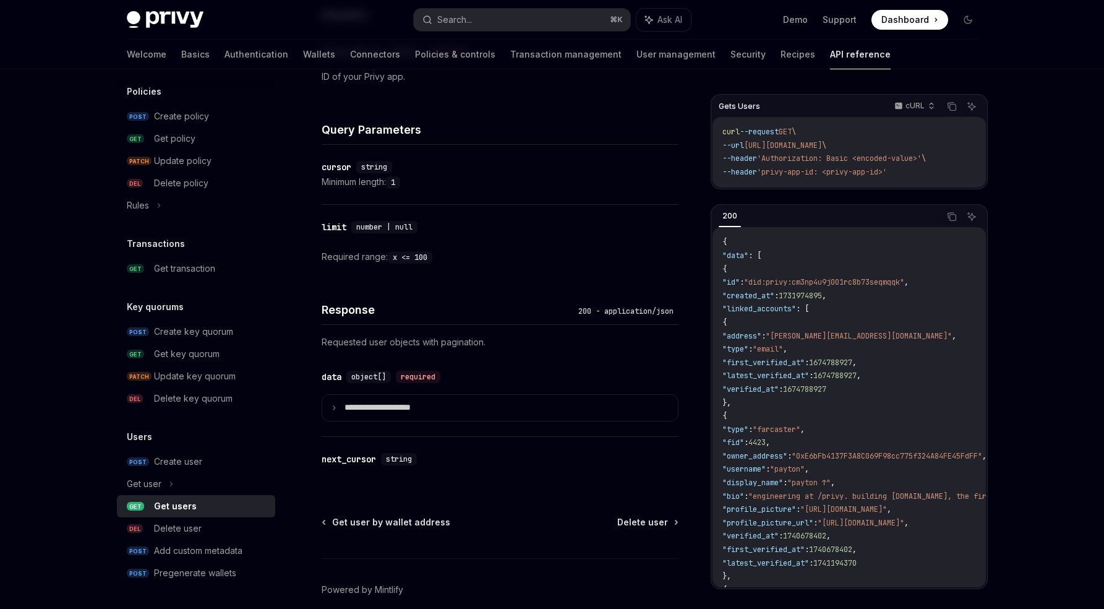
scroll to position [372, 0]
click at [906, 18] on span "Dashboard" at bounding box center [906, 20] width 48 height 12
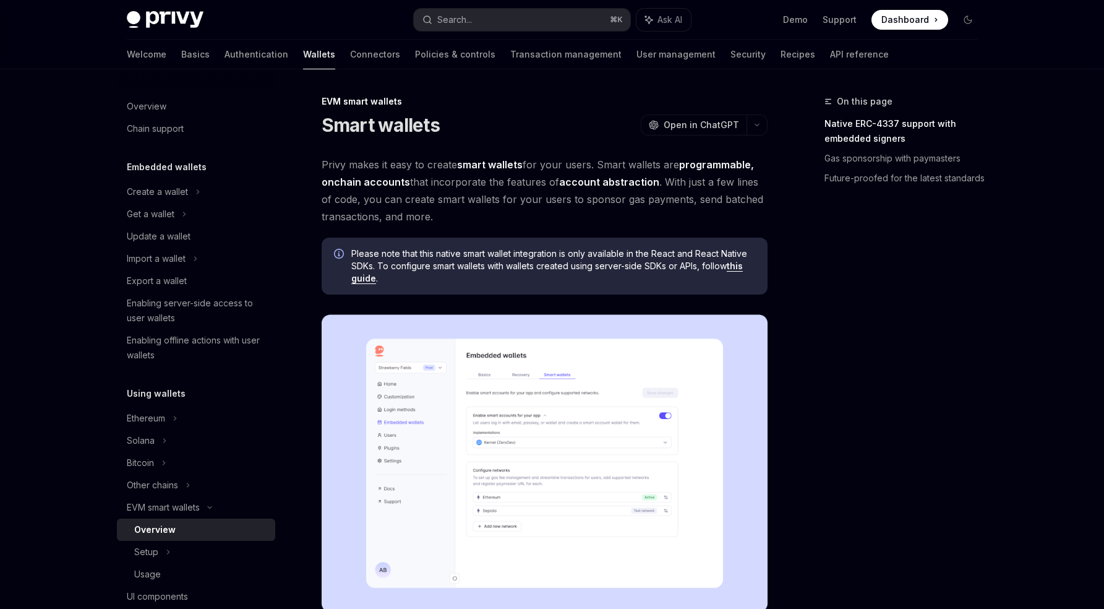
scroll to position [854, 0]
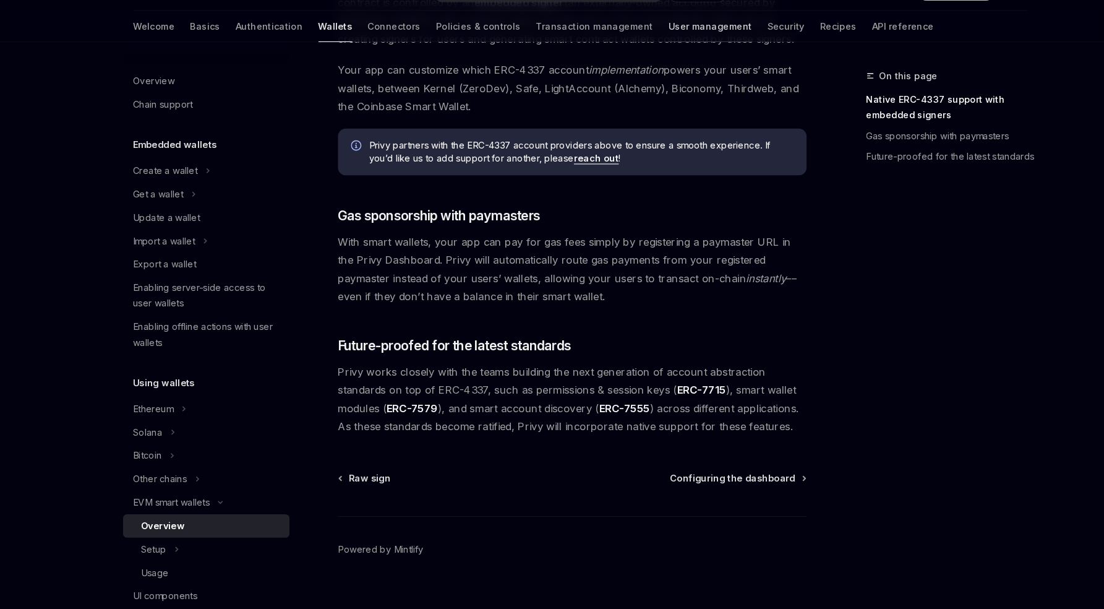
click at [637, 58] on link "User management" at bounding box center [676, 55] width 79 height 30
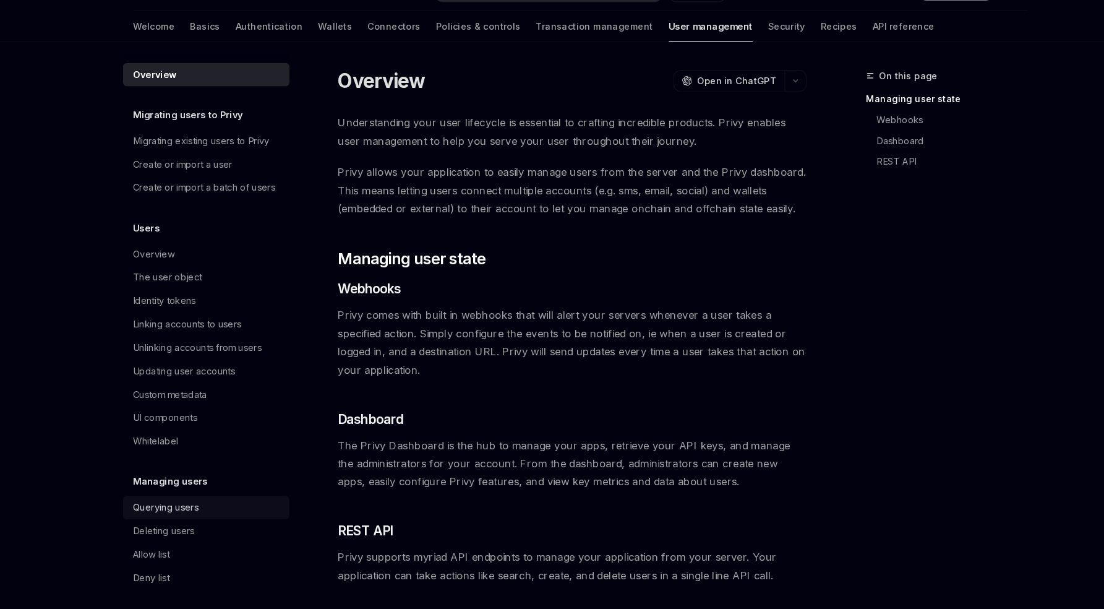
click at [151, 520] on div "Querying users" at bounding box center [158, 512] width 62 height 15
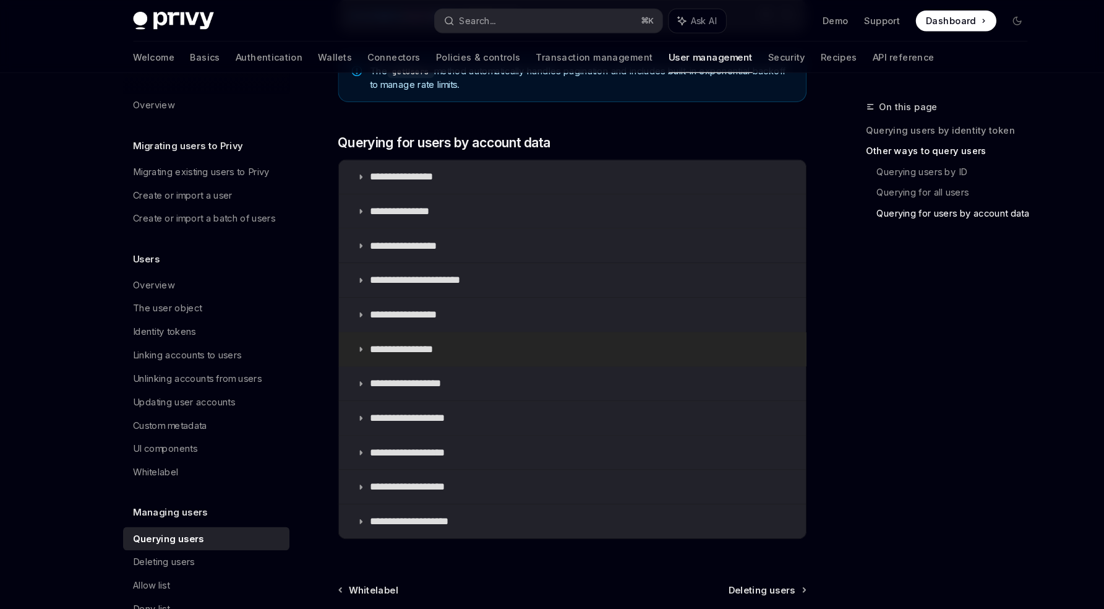
scroll to position [676, 0]
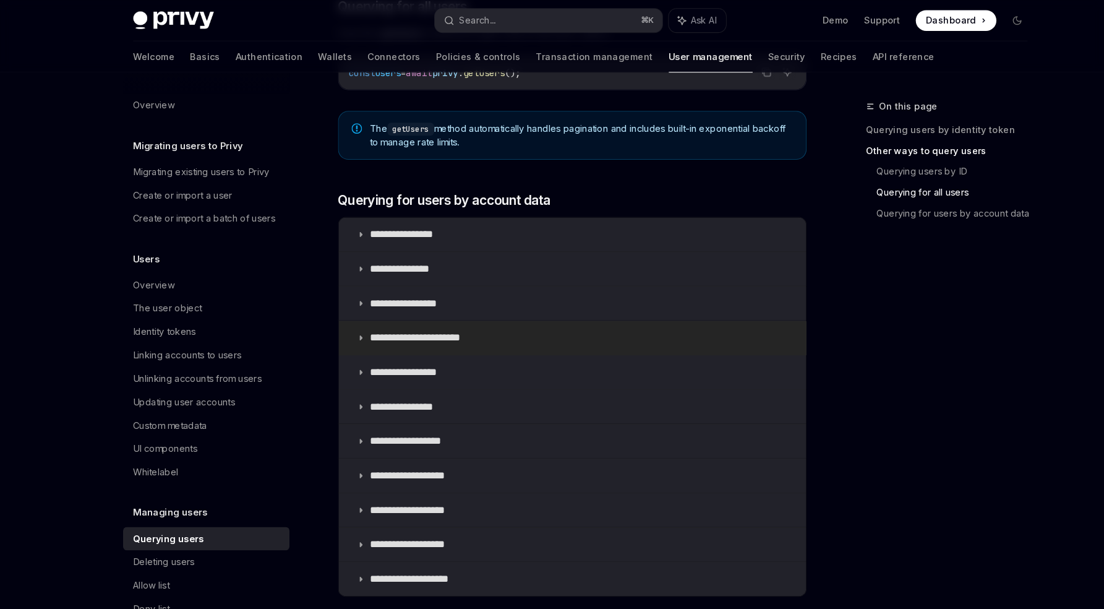
click at [418, 317] on p "**********" at bounding box center [408, 321] width 113 height 12
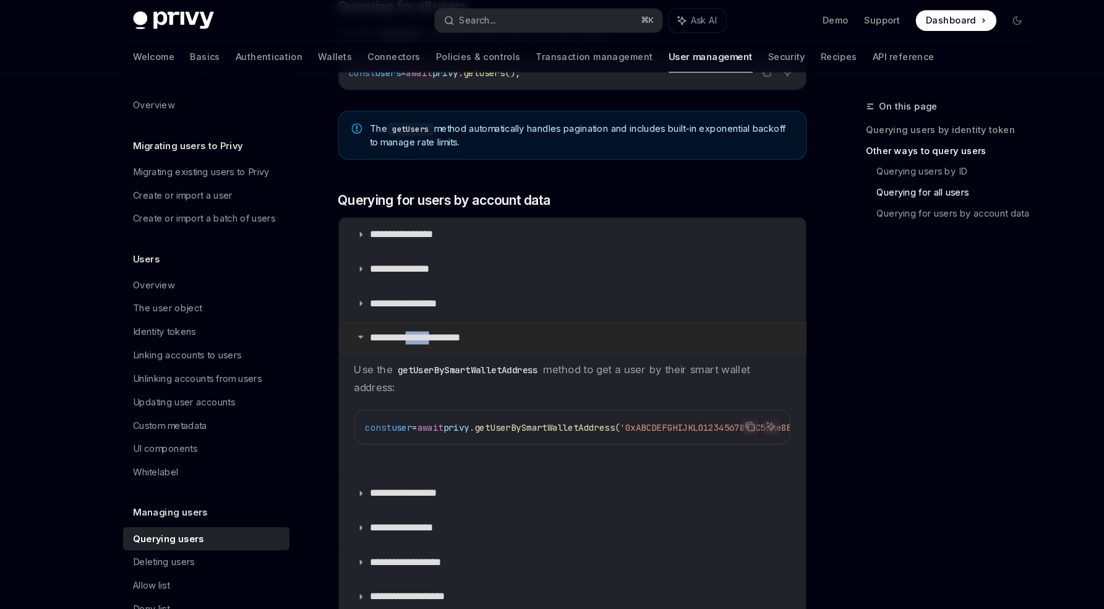
click at [418, 317] on p "**********" at bounding box center [408, 321] width 113 height 12
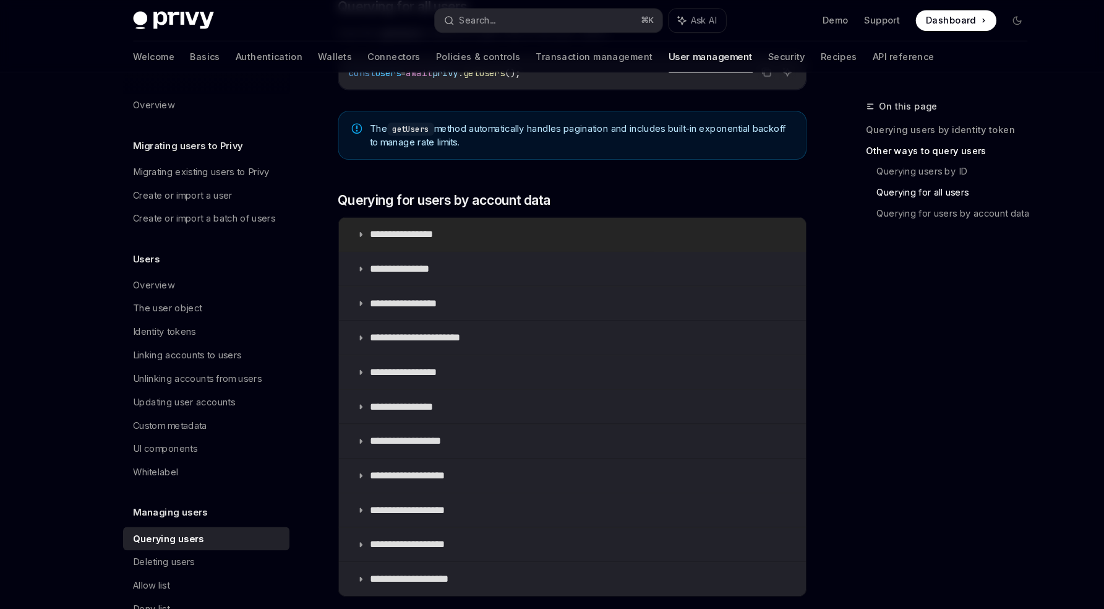
click at [418, 229] on summary "**********" at bounding box center [544, 223] width 445 height 32
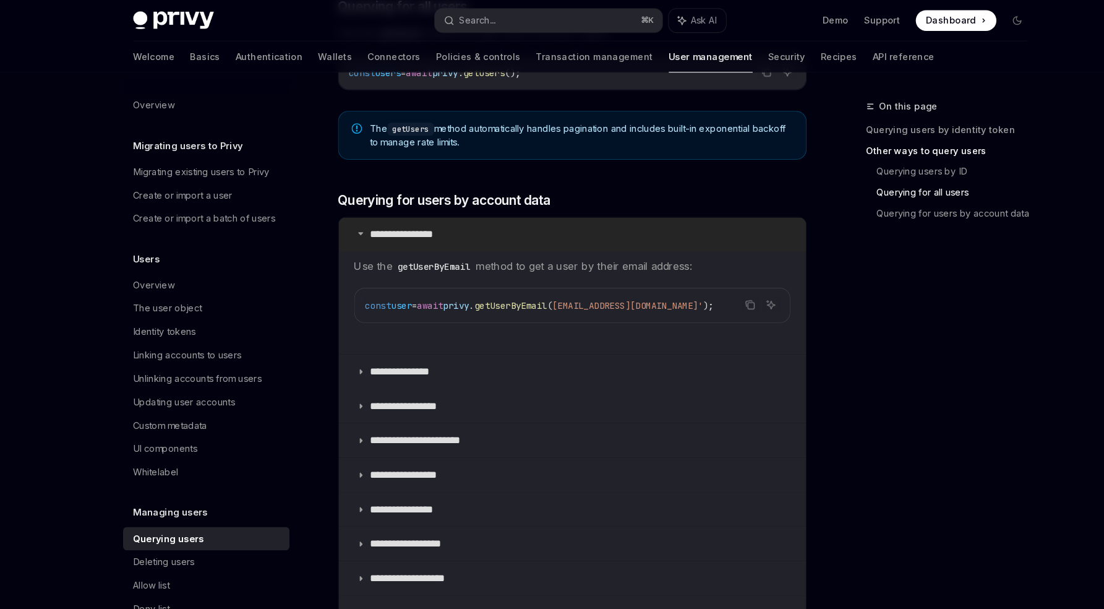
click at [416, 228] on p "**********" at bounding box center [392, 223] width 80 height 12
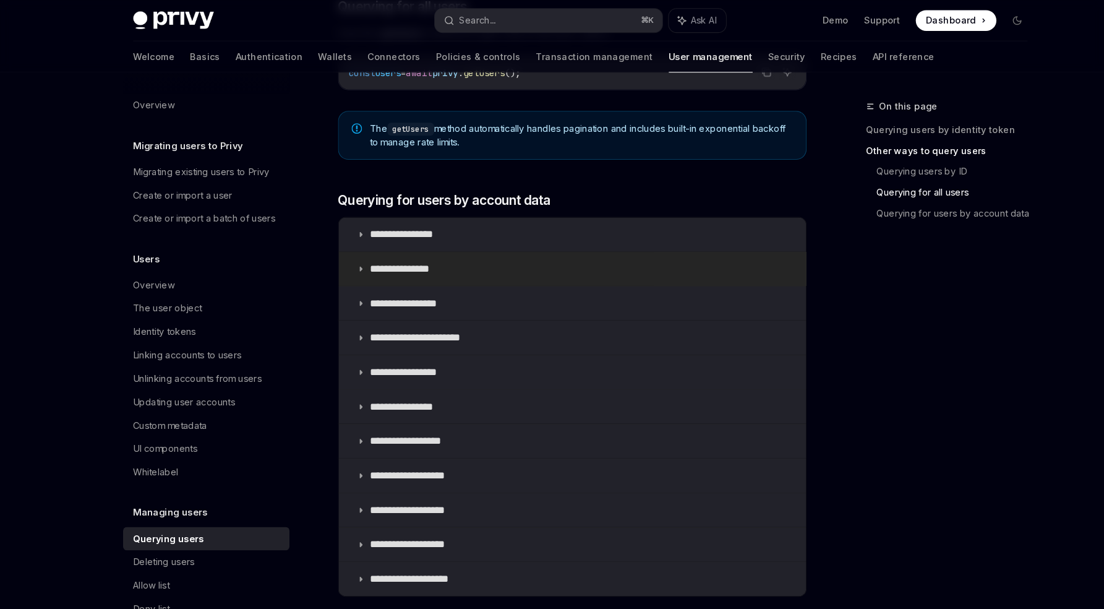
click at [416, 248] on summary "**********" at bounding box center [544, 256] width 445 height 32
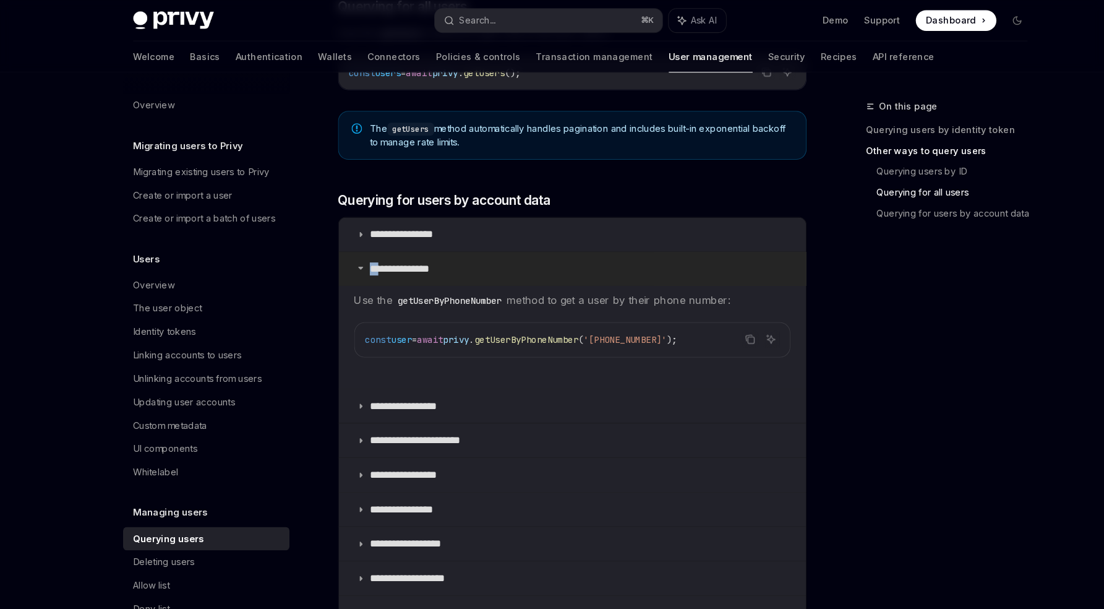
click at [416, 248] on summary "**********" at bounding box center [544, 256] width 445 height 32
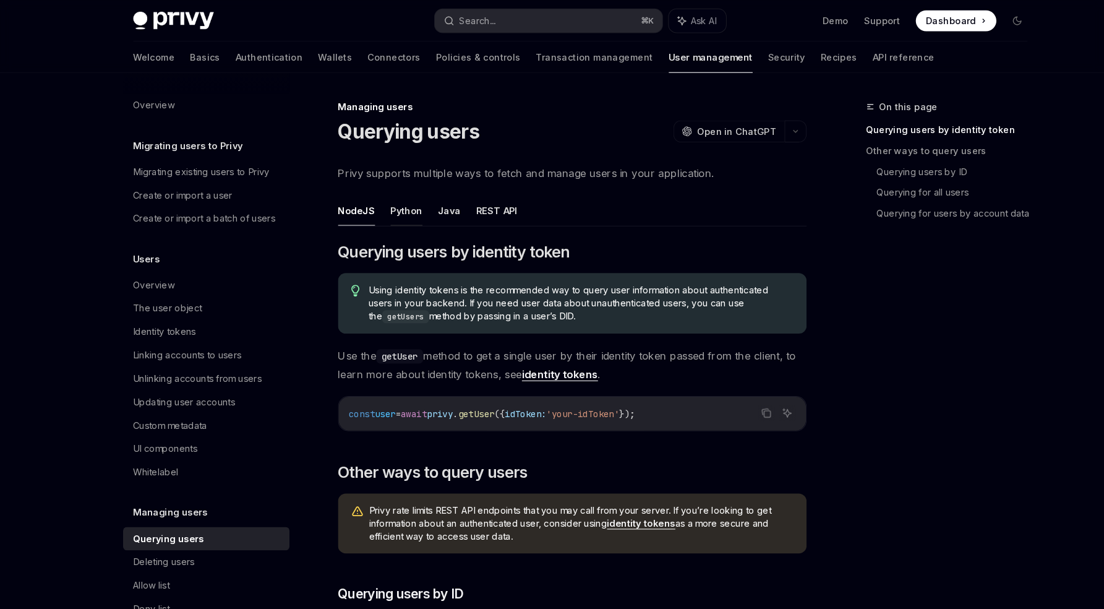
click at [384, 198] on button "Python" at bounding box center [387, 200] width 30 height 29
click at [335, 204] on button "NodeJS" at bounding box center [339, 200] width 35 height 29
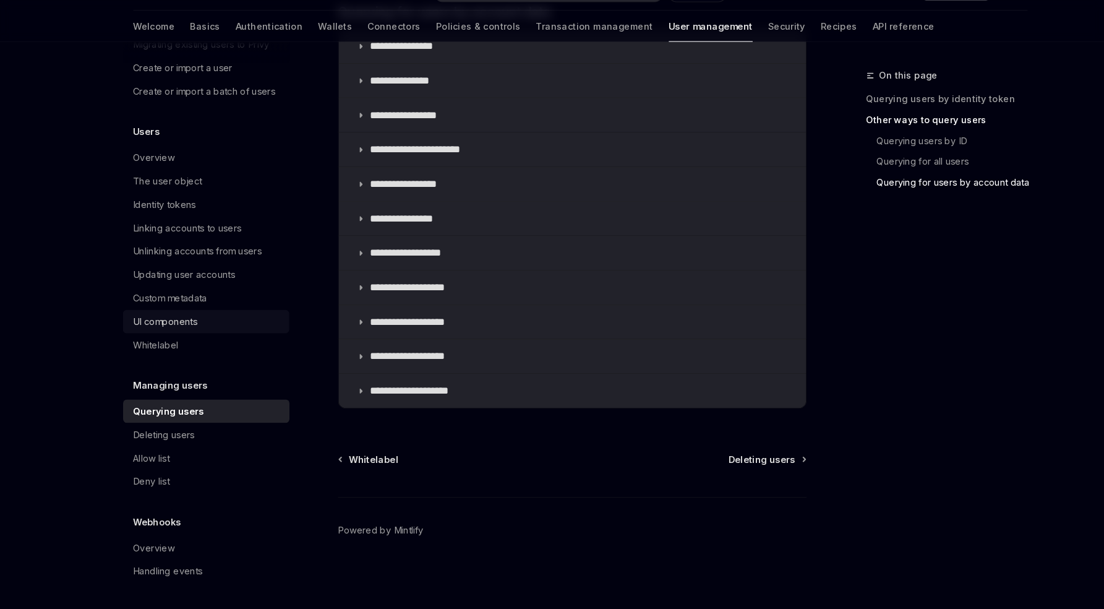
scroll to position [85, 0]
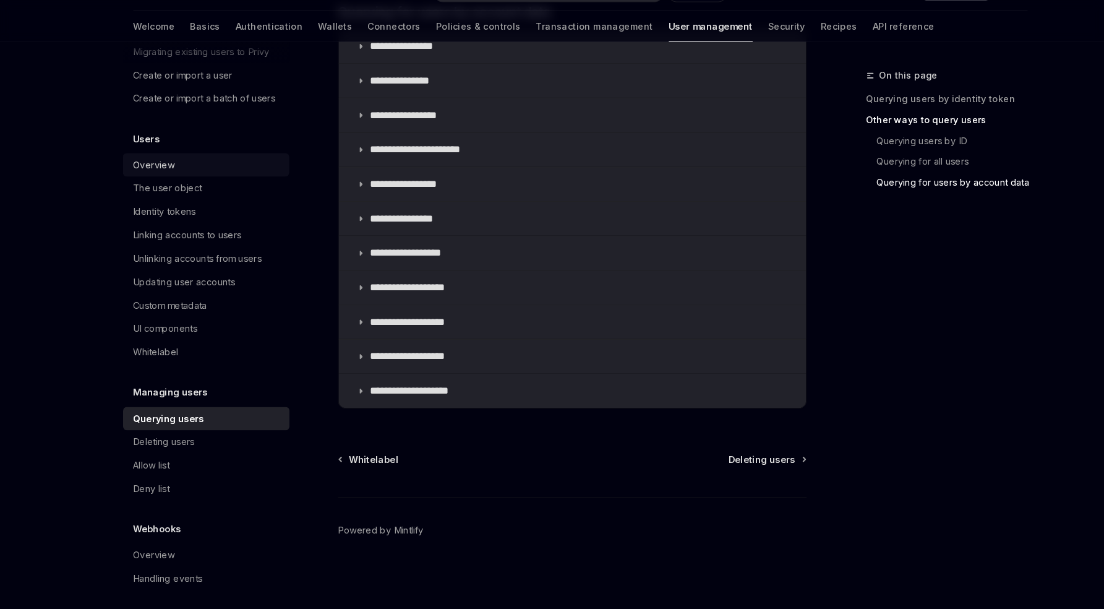
click at [179, 197] on link "Overview" at bounding box center [196, 186] width 158 height 22
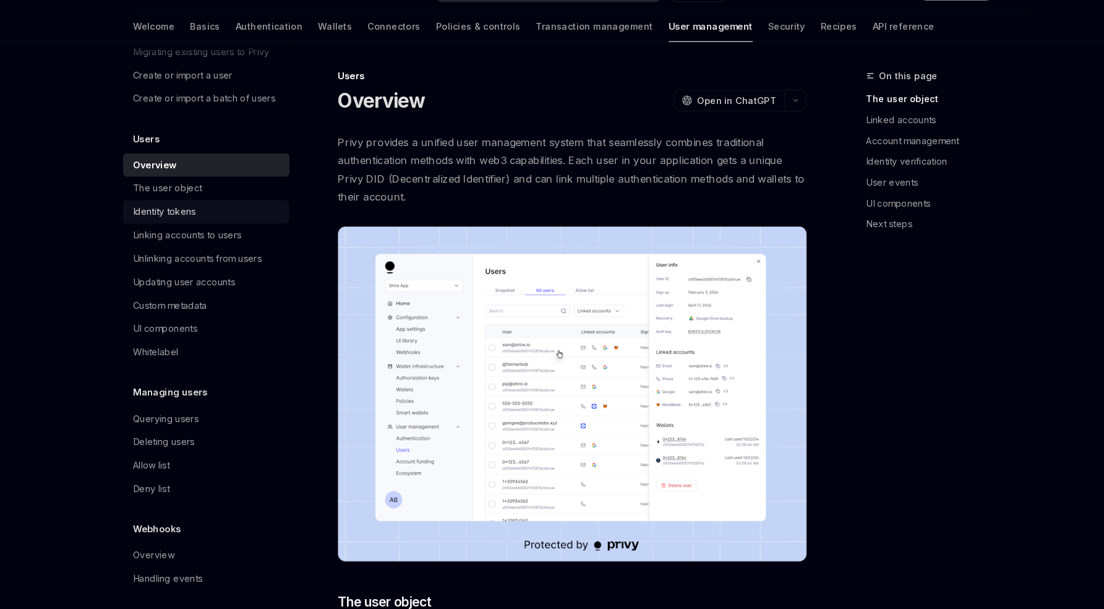
click at [175, 238] on div "Identity tokens" at bounding box center [157, 230] width 60 height 15
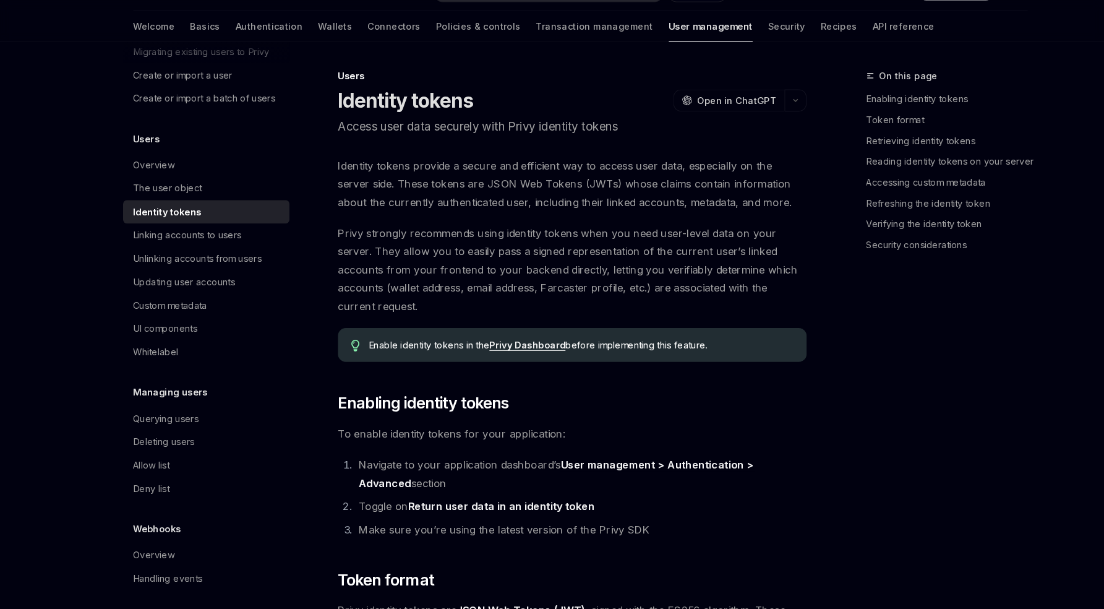
type textarea "*"
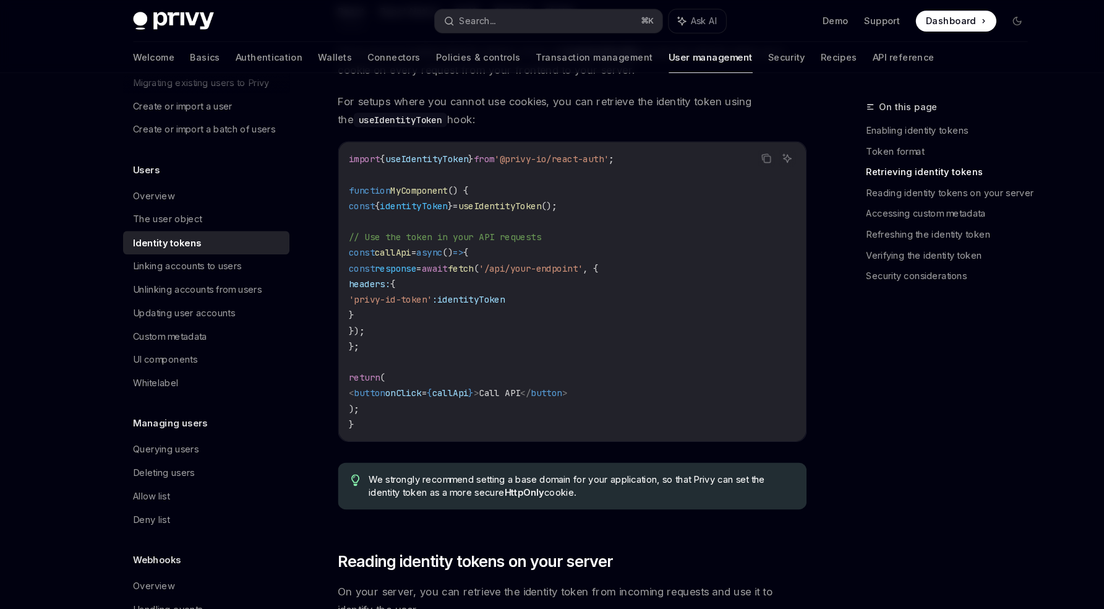
scroll to position [1149, 0]
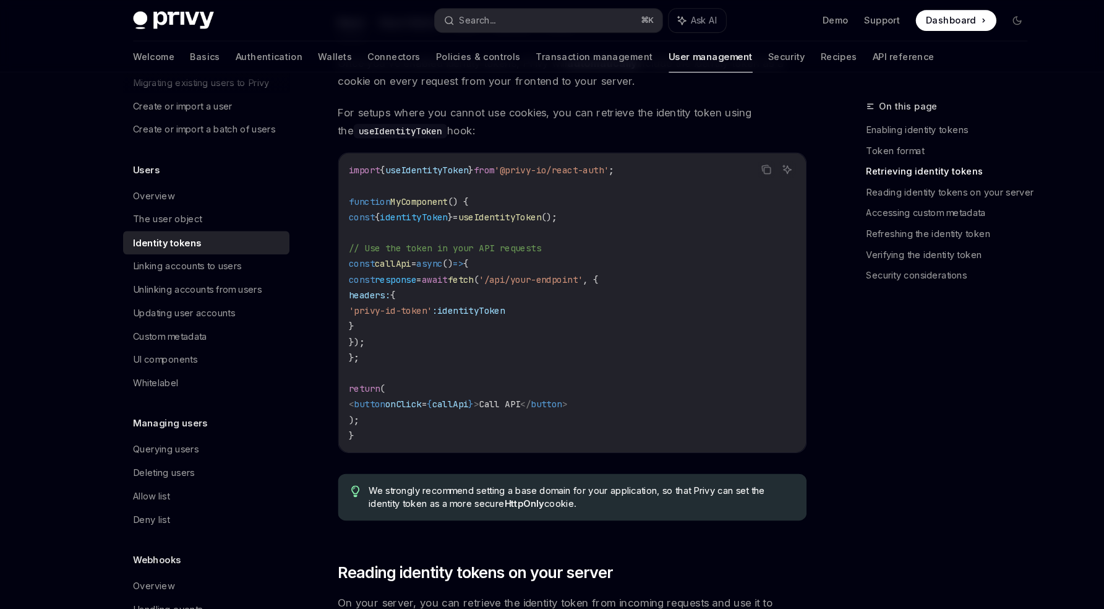
click at [463, 295] on span "identityToken" at bounding box center [448, 295] width 64 height 11
click at [380, 292] on span "'privy-id-token'" at bounding box center [371, 295] width 79 height 11
click at [411, 299] on span "'privy-id-token'" at bounding box center [371, 295] width 79 height 11
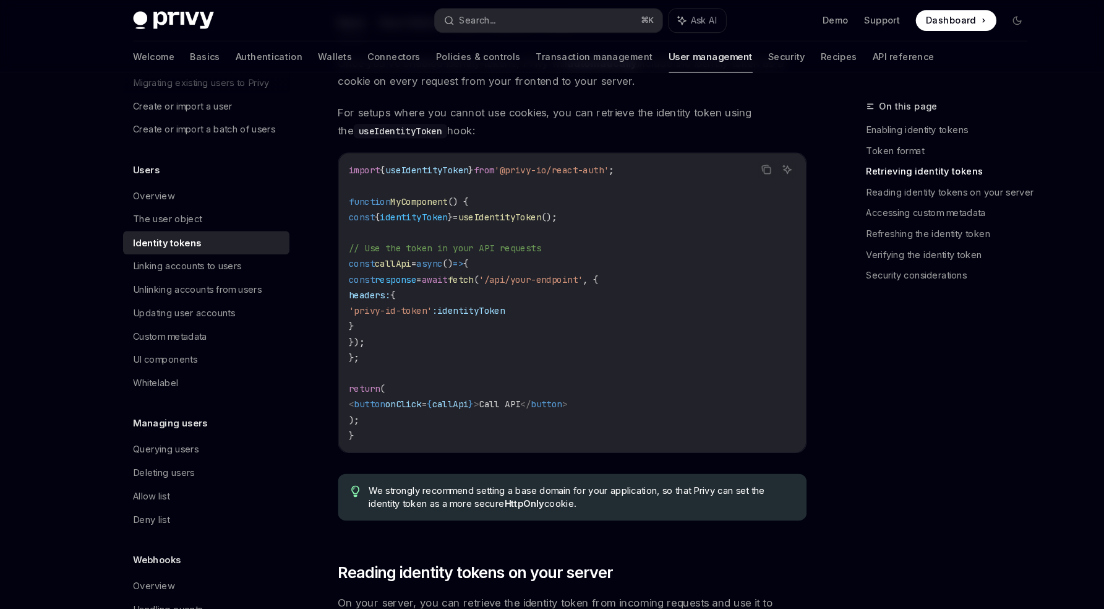
drag, startPoint x: 438, startPoint y: 299, endPoint x: 388, endPoint y: 299, distance: 49.5
click at [388, 299] on span "'privy-id-token'" at bounding box center [371, 295] width 79 height 11
drag, startPoint x: 341, startPoint y: 205, endPoint x: 614, endPoint y: 205, distance: 272.2
click at [614, 205] on code "import { useIdentityToken } from '@privy-io/react-auth' ; function MyComponent …" at bounding box center [544, 288] width 425 height 267
copy span "const { identityToken } = useIdentityToken ();"
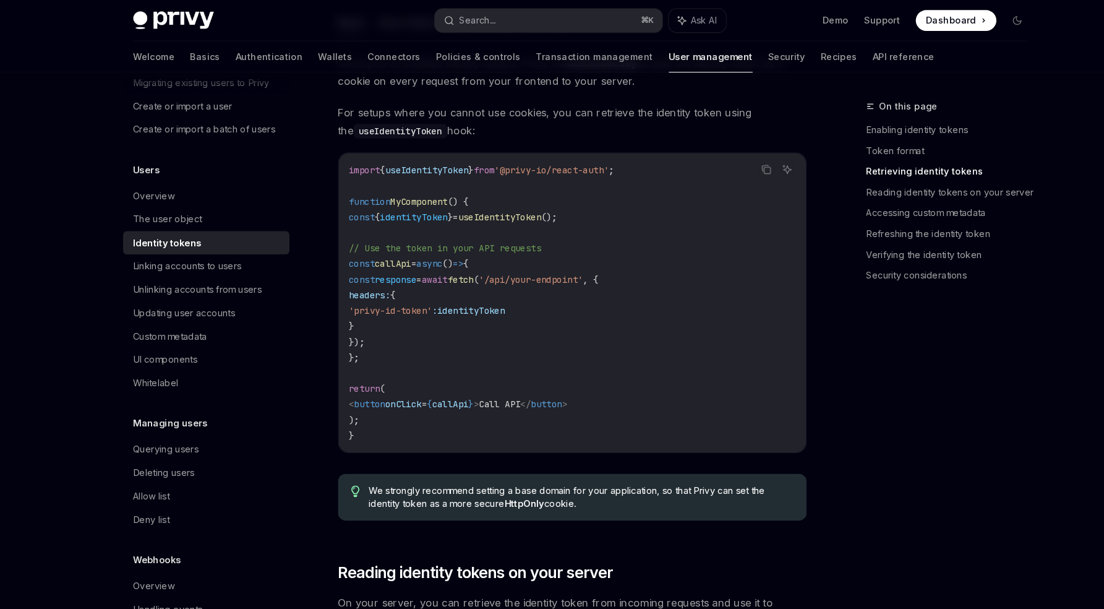
click at [481, 290] on span "identityToken" at bounding box center [448, 295] width 64 height 11
click at [565, 290] on code "import { useIdentityToken } from '@privy-io/react-auth' ; function MyComponent …" at bounding box center [544, 288] width 425 height 267
